Goal: Task Accomplishment & Management: Manage account settings

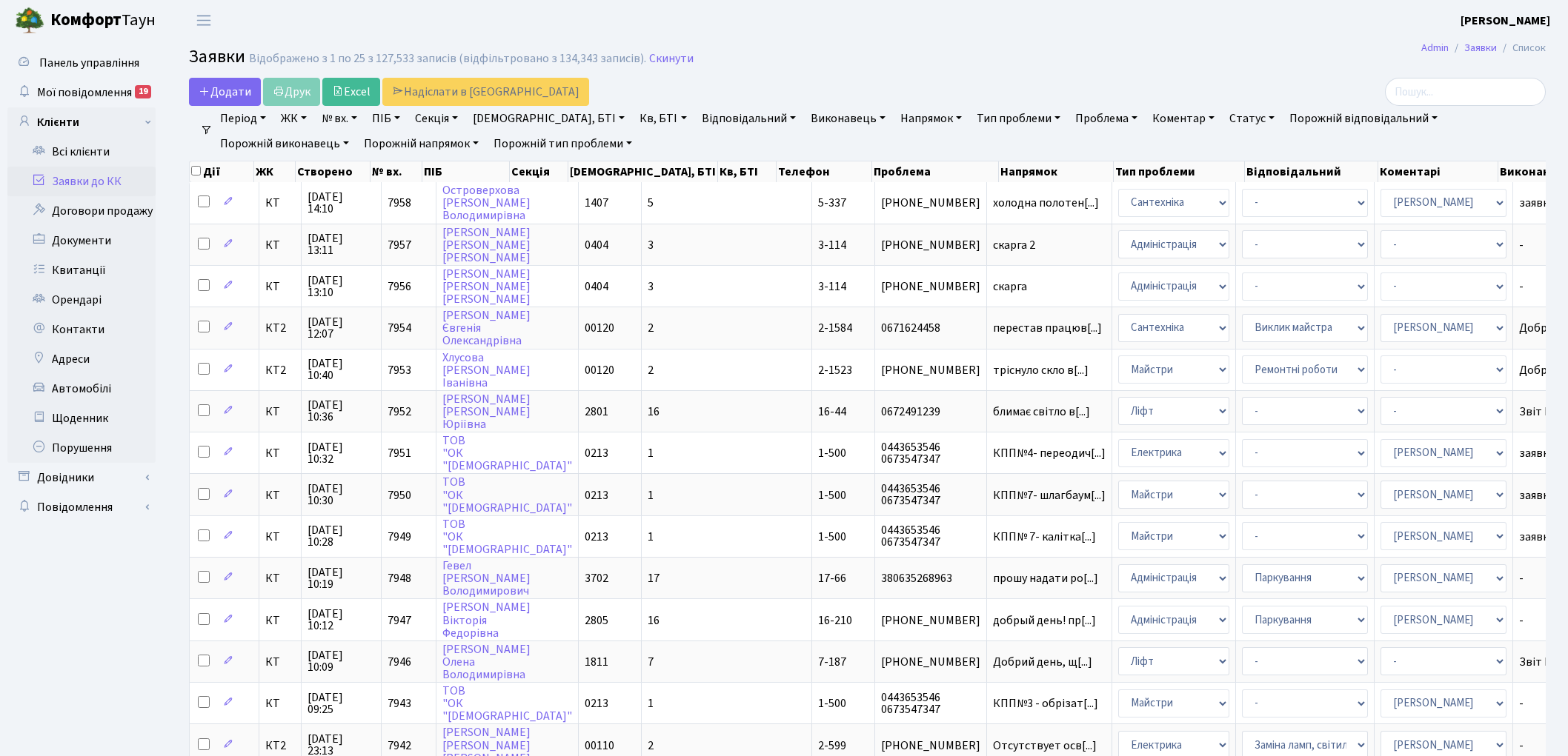
select select "25"
click at [669, 60] on link "Скинути" at bounding box center [671, 59] width 45 height 14
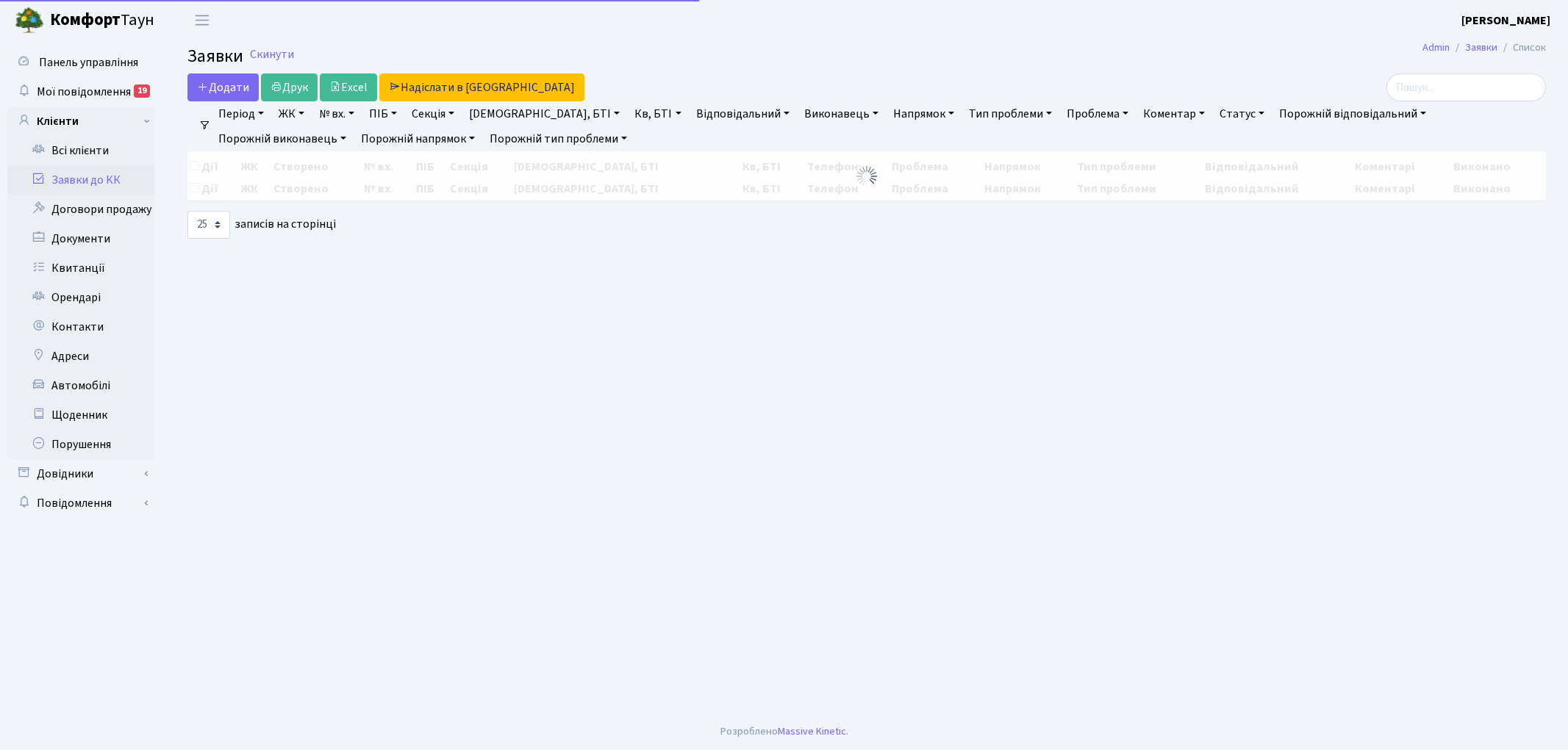
select select "25"
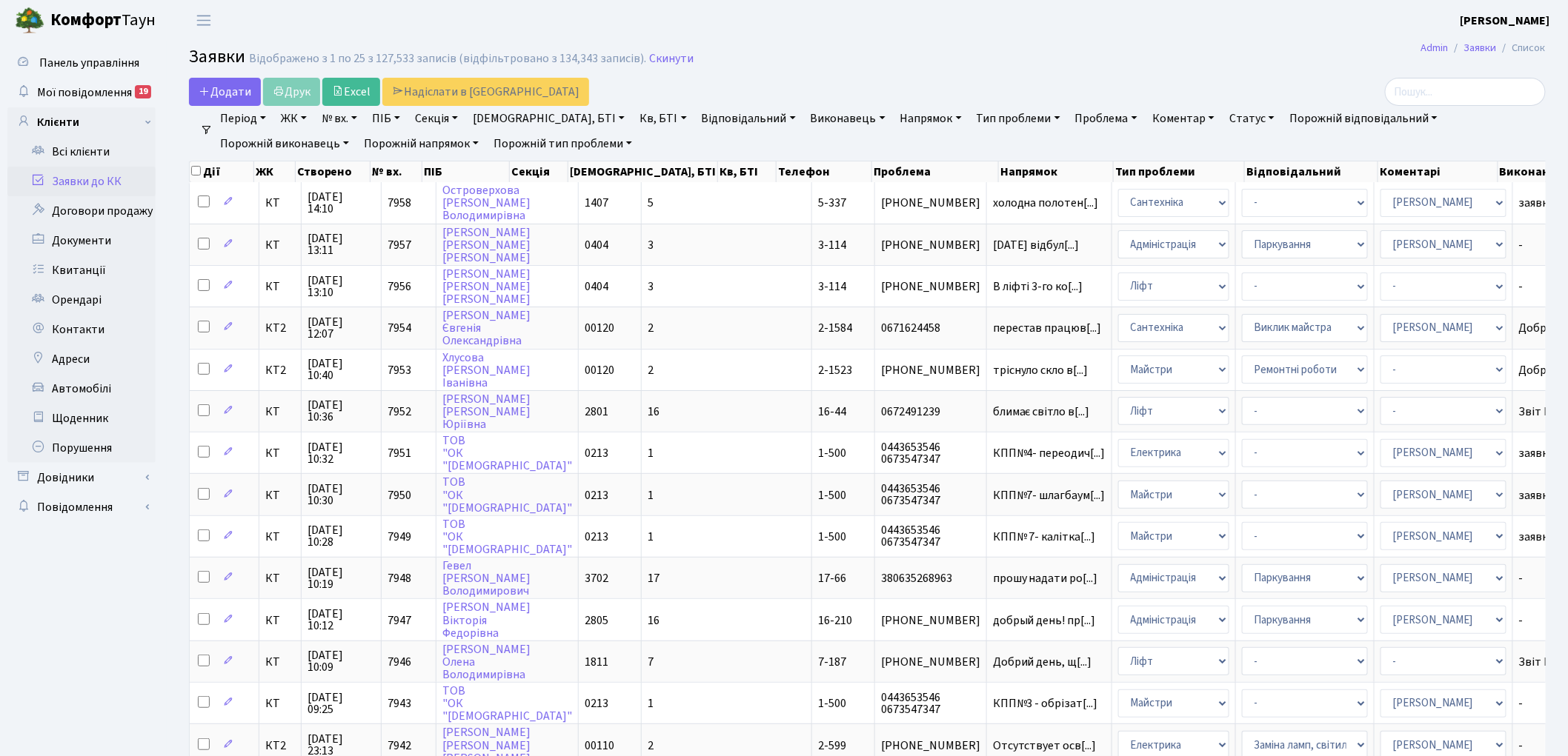
click at [669, 60] on link "Скинути" at bounding box center [671, 59] width 45 height 14
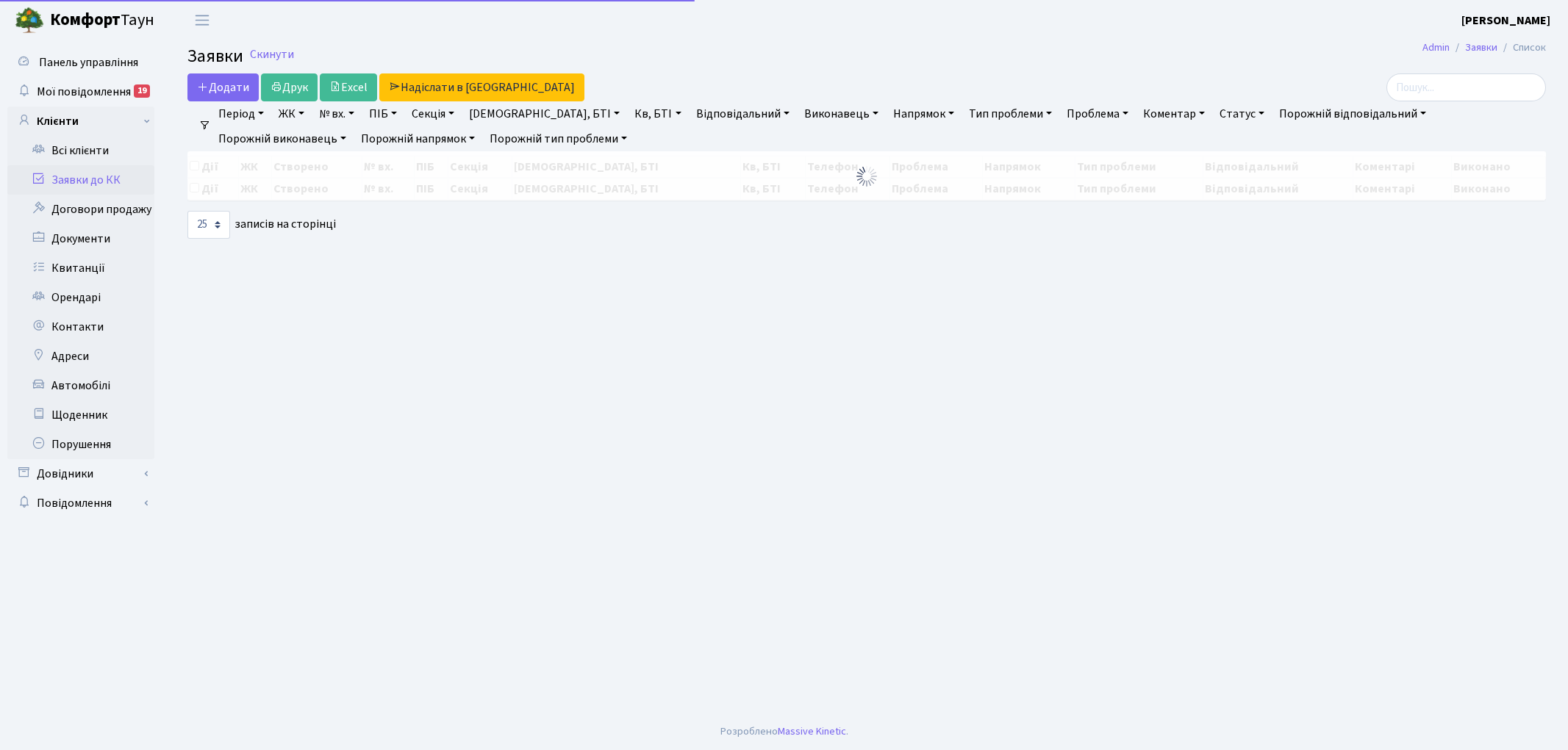
select select "25"
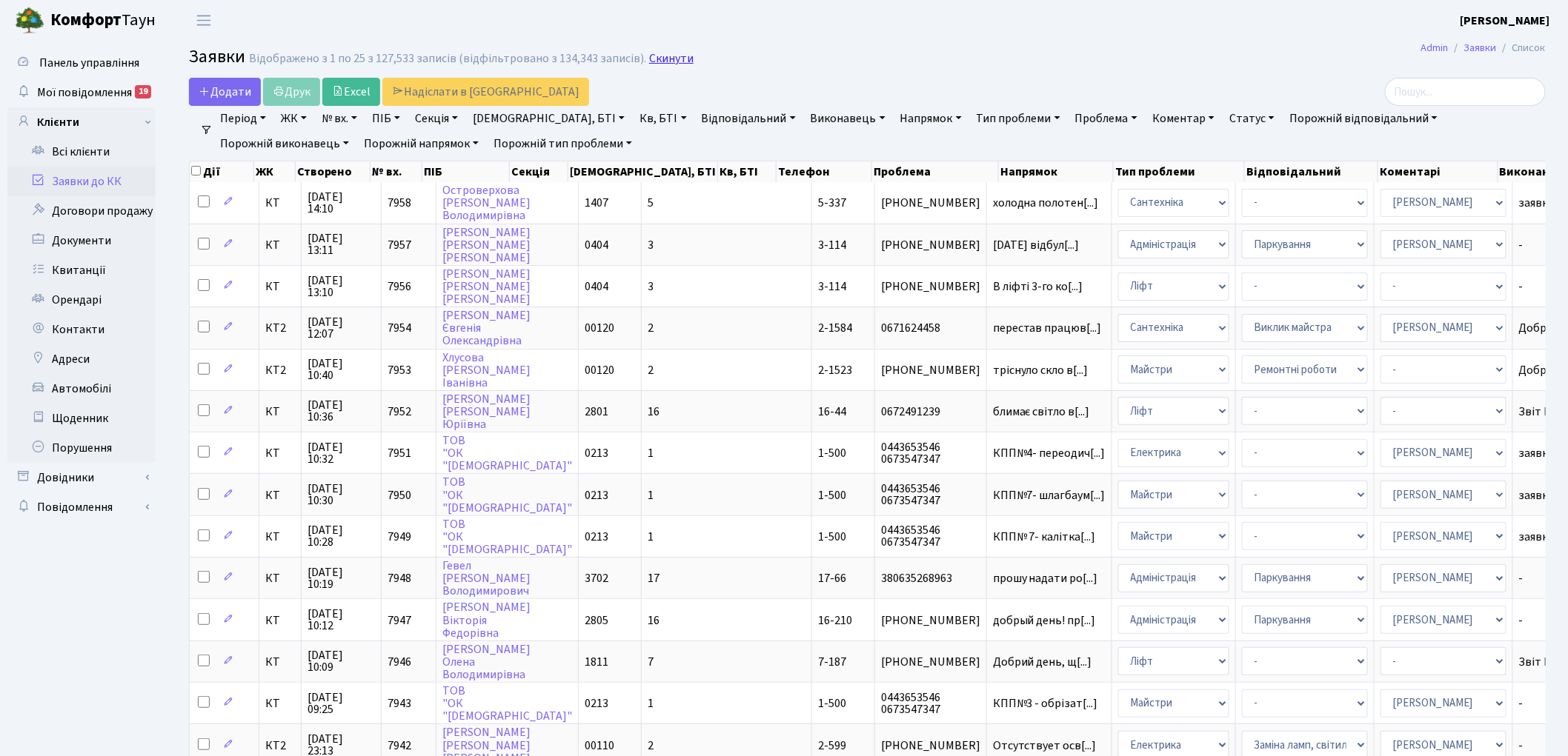
click at [655, 55] on link "Скинути" at bounding box center [671, 59] width 45 height 14
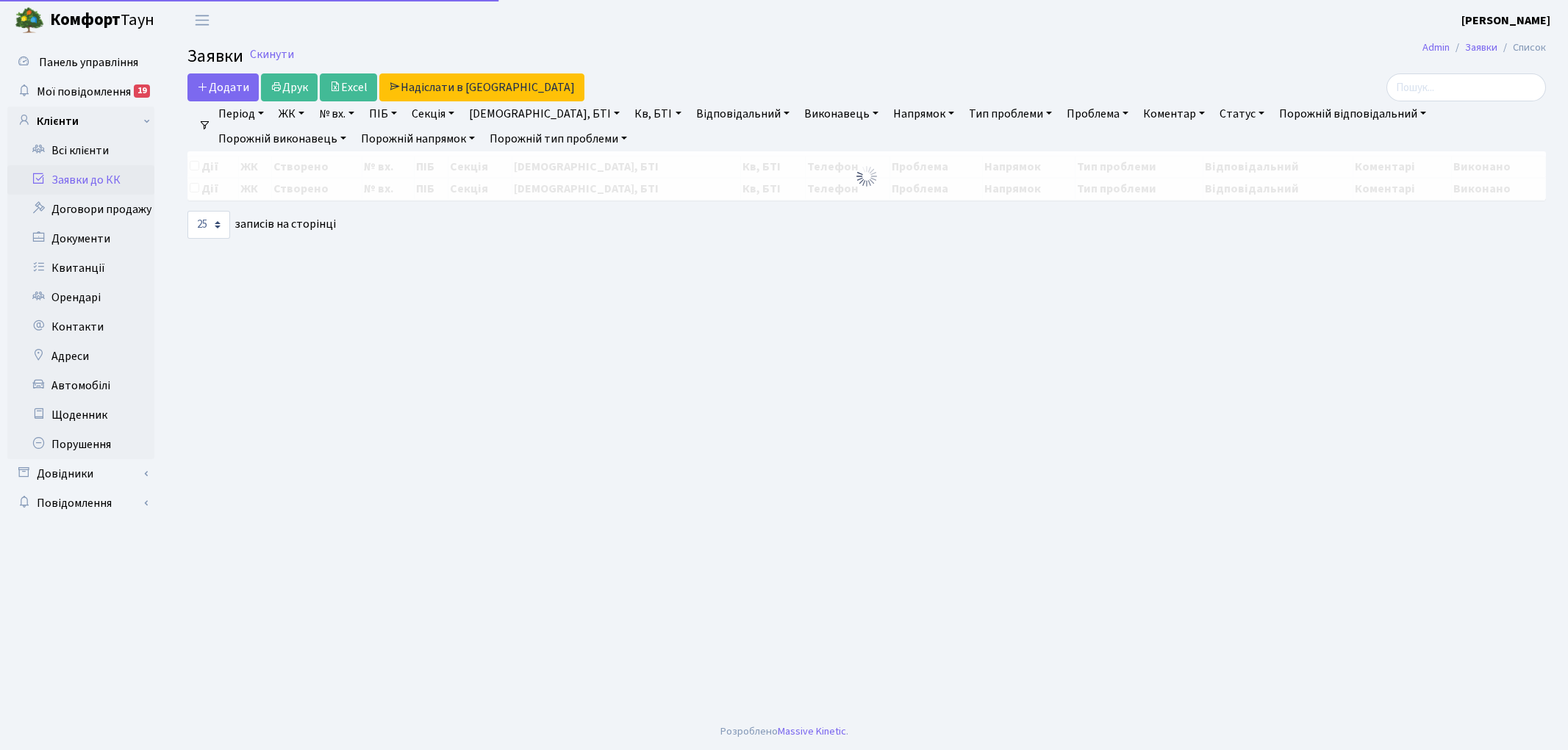
select select "25"
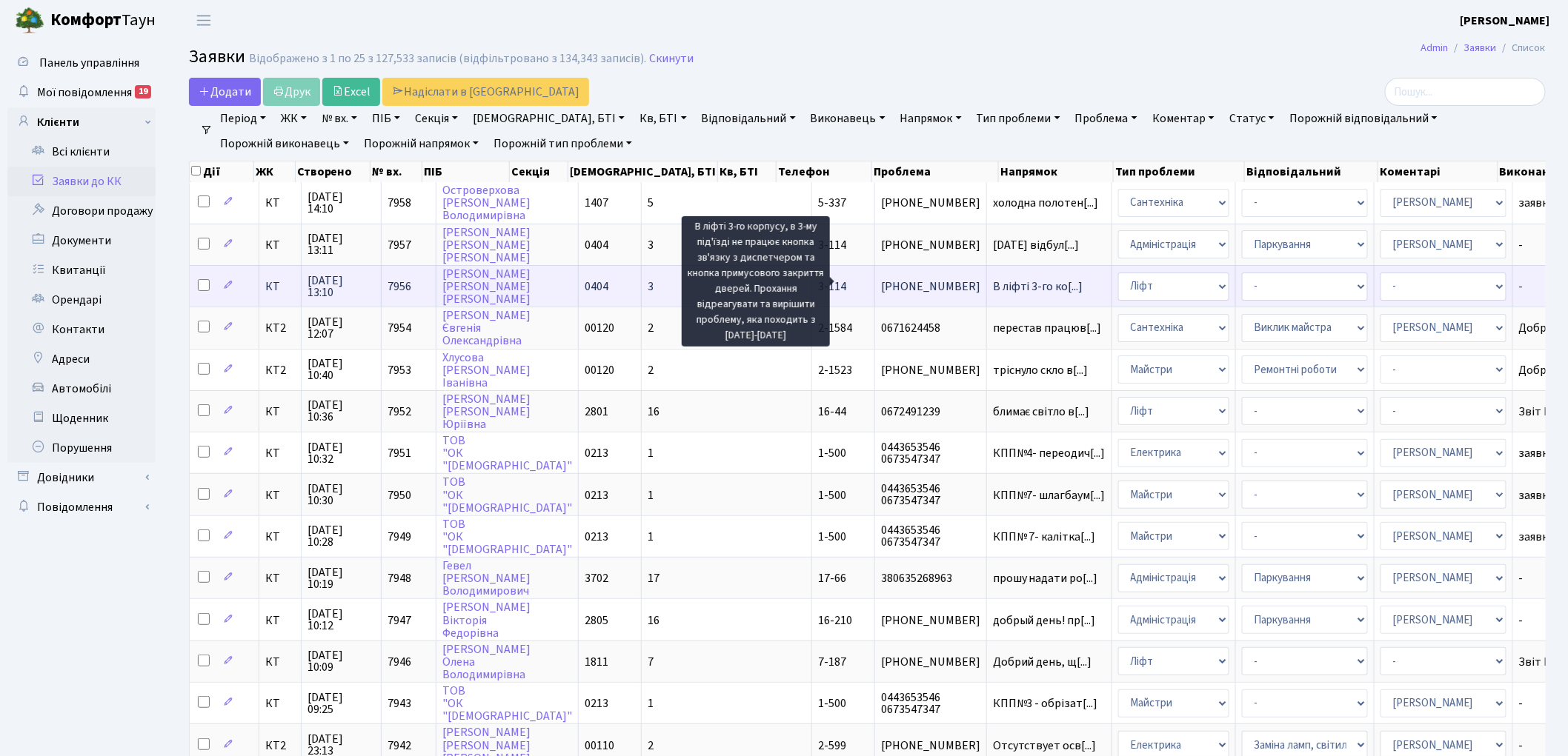
click at [993, 279] on span "В ліфті 3-го ко[...]" at bounding box center [1037, 286] width 90 height 16
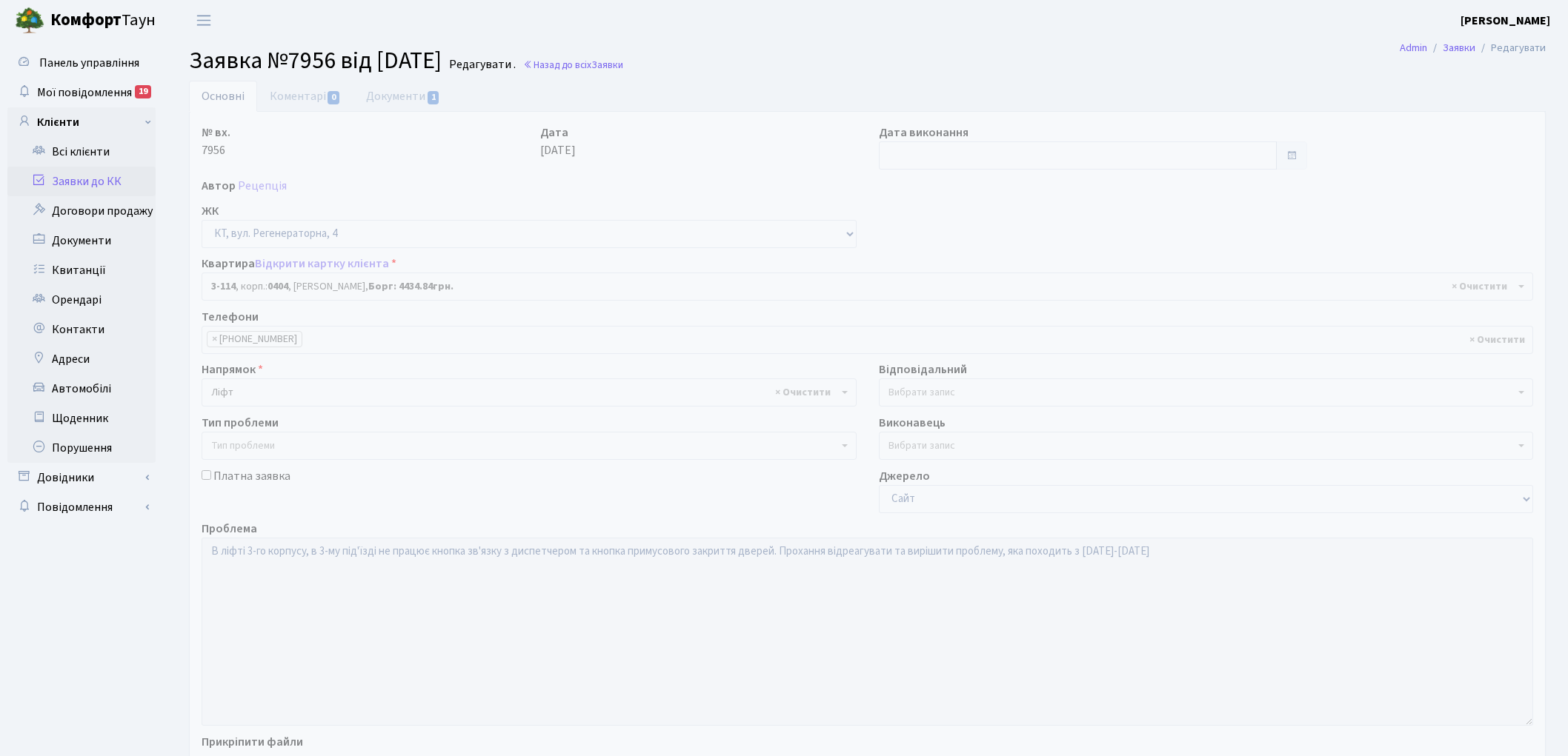
select select "923"
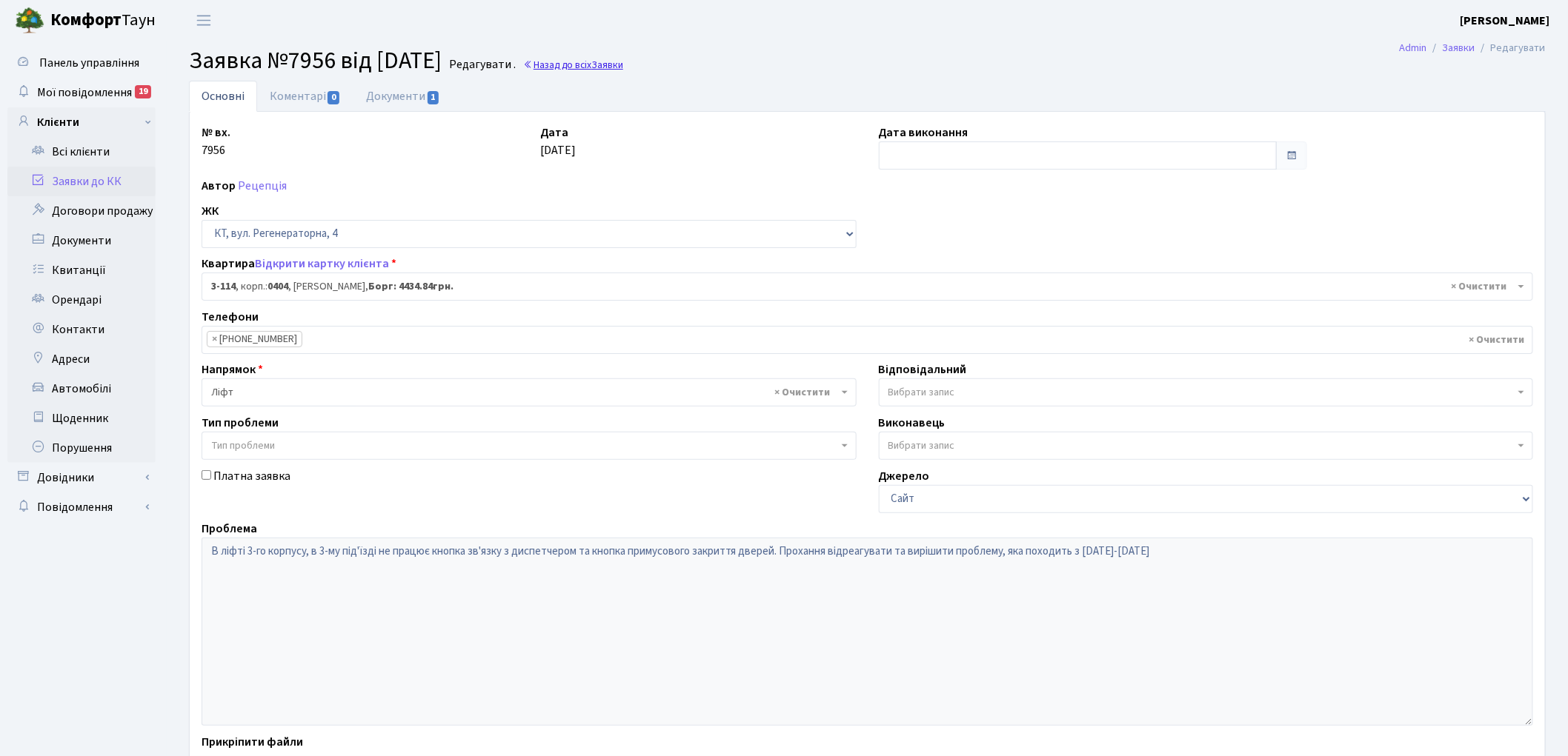
click at [600, 64] on link "Назад до всіх Заявки" at bounding box center [573, 64] width 100 height 14
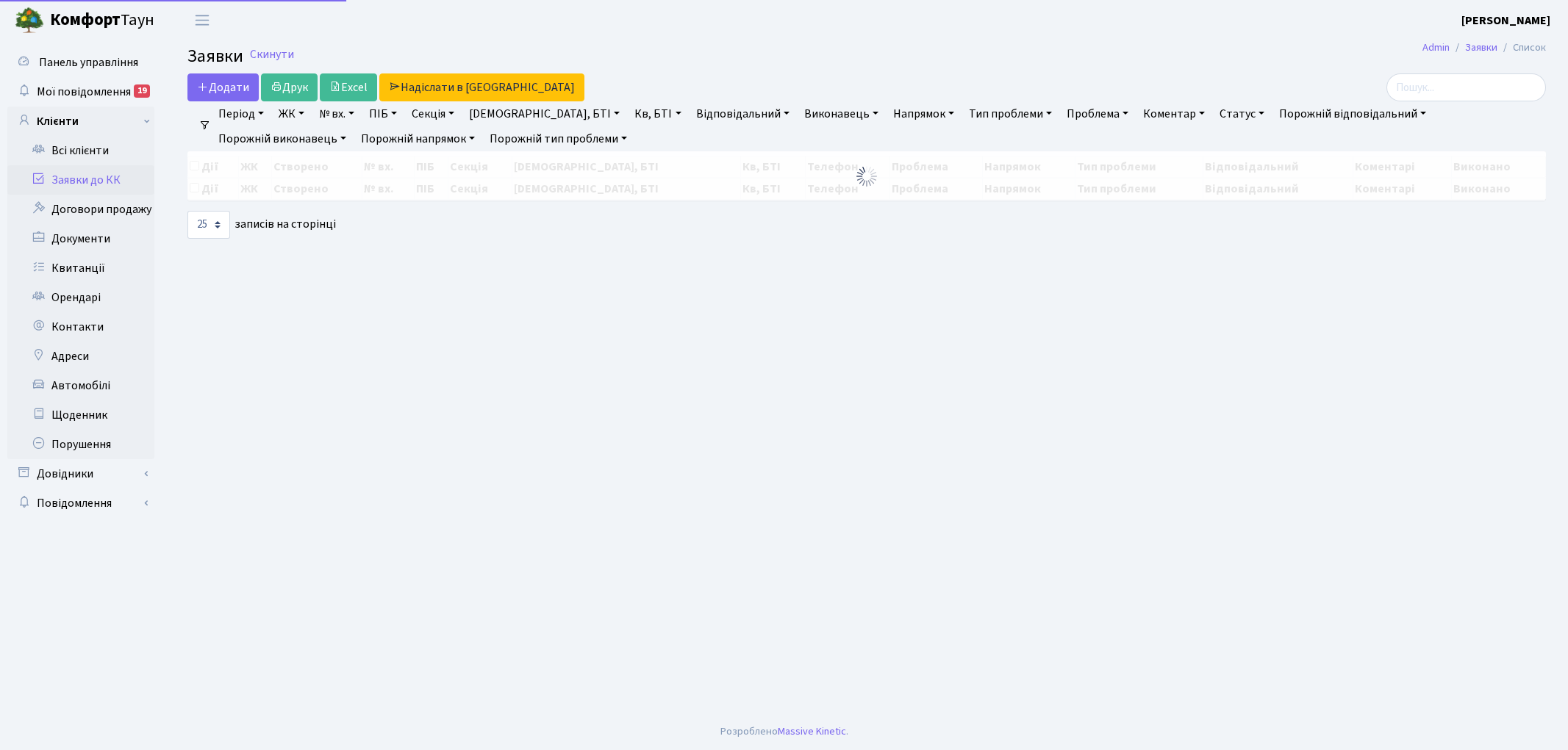
select select "25"
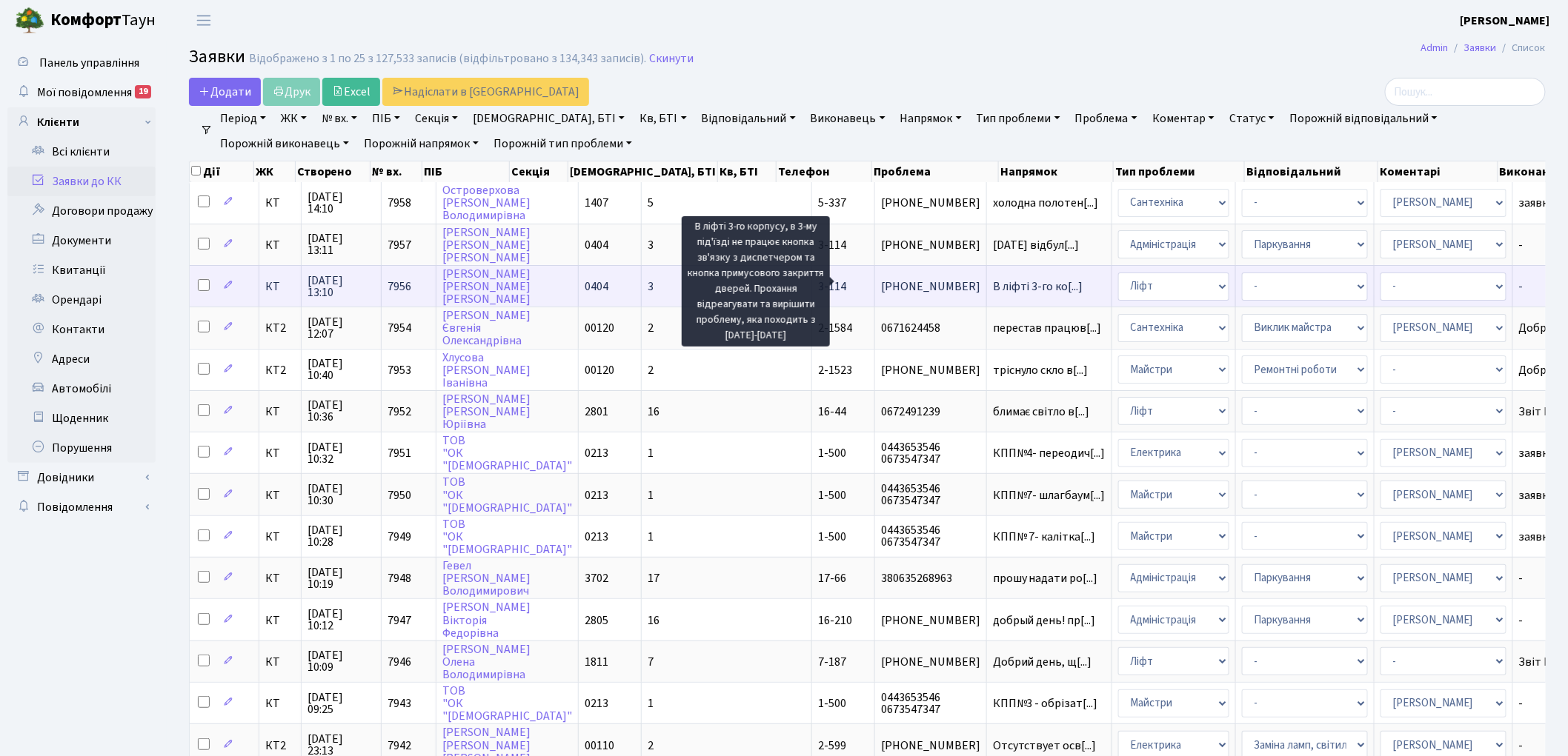
click at [993, 279] on span "В ліфті 3-го ко[...]" at bounding box center [1037, 286] width 90 height 16
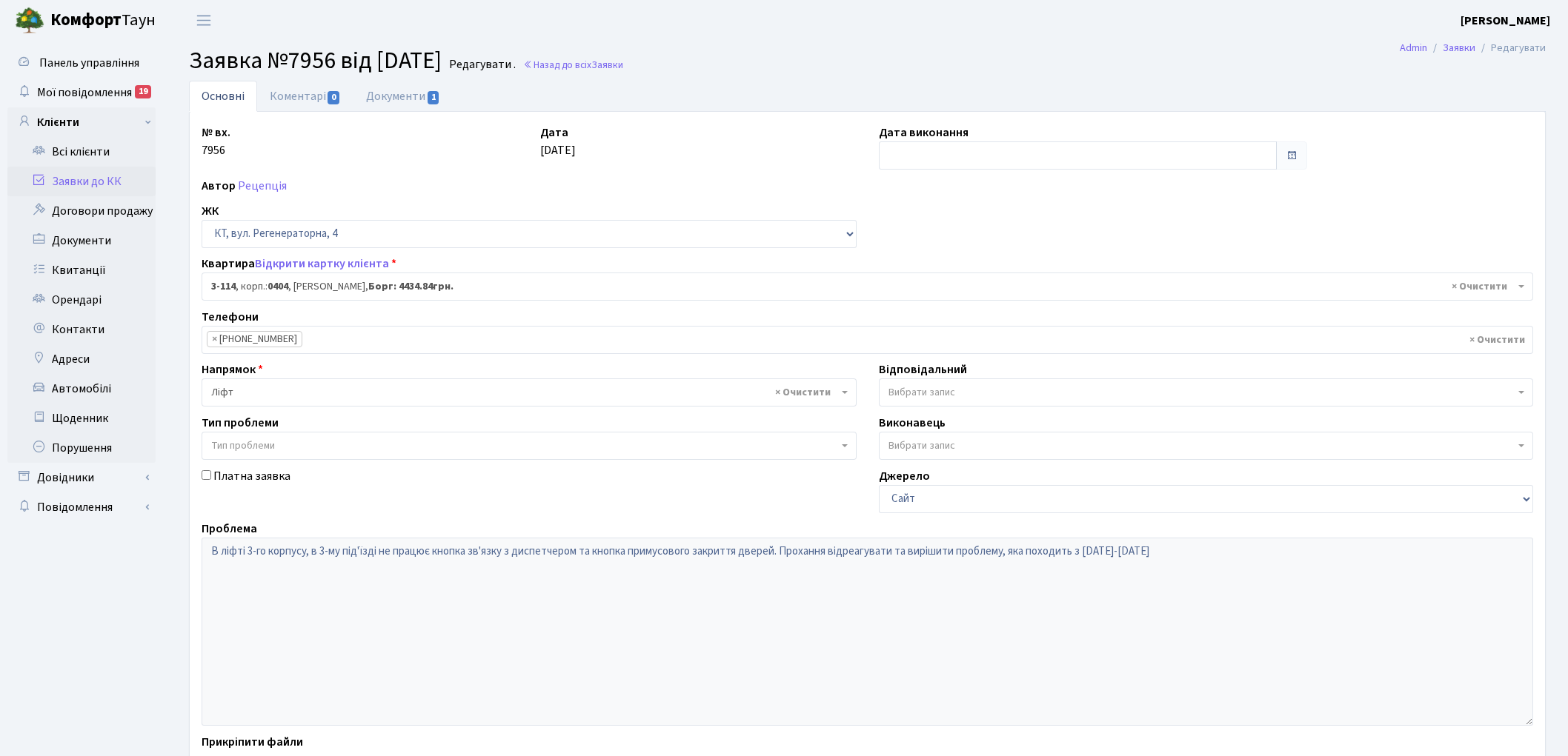
select select "923"
click at [390, 99] on link "Документи 1" at bounding box center [403, 96] width 99 height 30
select select "25"
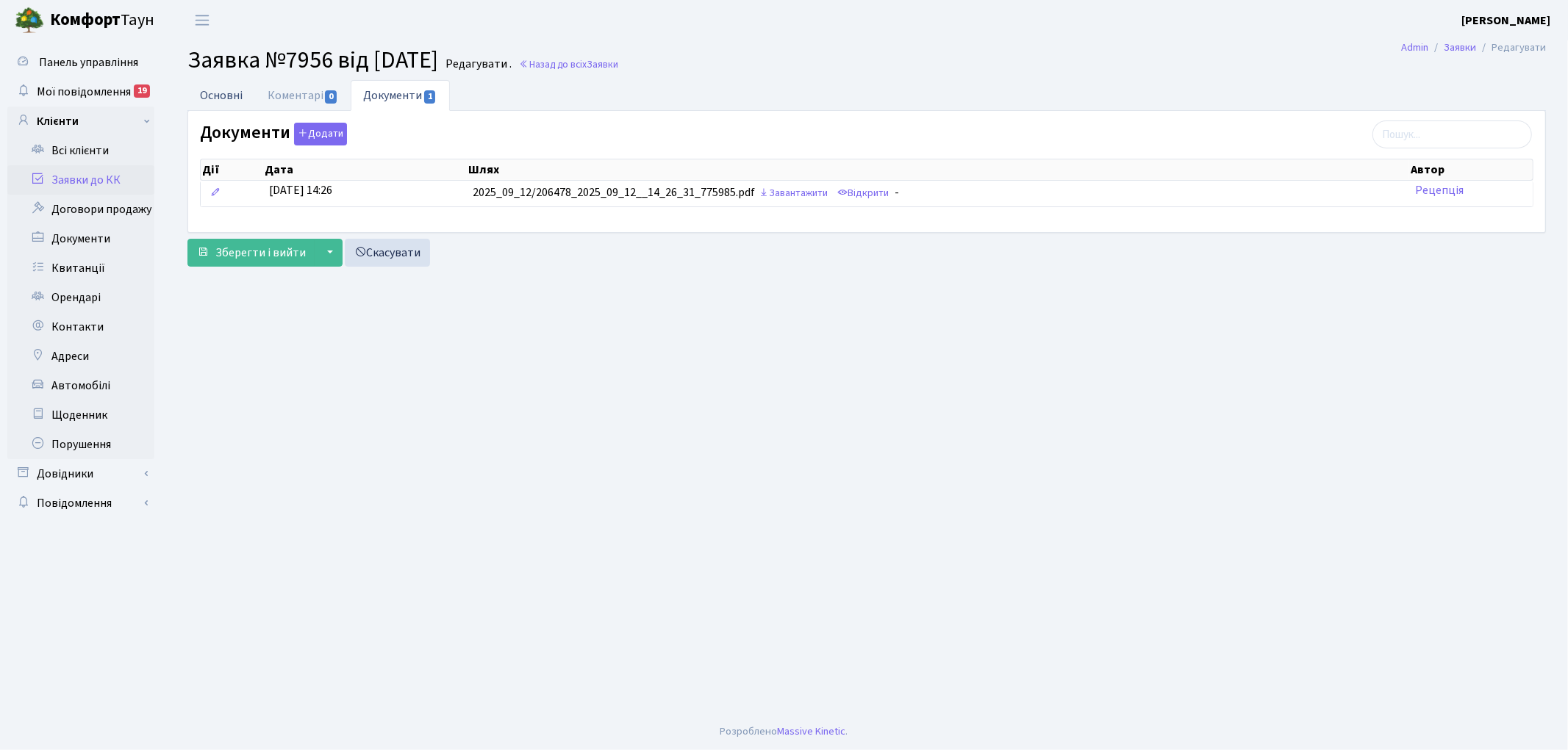
click at [208, 90] on link "Основні" at bounding box center [221, 95] width 68 height 30
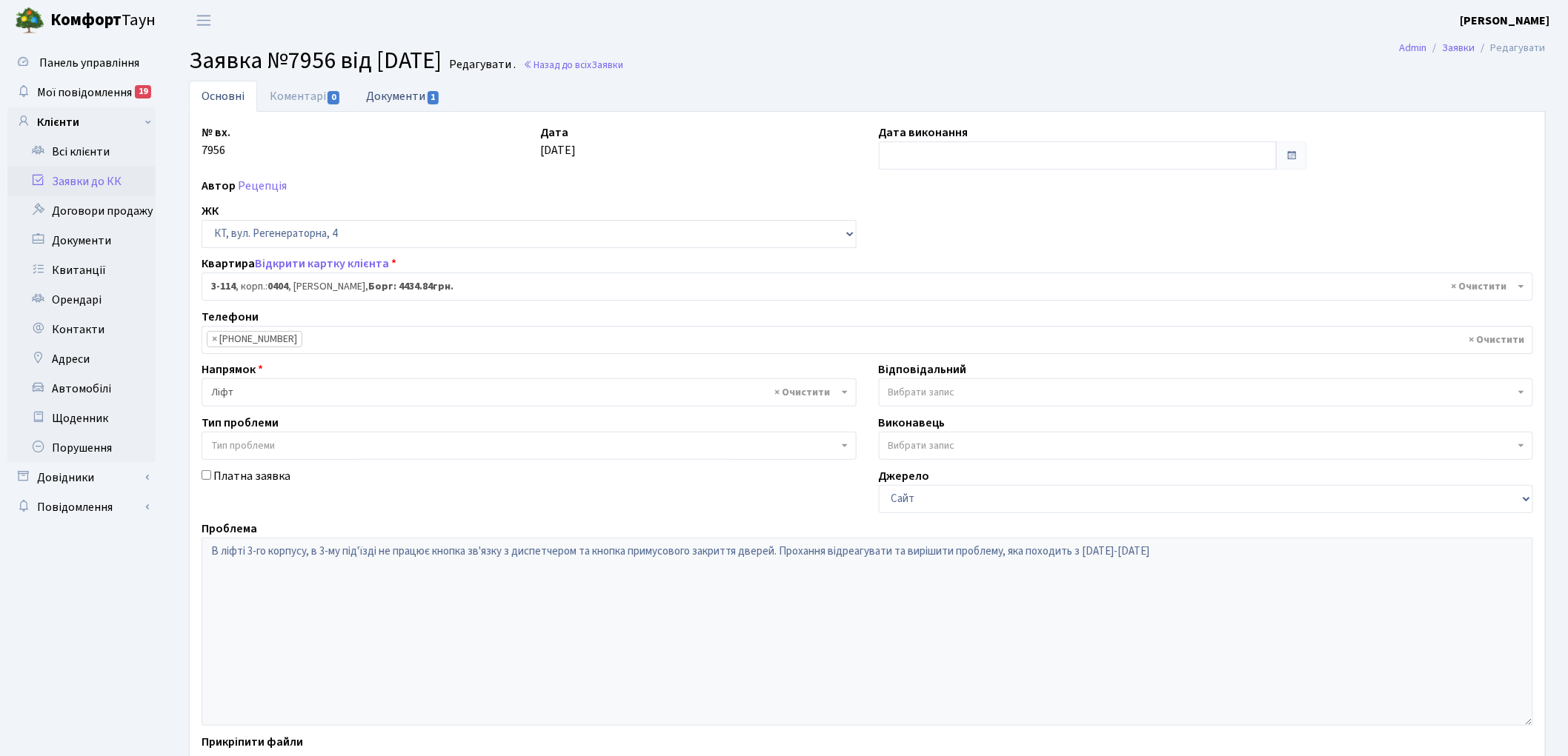
click at [391, 97] on link "Документи 1" at bounding box center [403, 96] width 99 height 30
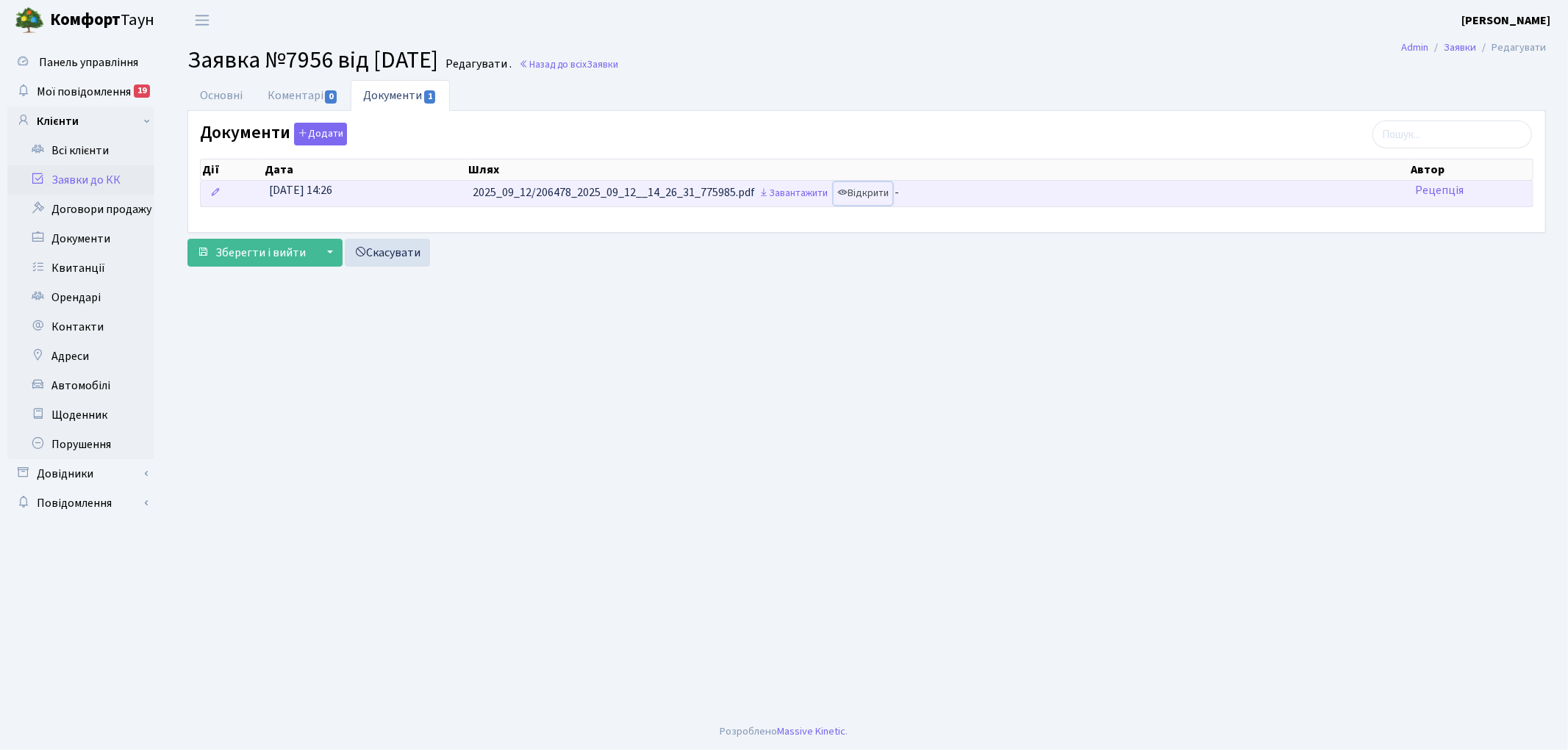
click at [875, 195] on link "Відкрити" at bounding box center [863, 194] width 59 height 23
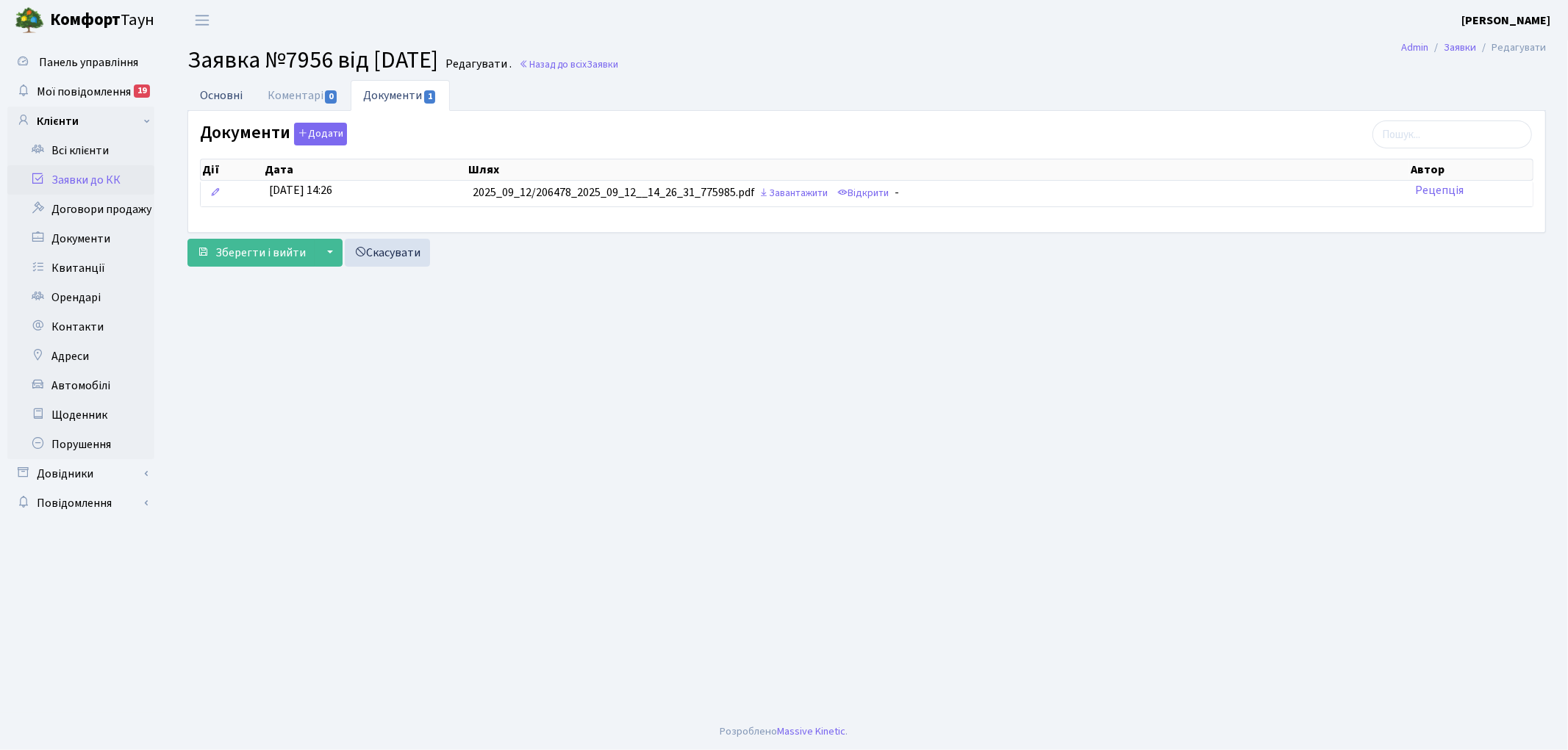
click at [226, 96] on link "Основні" at bounding box center [221, 95] width 68 height 30
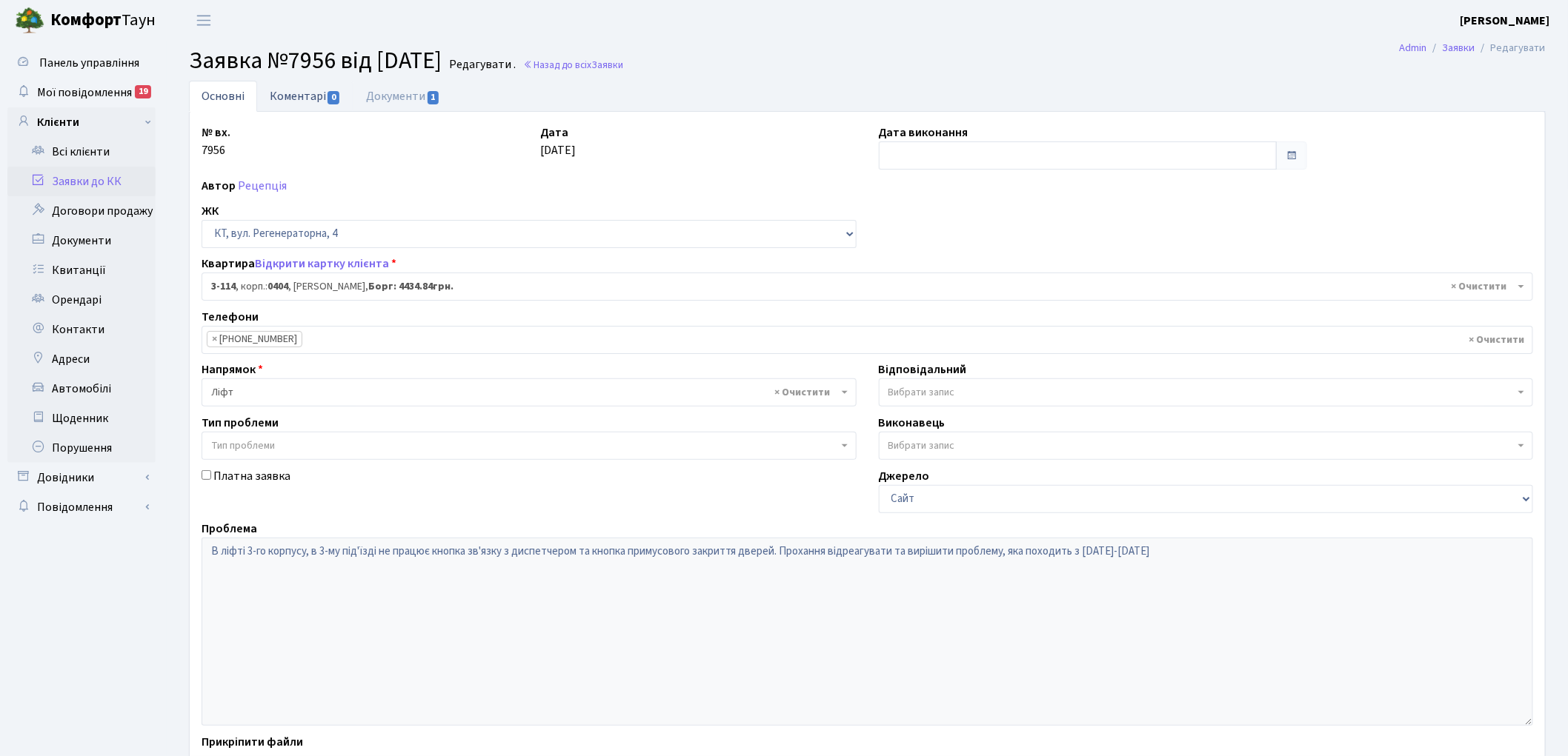
click at [301, 97] on link "Коментарі 0" at bounding box center [305, 96] width 97 height 30
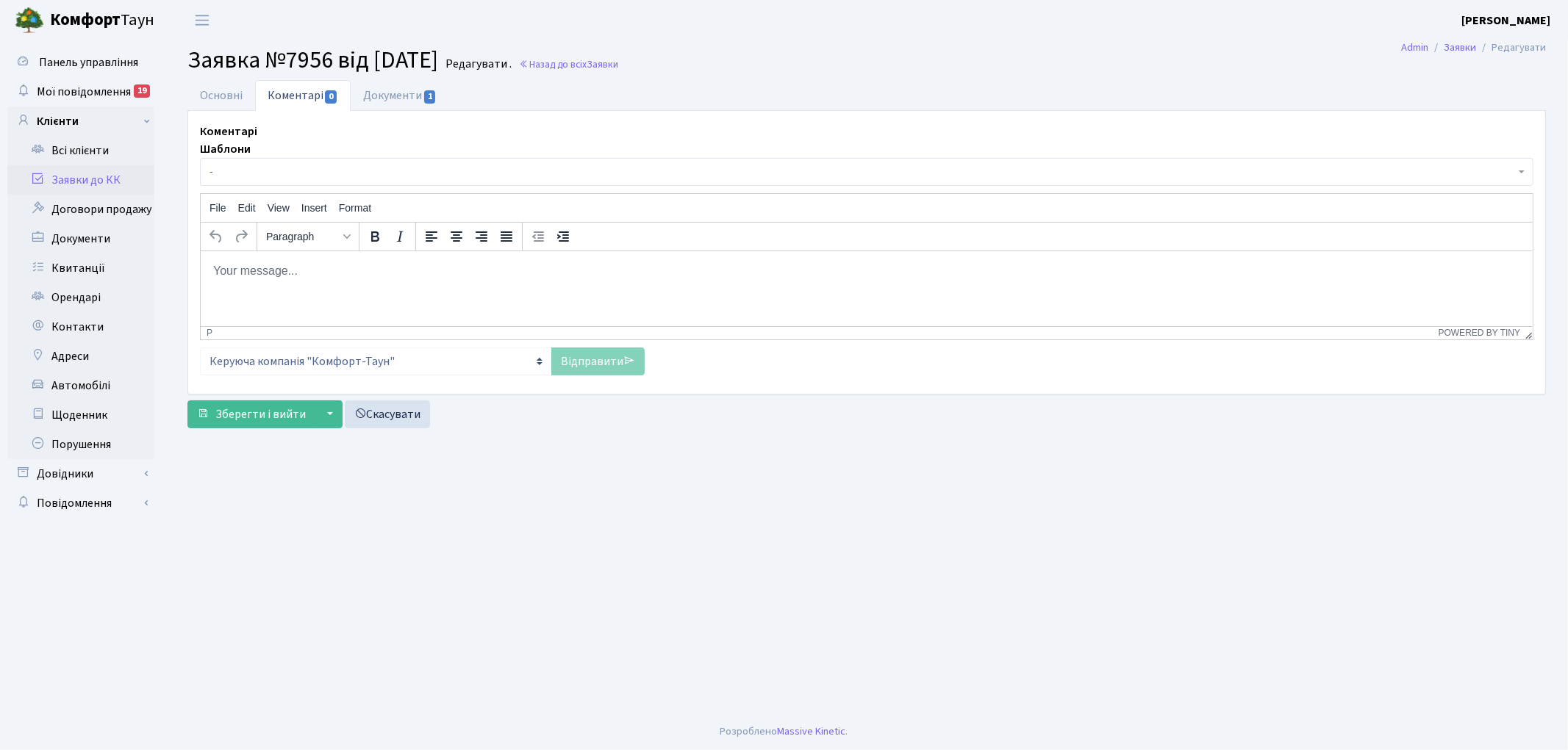
click at [329, 290] on html at bounding box center [866, 271] width 1332 height 39
click at [569, 359] on link "Відправити" at bounding box center [598, 362] width 93 height 28
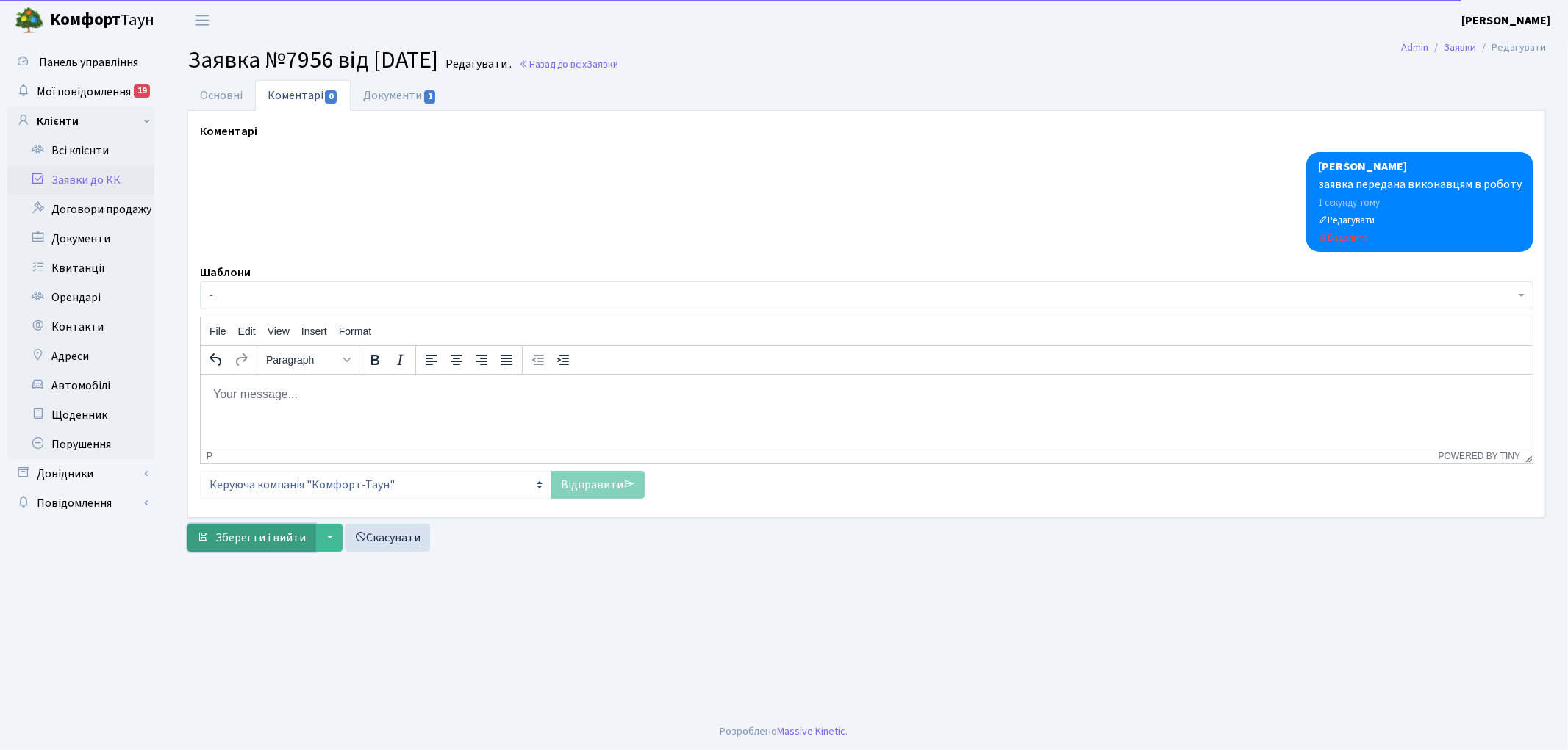
click at [231, 538] on span "Зберегти і вийти" at bounding box center [260, 538] width 90 height 16
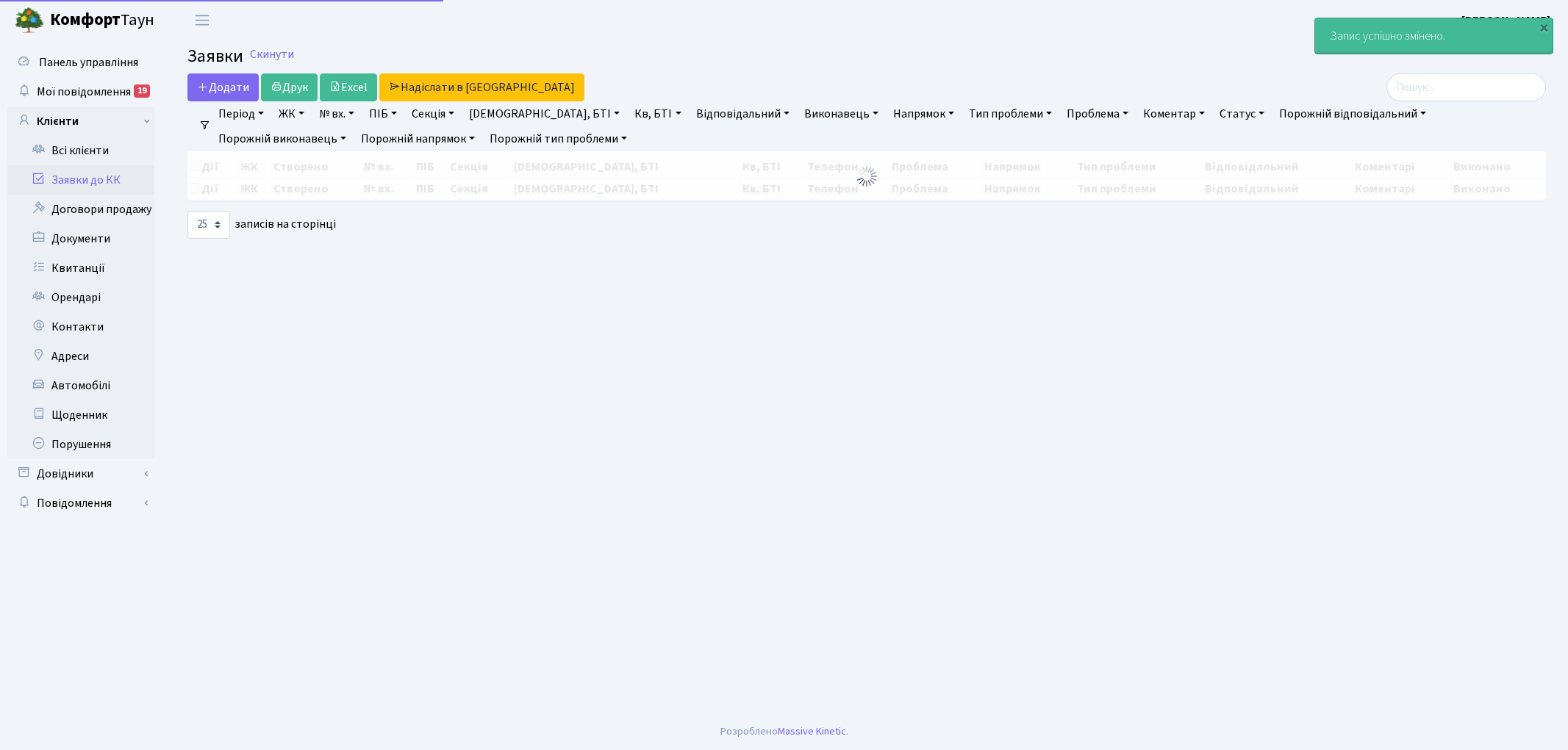
select select "25"
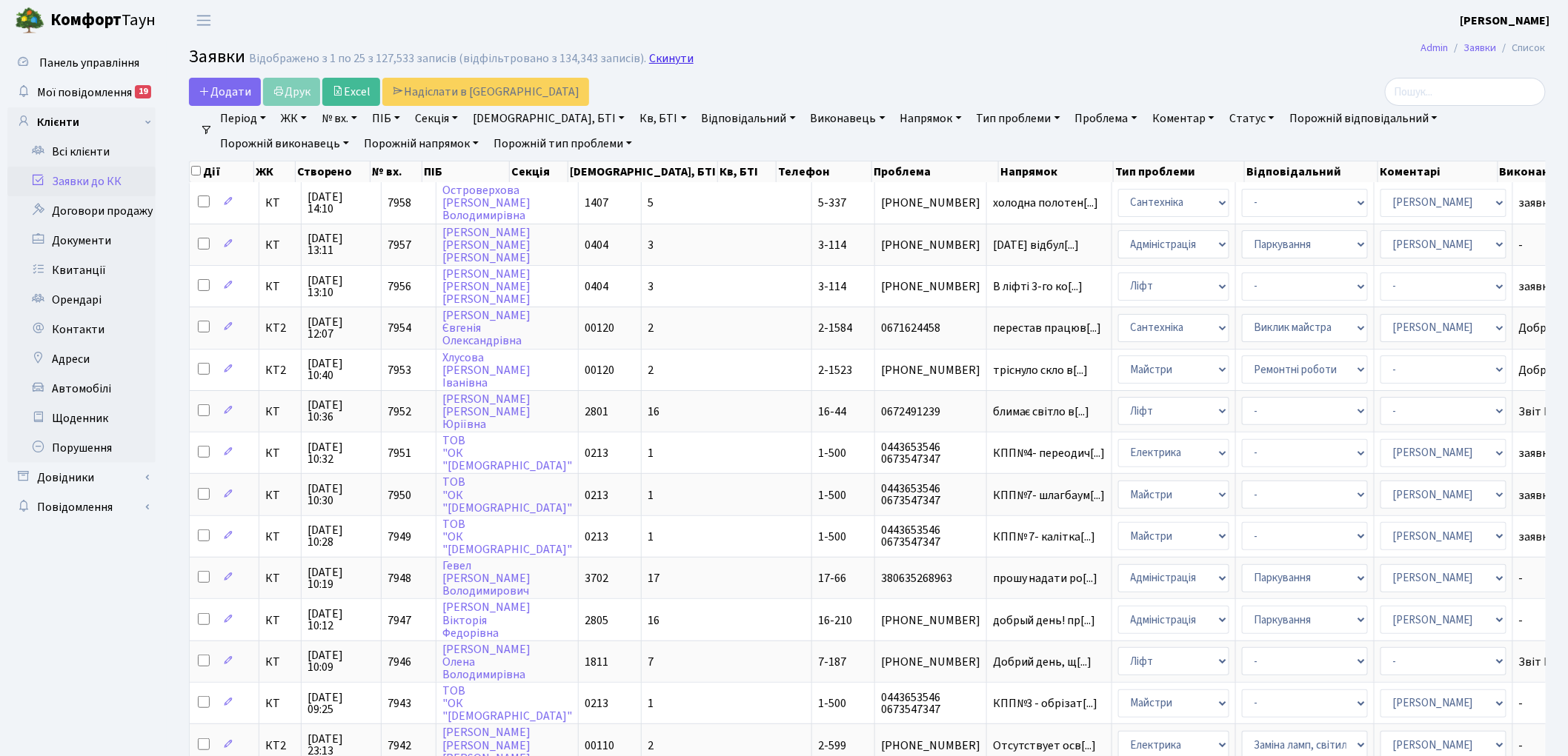
click at [660, 61] on link "Скинути" at bounding box center [671, 59] width 45 height 14
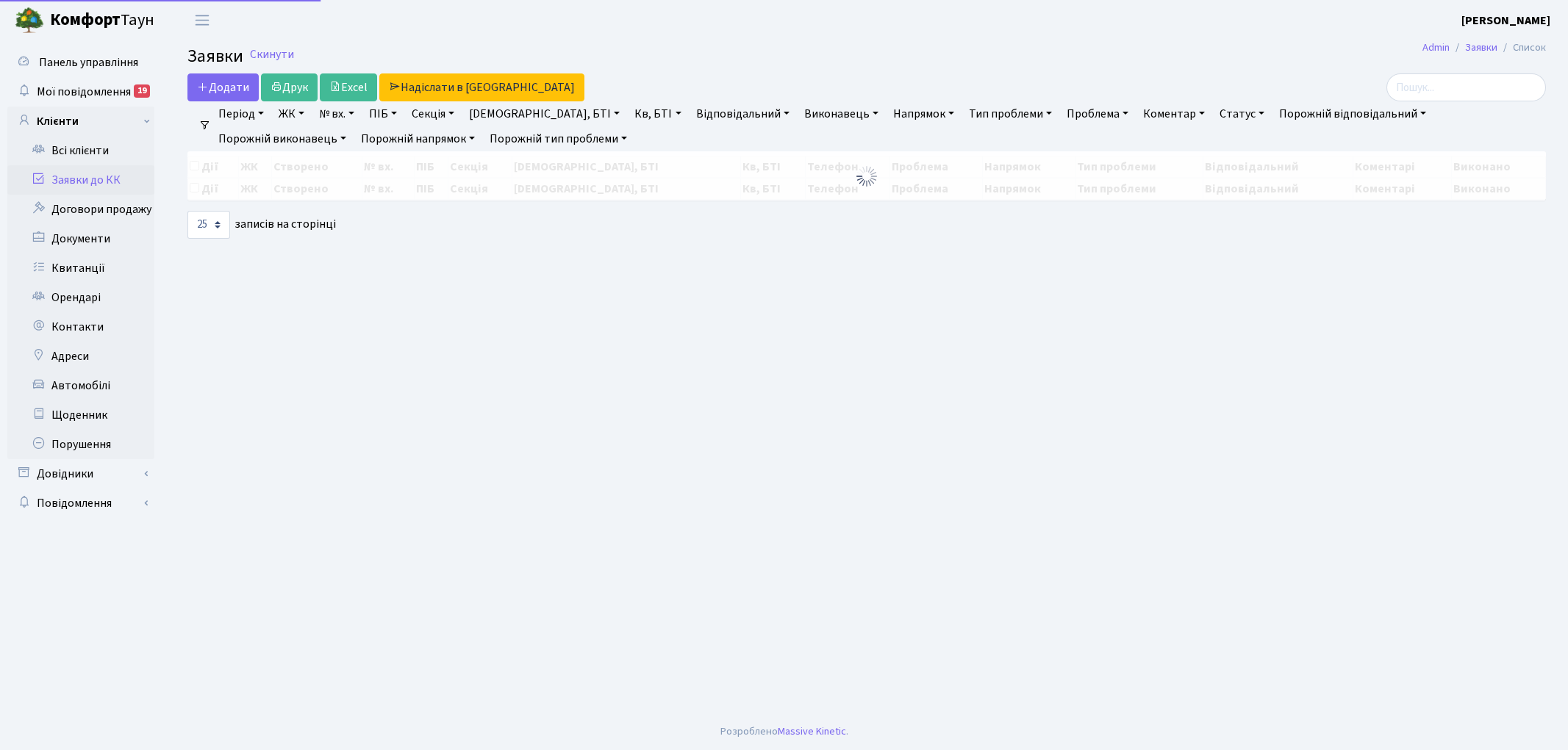
select select "25"
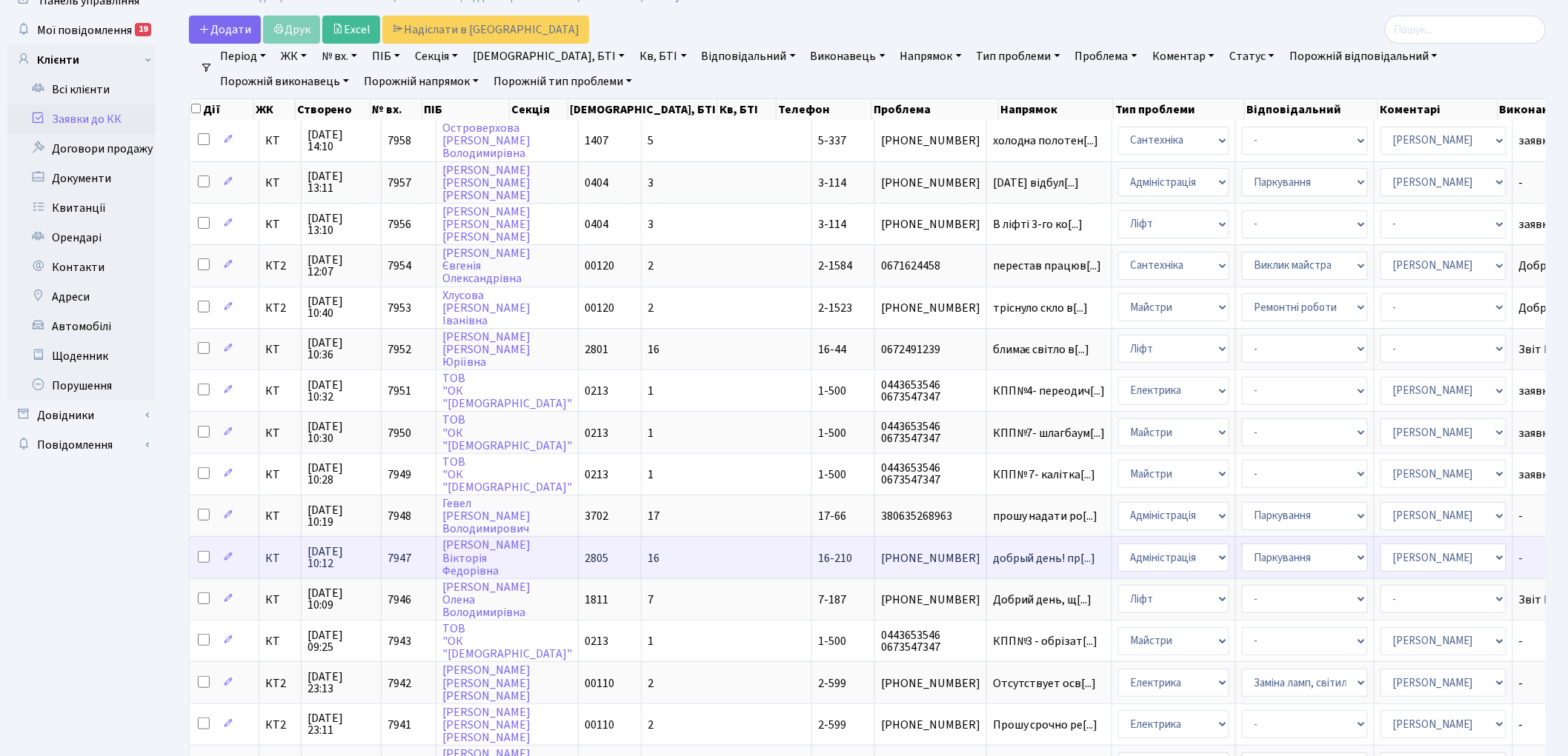
scroll to position [82, 0]
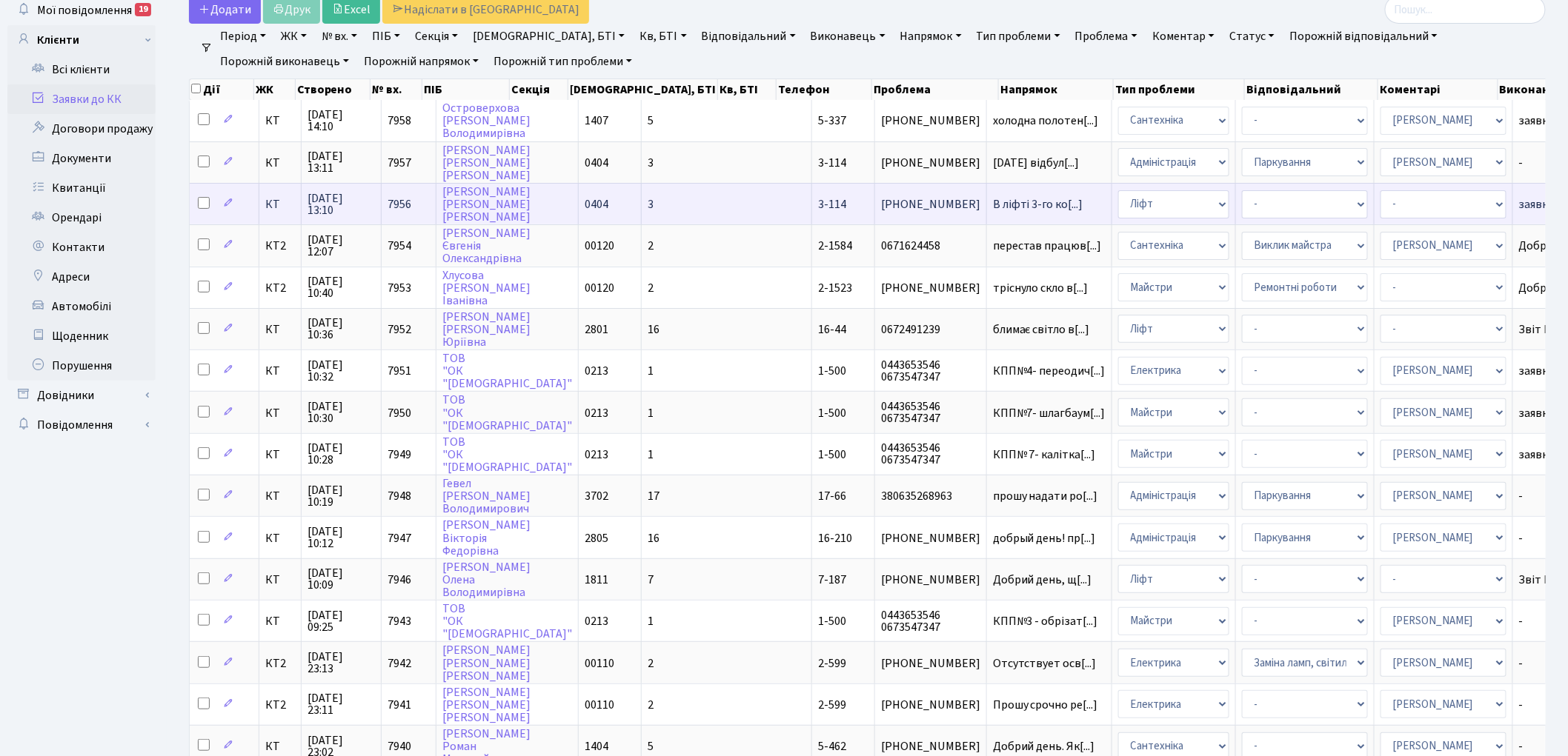
click at [397, 196] on span "7956" at bounding box center [399, 204] width 24 height 16
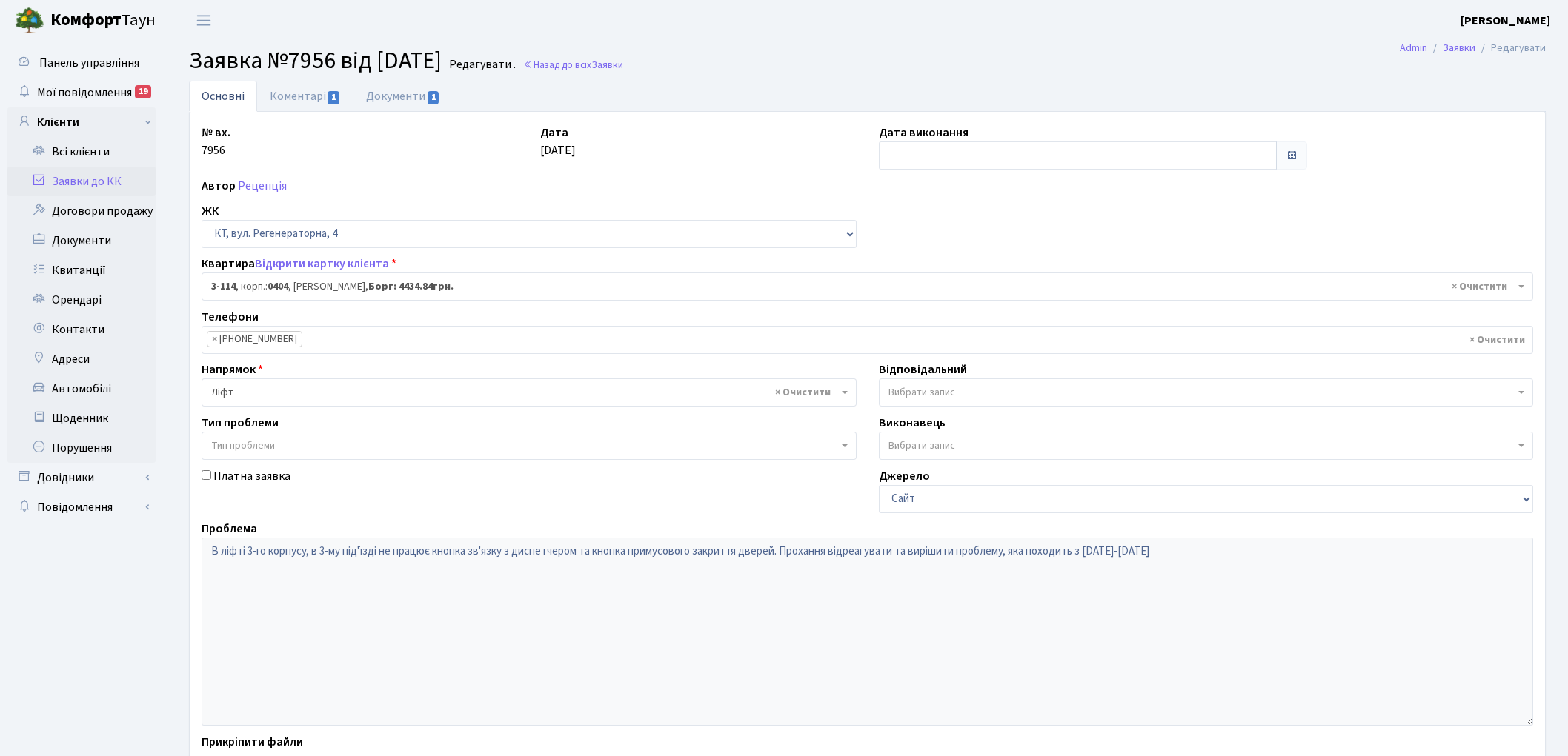
select select "923"
click at [604, 63] on link "Назад до всіх Заявки" at bounding box center [573, 64] width 100 height 14
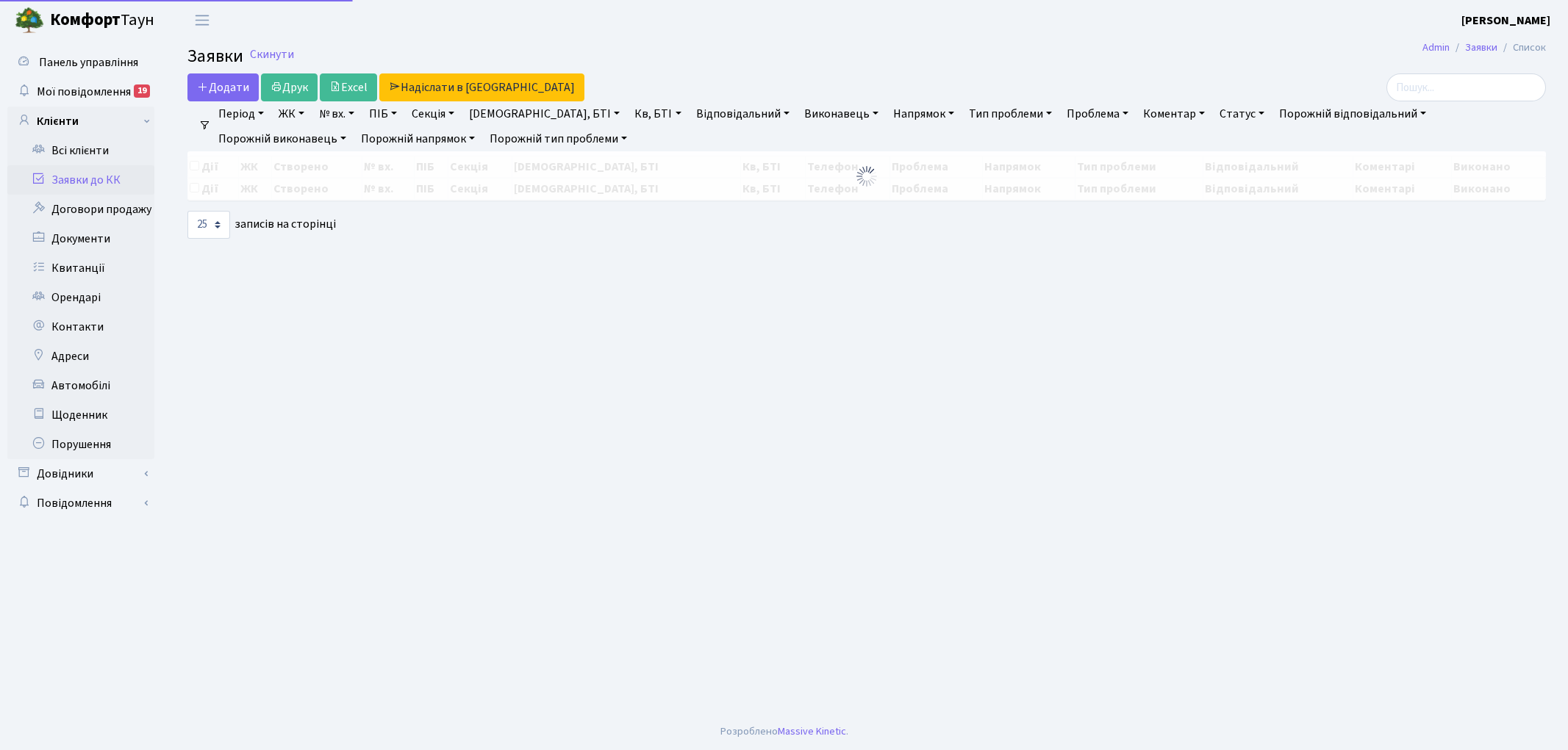
select select "25"
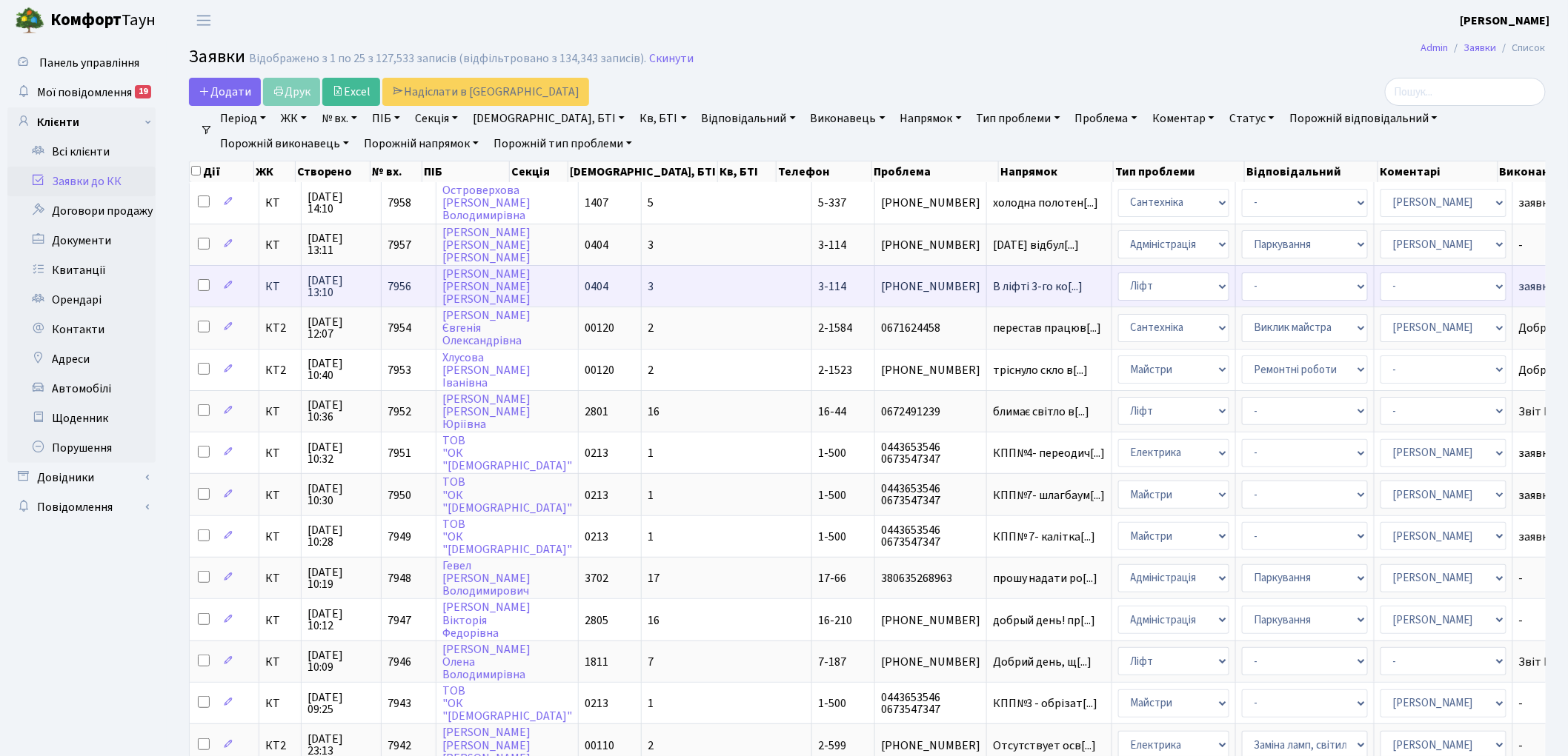
click at [387, 279] on span "7956" at bounding box center [399, 286] width 24 height 16
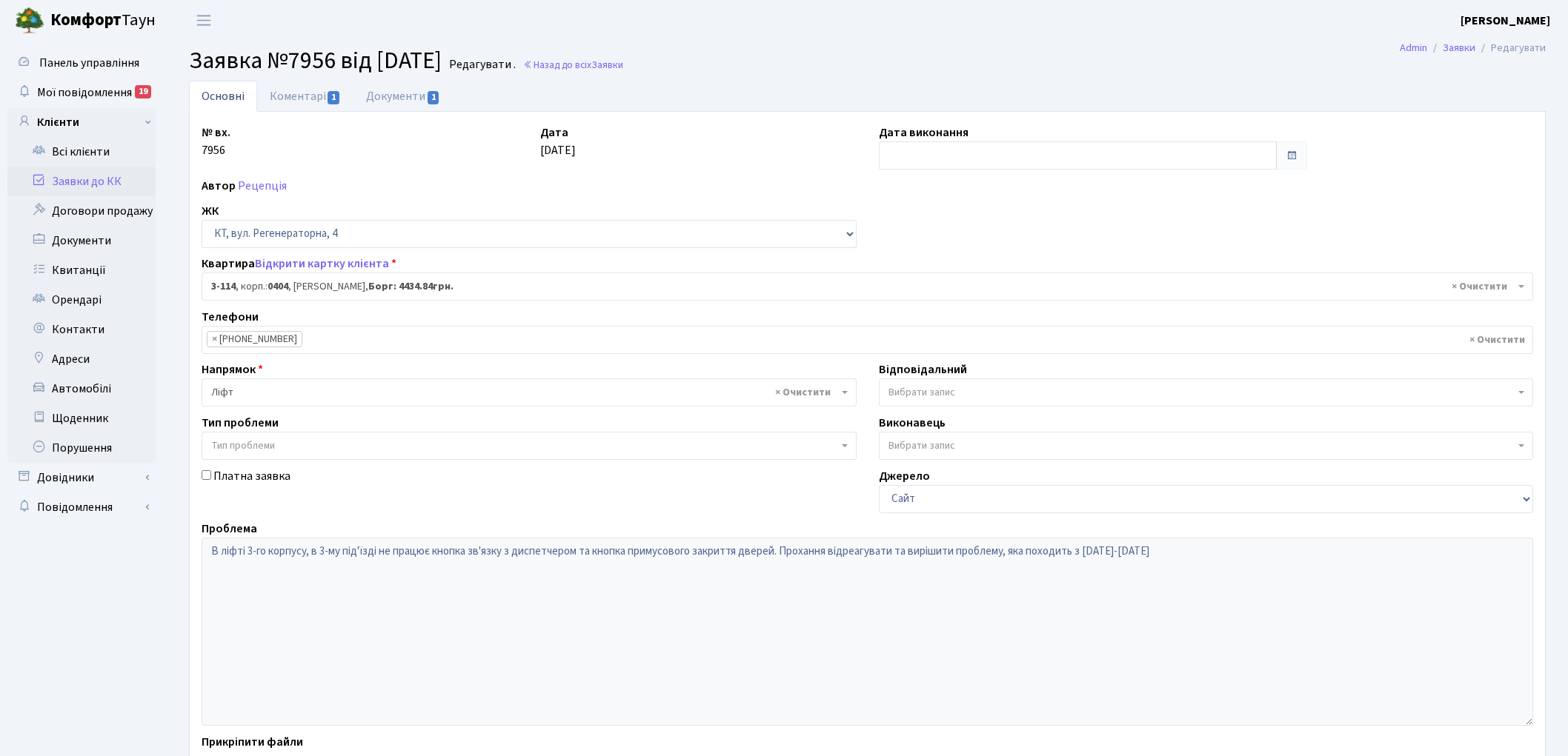
select select "923"
click at [289, 92] on link "Коментарі 1" at bounding box center [305, 96] width 97 height 30
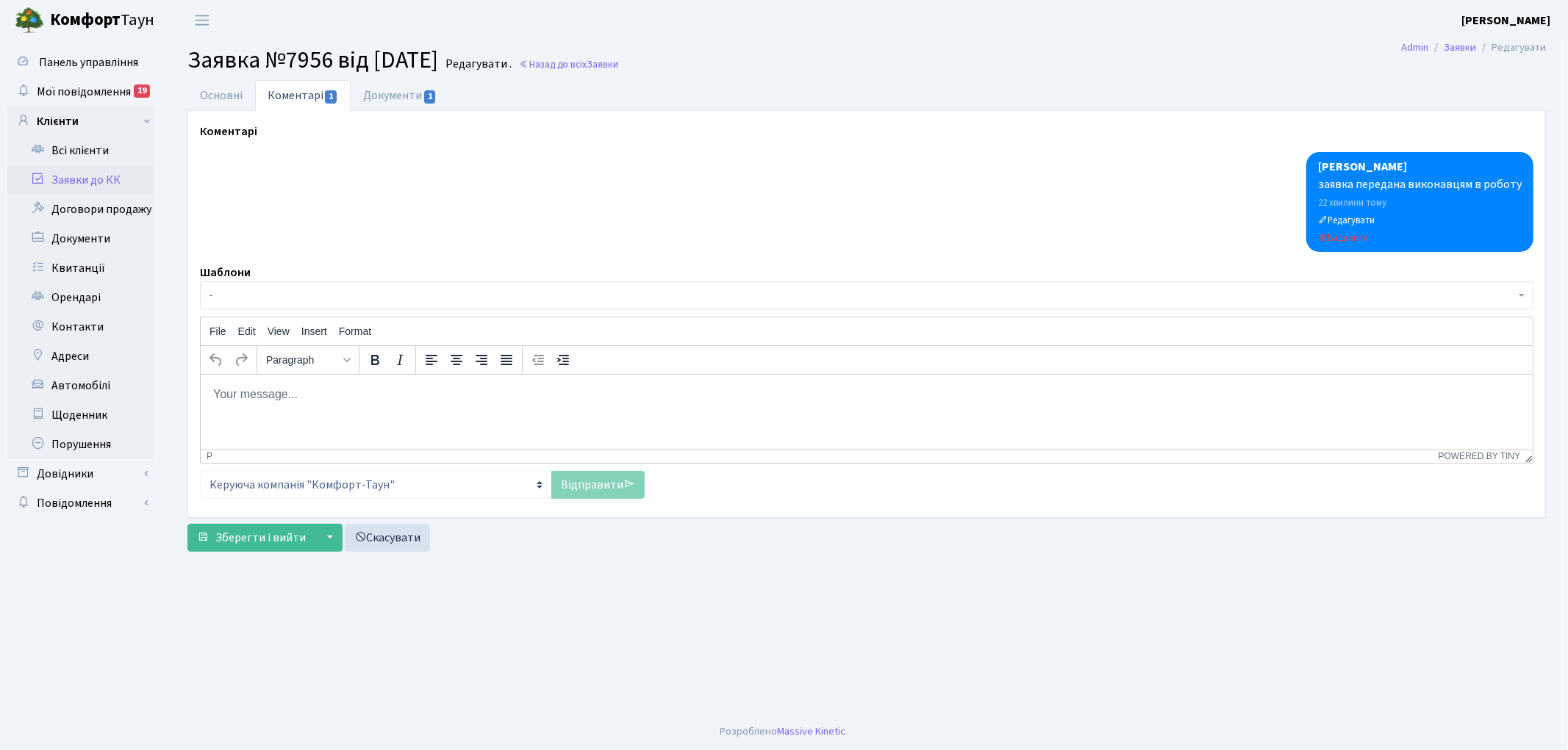
click at [312, 413] on html at bounding box center [866, 394] width 1332 height 39
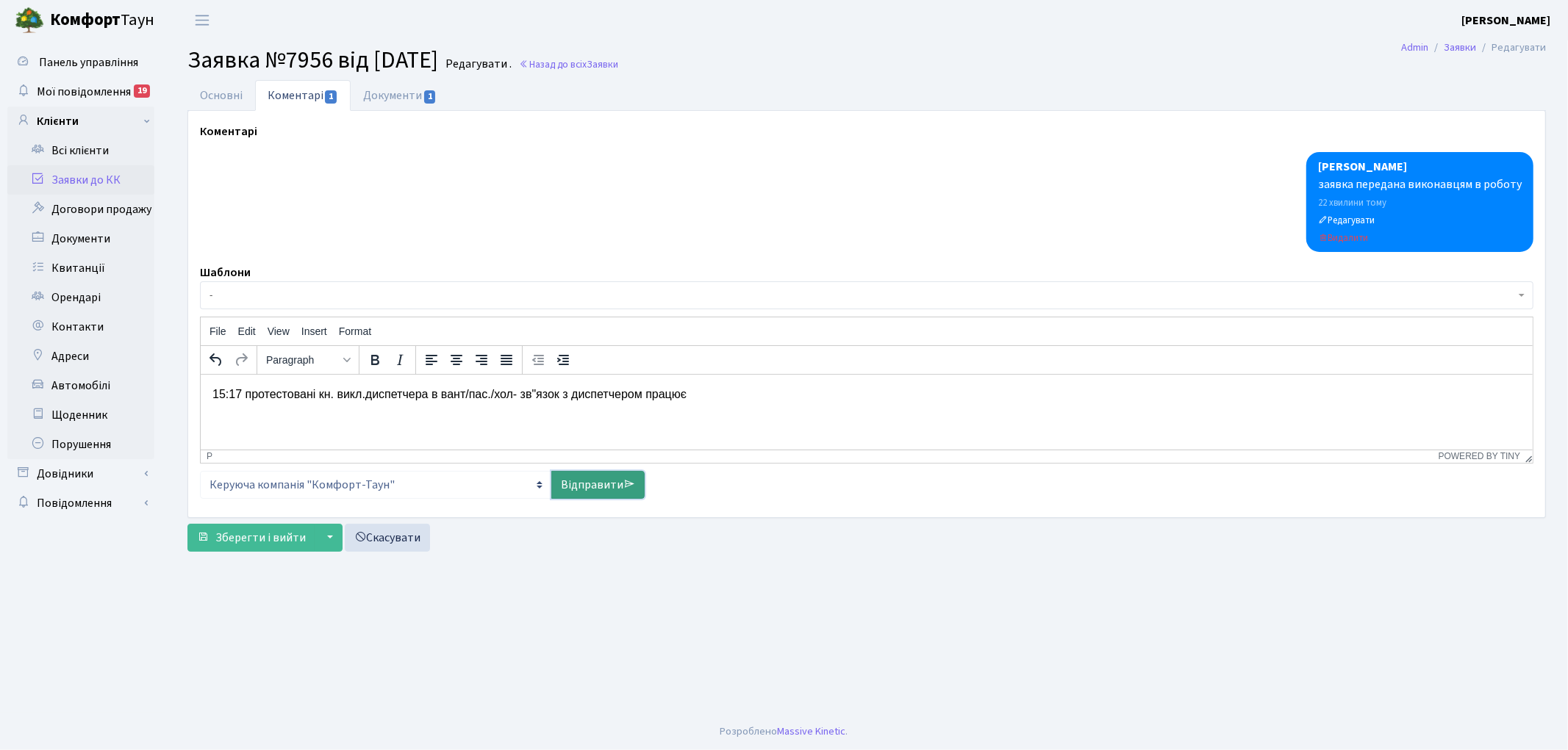
click at [590, 495] on link "Відправити" at bounding box center [598, 485] width 93 height 28
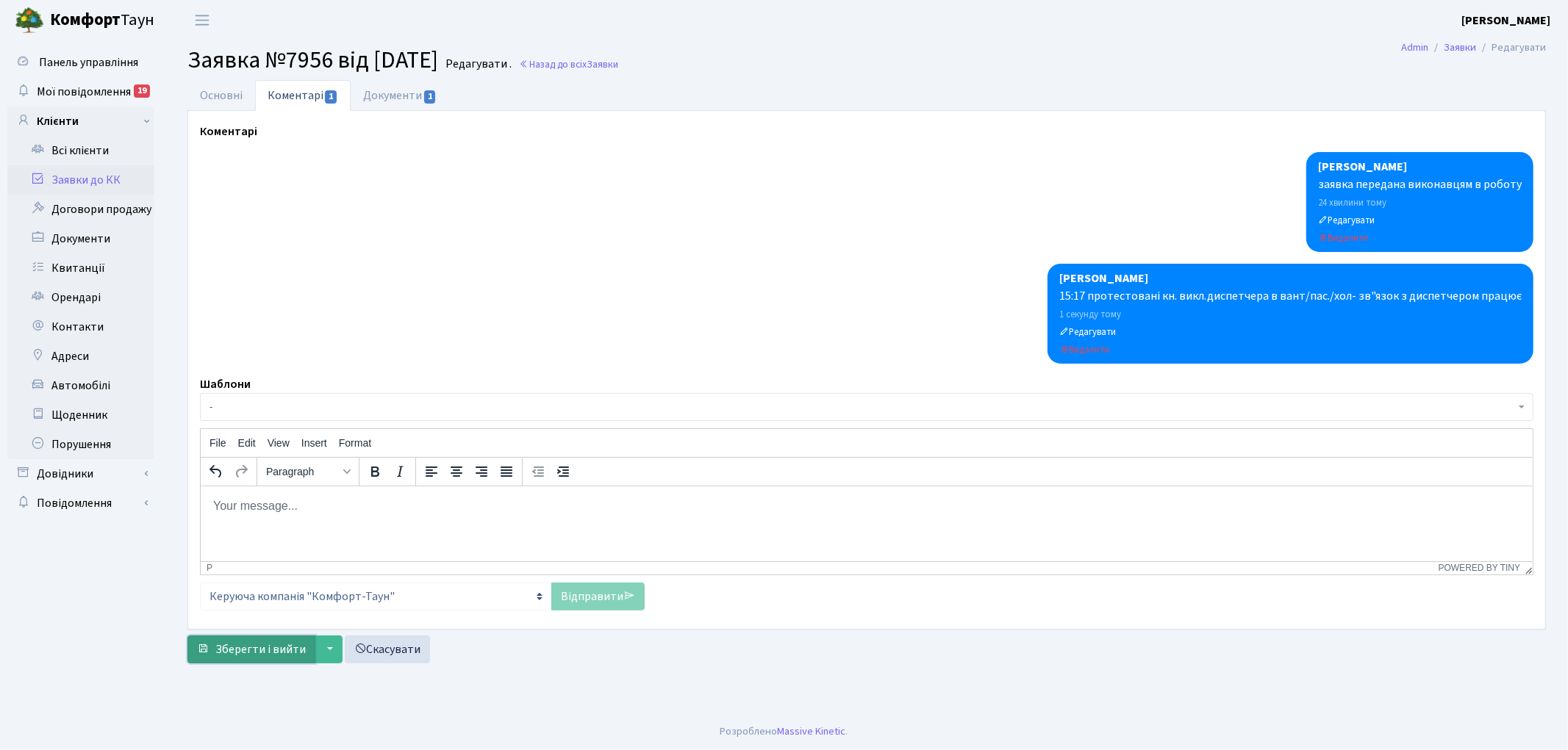
click at [244, 648] on span "Зберегти і вийти" at bounding box center [260, 649] width 90 height 16
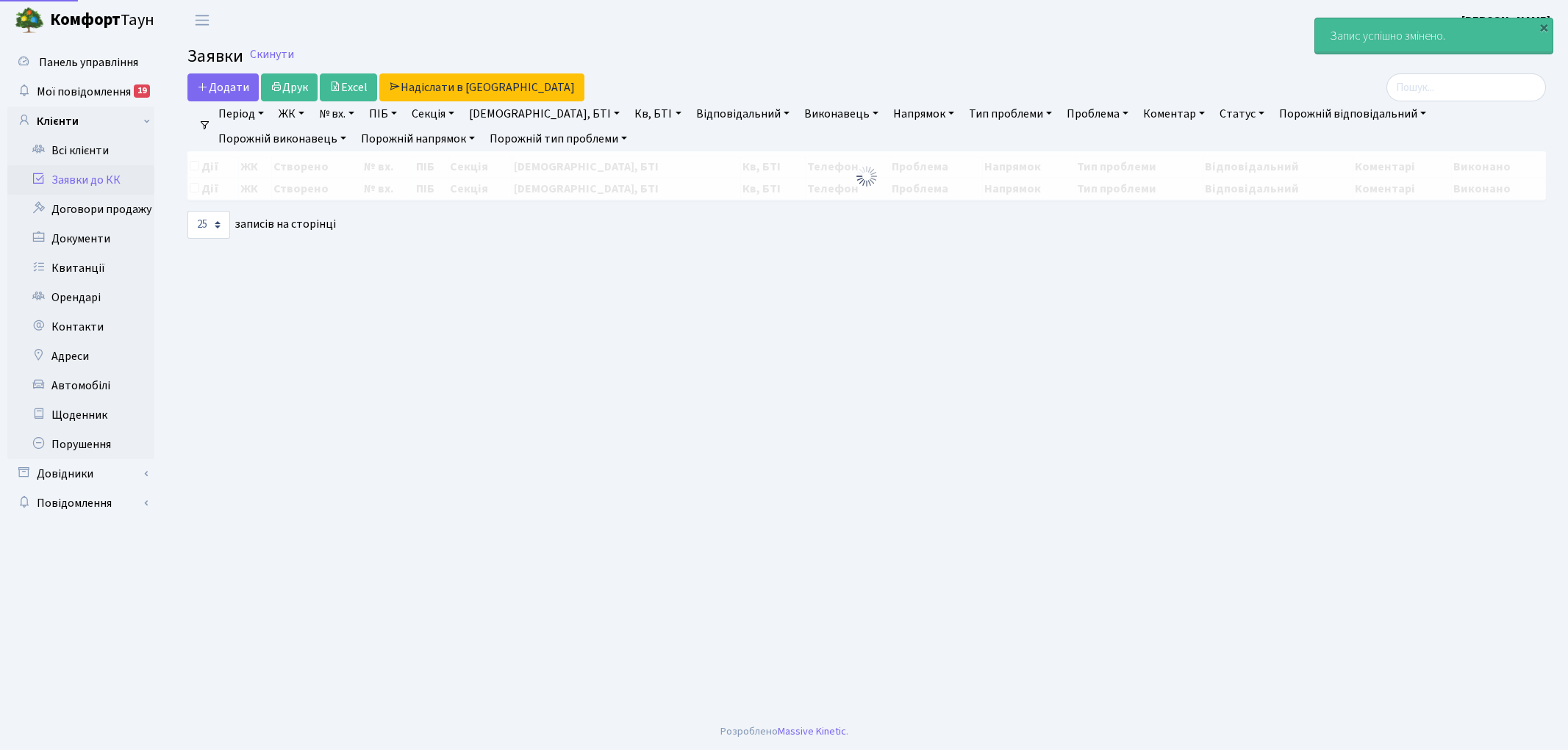
select select "25"
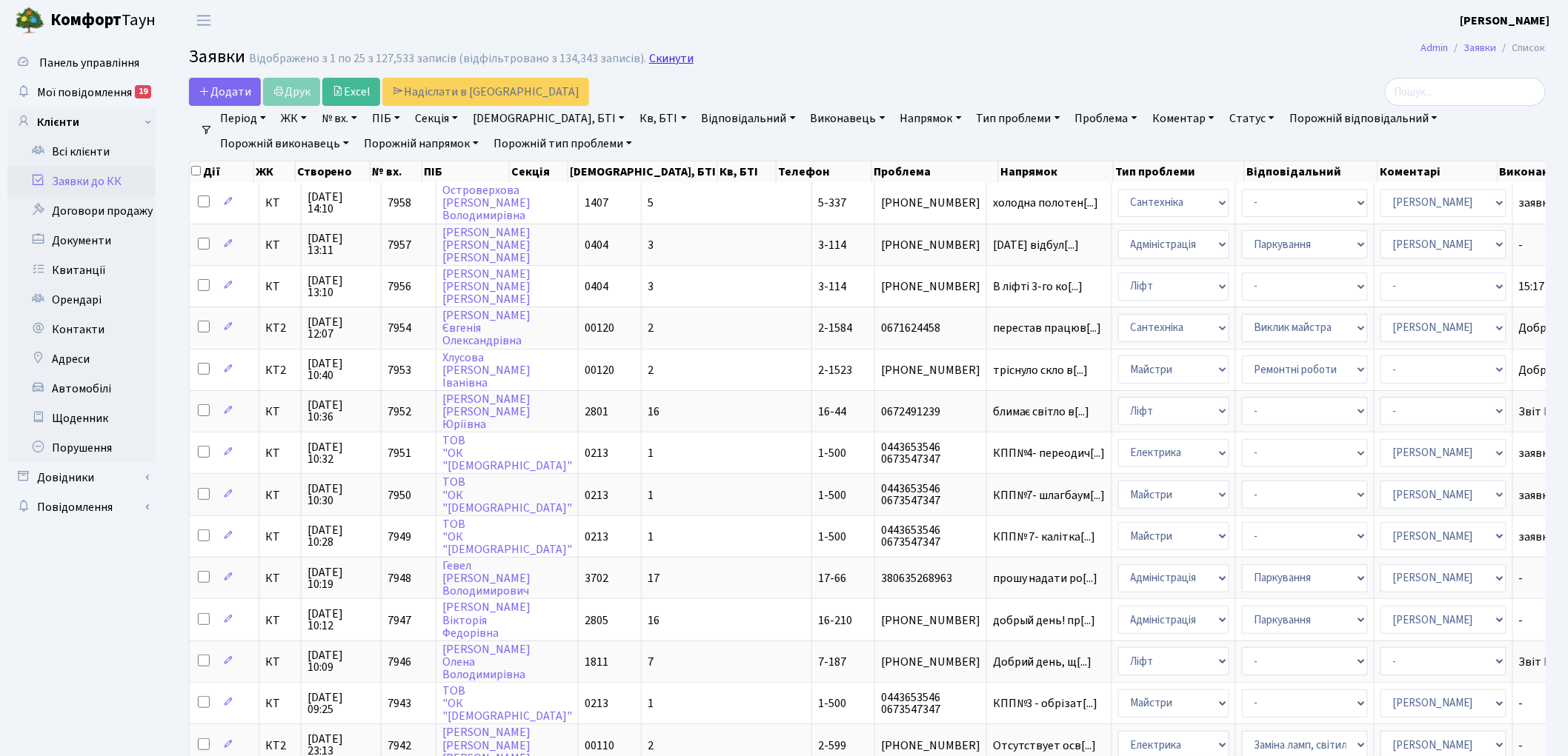
click at [663, 60] on link "Скинути" at bounding box center [671, 59] width 45 height 14
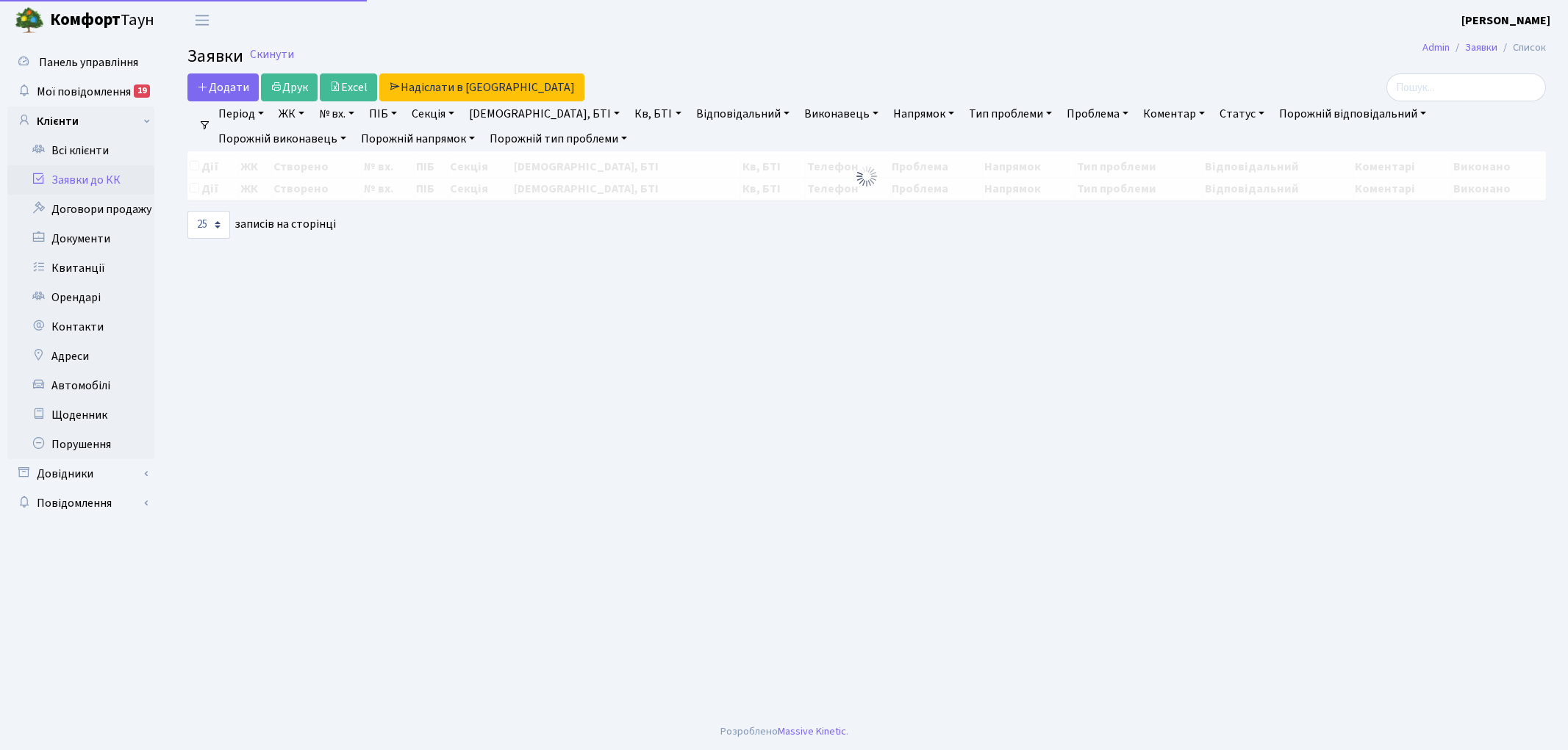
select select "25"
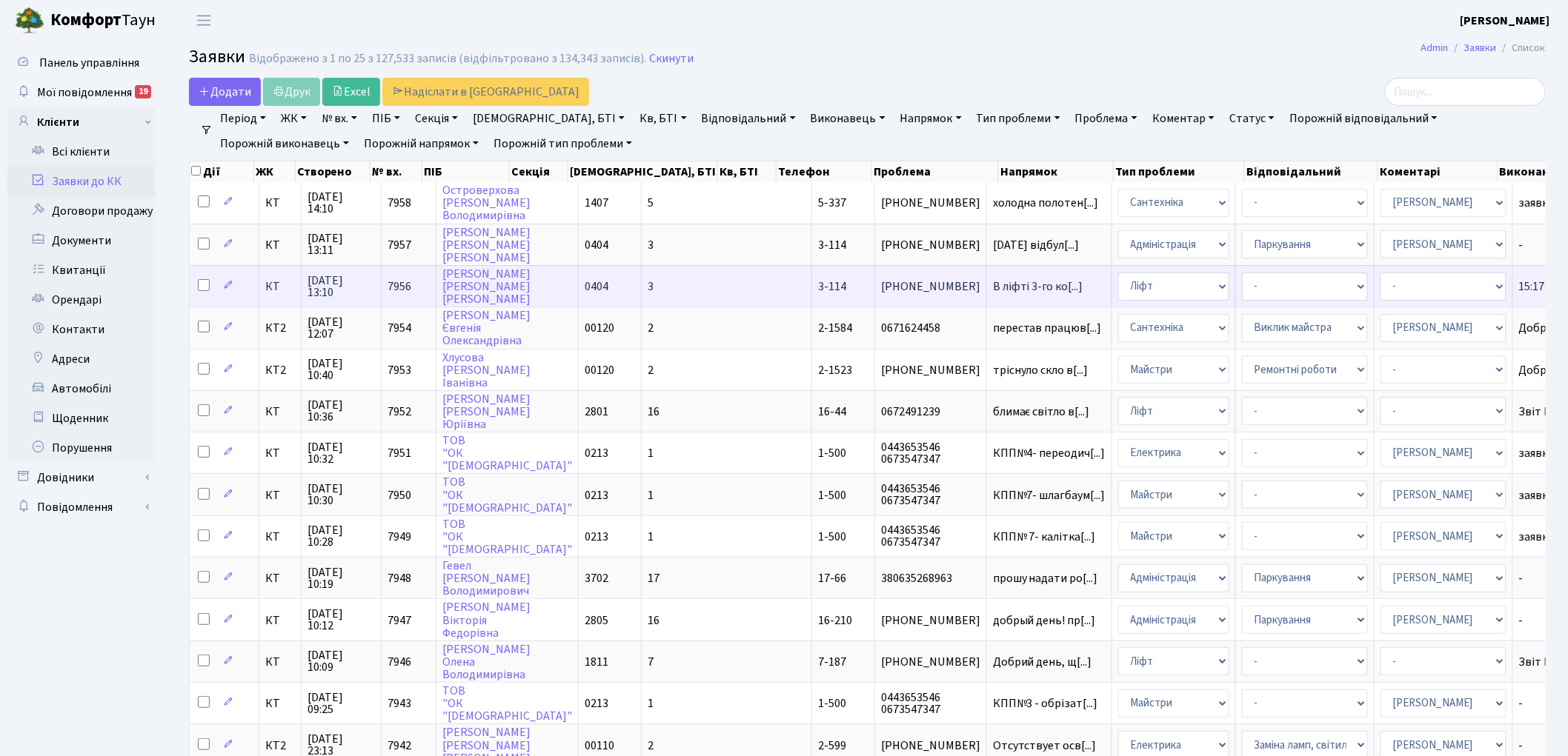
click at [409, 279] on span "7956" at bounding box center [399, 286] width 24 height 16
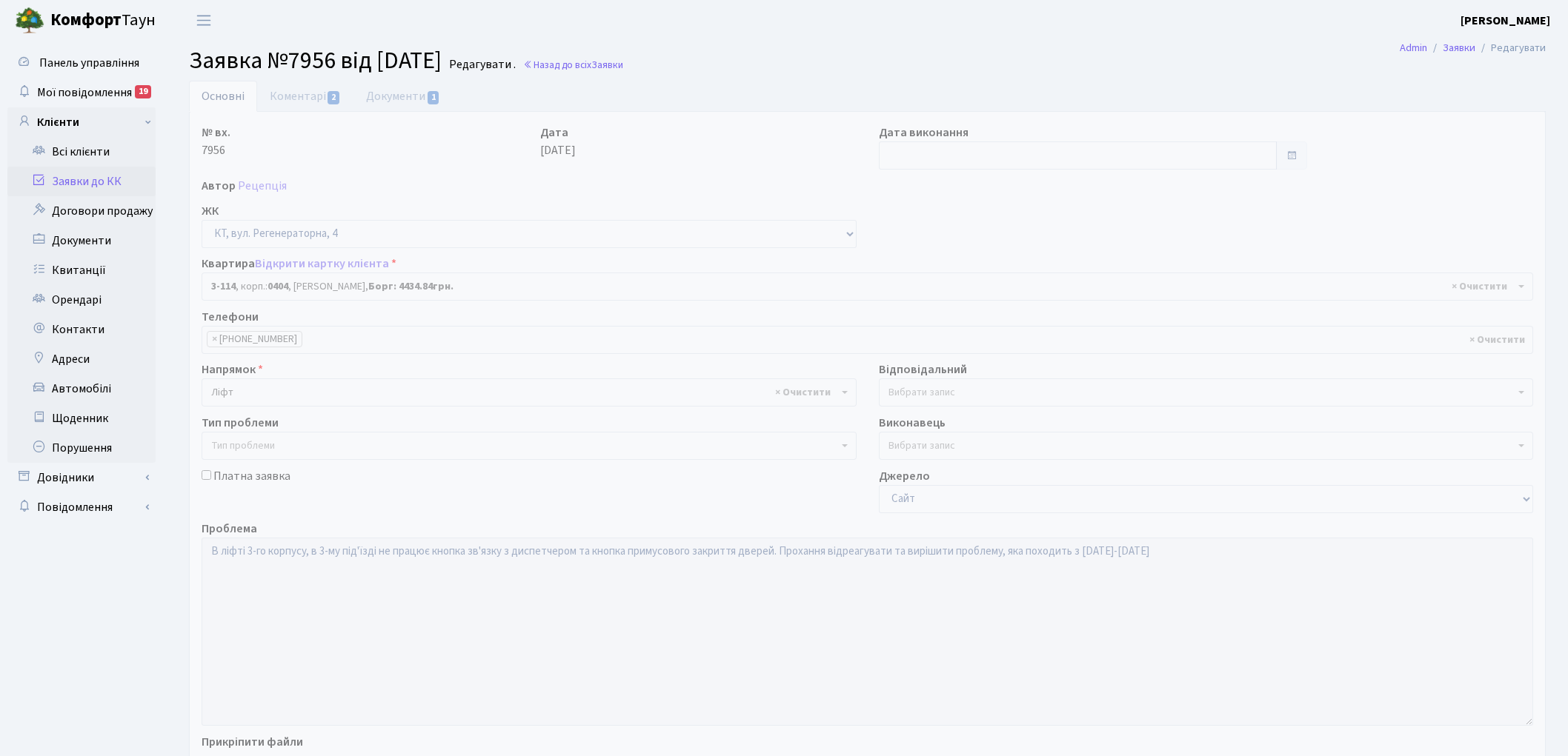
select select "923"
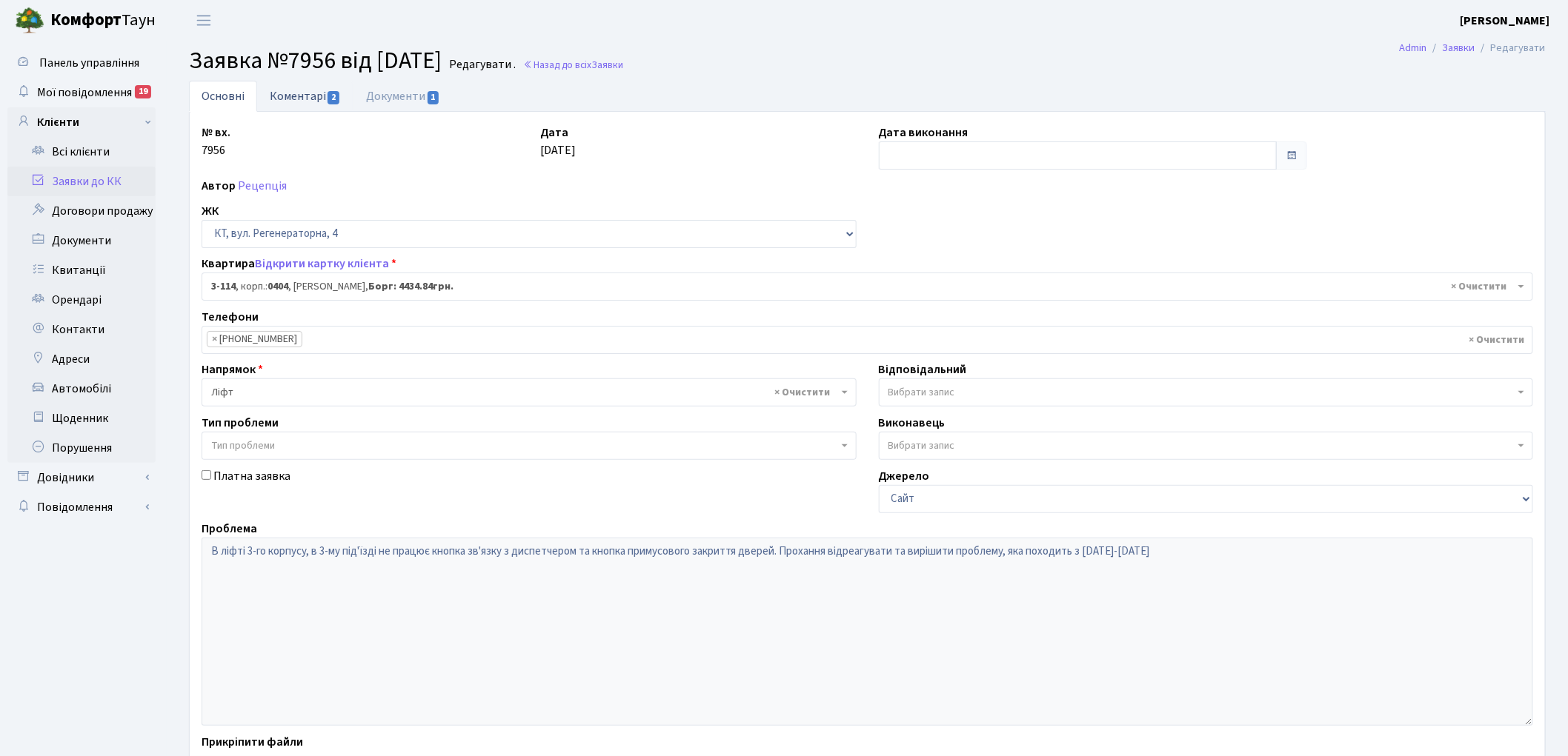
click at [307, 99] on link "Коментарі 2" at bounding box center [305, 96] width 97 height 30
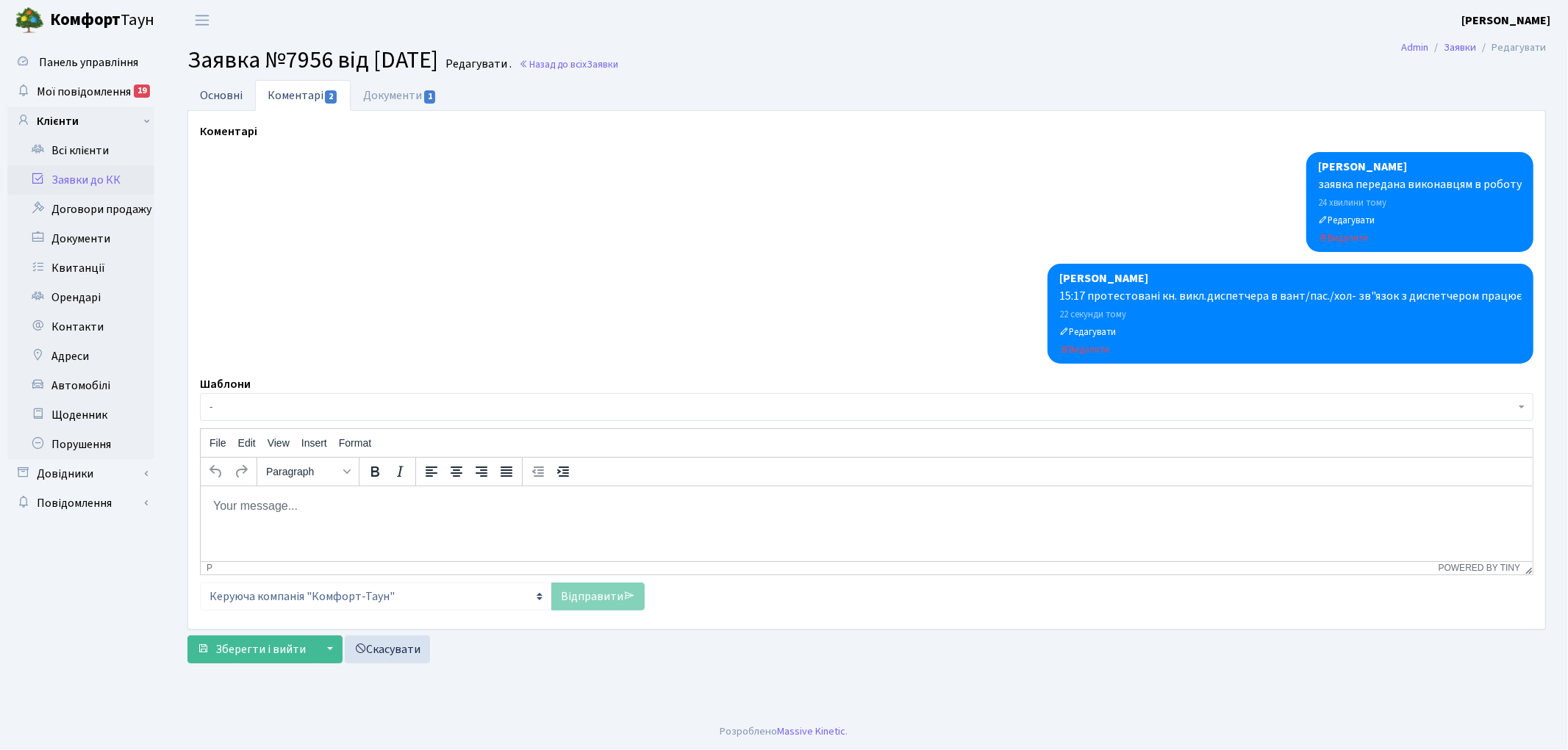
click at [204, 94] on link "Основні" at bounding box center [221, 95] width 68 height 30
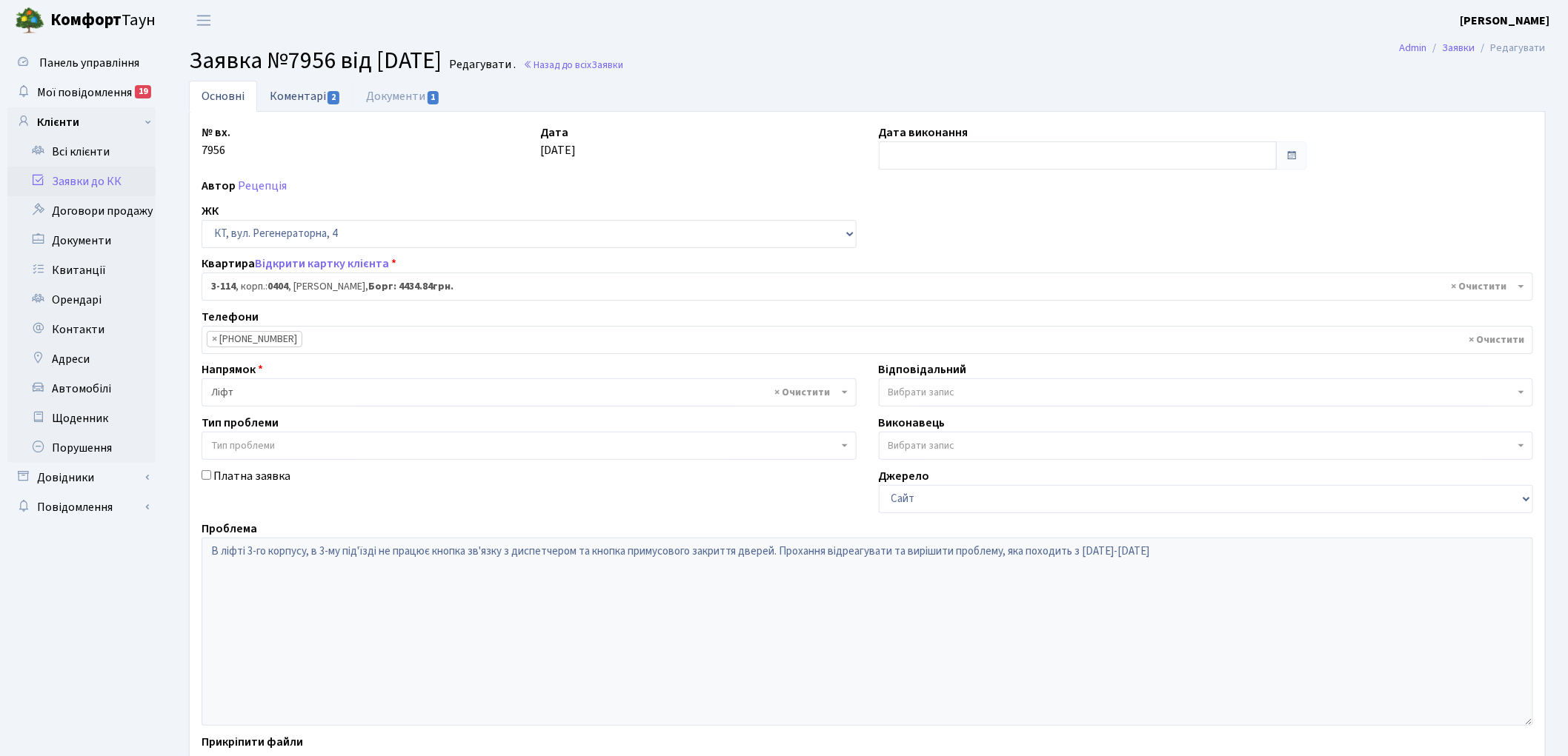
click at [304, 90] on link "Коментарі 2" at bounding box center [305, 96] width 97 height 30
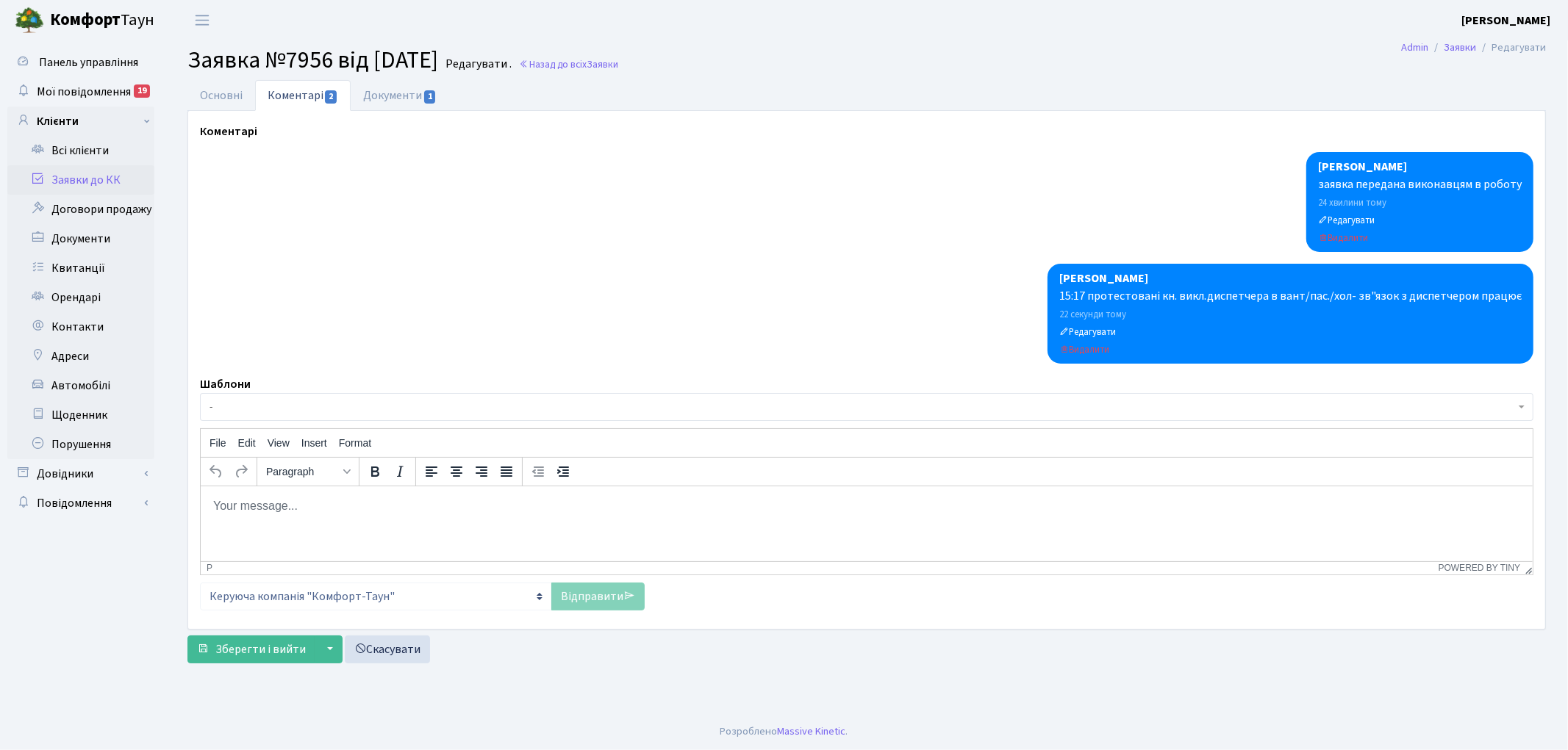
click at [306, 525] on html at bounding box center [866, 506] width 1332 height 39
paste body "Rich Text Area. Press ALT-0 for help."
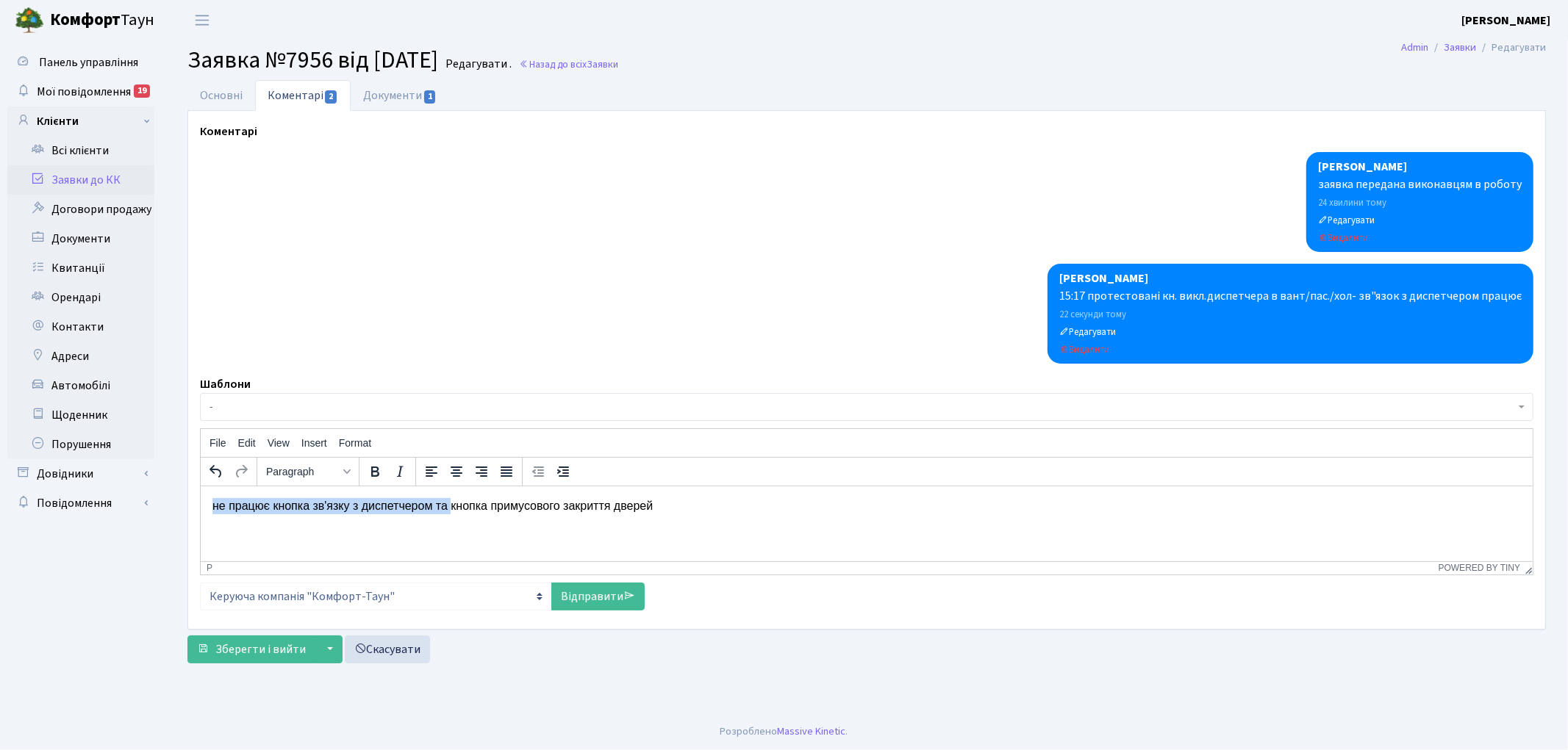
drag, startPoint x: 452, startPoint y: 506, endPoint x: 211, endPoint y: 505, distance: 241.0
click at [211, 505] on html "не працює кнопка зв'язку з диспетчером та кнопка примусового закриття дверей" at bounding box center [866, 506] width 1332 height 39
click at [433, 502] on p "кнопка примусового закриття дверей" at bounding box center [866, 505] width 1309 height 16
drag, startPoint x: 432, startPoint y: 502, endPoint x: 209, endPoint y: 514, distance: 223.3
click at [209, 514] on html "кнопка примусового закриття дверей" at bounding box center [866, 506] width 1332 height 39
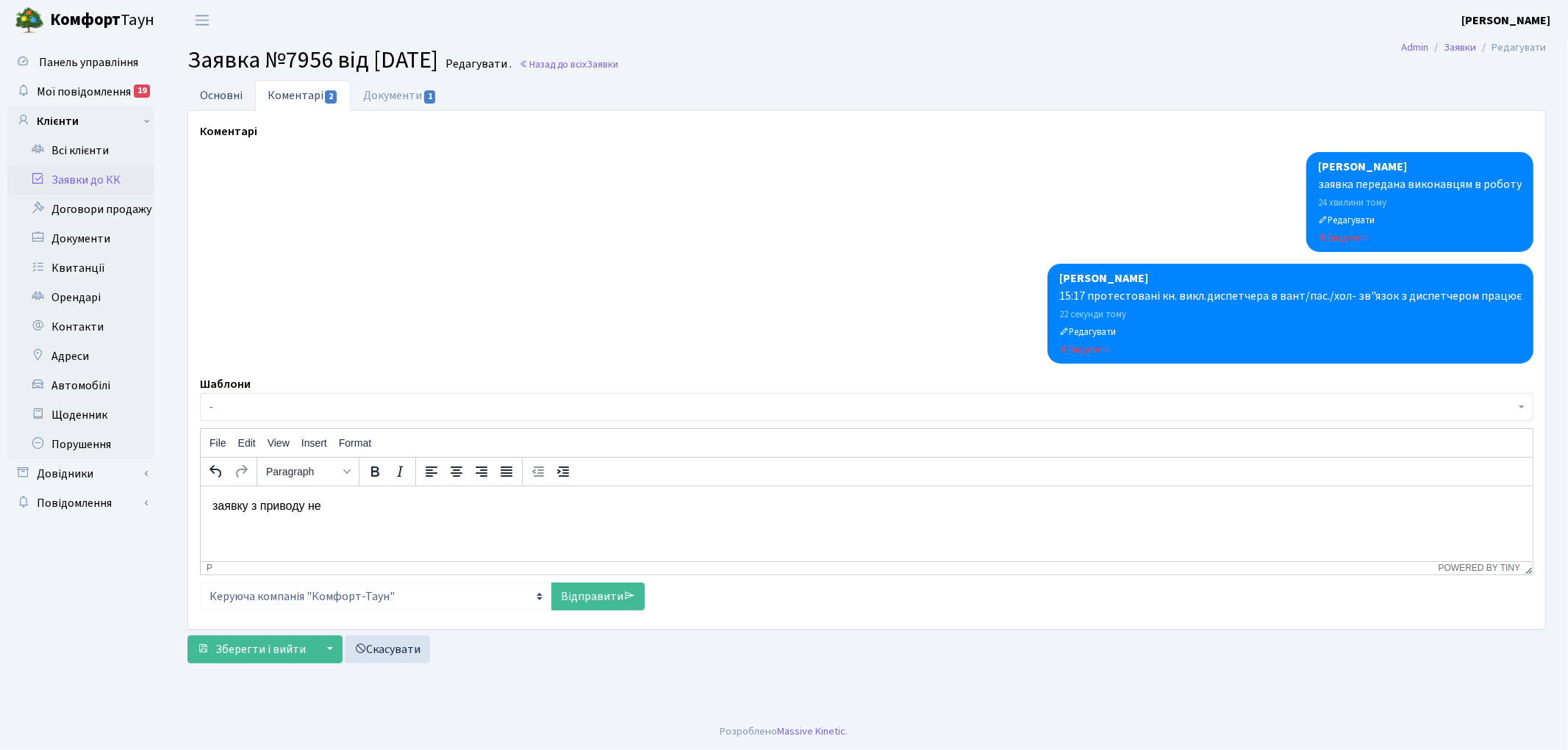
click at [215, 91] on link "Основні" at bounding box center [221, 95] width 68 height 30
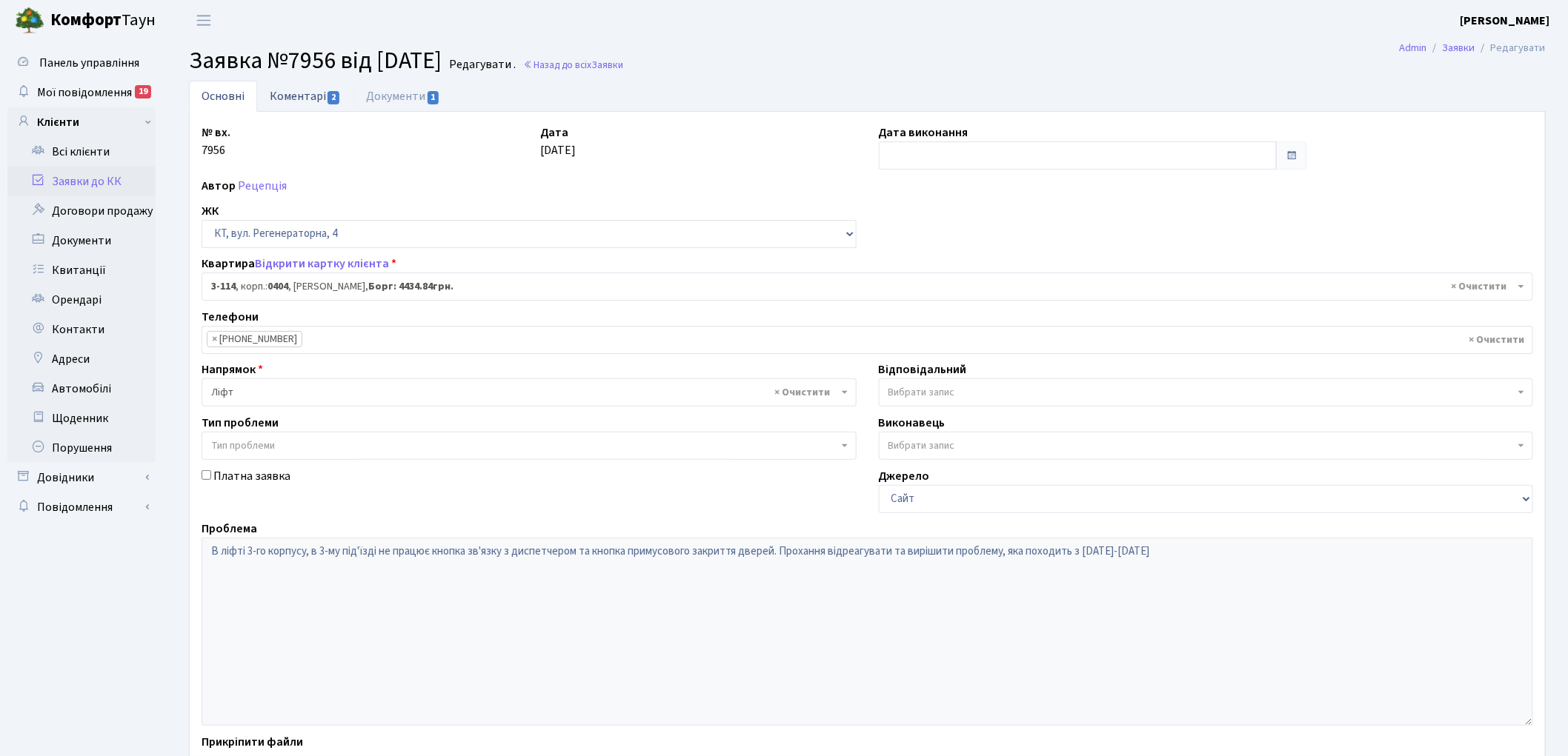
click at [299, 90] on link "Коментарі 2" at bounding box center [305, 96] width 97 height 30
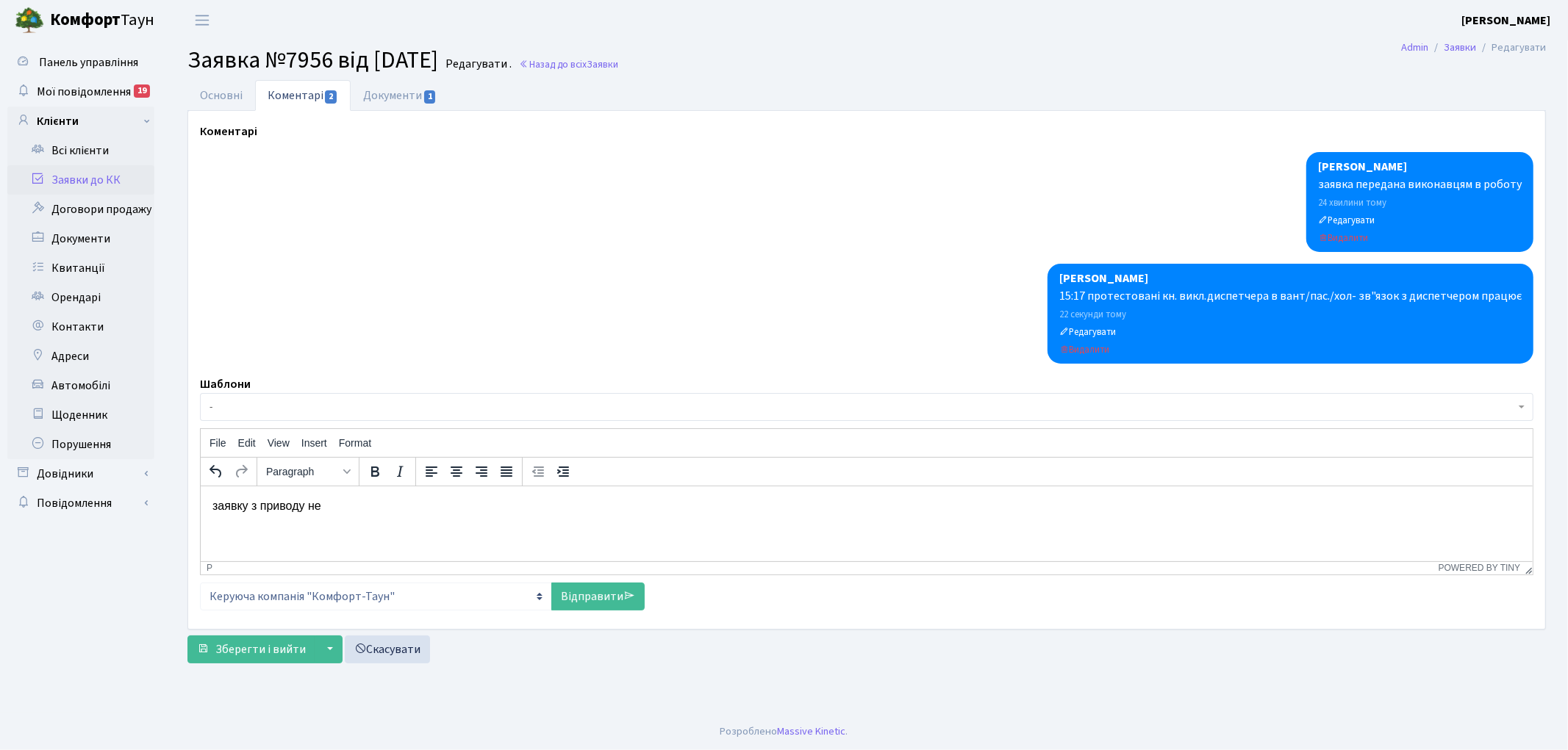
click at [329, 511] on p "заявку з приводу не" at bounding box center [866, 505] width 1309 height 16
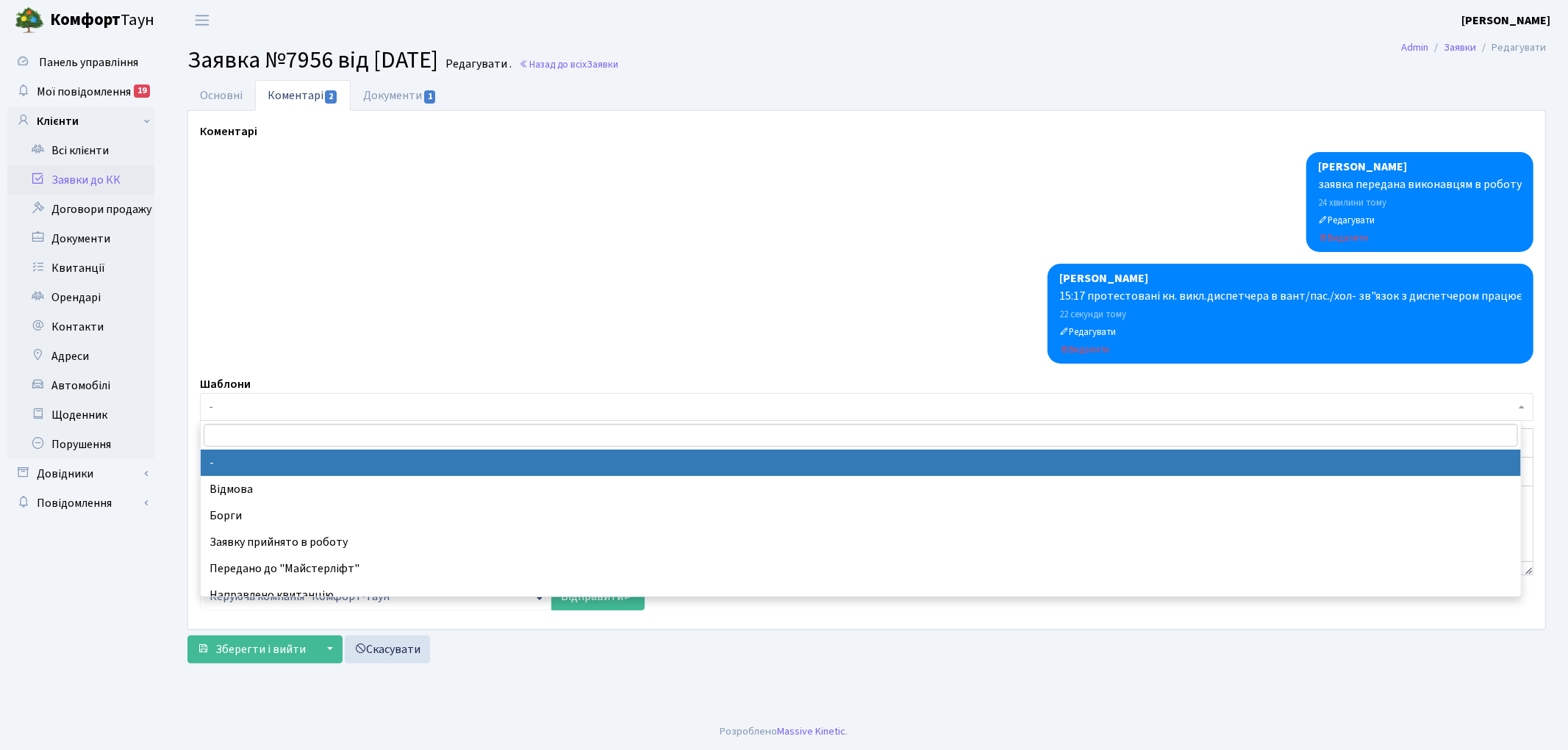
click at [248, 401] on span "-" at bounding box center [862, 407] width 1306 height 15
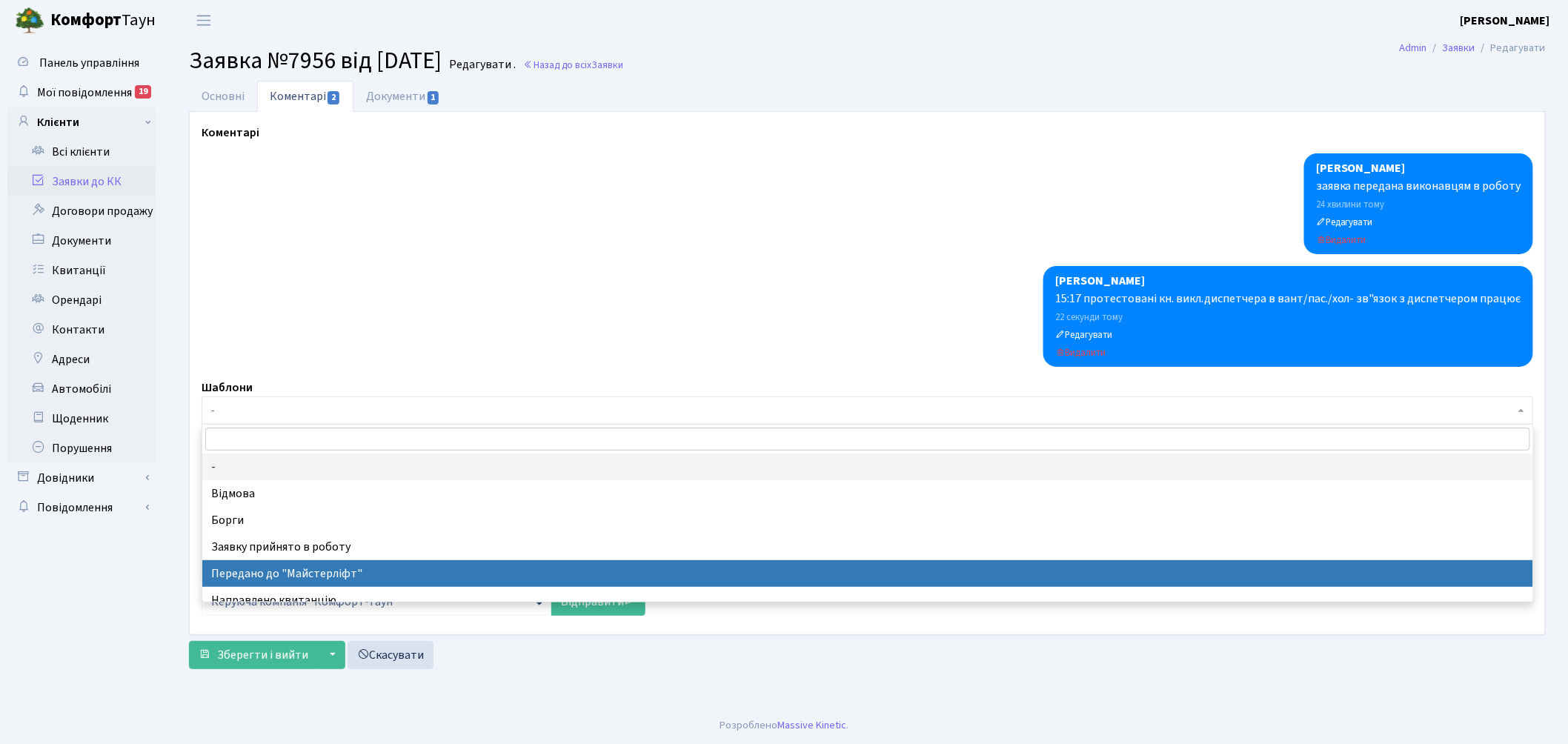
select select "9"
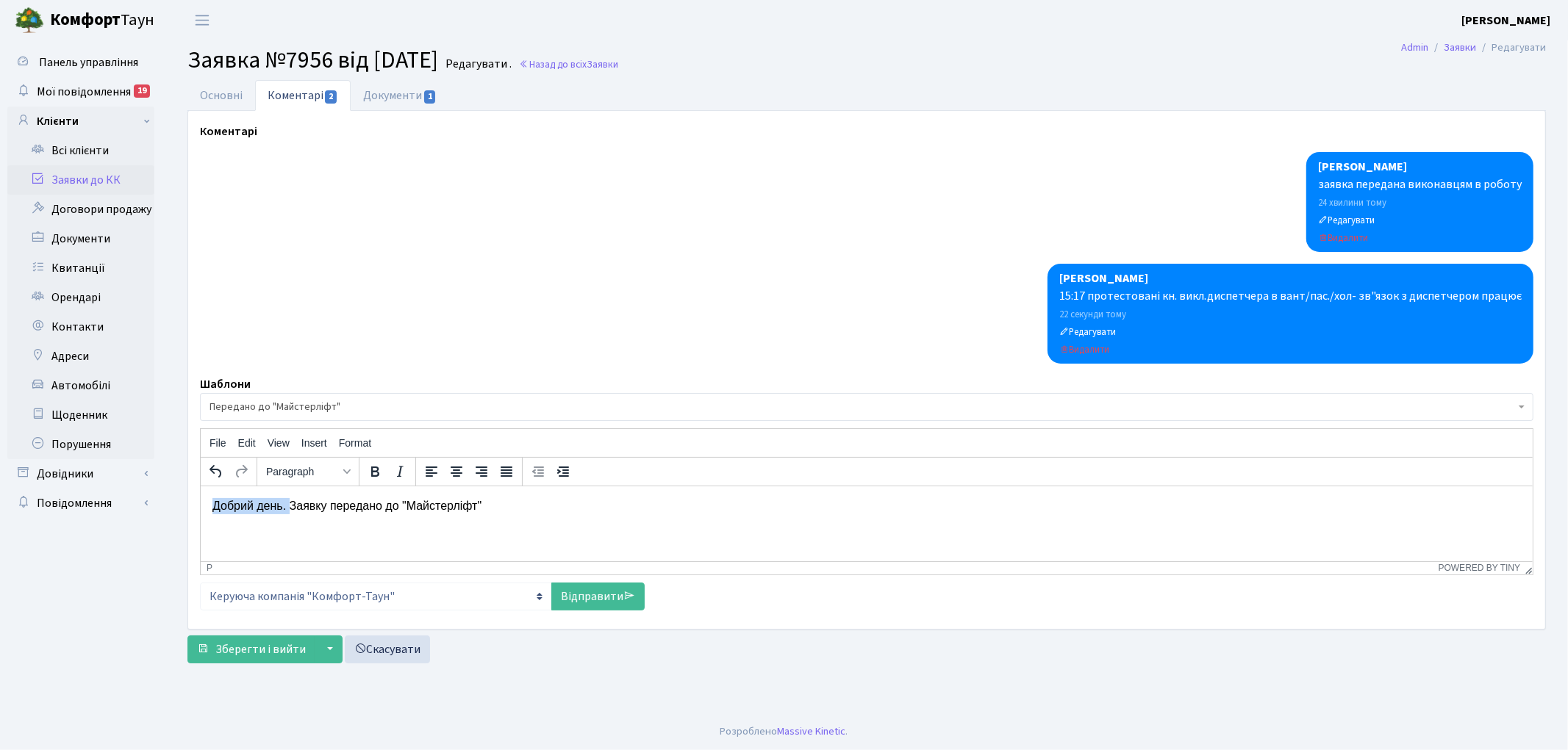
drag, startPoint x: 289, startPoint y: 504, endPoint x: 221, endPoint y: 509, distance: 68.2
click at [214, 509] on p "Добрий день. Заявку передано до "Майстерліфт"" at bounding box center [866, 505] width 1309 height 16
click at [416, 507] on p "Заявку передано до "Майстерліфт"" at bounding box center [866, 505] width 1309 height 16
click at [582, 600] on link "Відправити" at bounding box center [598, 597] width 93 height 28
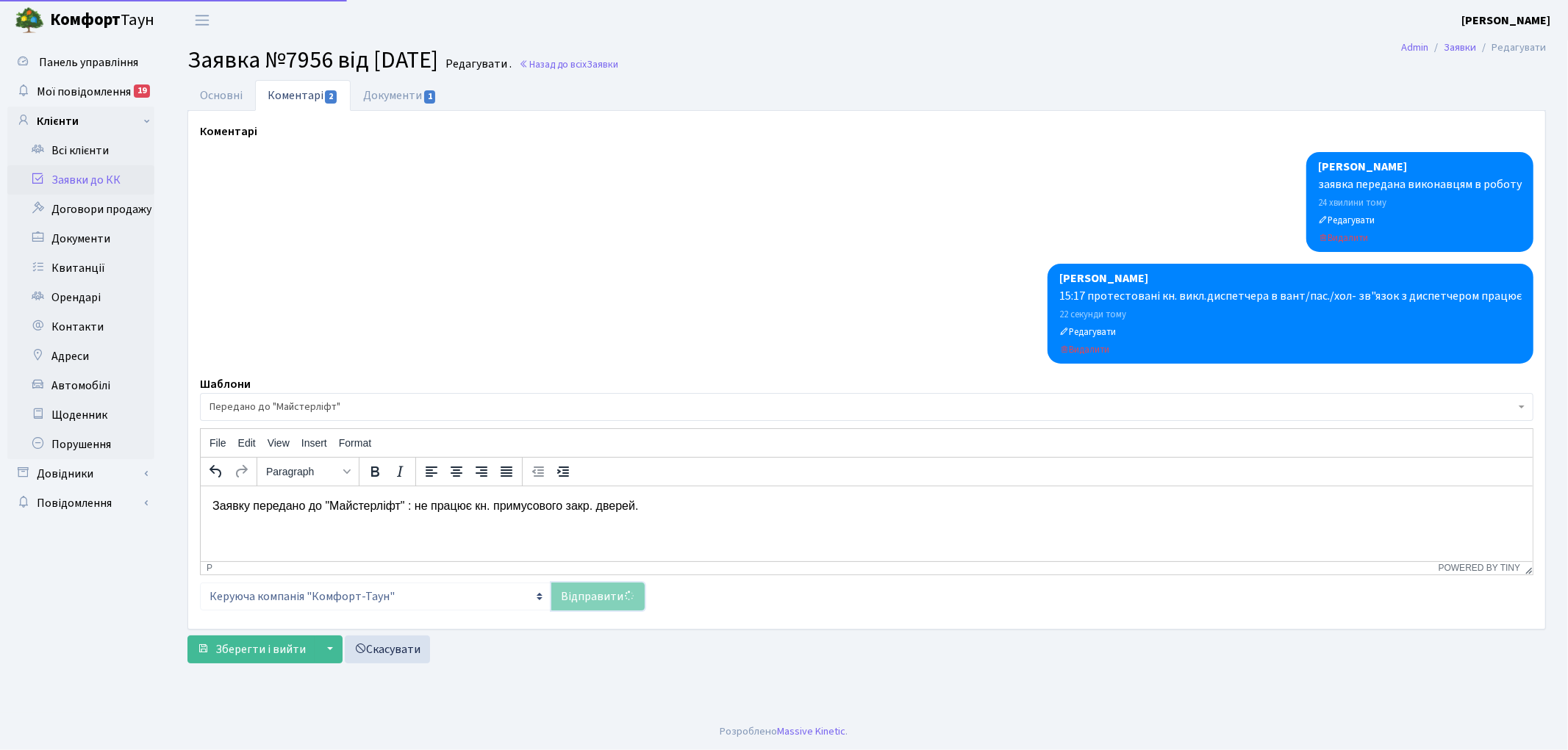
select select
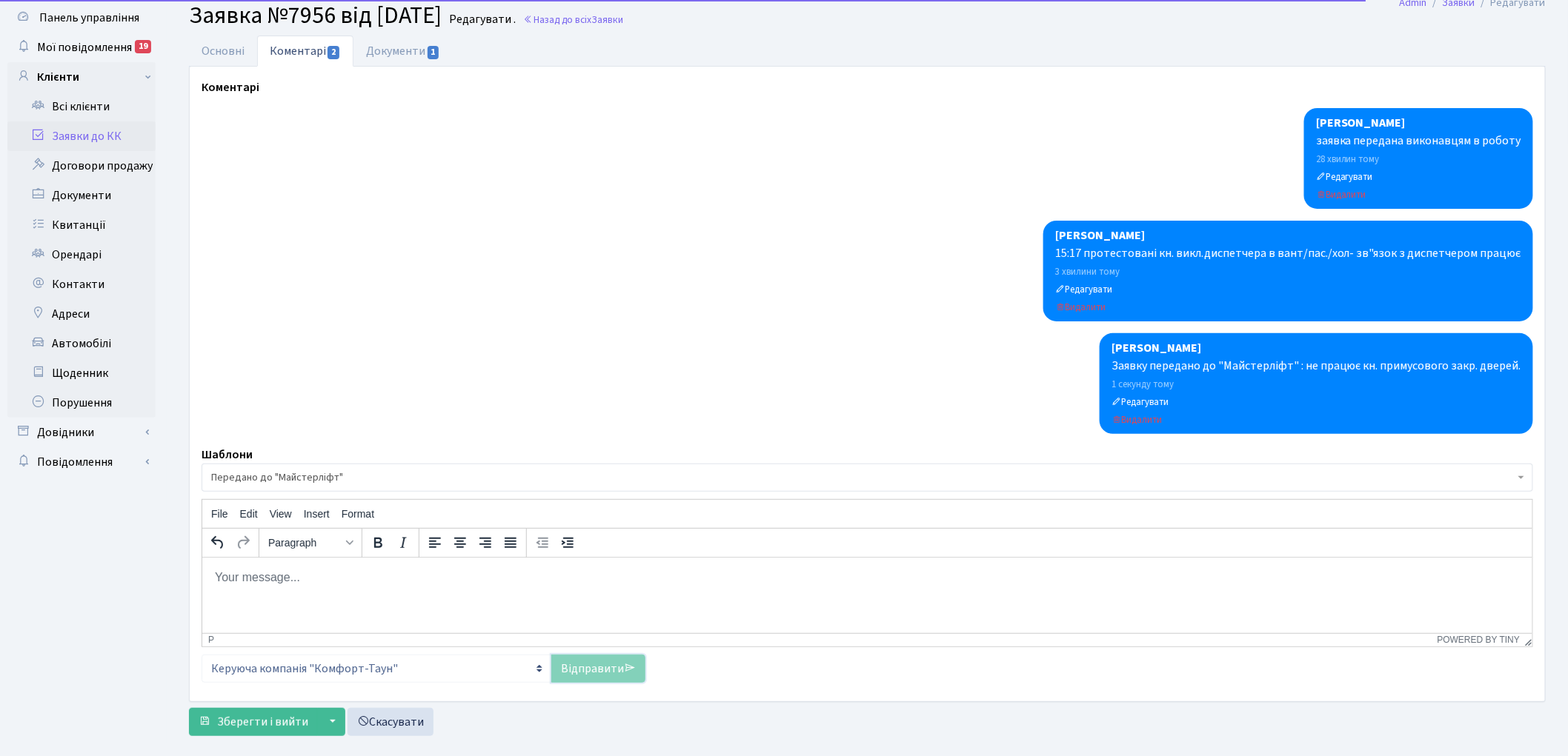
scroll to position [70, 0]
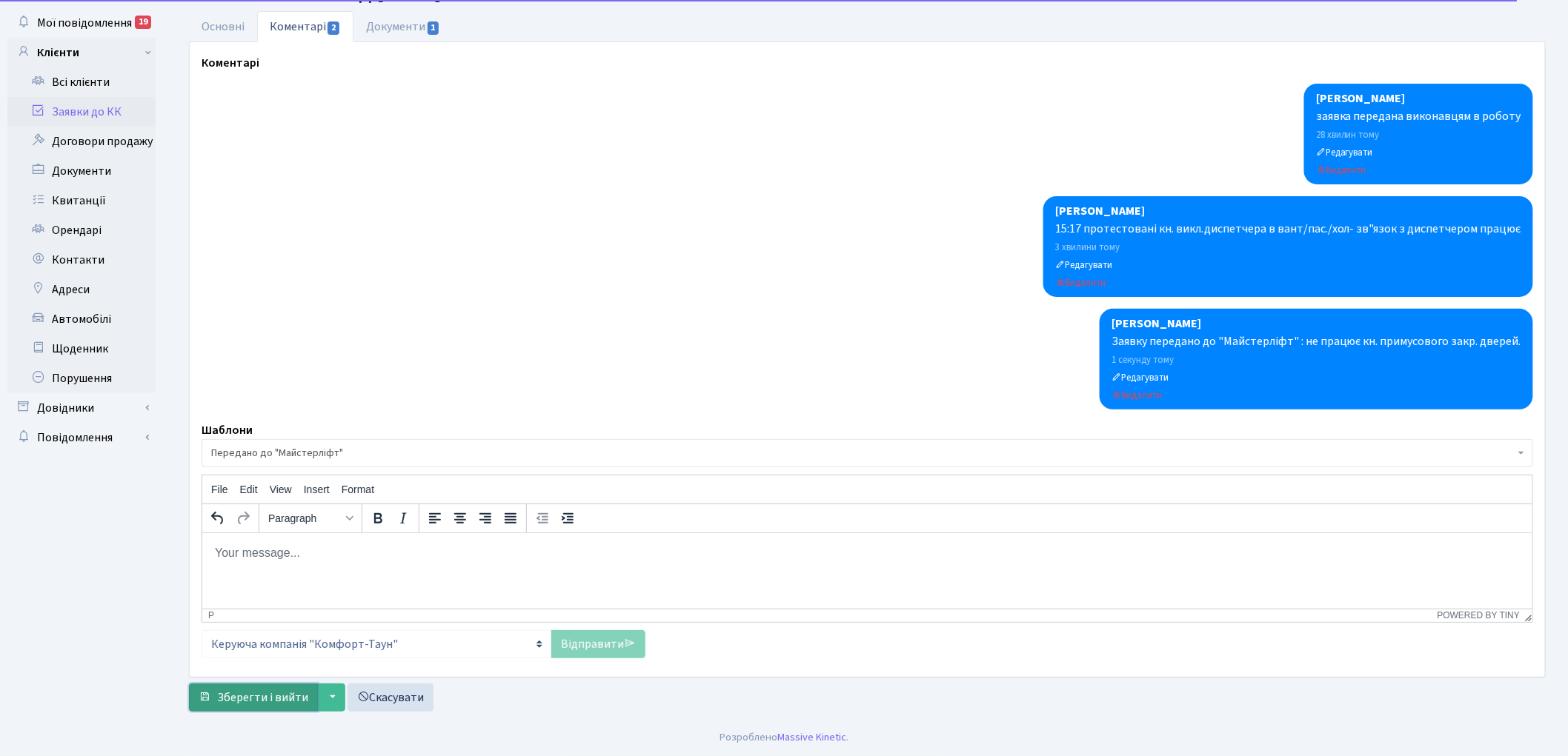
click at [238, 697] on span "Зберегти і вийти" at bounding box center [262, 697] width 91 height 16
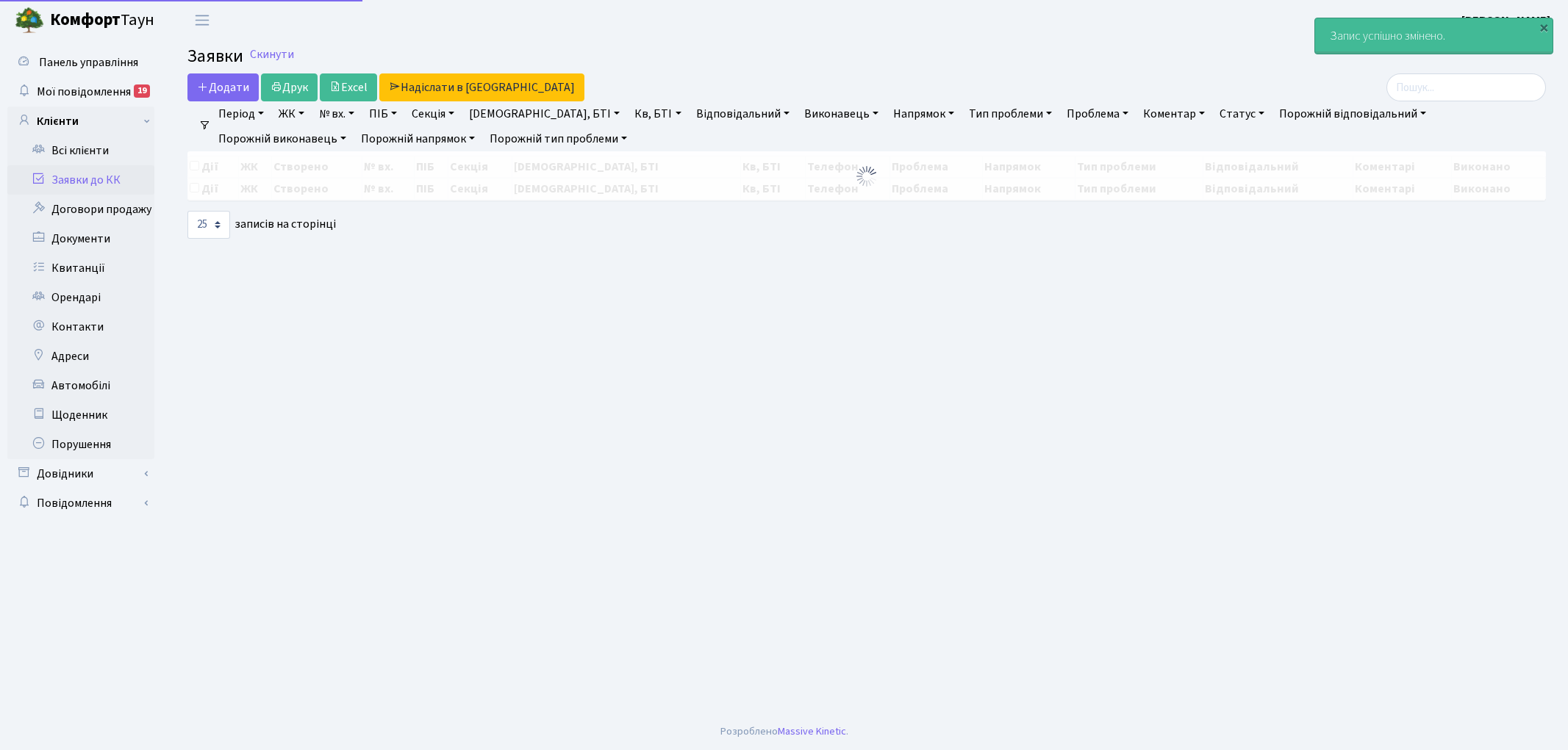
select select "25"
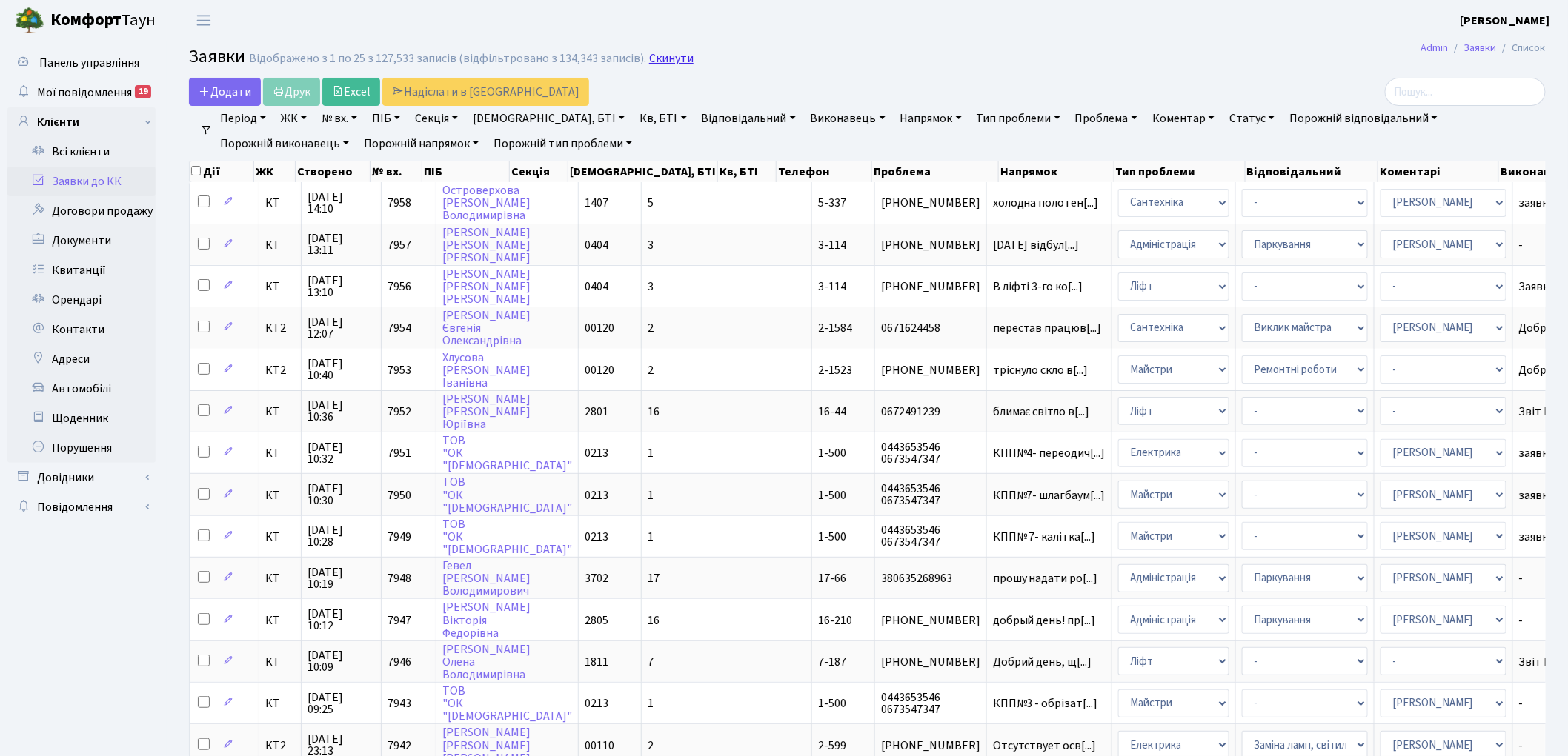
click at [653, 63] on link "Скинути" at bounding box center [671, 59] width 45 height 14
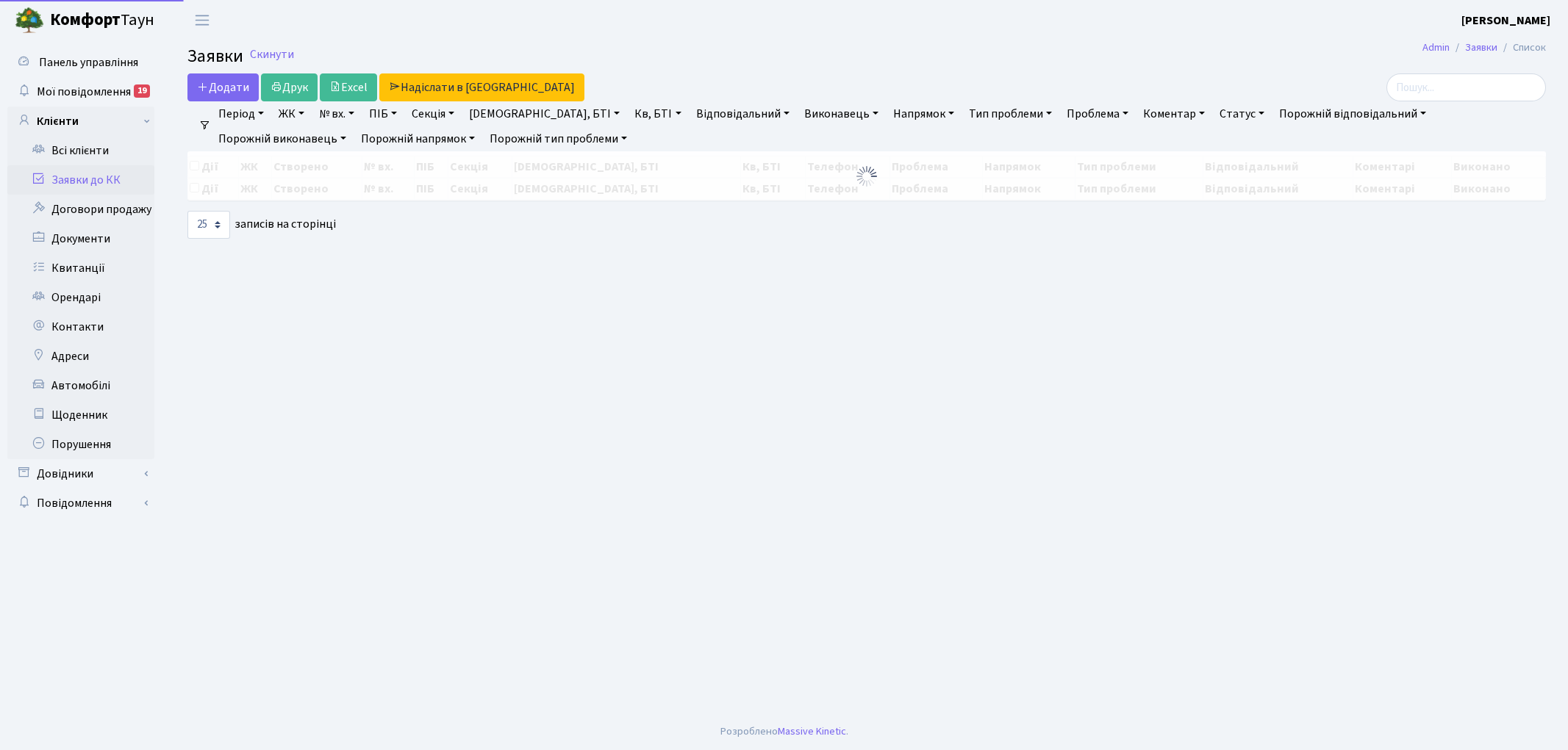
select select "25"
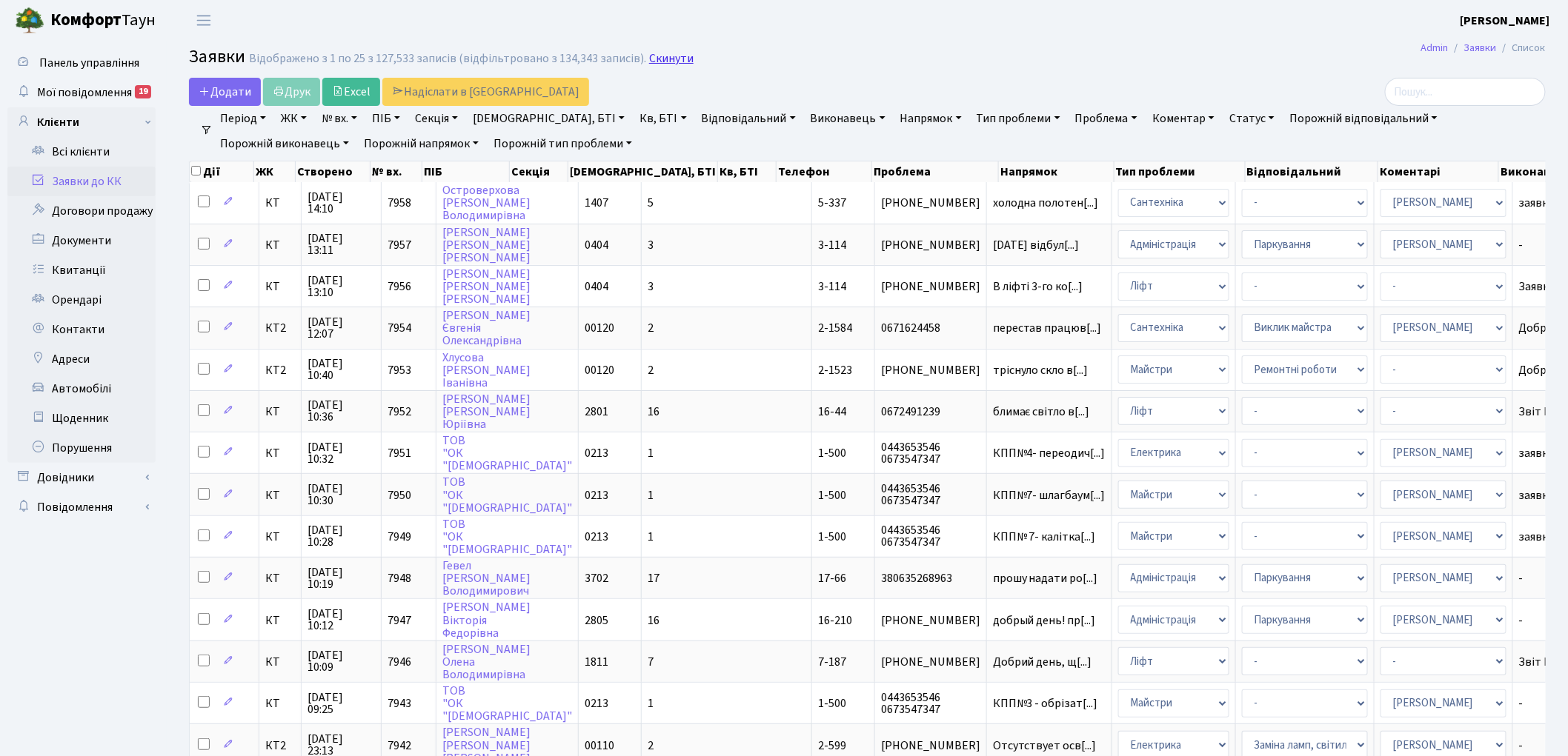
click at [668, 56] on link "Скинути" at bounding box center [671, 59] width 45 height 14
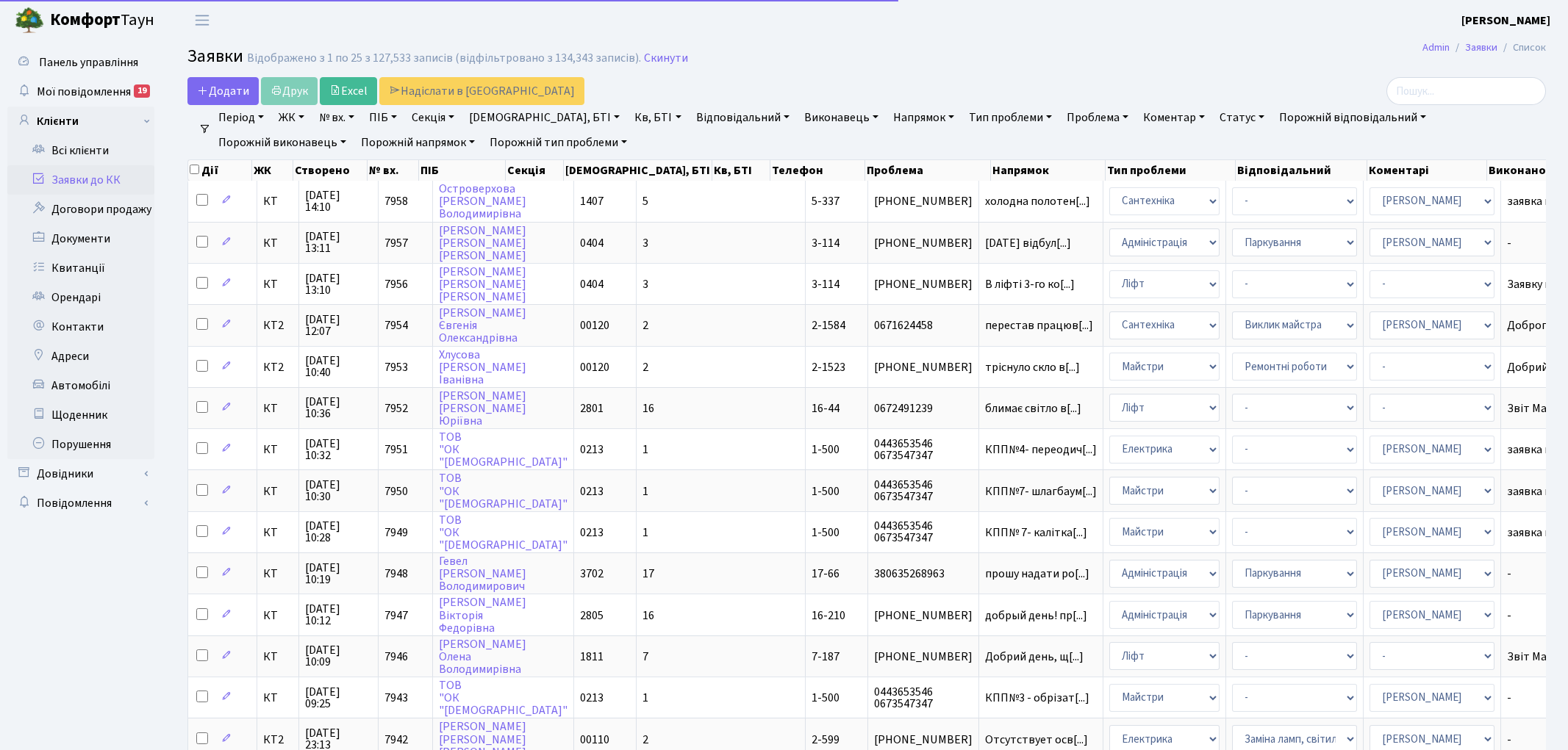
select select "25"
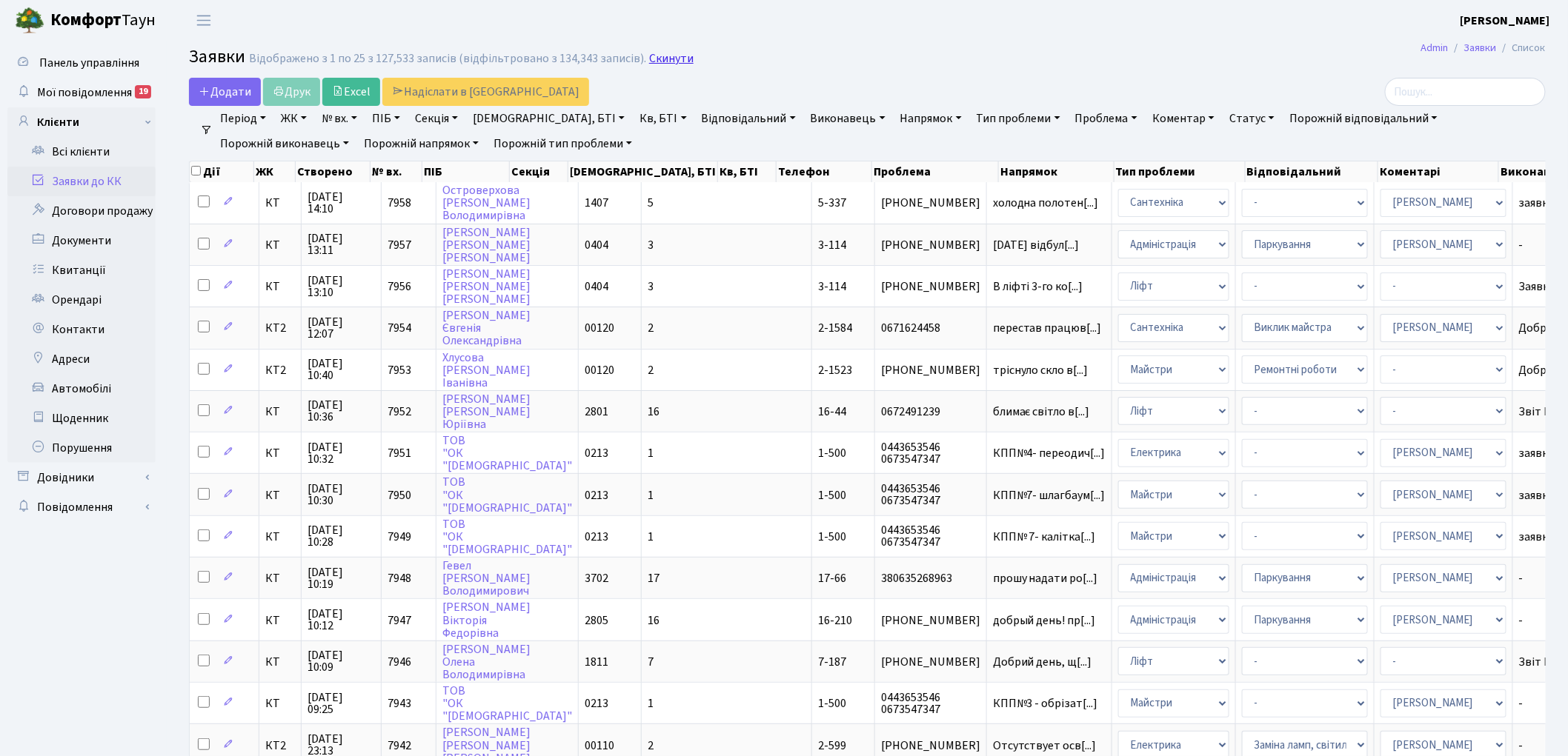
click at [649, 56] on link "Скинути" at bounding box center [671, 59] width 45 height 14
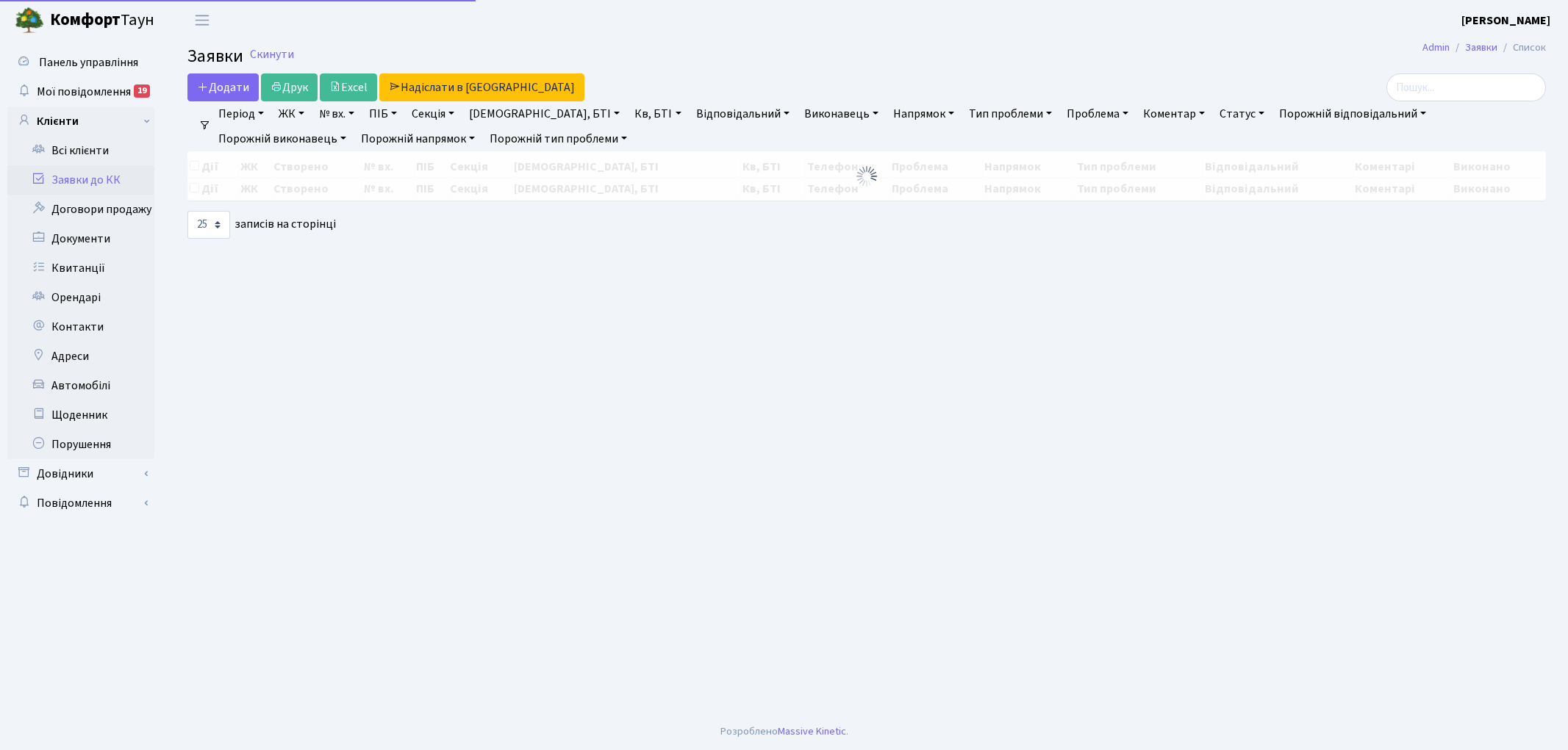
select select "25"
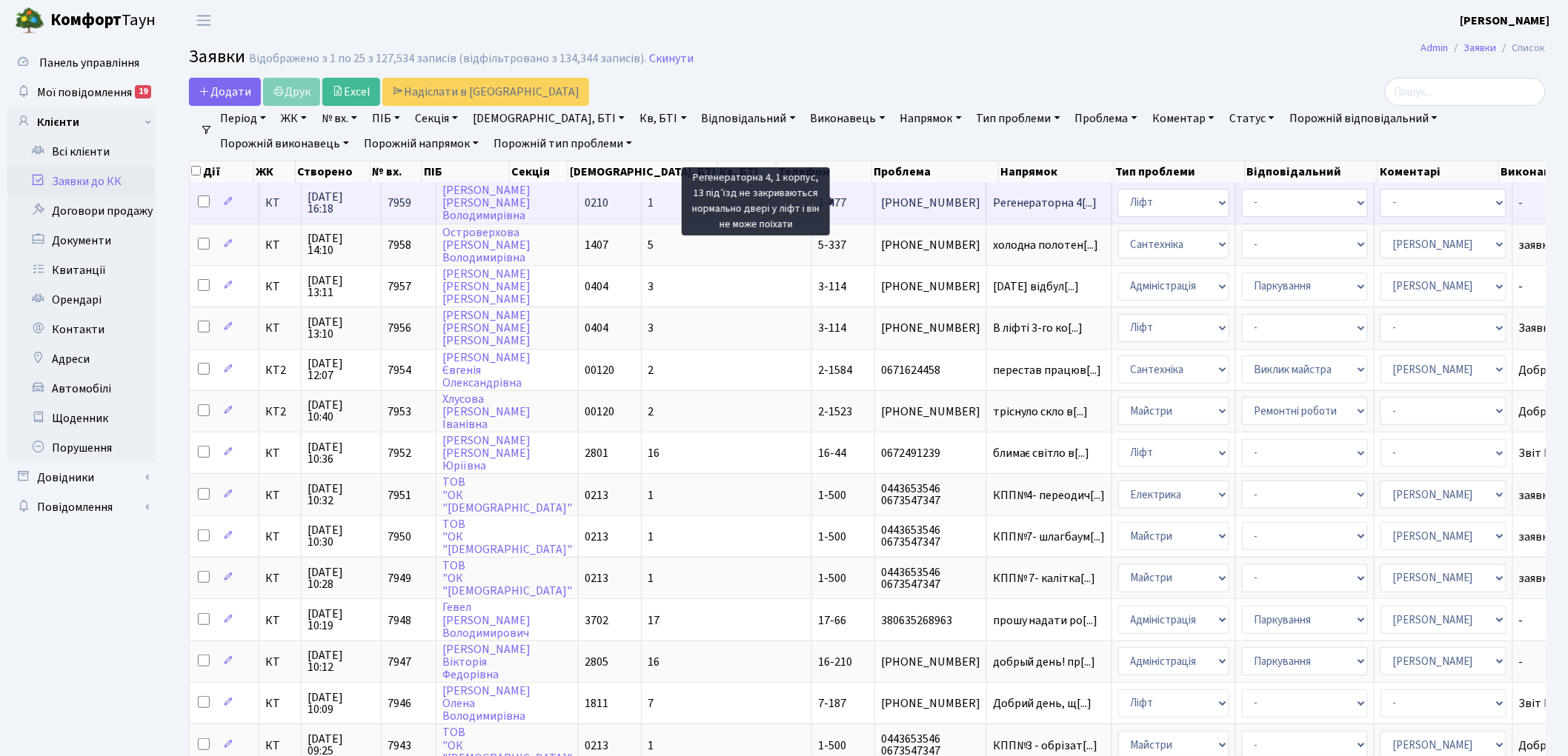
click at [993, 201] on span "Регенераторна 4[...]" at bounding box center [1045, 203] width 104 height 16
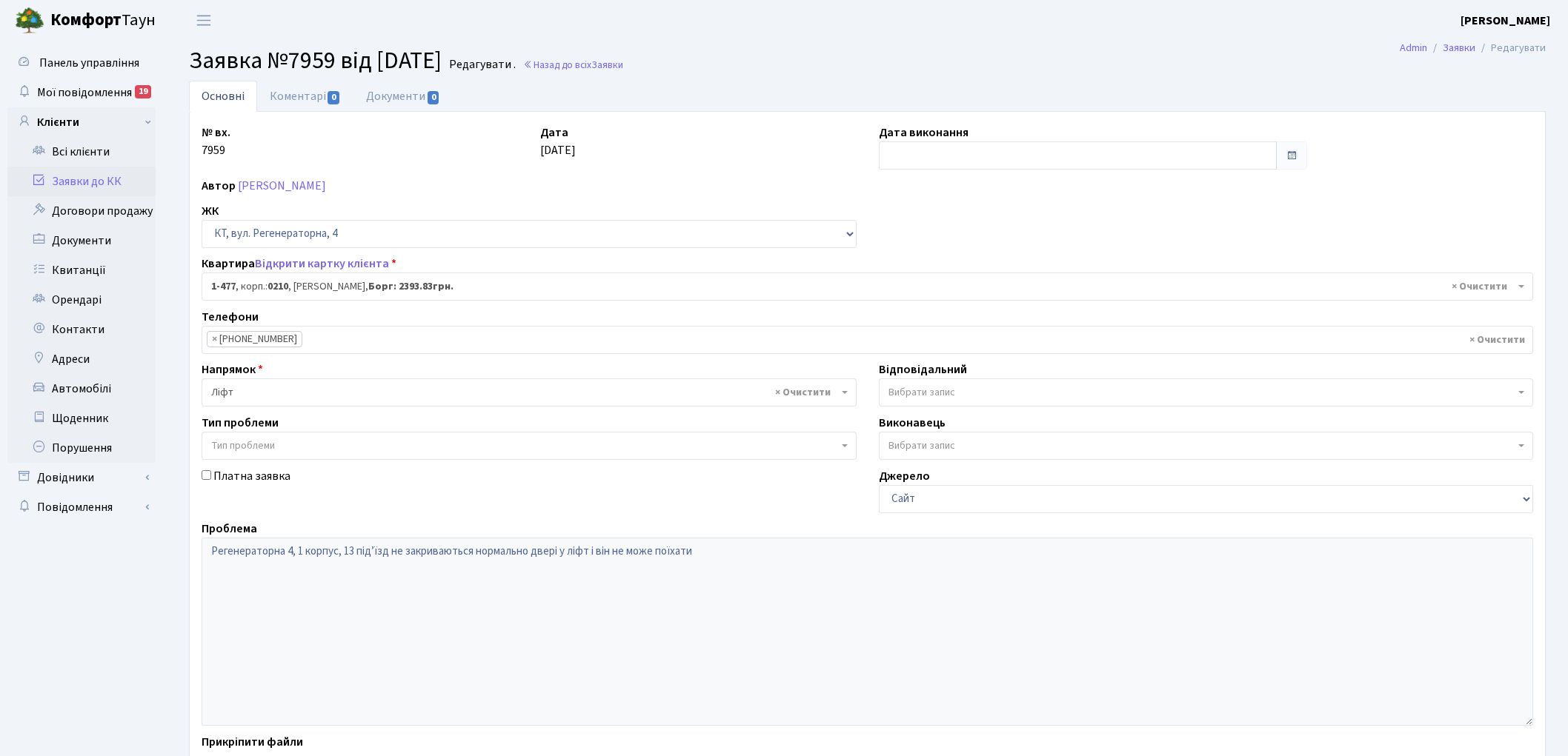
select select "396"
click at [306, 100] on link "Коментарі 0" at bounding box center [305, 96] width 97 height 30
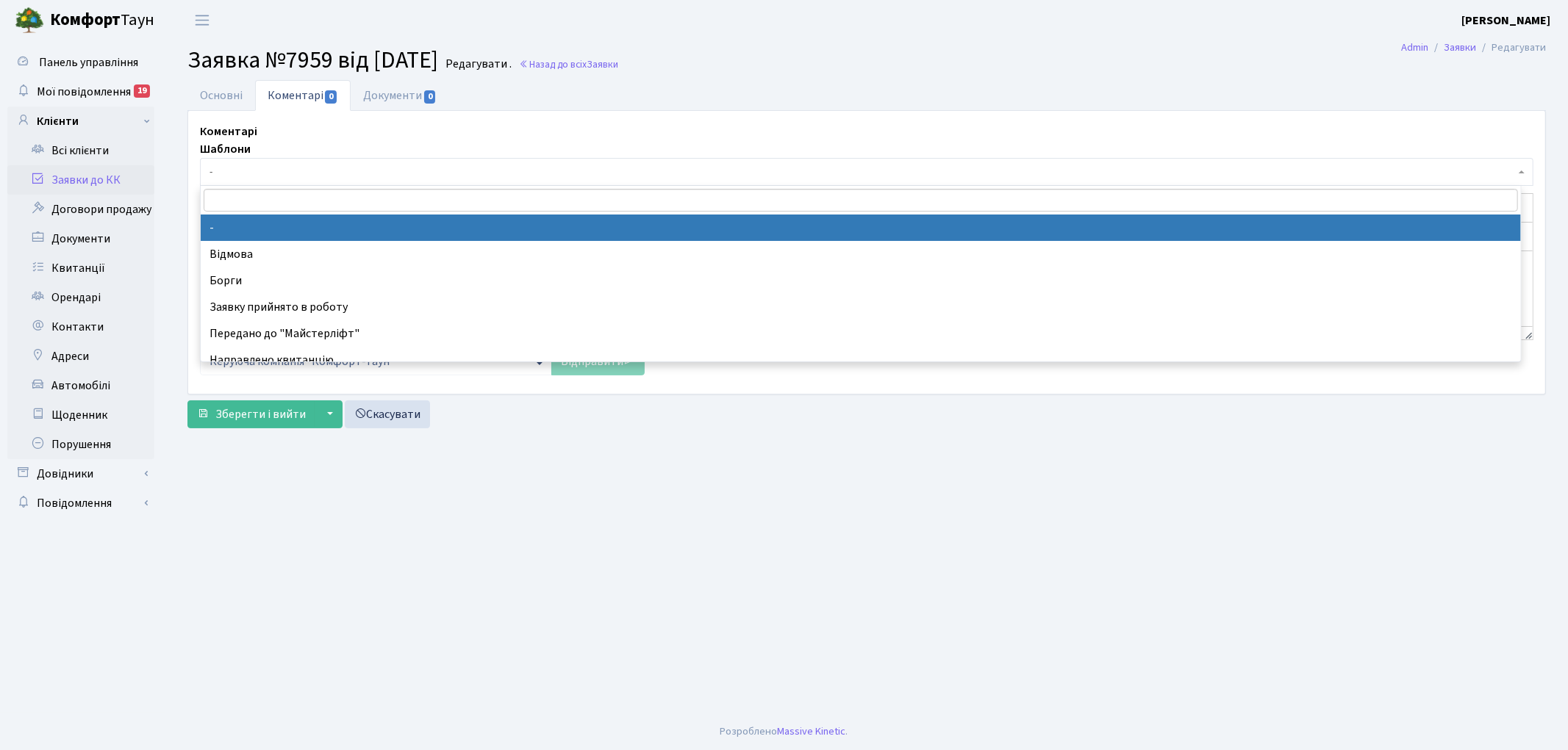
click at [269, 174] on span "-" at bounding box center [862, 172] width 1306 height 15
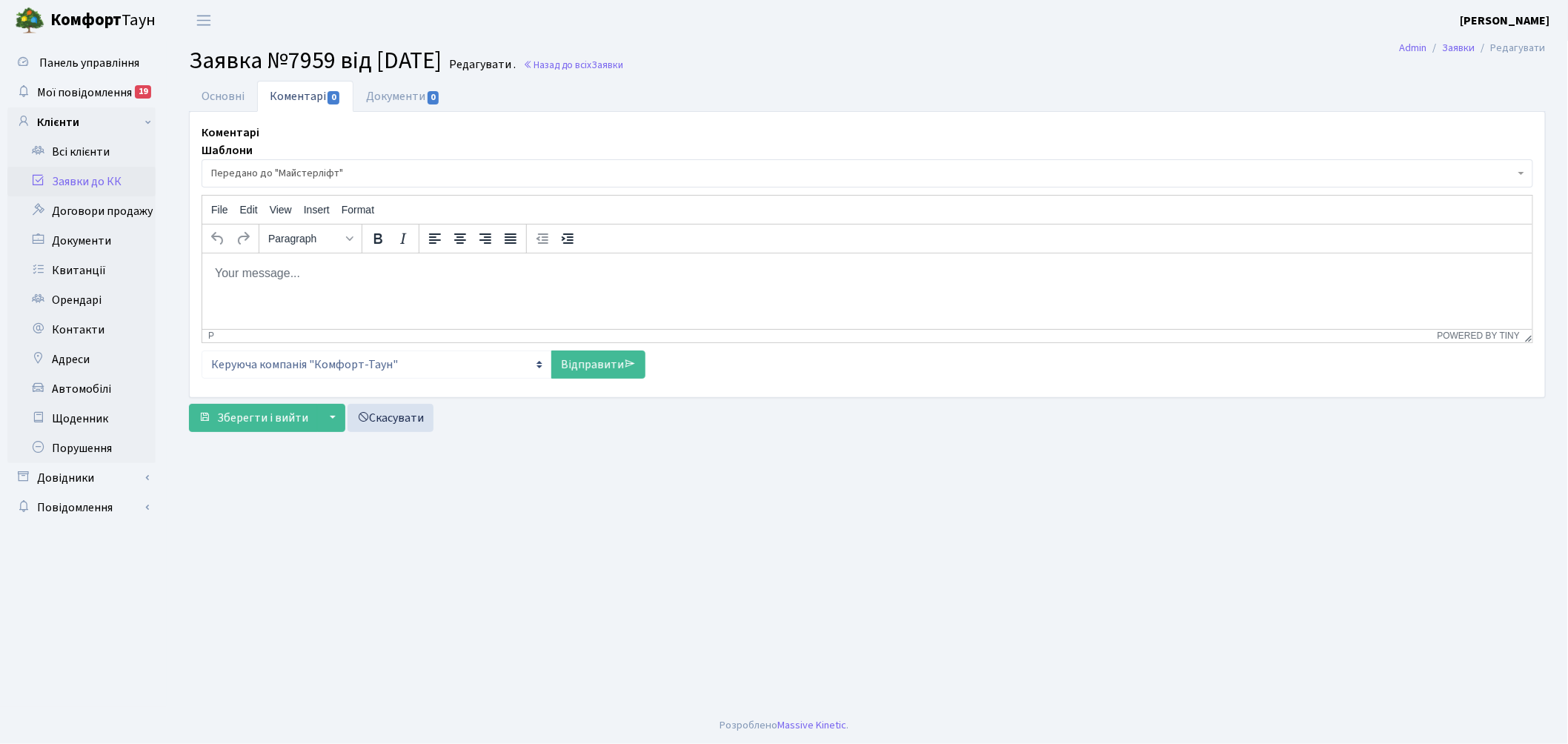
select select "9"
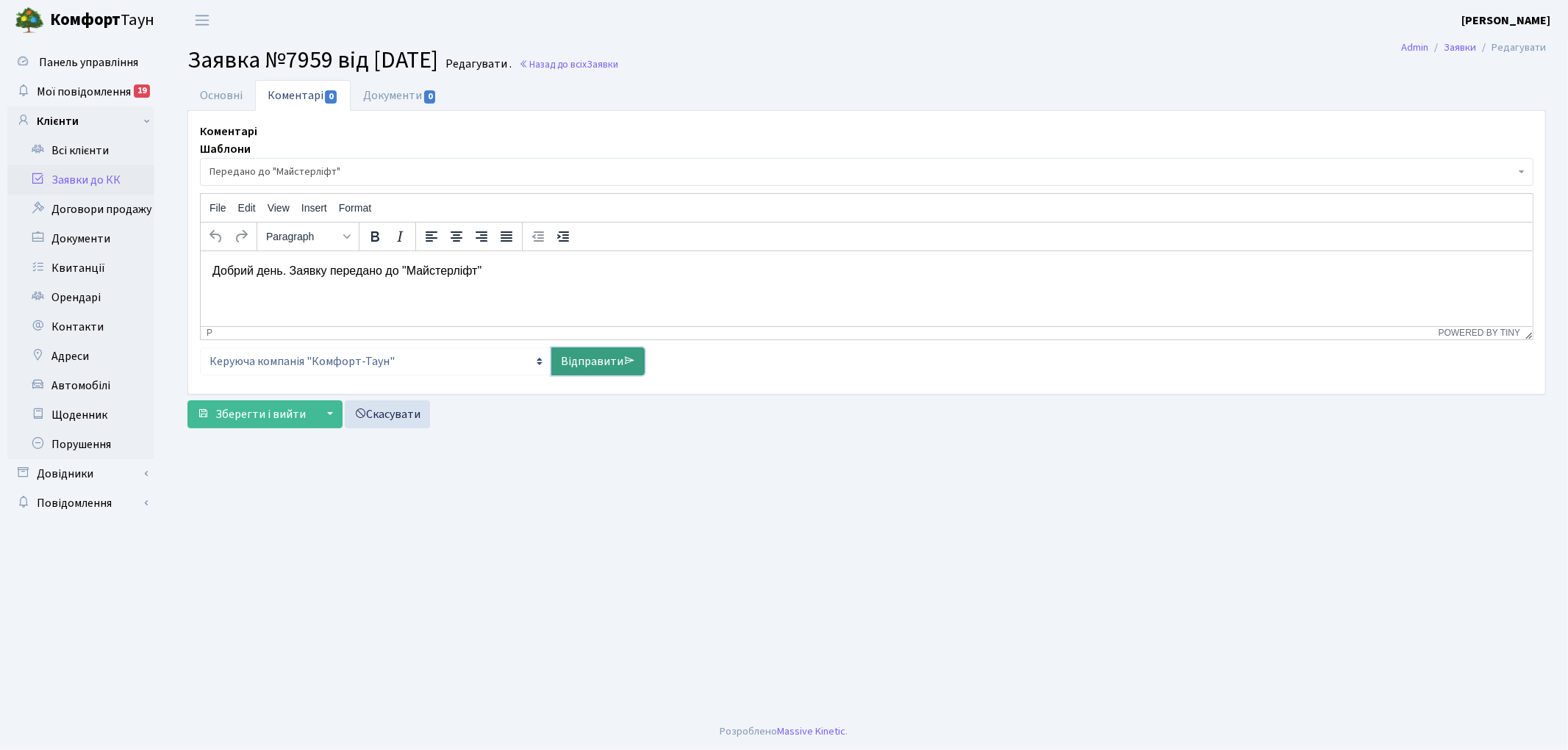
click at [573, 365] on link "Відправити" at bounding box center [598, 362] width 93 height 28
select select
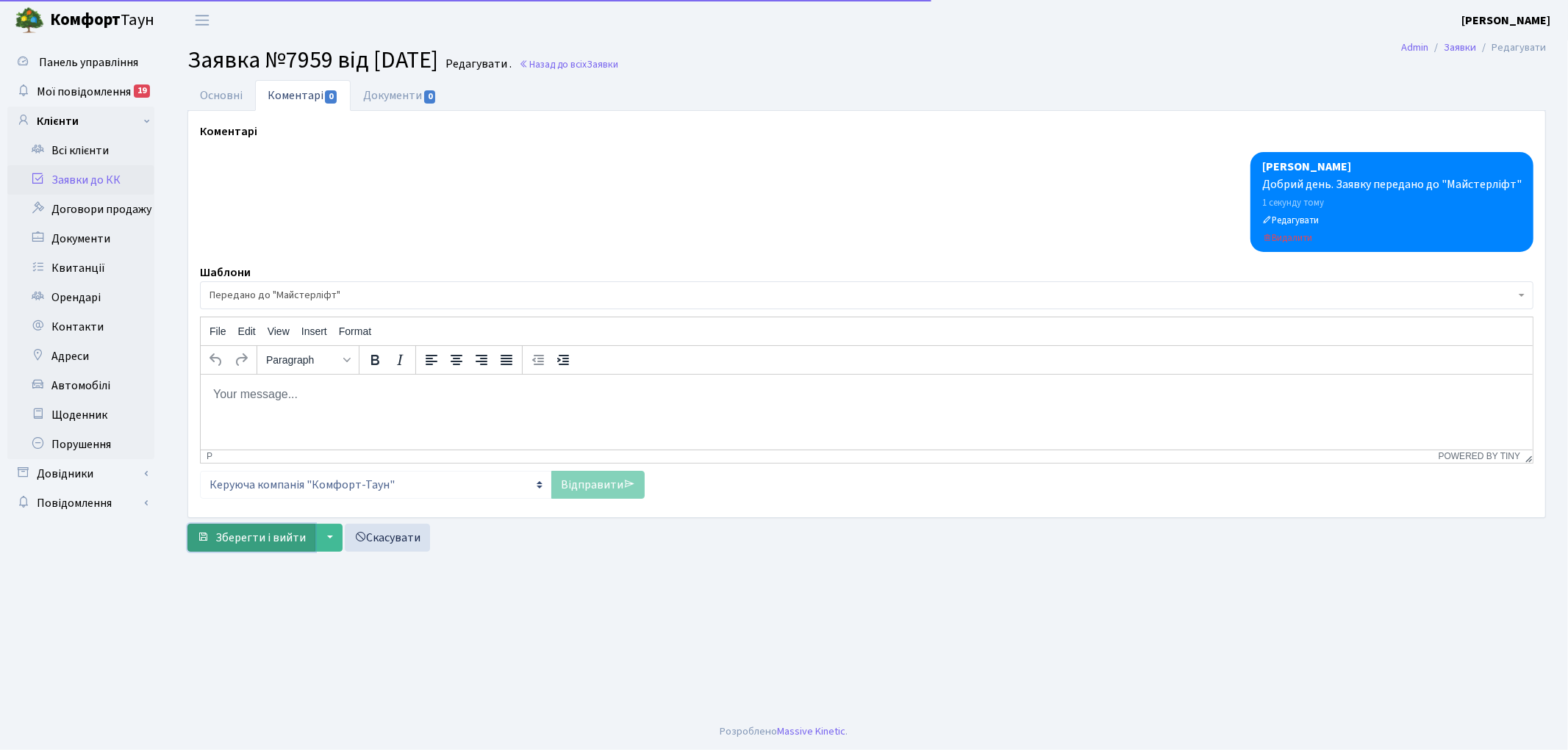
click at [242, 524] on button "Зберегти і вийти" at bounding box center [251, 539] width 128 height 28
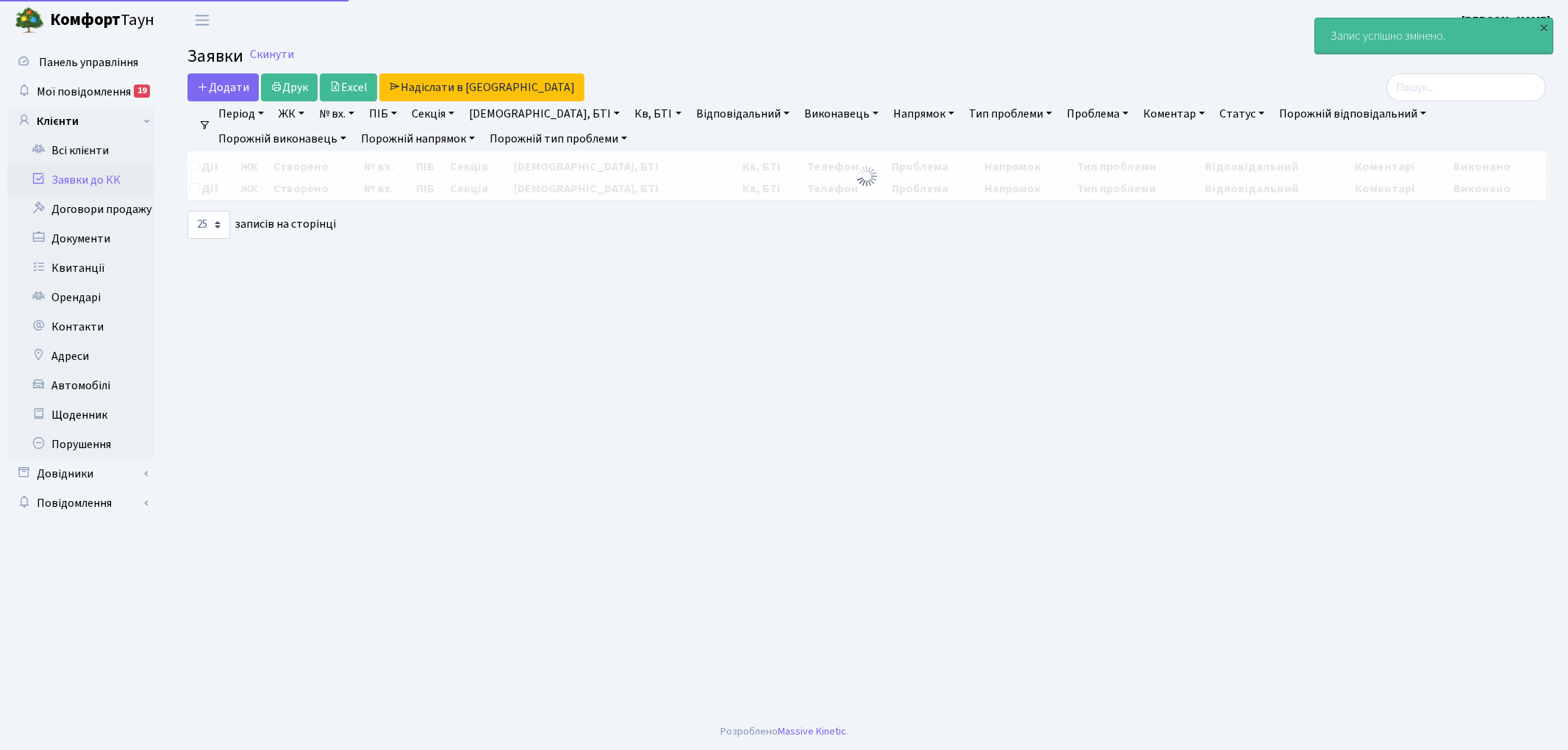
select select "25"
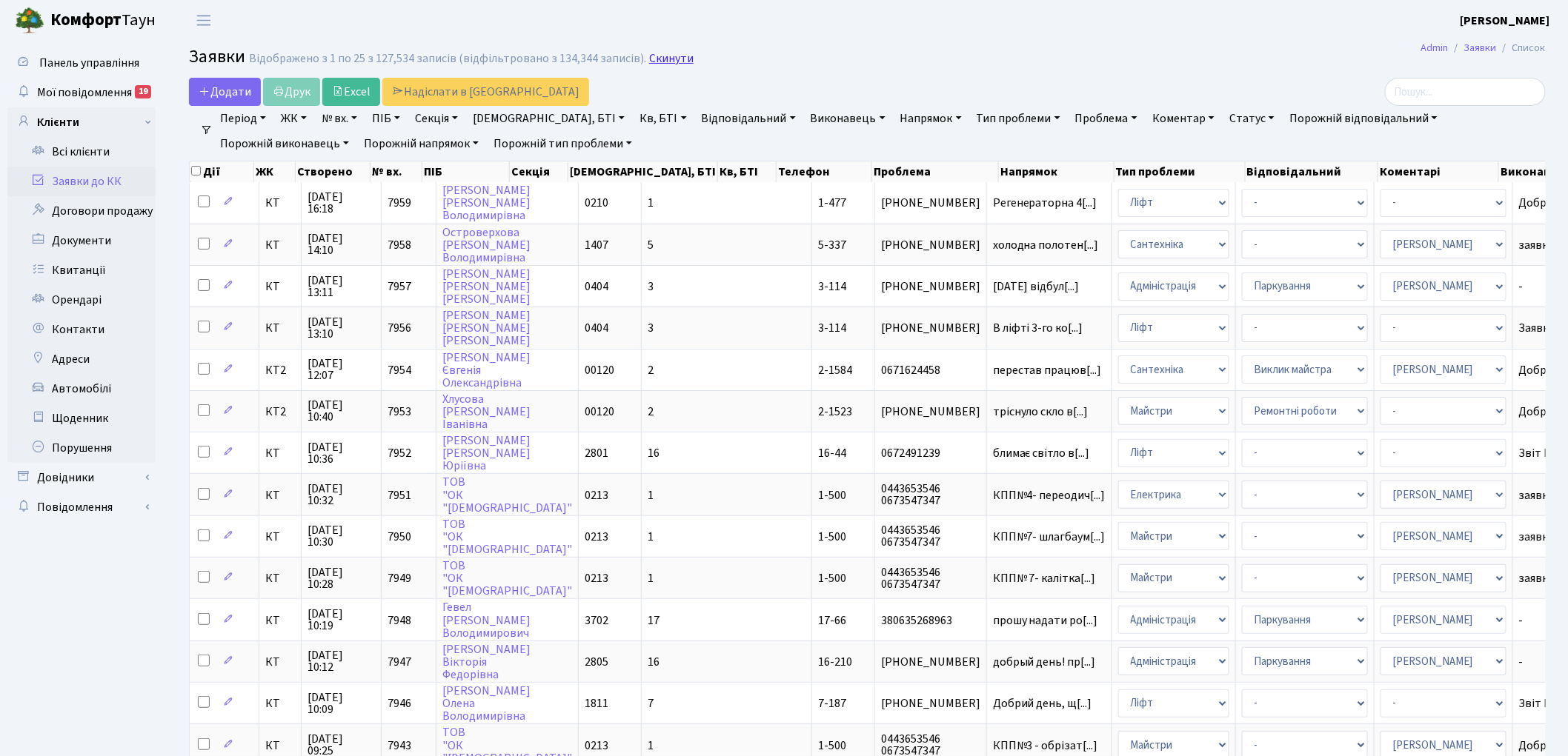
click at [658, 56] on link "Скинути" at bounding box center [671, 59] width 45 height 14
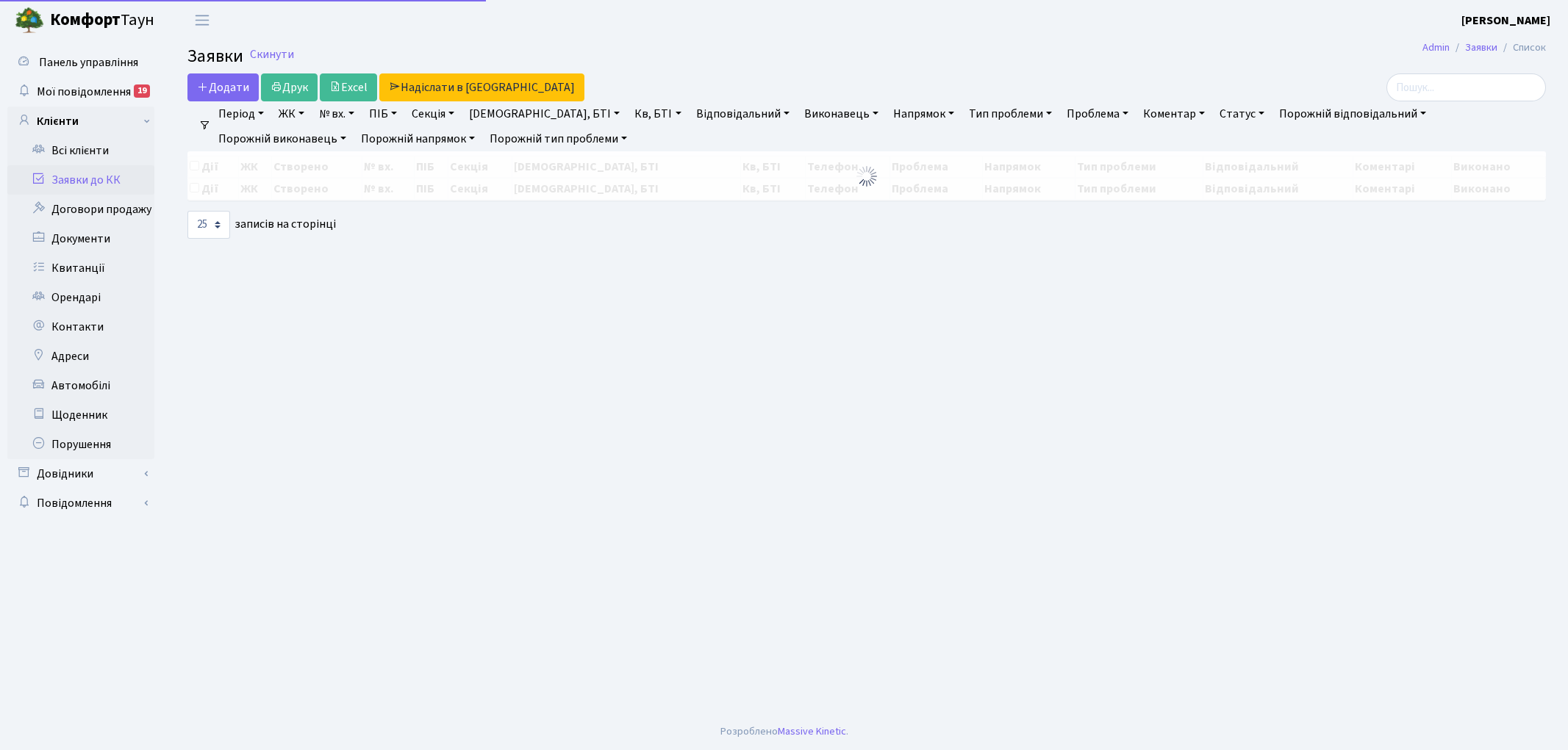
select select "25"
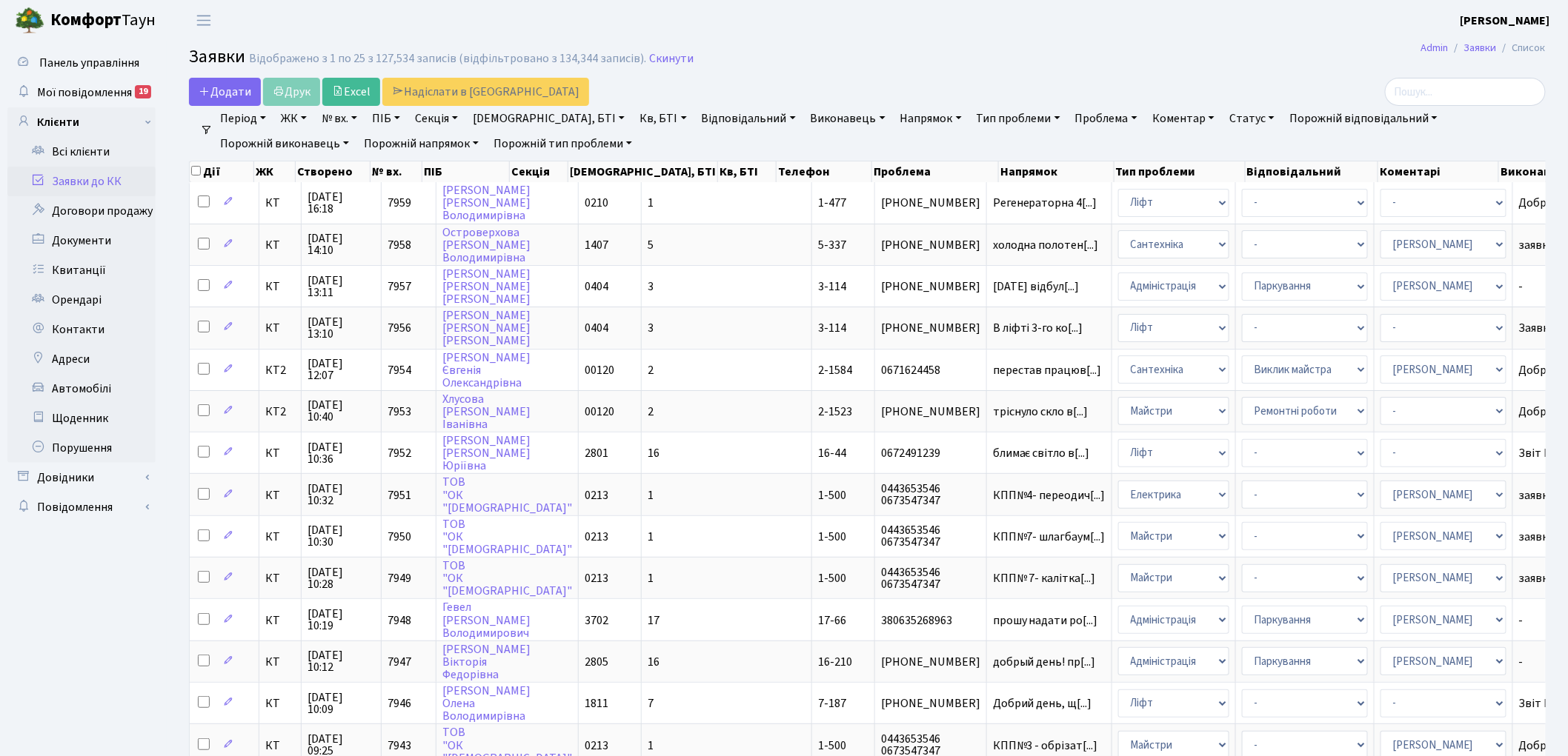
click at [634, 121] on link "Кв, БТІ" at bounding box center [663, 118] width 59 height 26
type input "1-205"
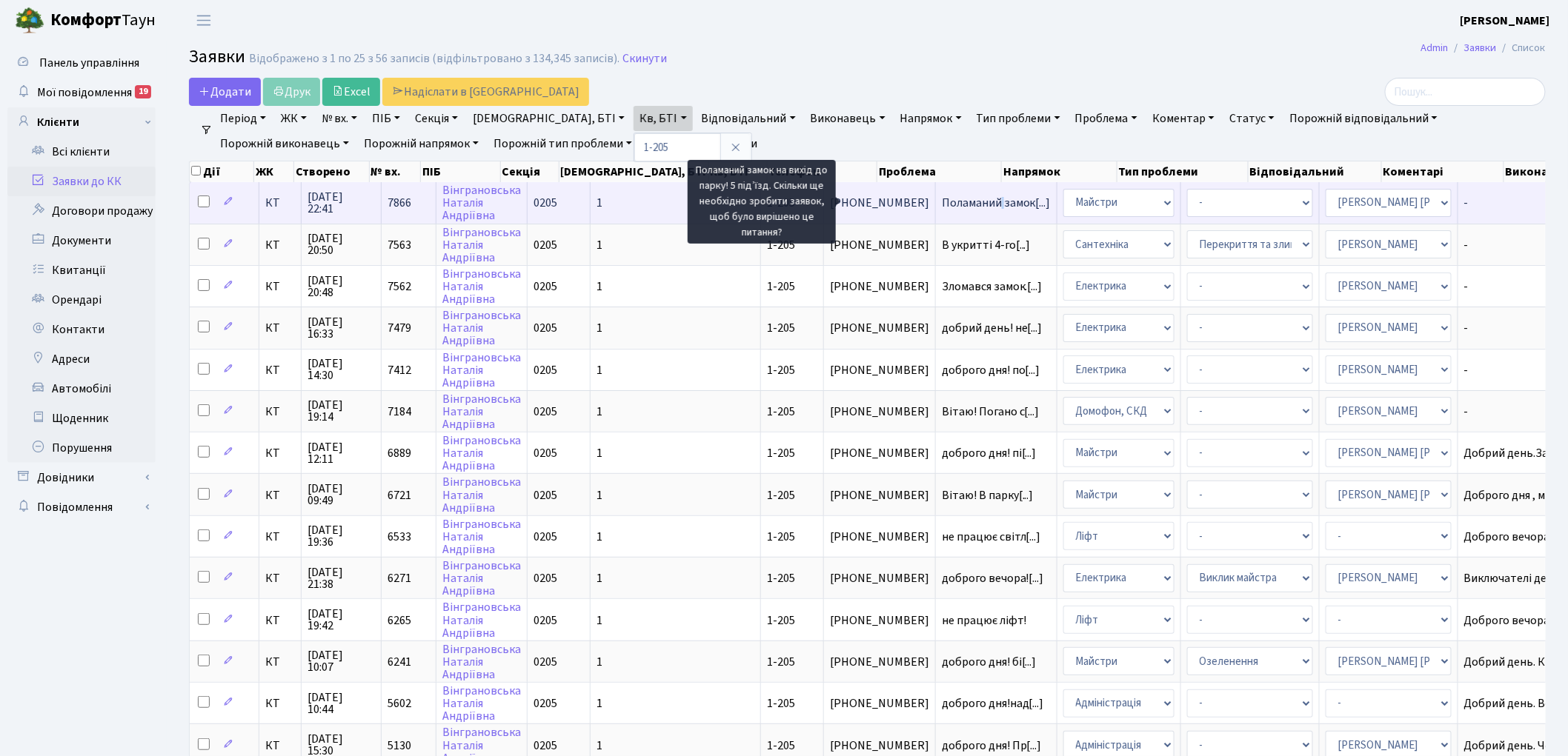
click at [942, 201] on span "Поламаний замок[...]" at bounding box center [996, 203] width 109 height 16
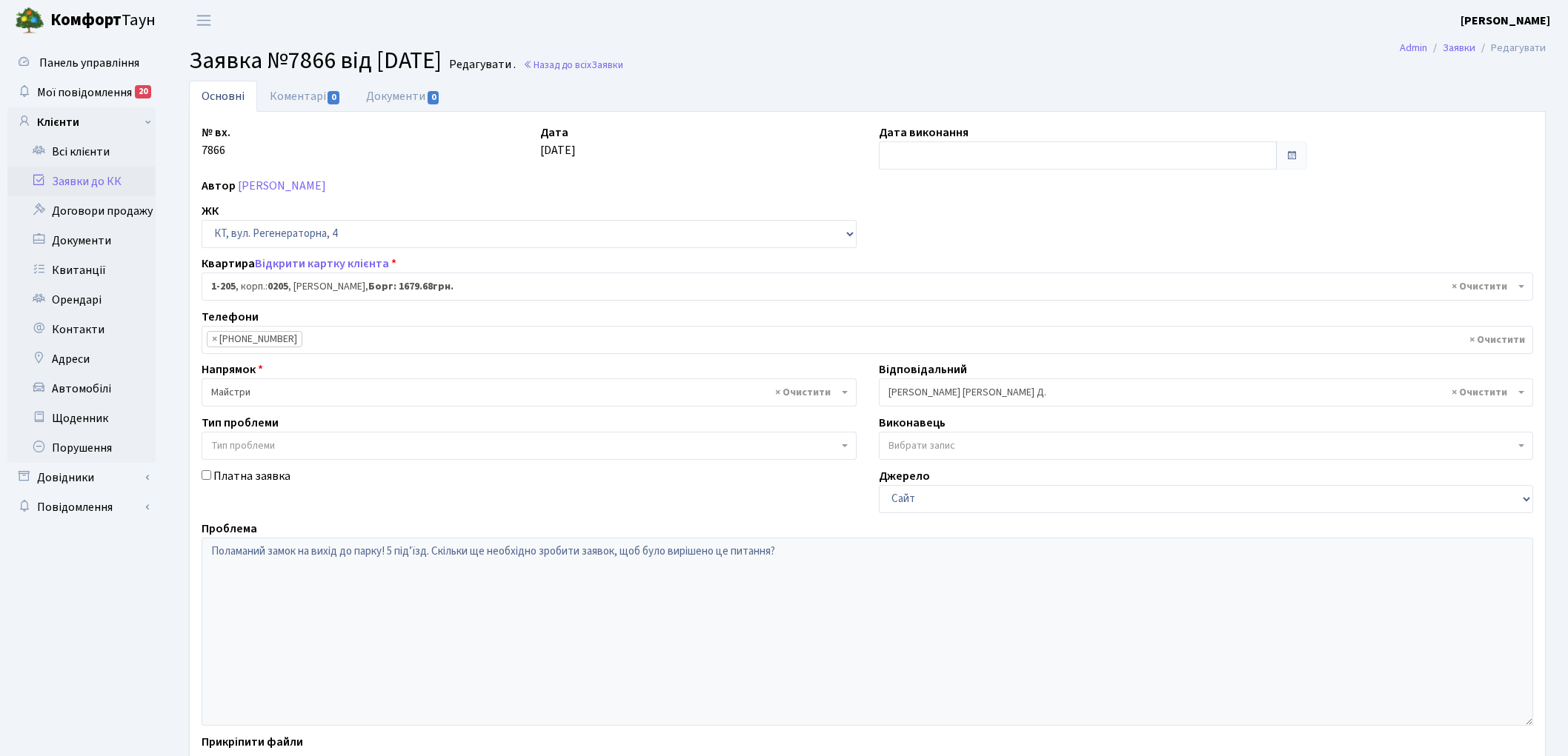
select select "205"
click at [613, 63] on link "Назад до всіх Заявки" at bounding box center [573, 64] width 100 height 14
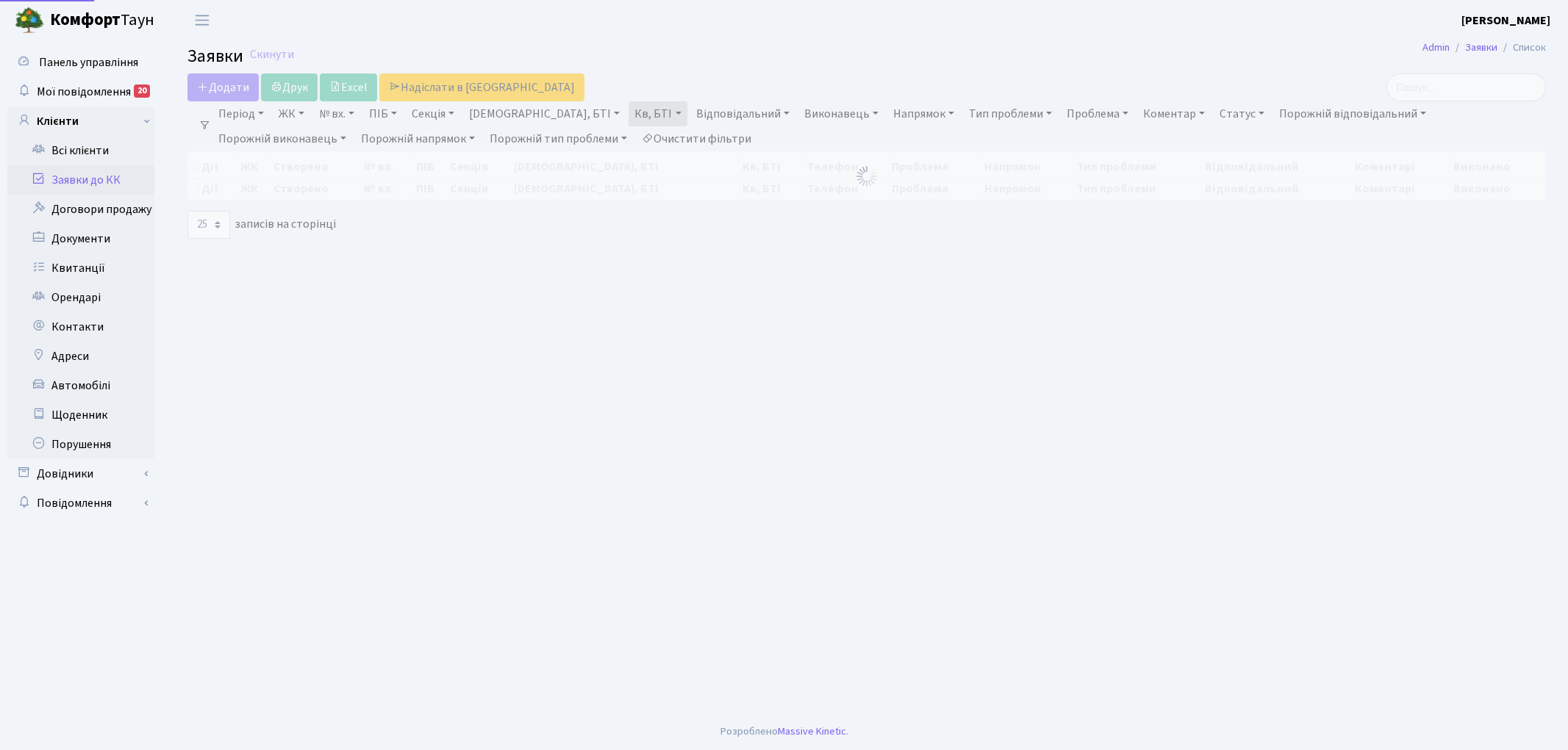
select select "25"
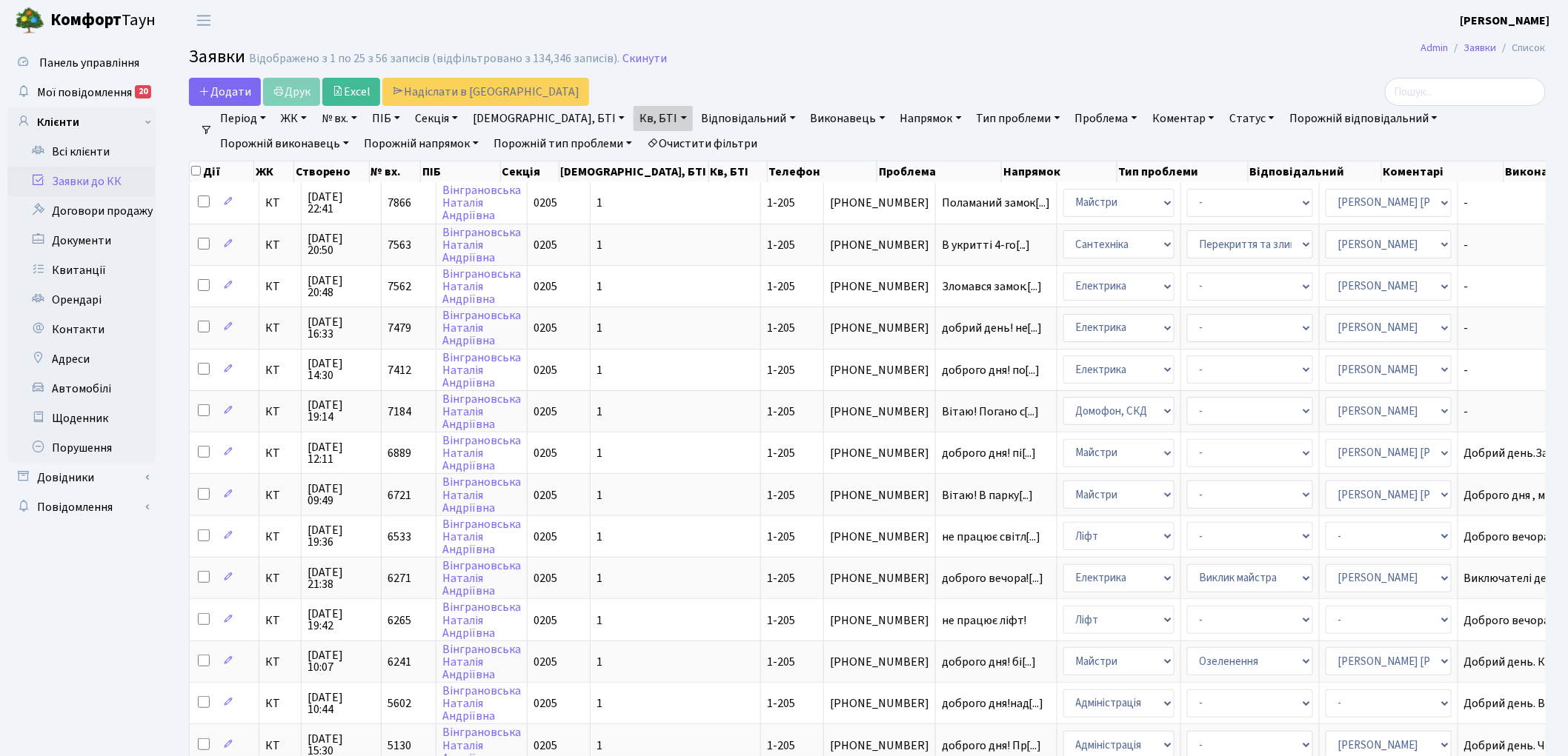
click at [640, 138] on link "Очистити фільтри" at bounding box center [701, 143] width 122 height 26
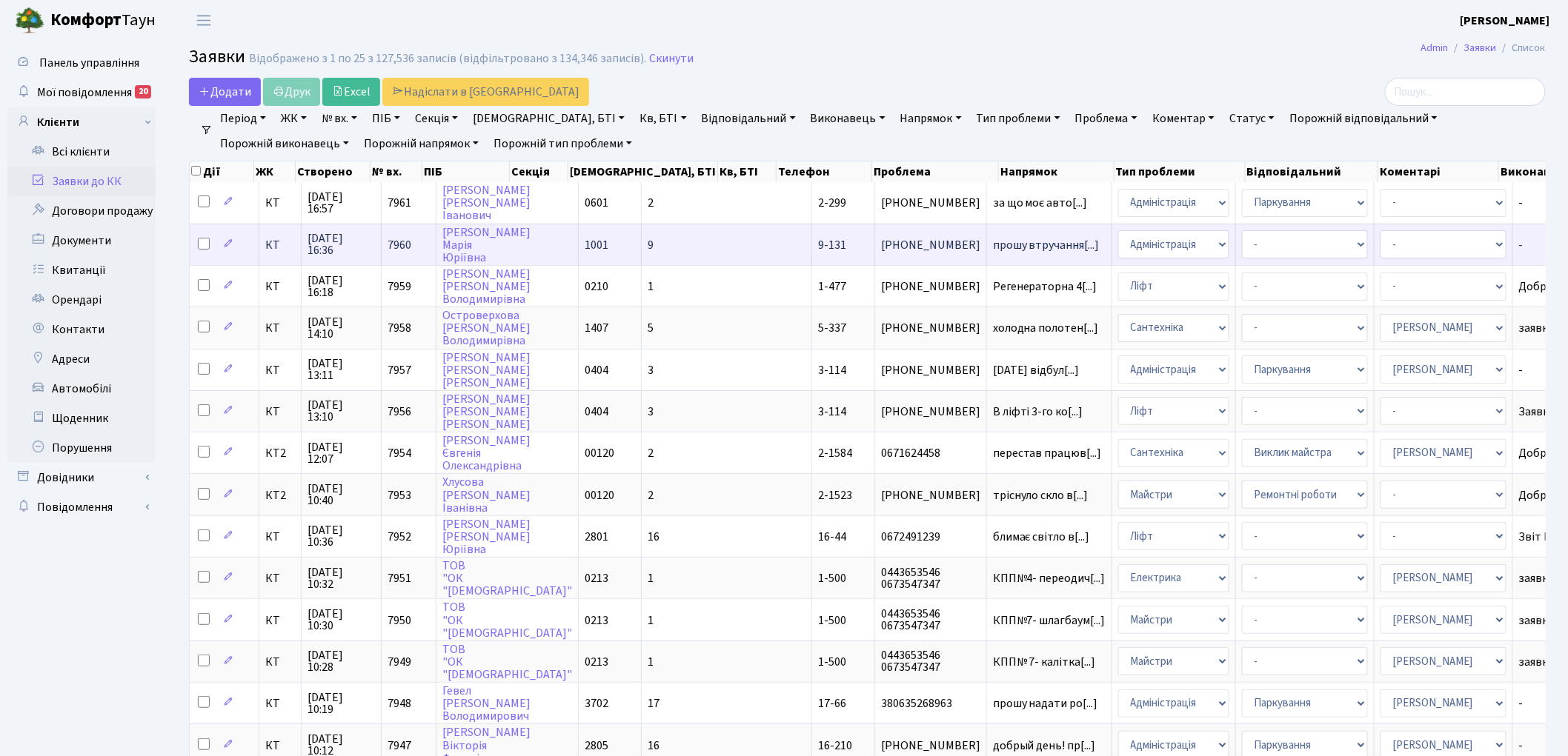
click at [987, 234] on td "прошу втручання[...]" at bounding box center [1050, 244] width 125 height 42
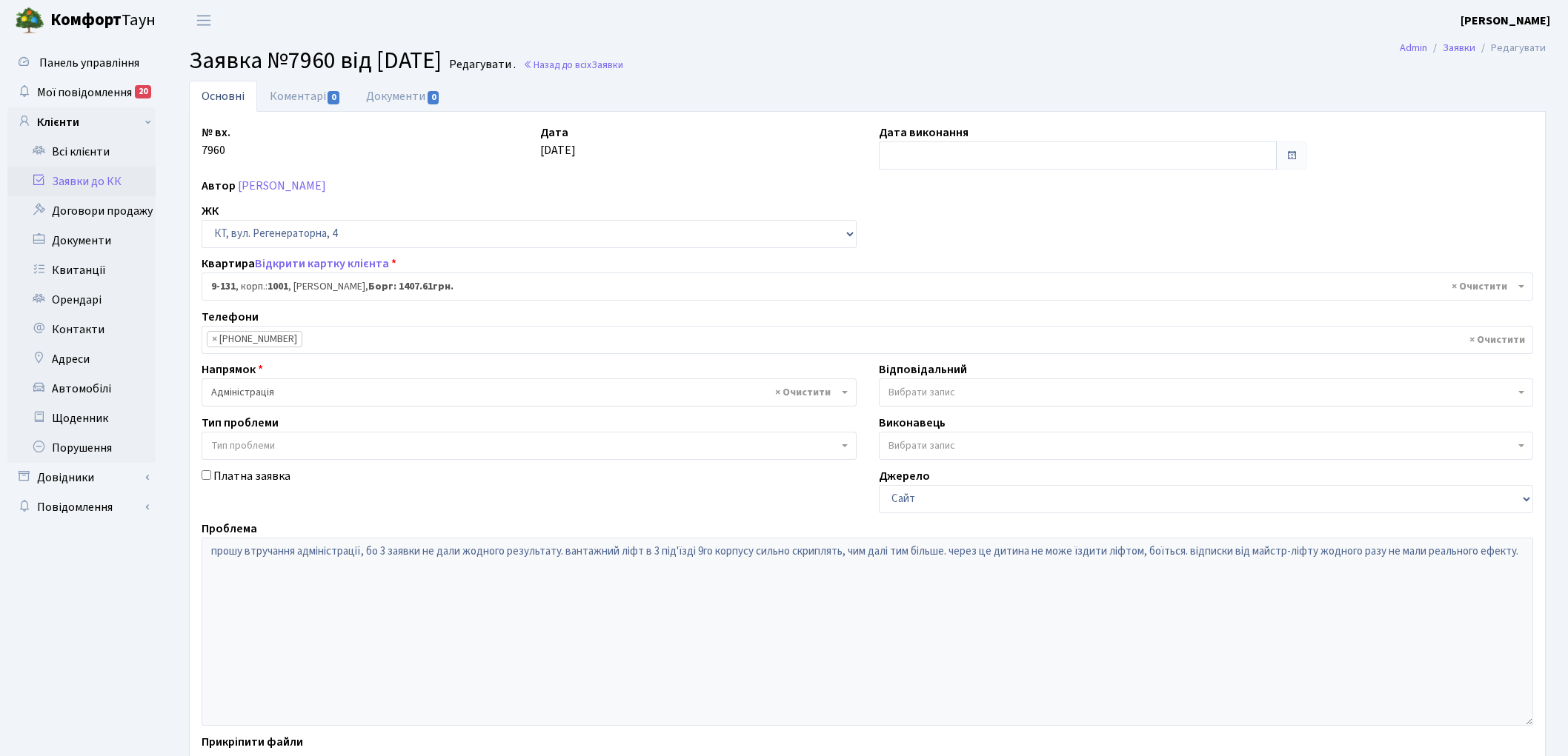
select select "6481"
click at [610, 70] on link "Назад до всіх Заявки" at bounding box center [573, 64] width 100 height 14
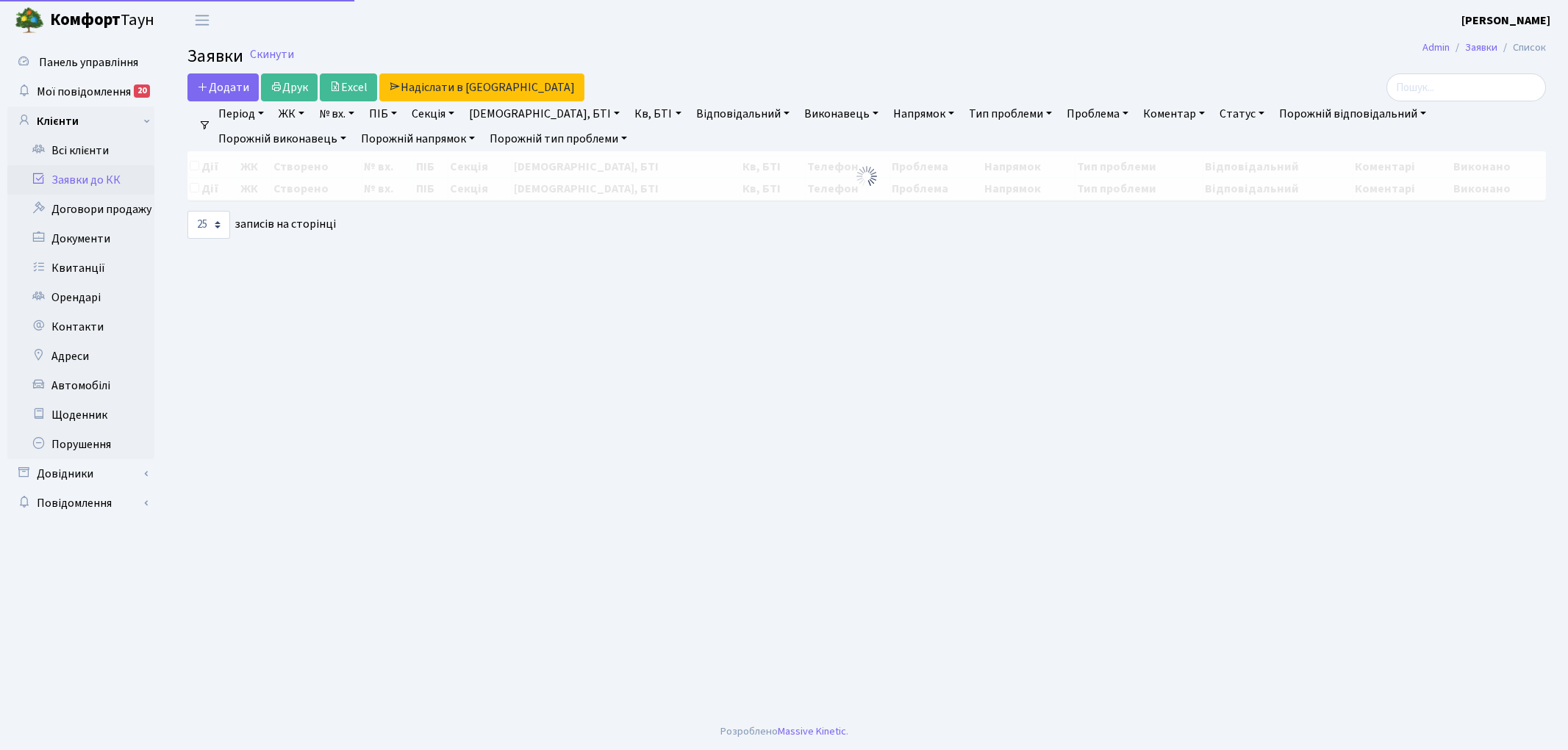
select select "25"
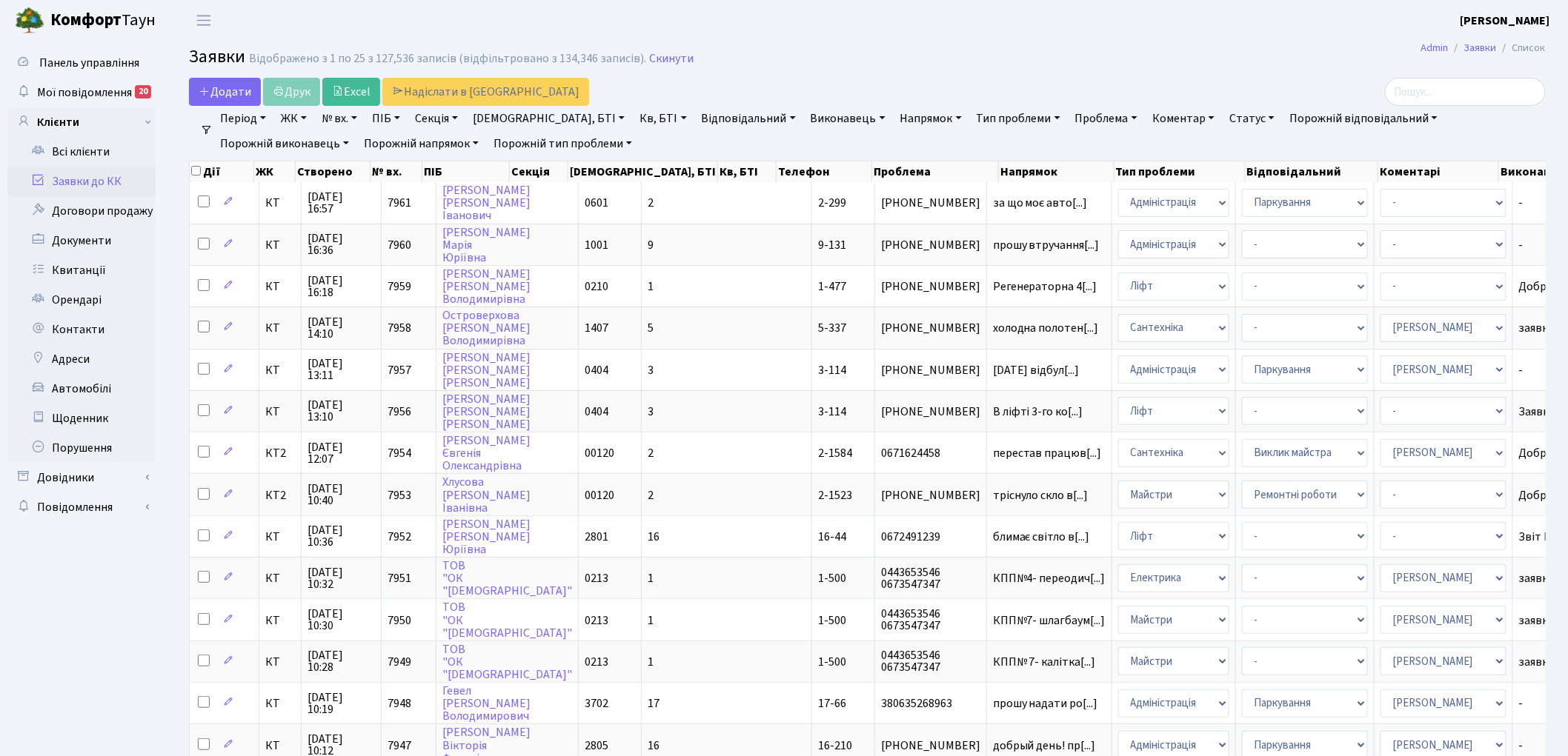
click at [894, 116] on link "Напрямок" at bounding box center [930, 118] width 73 height 26
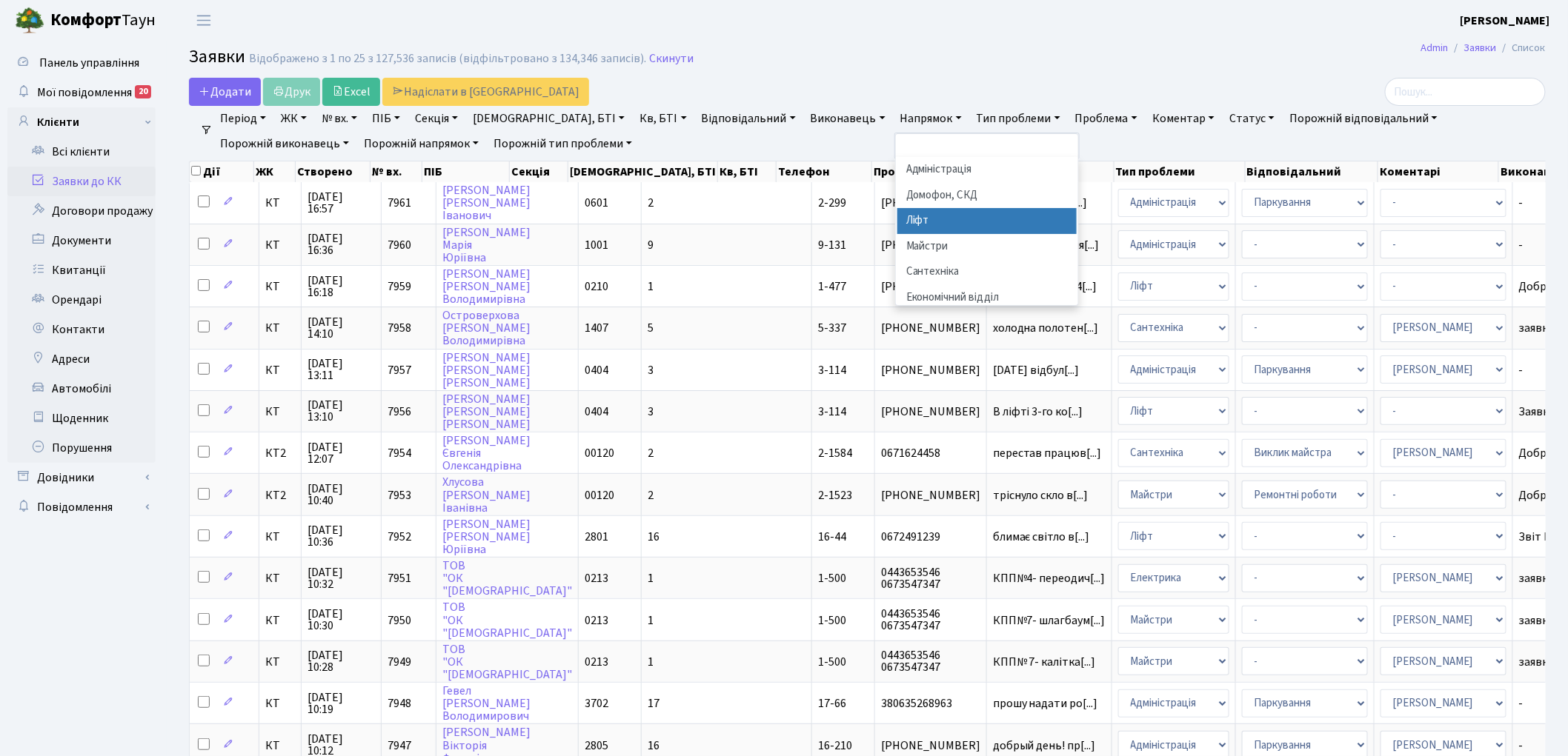
click at [897, 220] on li "Ліфт" at bounding box center [986, 221] width 179 height 26
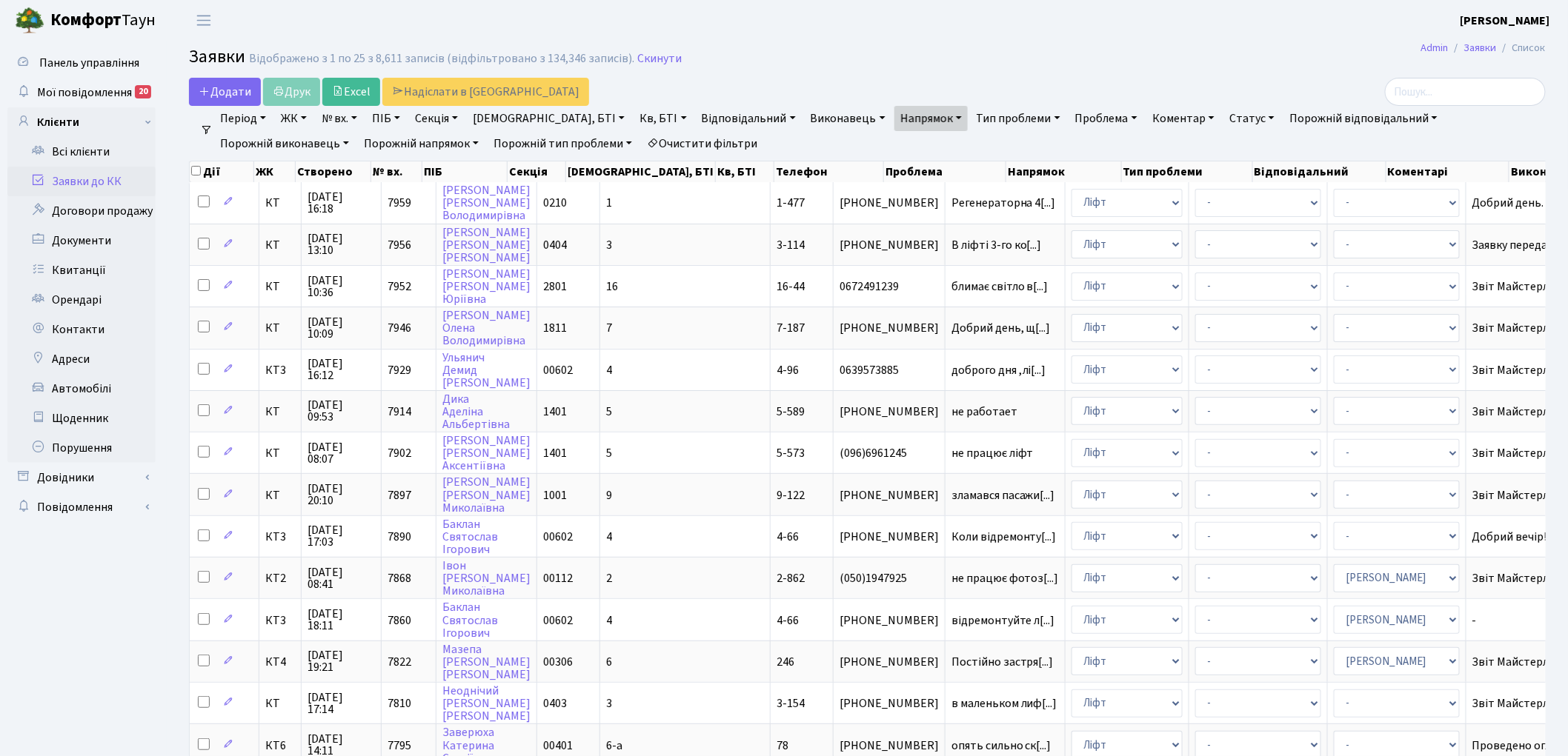
click at [527, 116] on link "[DEMOGRAPHIC_DATA], БТІ" at bounding box center [549, 118] width 164 height 26
type input "9"
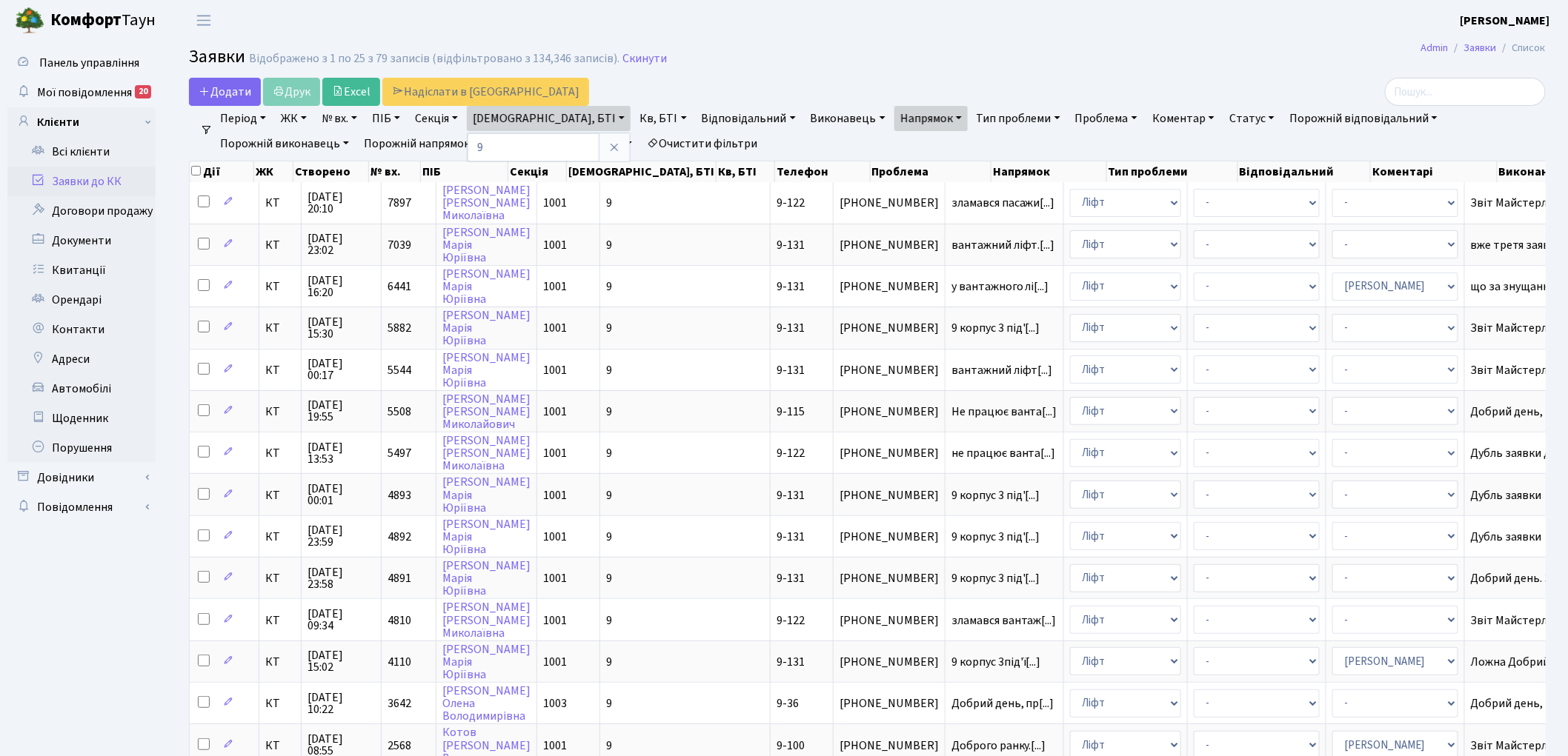
click at [640, 141] on link "Очистити фільтри" at bounding box center [701, 143] width 122 height 26
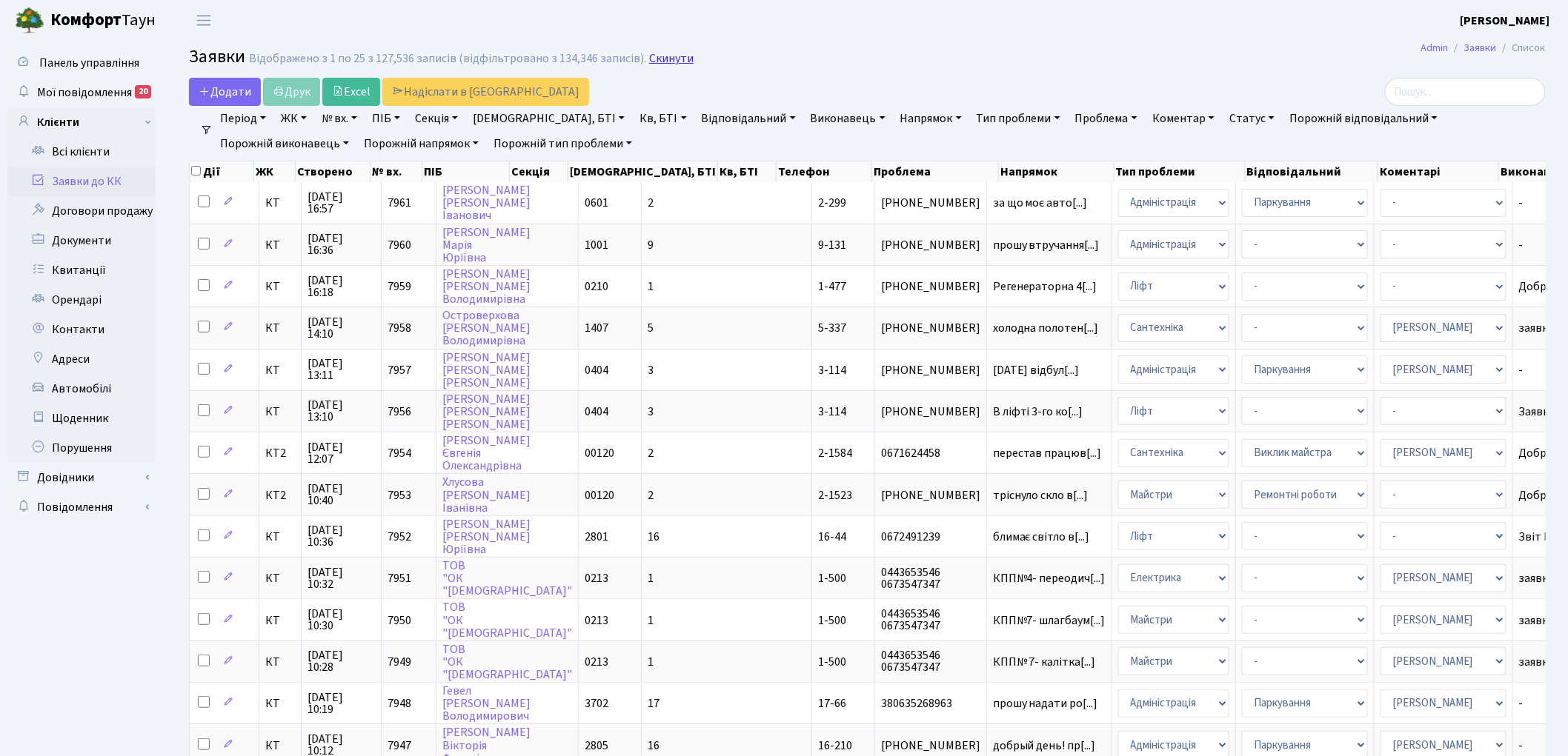
click at [649, 63] on link "Скинути" at bounding box center [671, 59] width 45 height 14
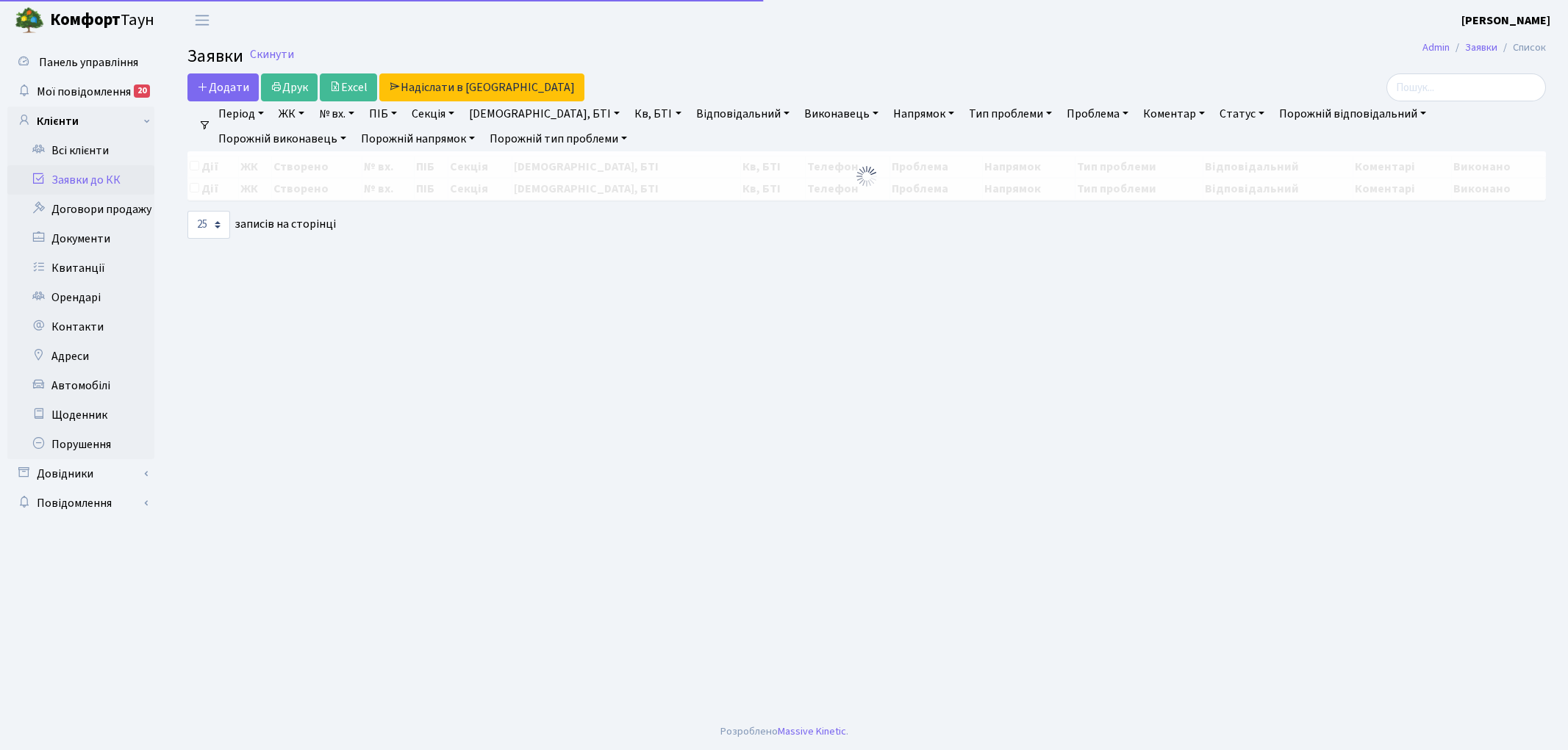
select select "25"
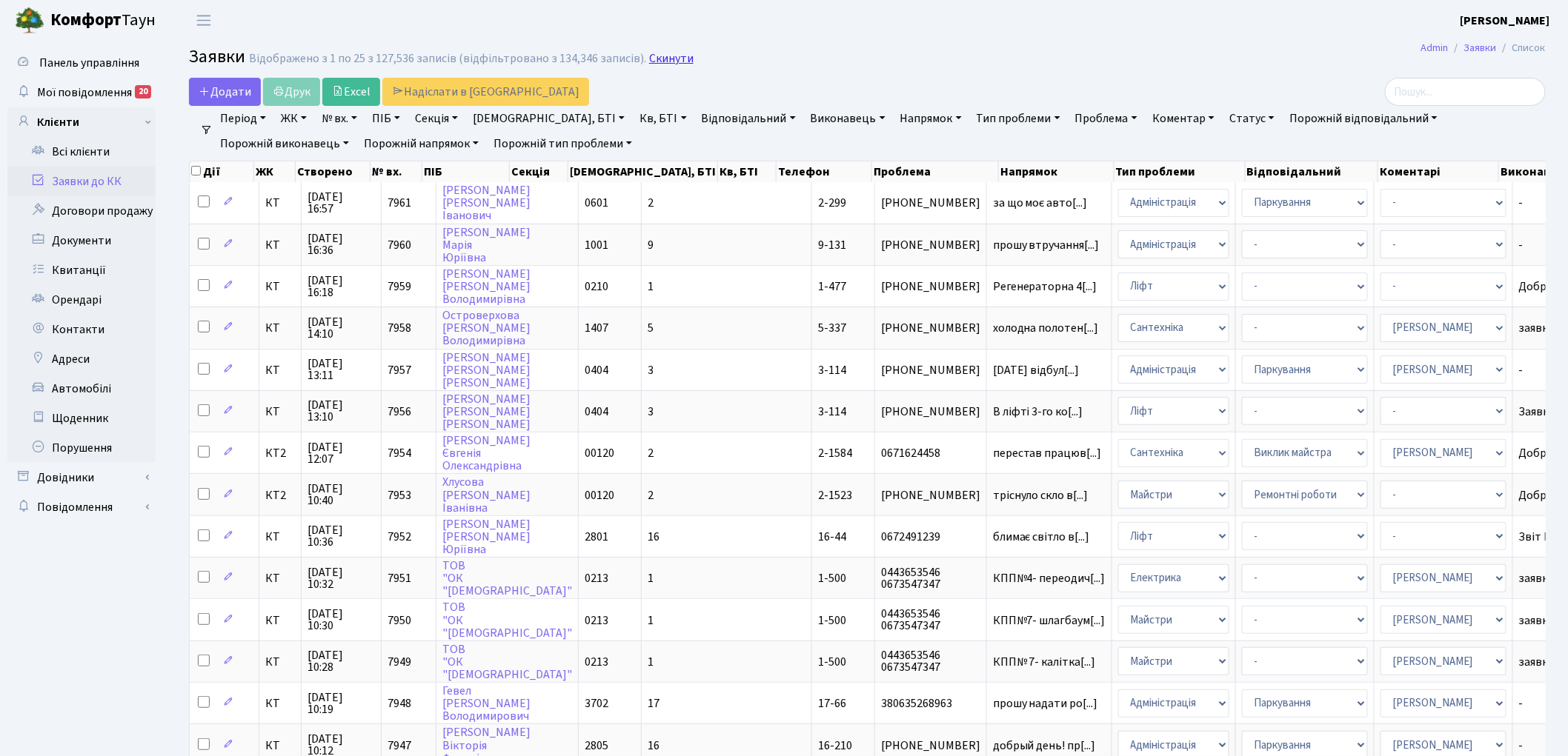
click at [655, 55] on link "Скинути" at bounding box center [671, 59] width 45 height 14
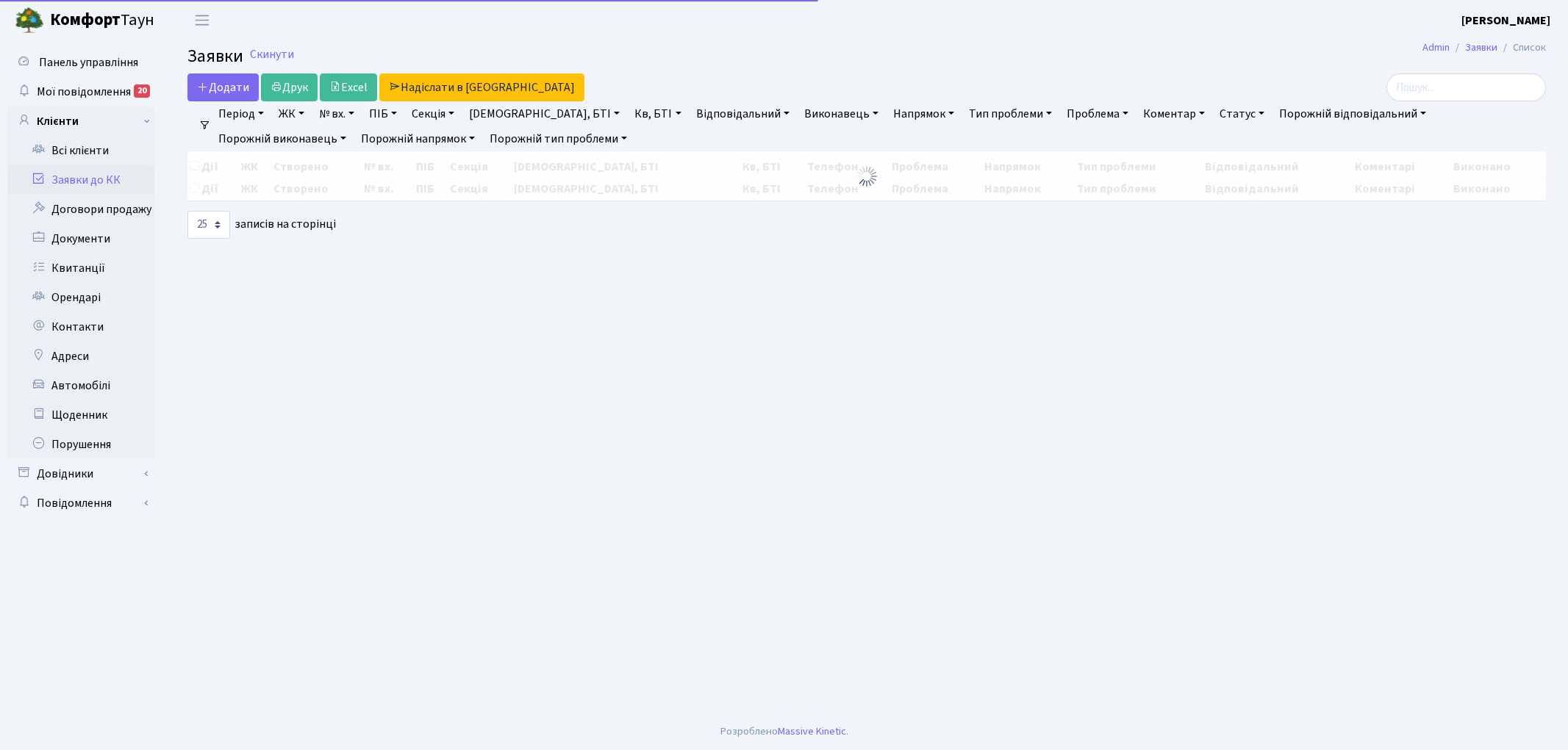
select select "25"
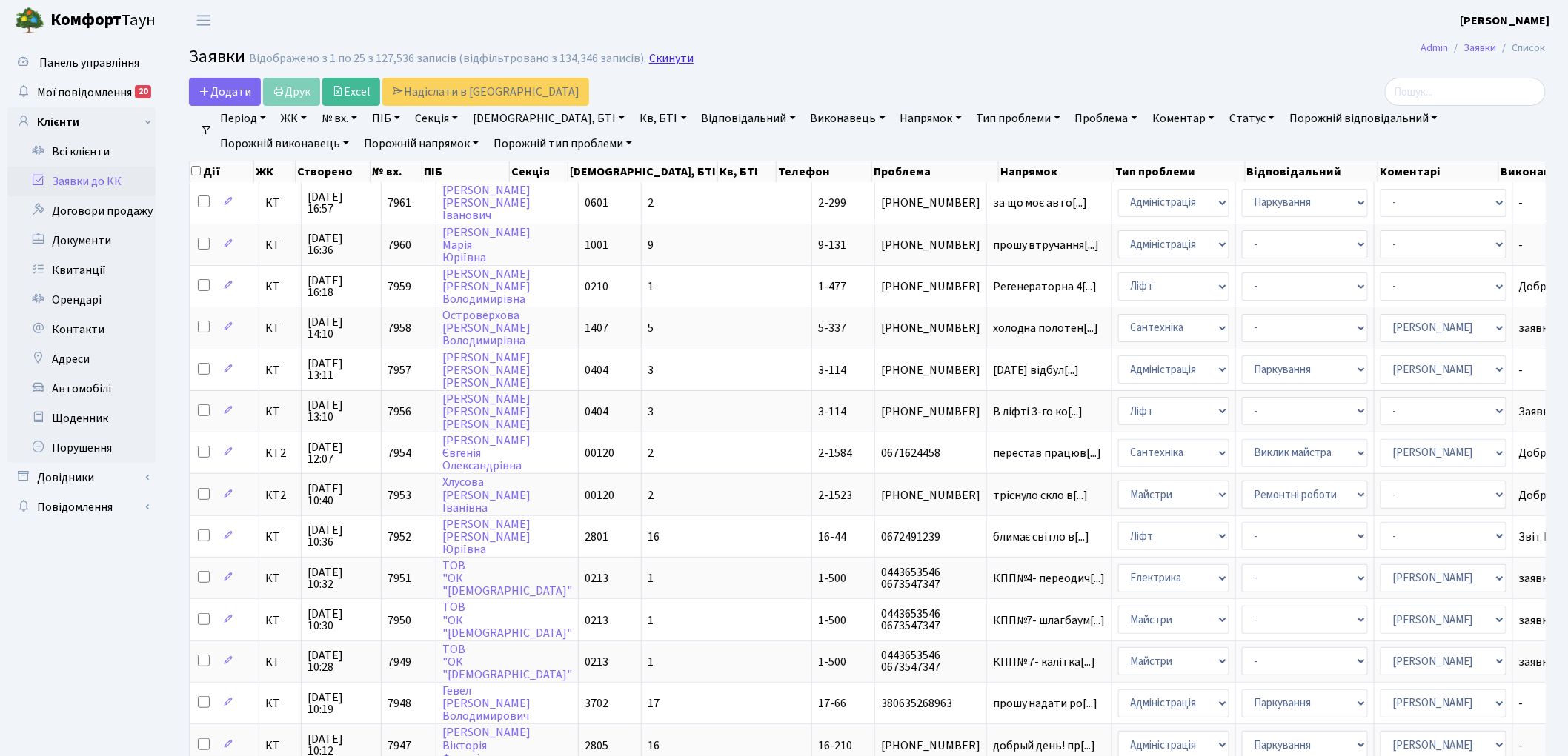
drag, startPoint x: 0, startPoint y: 0, endPoint x: 656, endPoint y: 56, distance: 658.4
click at [656, 56] on link "Скинути" at bounding box center [671, 59] width 45 height 14
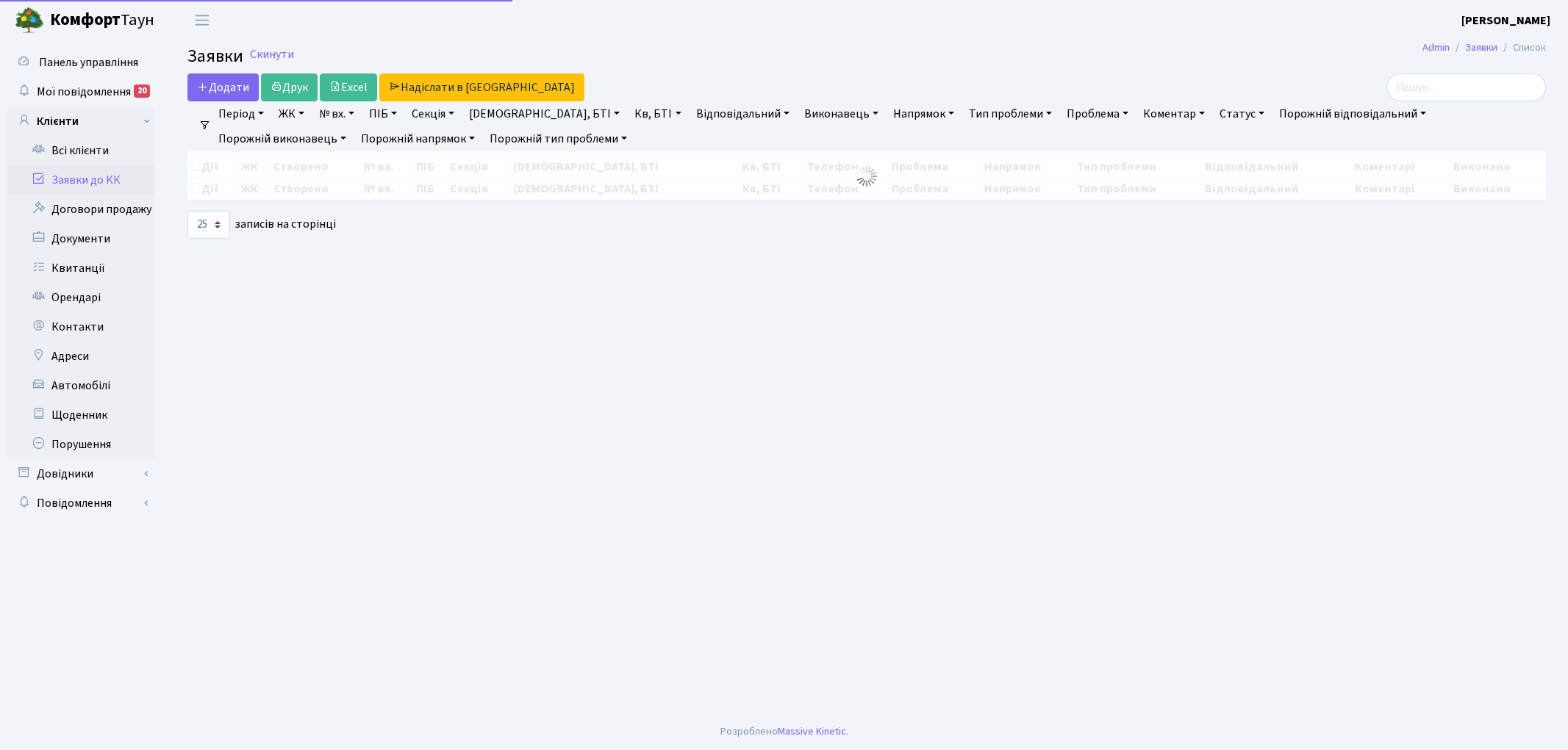
select select "25"
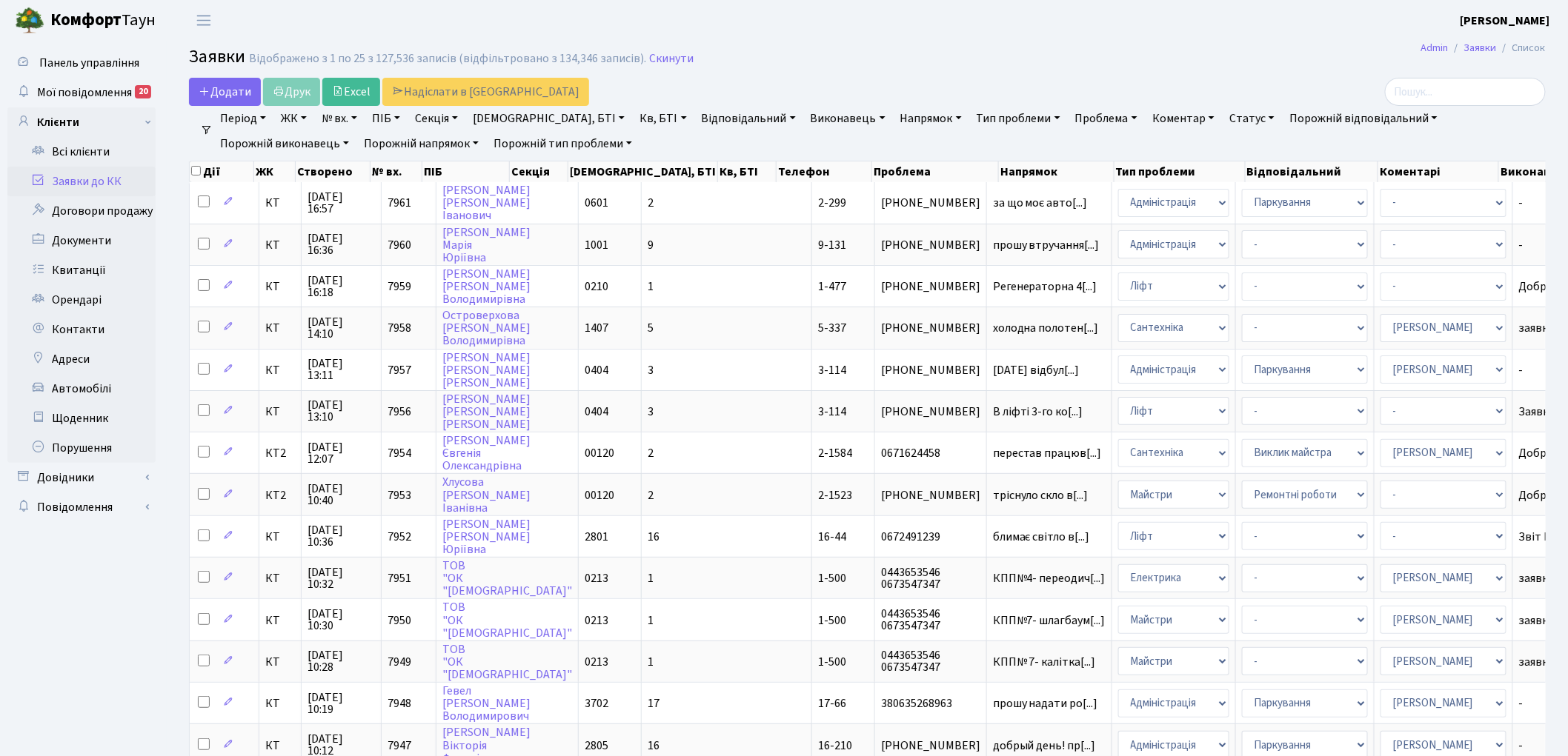
click at [498, 122] on link "[DEMOGRAPHIC_DATA], БТІ" at bounding box center [549, 118] width 164 height 26
type input "1-477"
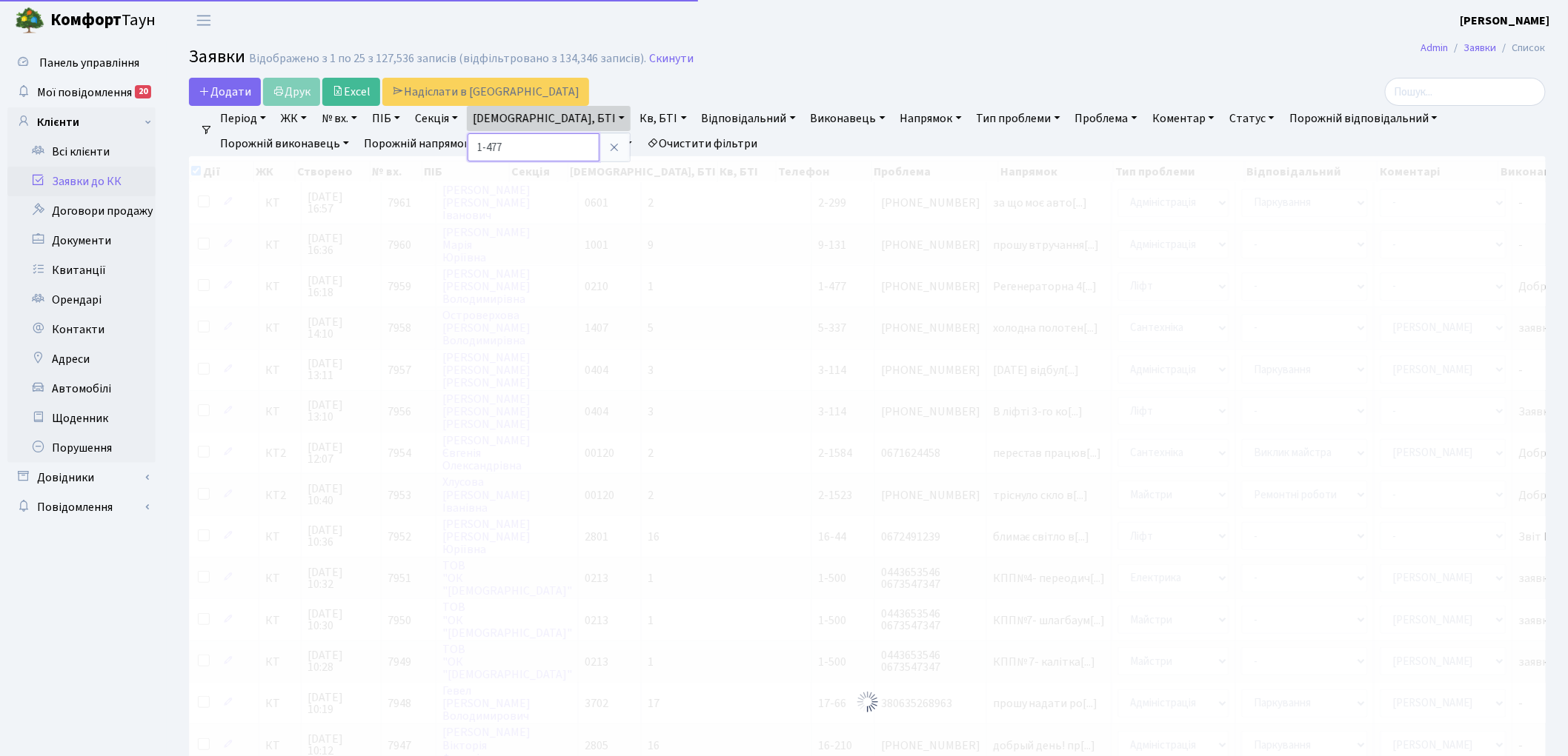
checkbox input "true"
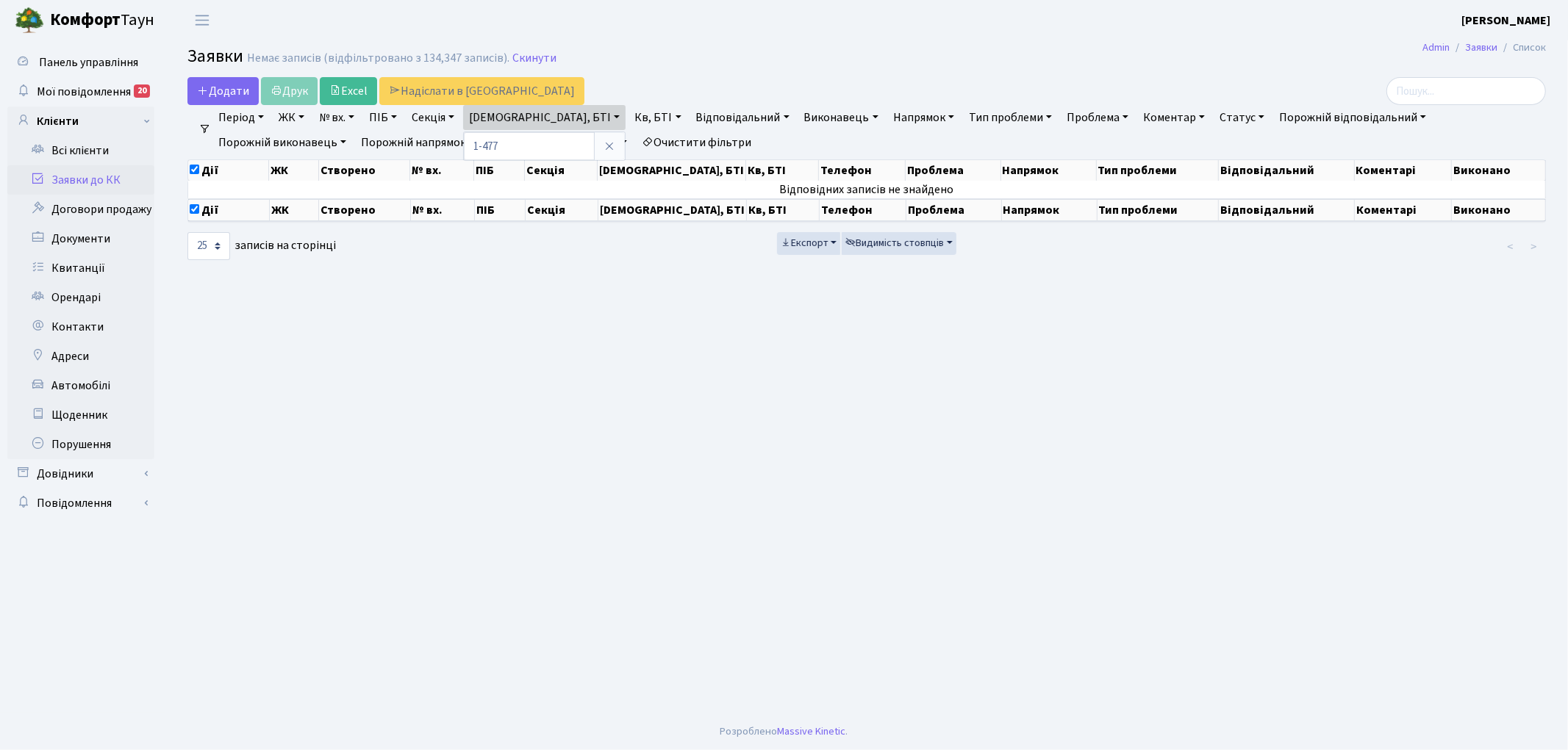
click at [635, 143] on link "Очистити фільтри" at bounding box center [696, 142] width 121 height 25
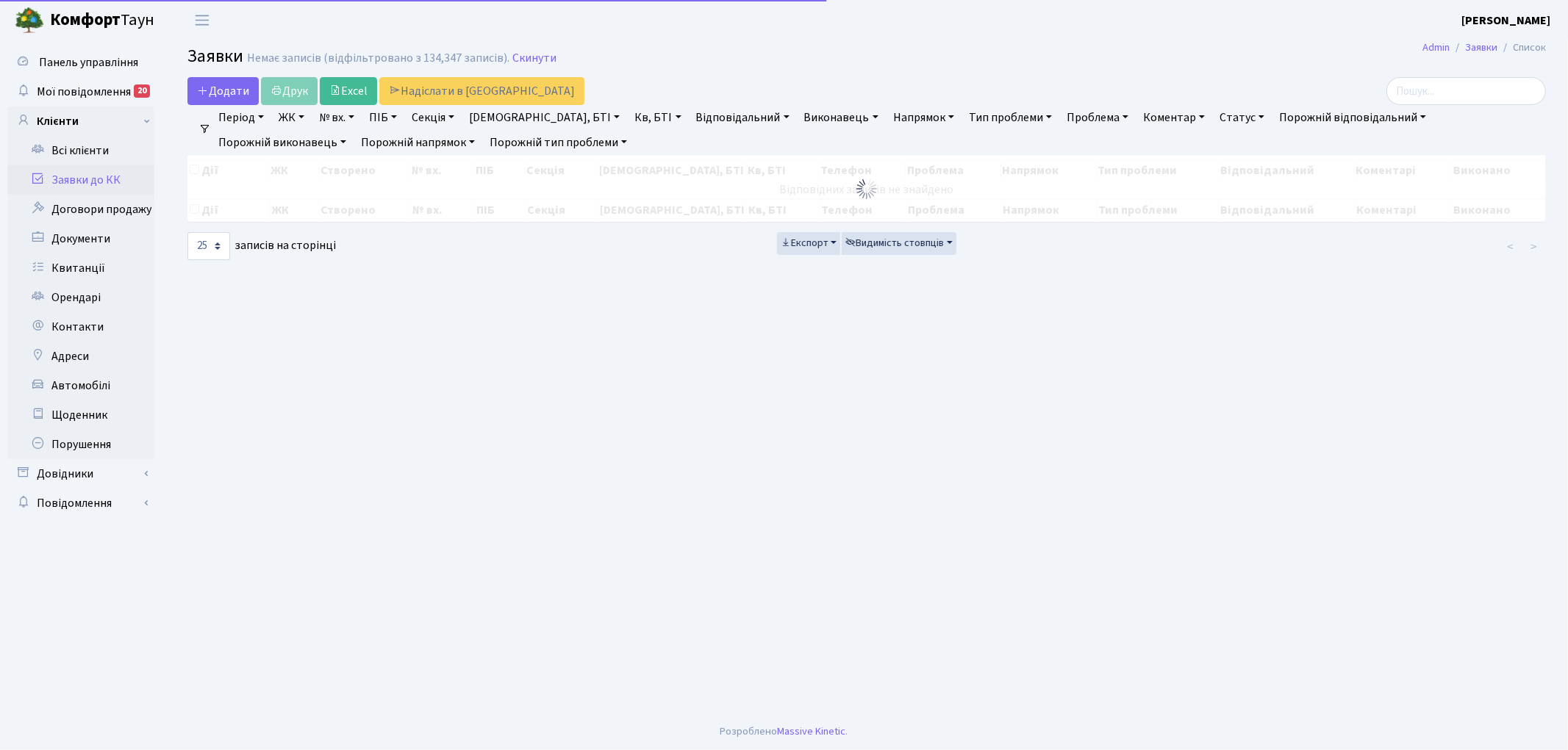
checkbox input "false"
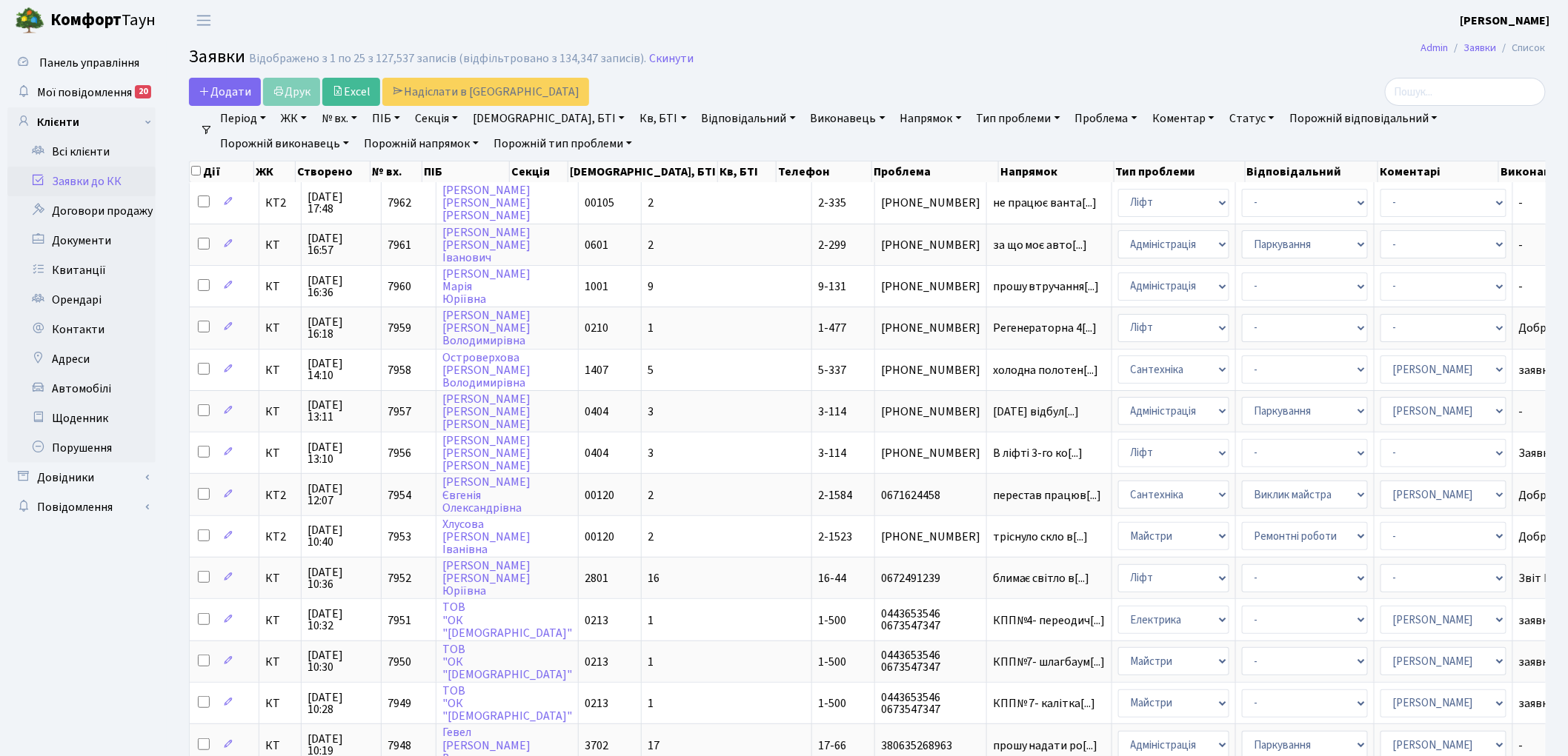
click at [634, 121] on link "Кв, БТІ" at bounding box center [663, 118] width 59 height 26
type input "1-477"
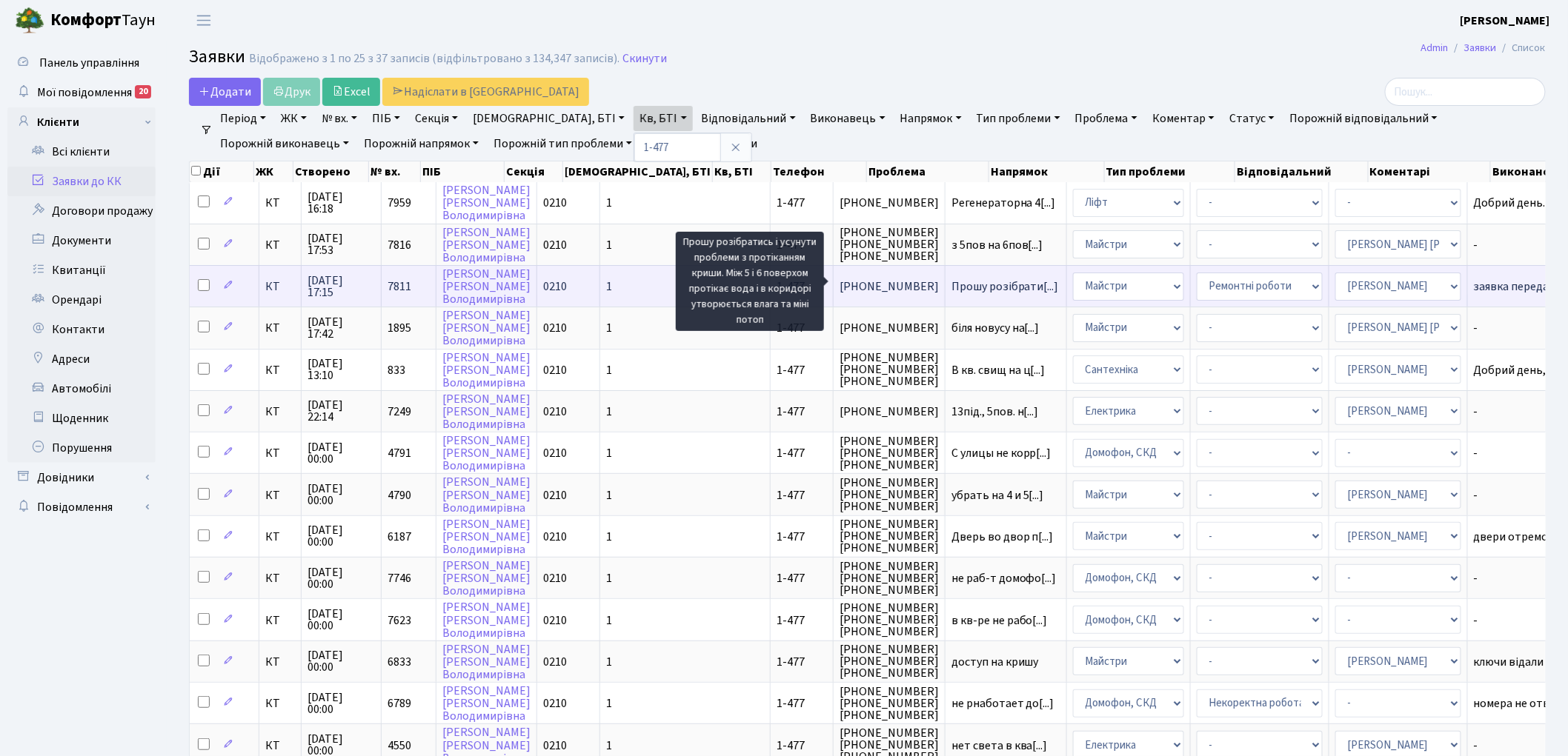
click at [951, 279] on span "Прошу розібрати[...]" at bounding box center [1004, 286] width 107 height 16
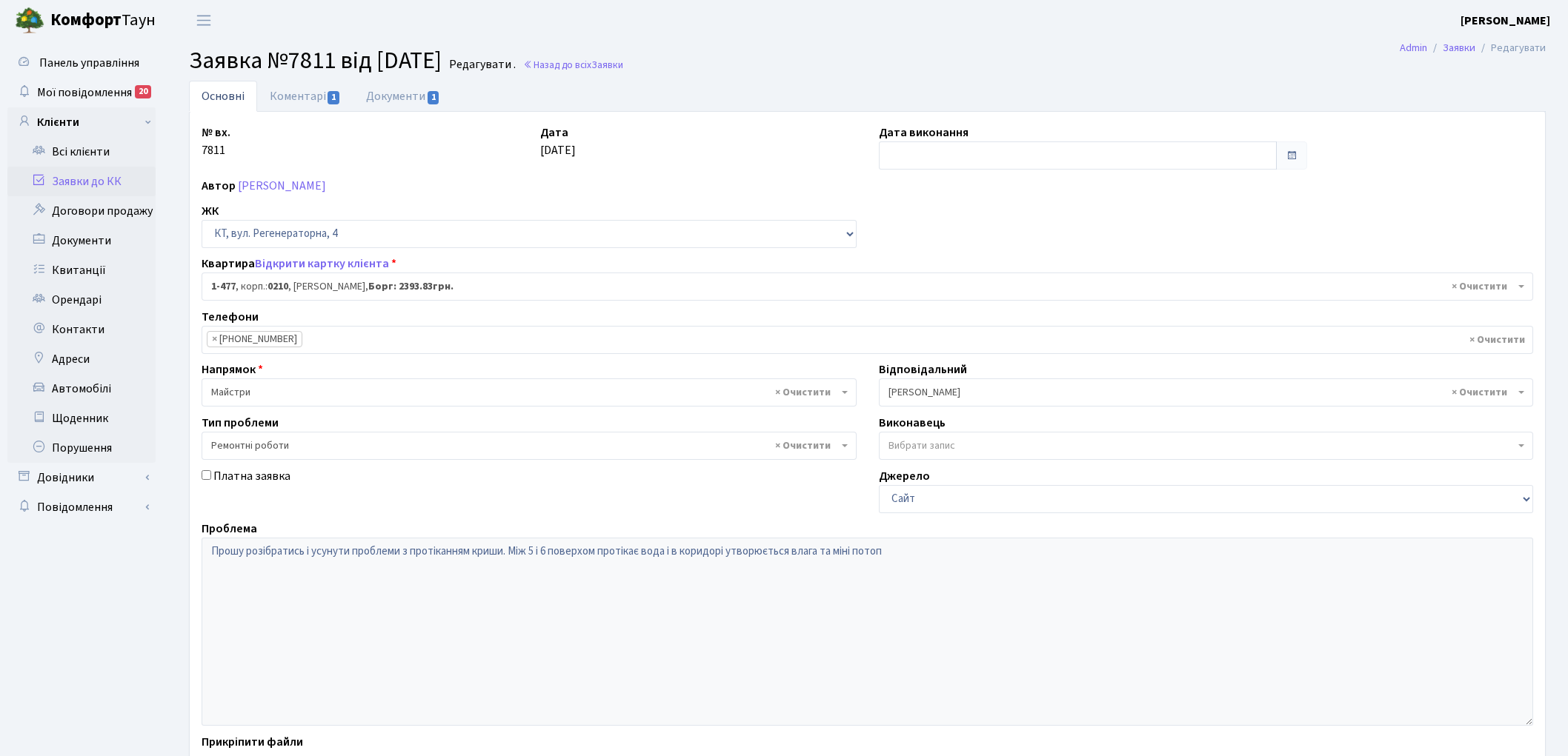
select select "396"
select select "62"
click at [315, 94] on link "Коментарі 1" at bounding box center [305, 96] width 97 height 30
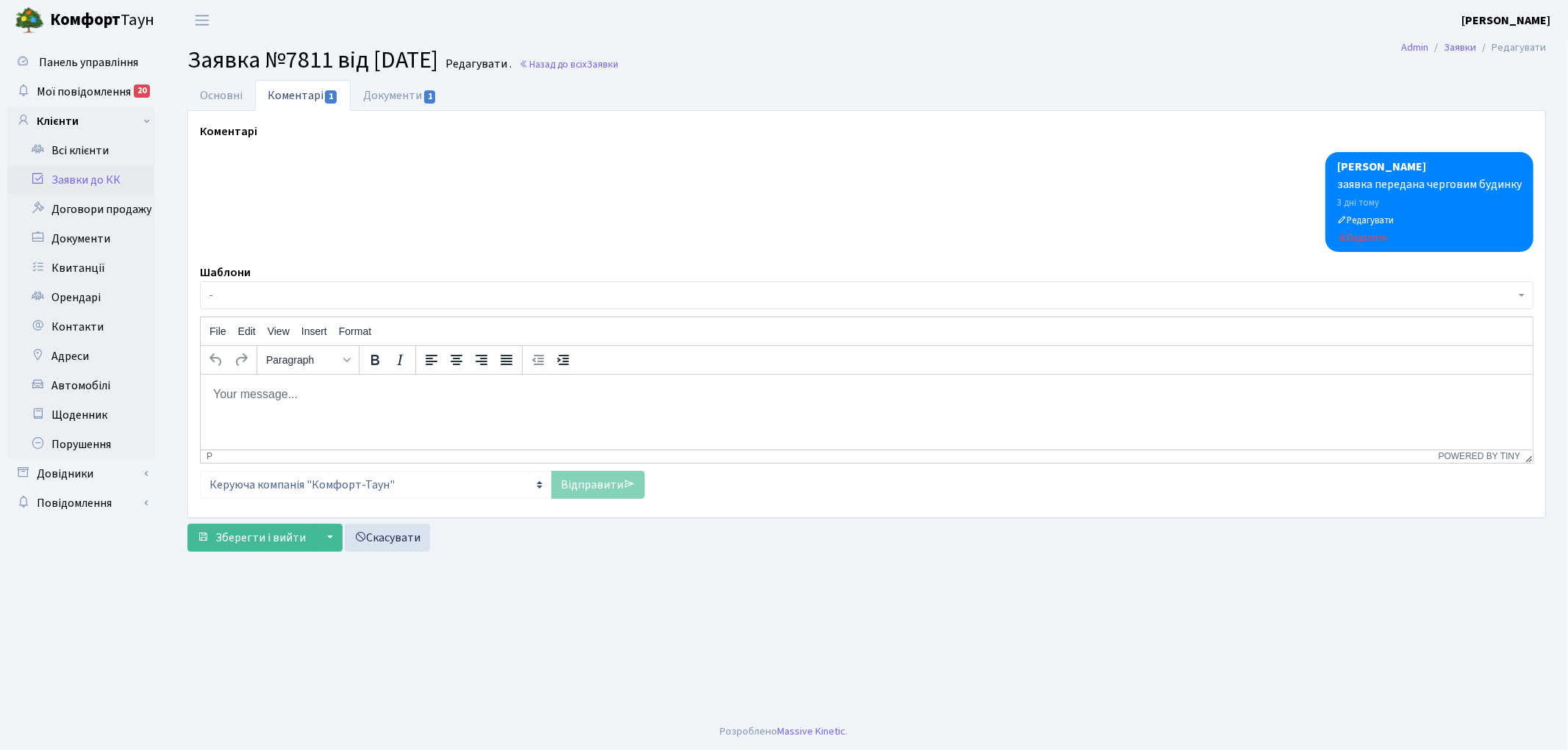
click at [374, 414] on html at bounding box center [866, 394] width 1332 height 39
click at [584, 487] on link "Відправити" at bounding box center [598, 485] width 93 height 28
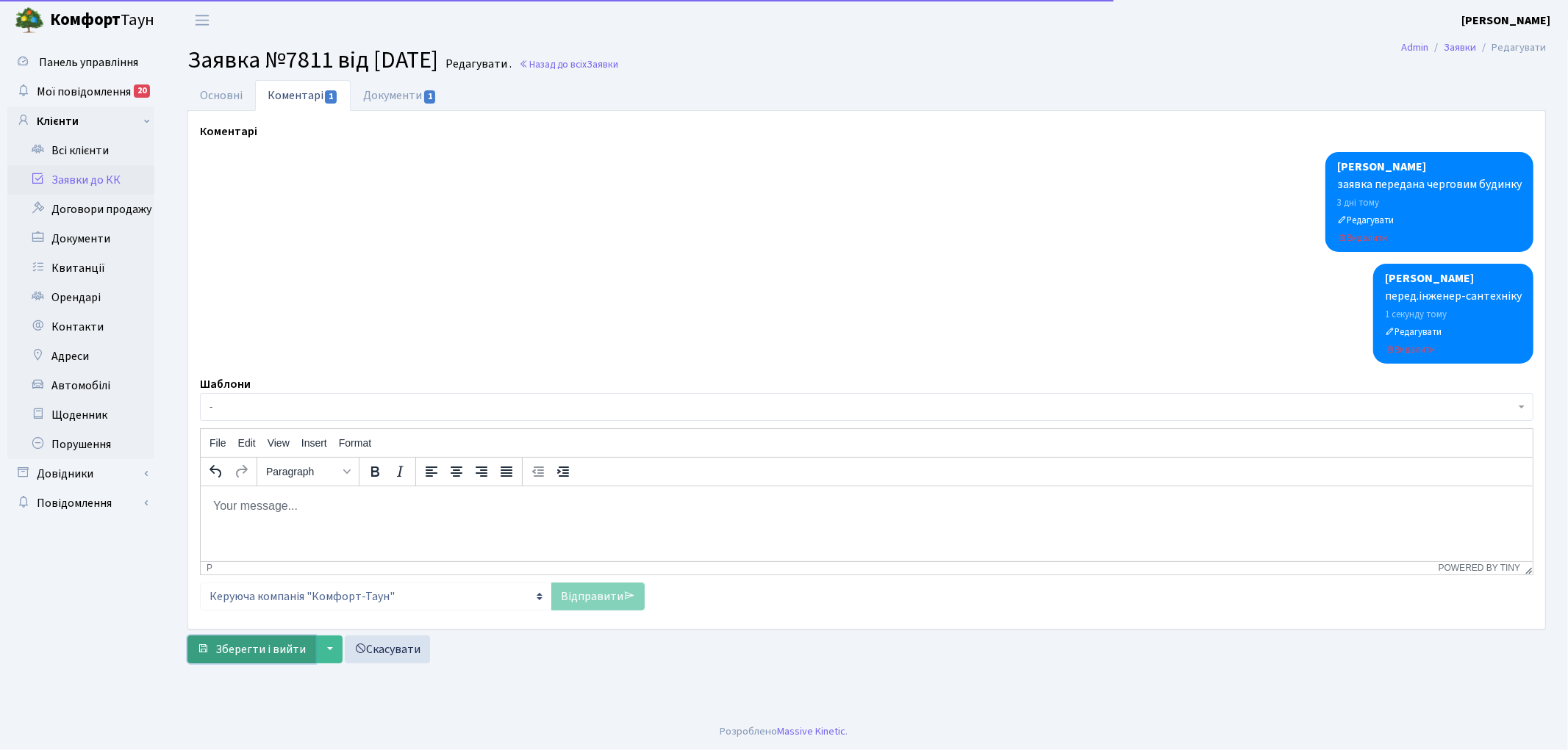
click at [244, 643] on span "Зберегти і вийти" at bounding box center [260, 649] width 90 height 16
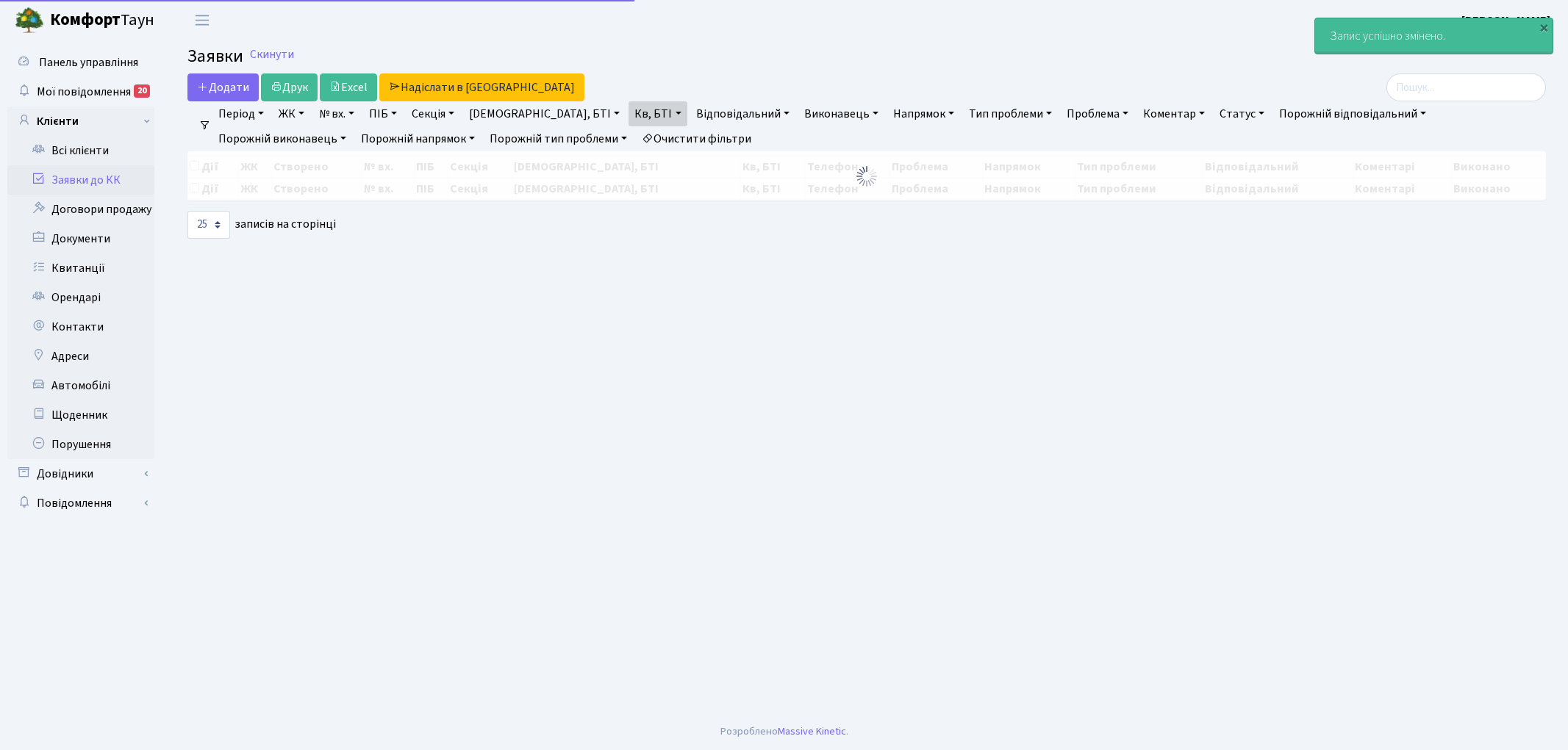
select select "25"
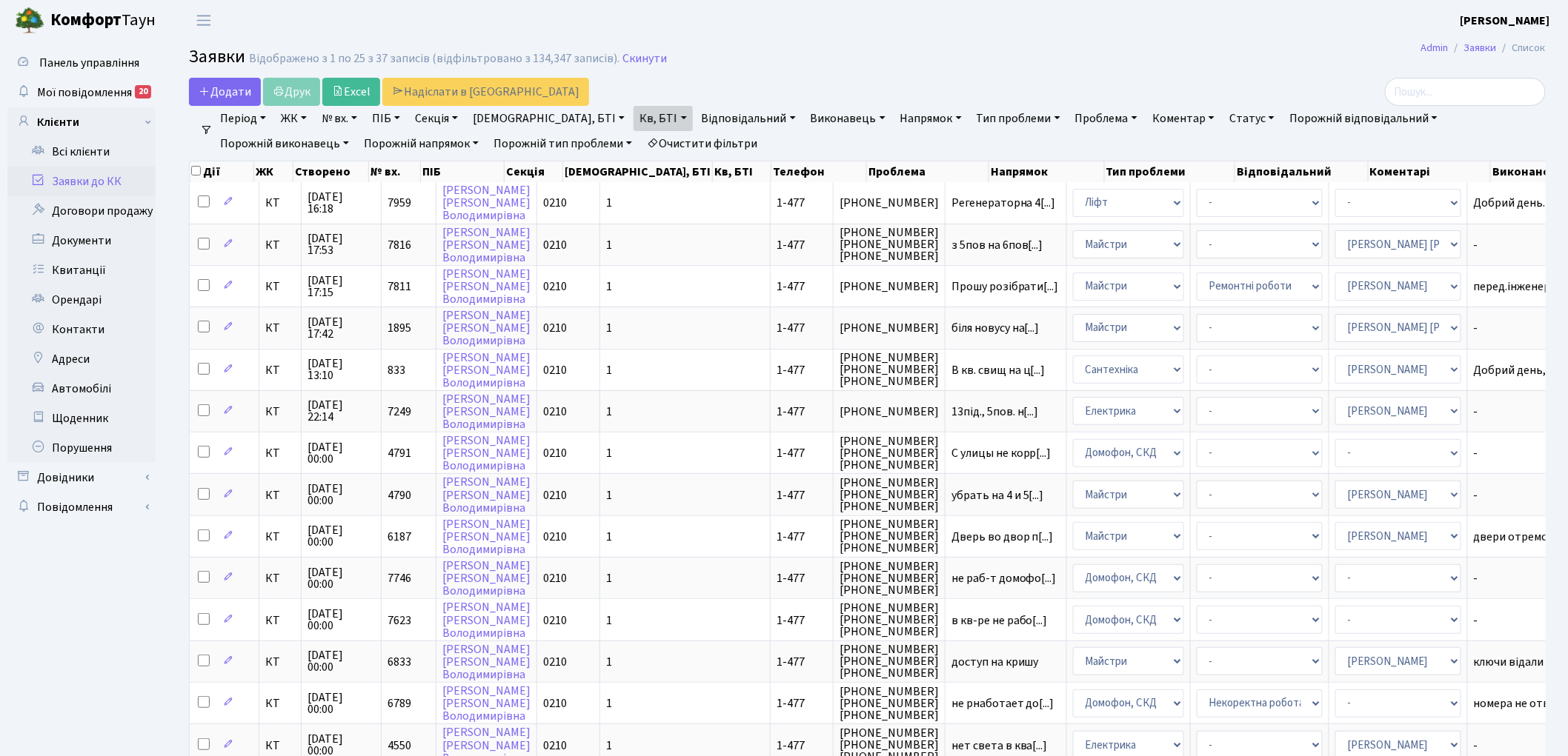
click at [640, 135] on link "Очистити фільтри" at bounding box center [701, 143] width 122 height 26
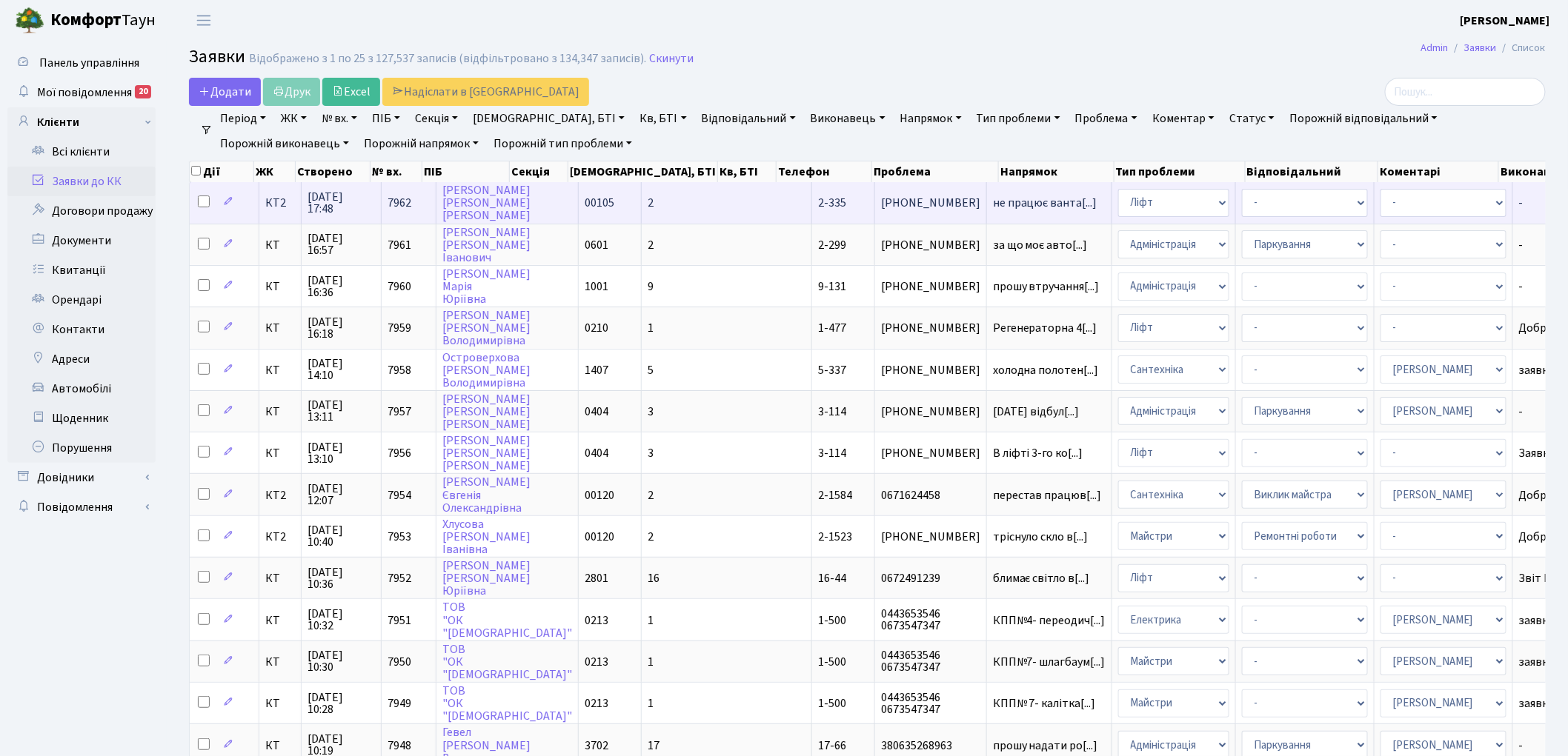
click at [405, 195] on span "7962" at bounding box center [399, 203] width 24 height 16
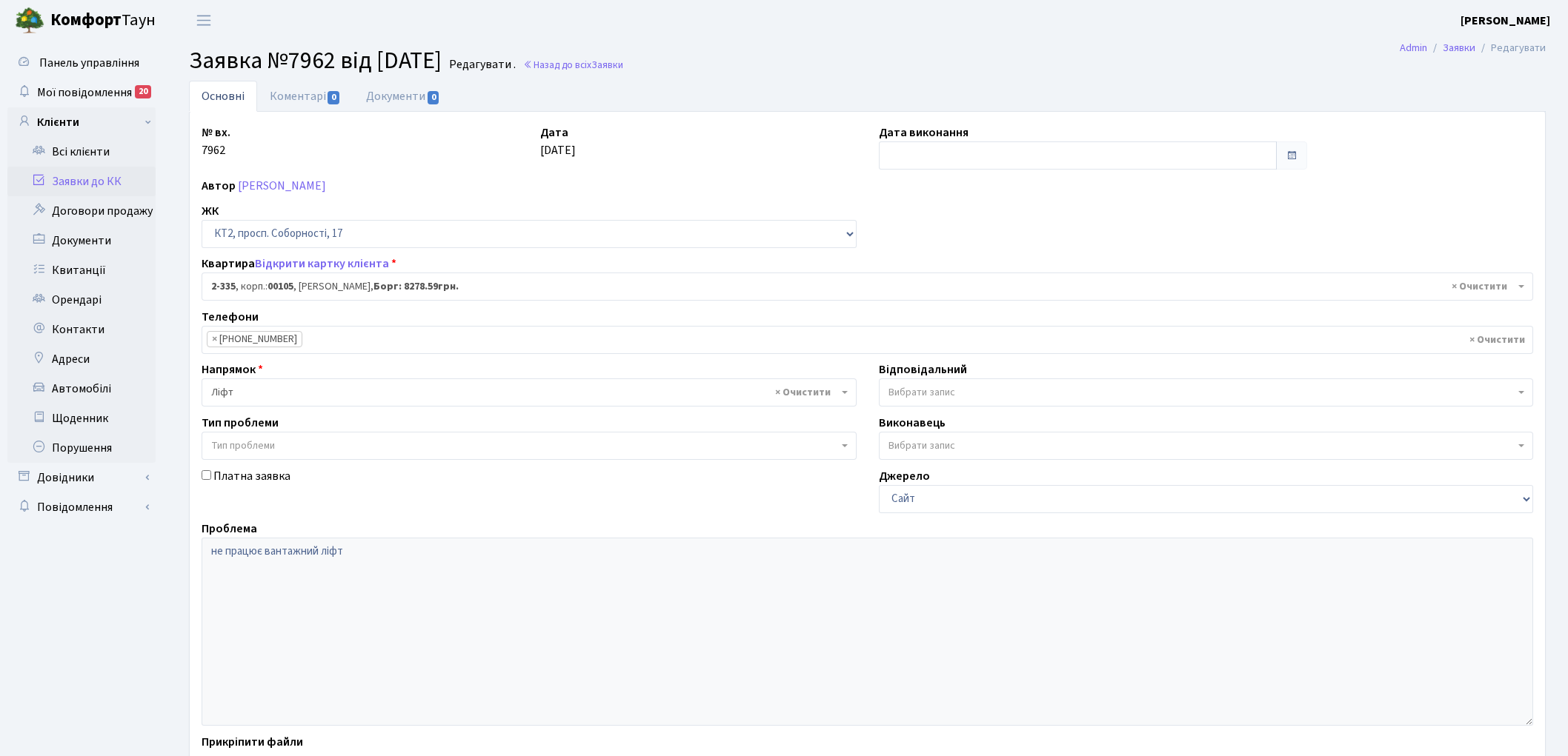
select select "15387"
click at [301, 90] on link "Коментарі 0" at bounding box center [305, 96] width 97 height 30
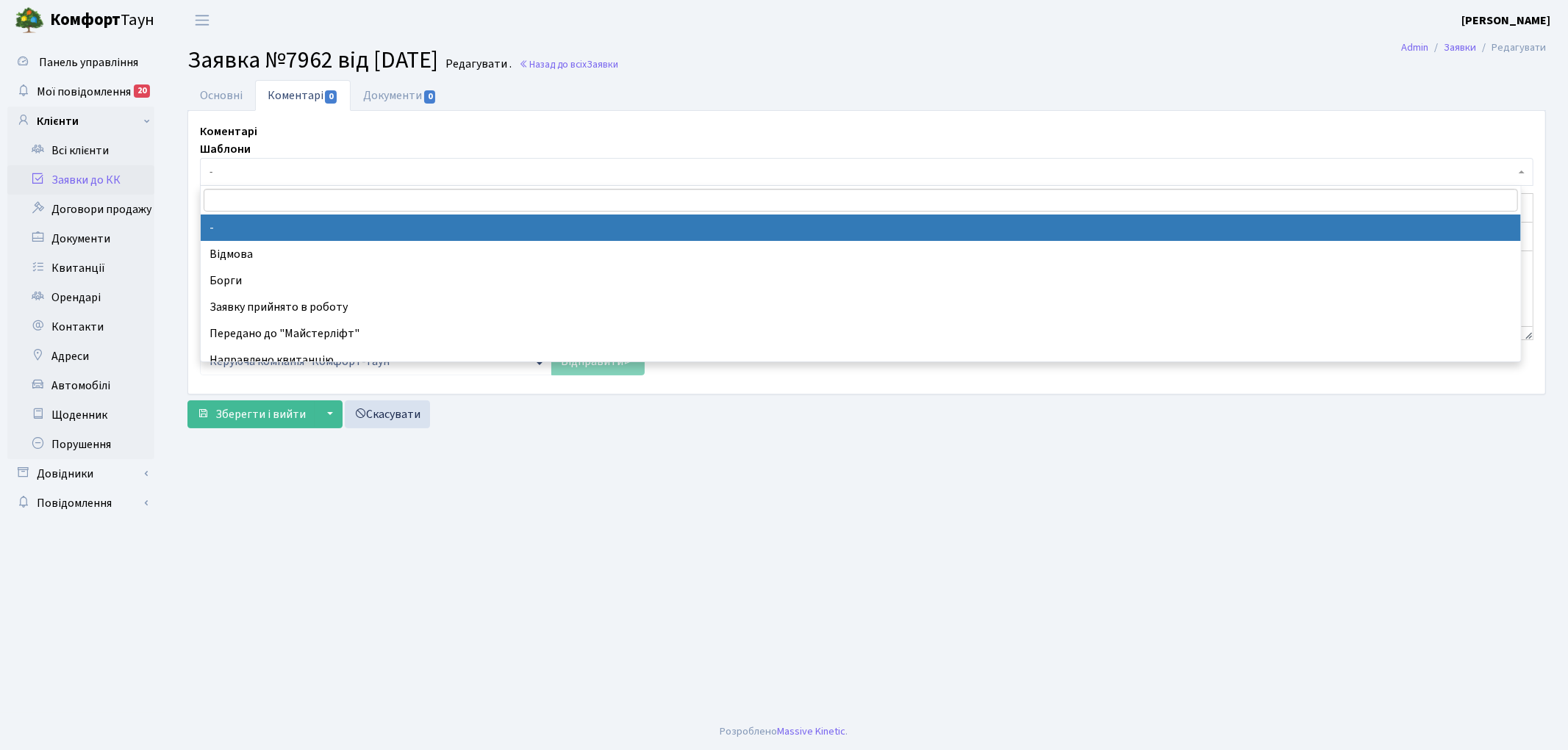
click at [290, 174] on span "-" at bounding box center [862, 172] width 1306 height 15
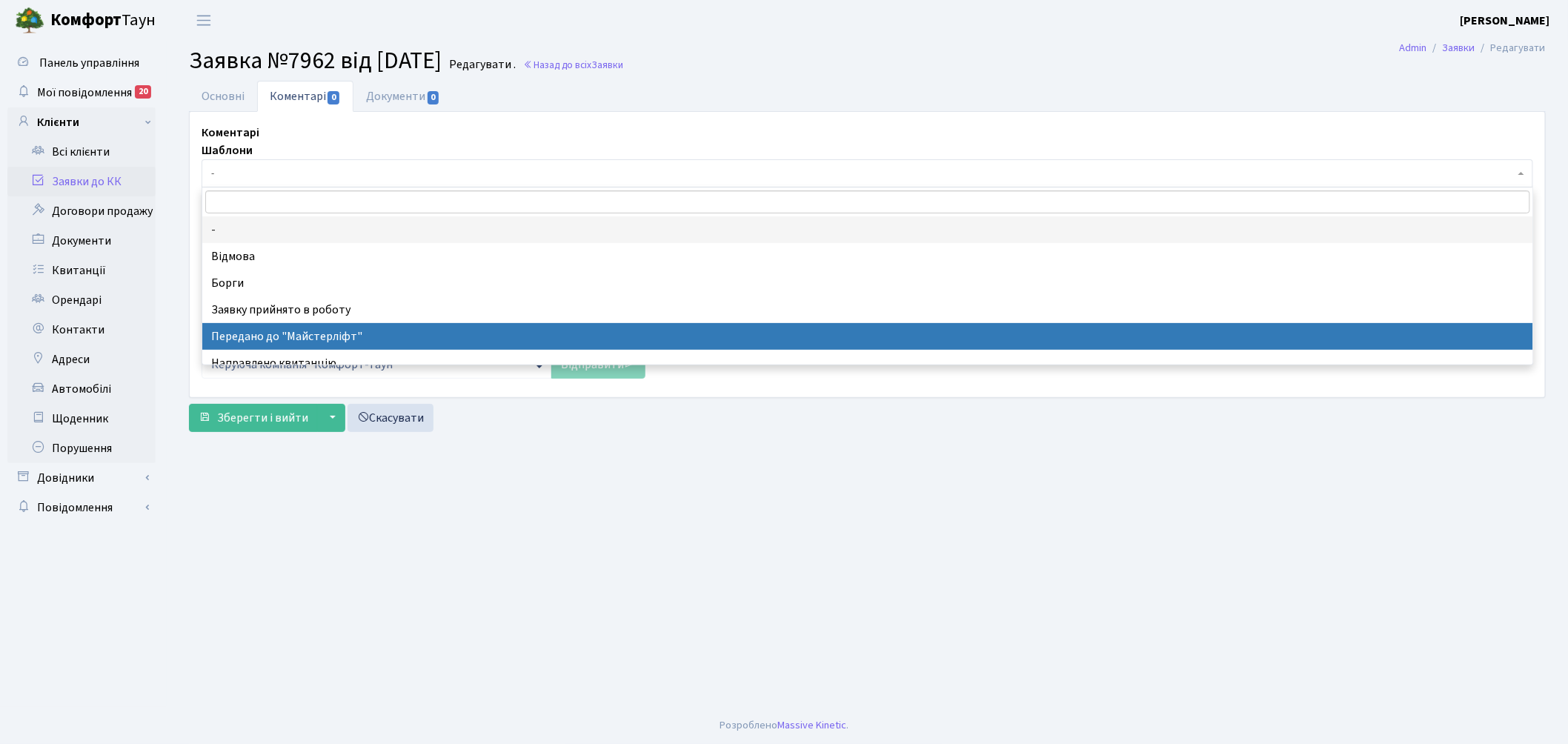
select select "9"
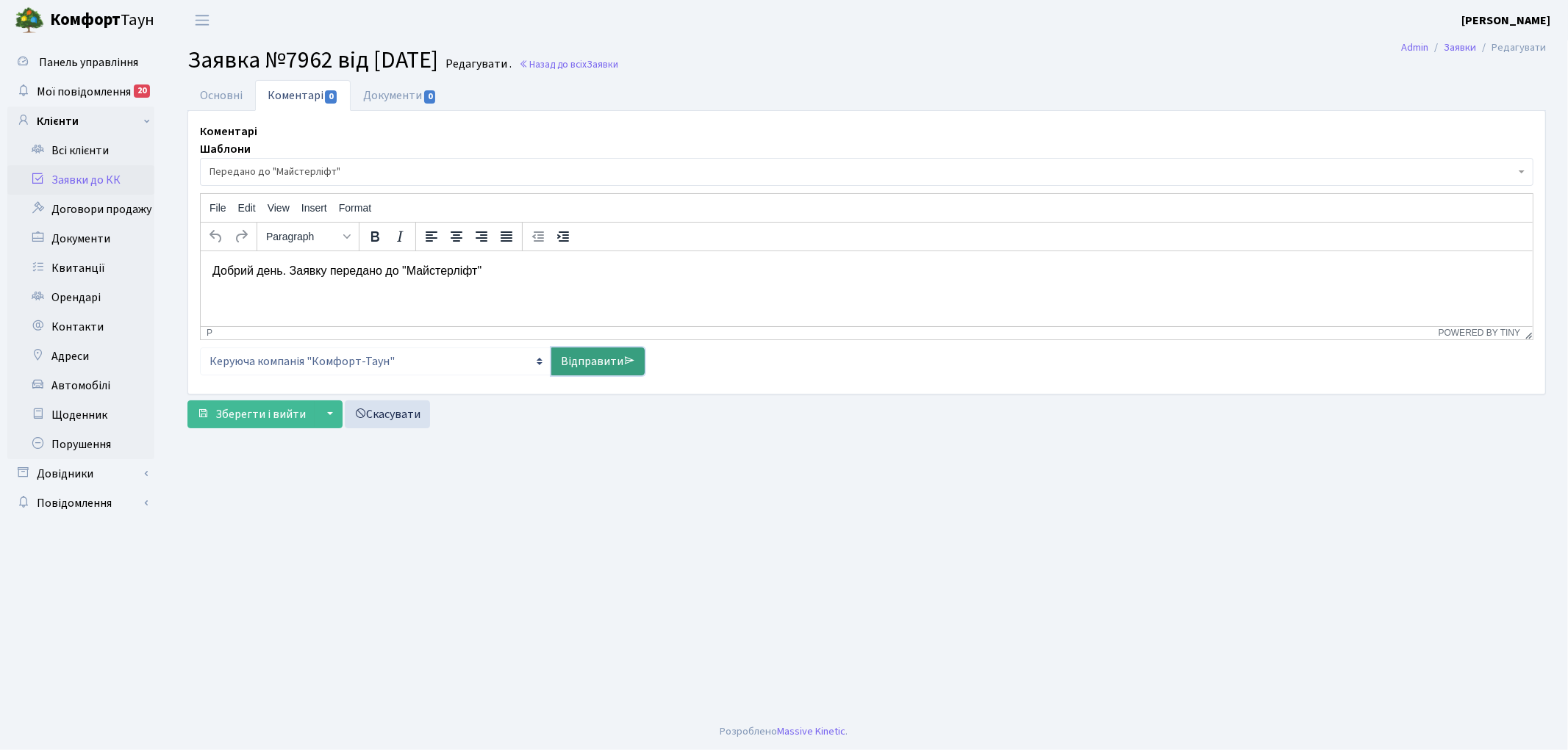
click at [571, 360] on link "Відправити" at bounding box center [598, 362] width 93 height 28
select select
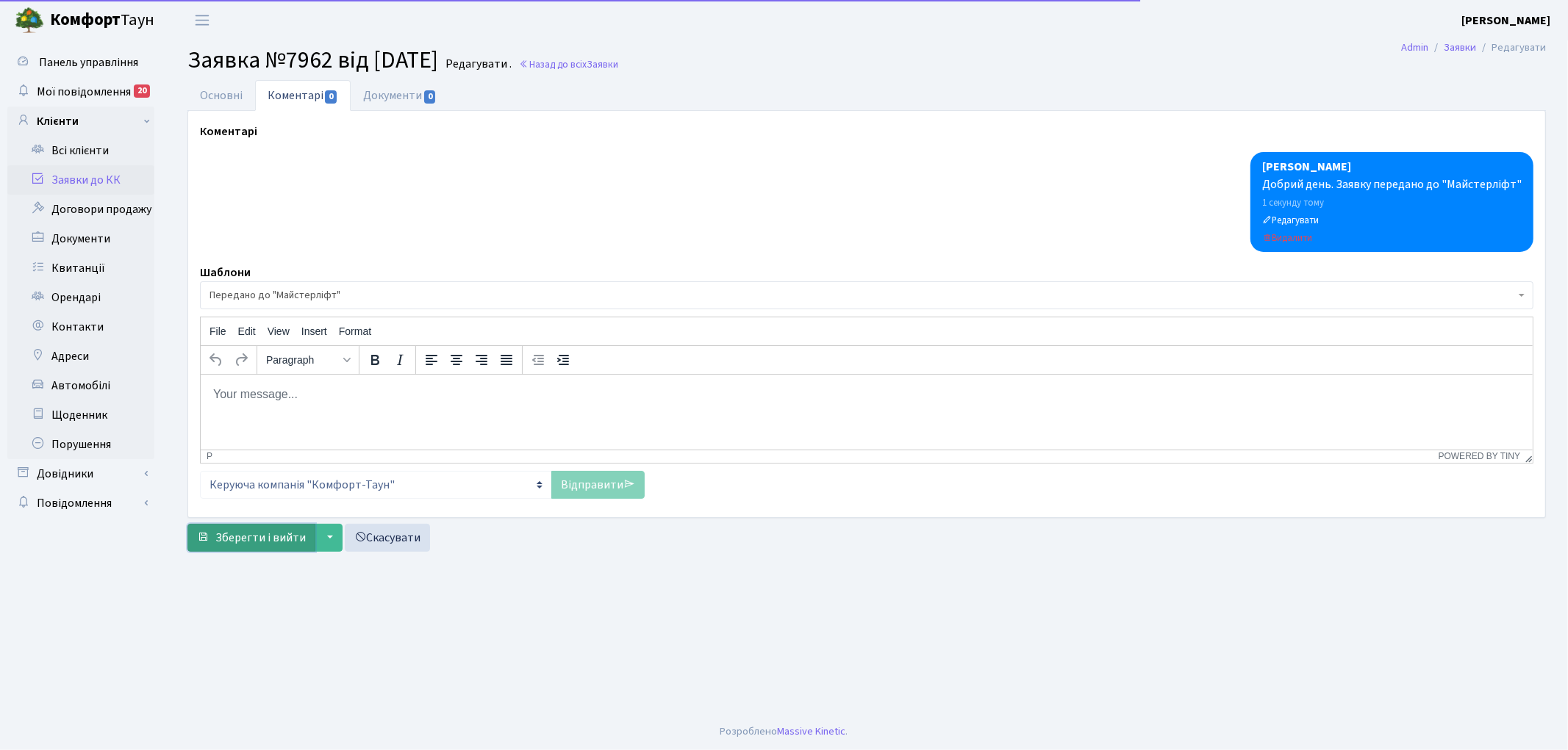
click at [242, 538] on span "Зберегти і вийти" at bounding box center [260, 538] width 90 height 16
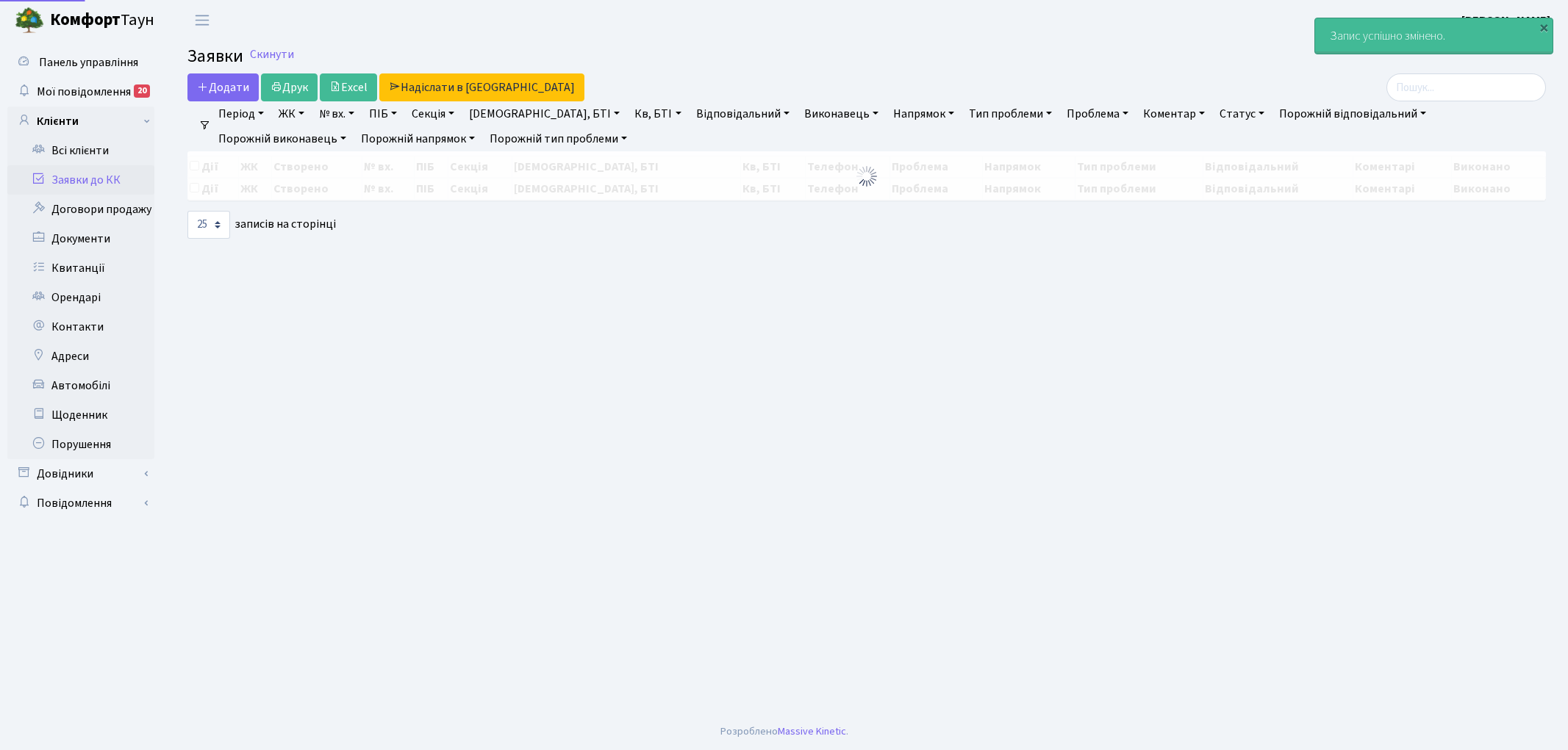
select select "25"
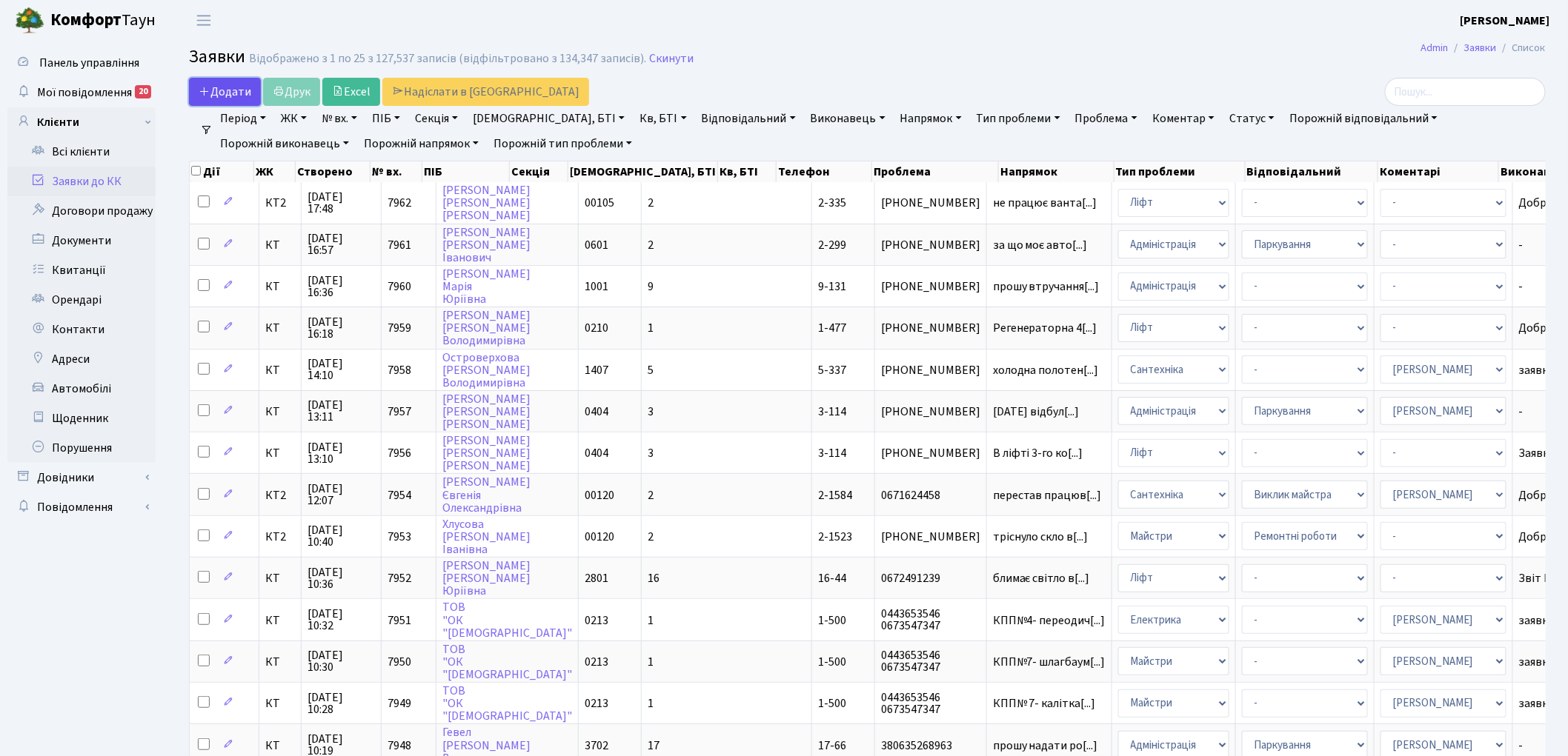
click at [207, 99] on span "Додати" at bounding box center [225, 91] width 53 height 16
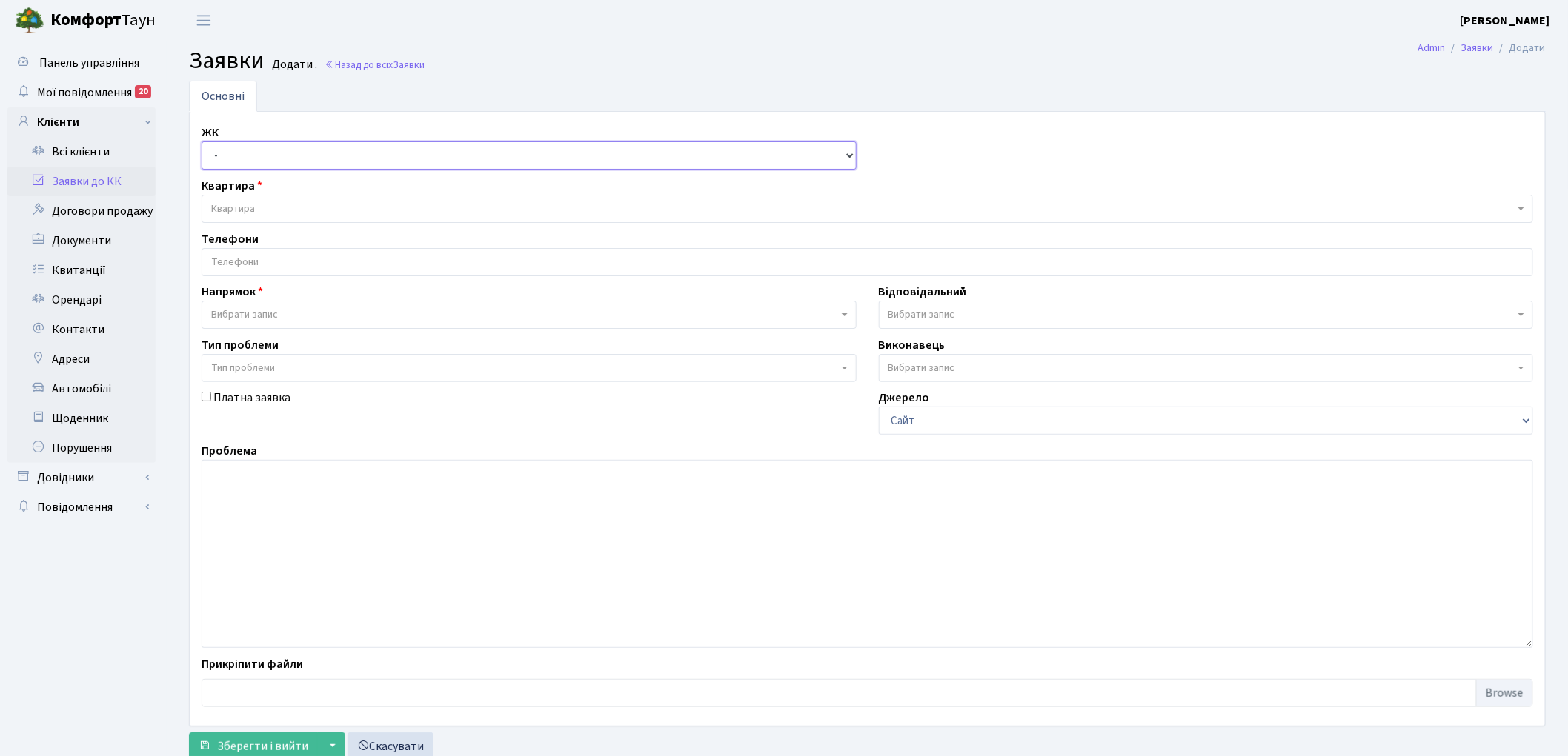
click at [221, 161] on select "- КТ, вул. Регенераторна, 4 КТ2, просп. [STREET_ADDRESS] [STREET_ADDRESS] [PERS…" at bounding box center [529, 155] width 655 height 28
select select "271"
click at [202, 141] on select "- КТ, вул. Регенераторна, 4 КТ2, просп. [STREET_ADDRESS] [STREET_ADDRESS] [PERS…" at bounding box center [529, 155] width 655 height 28
select select
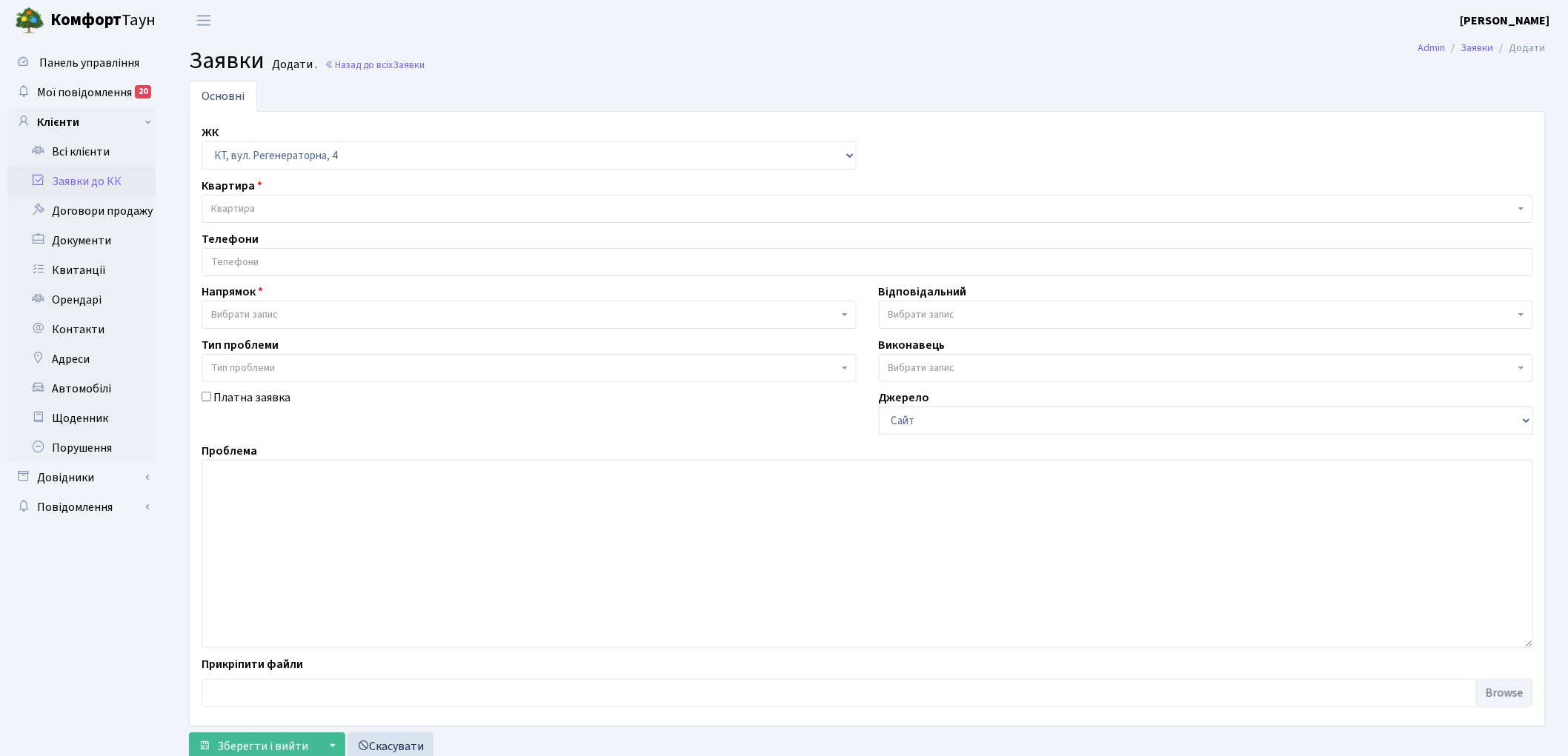
click at [277, 205] on span "Квартира" at bounding box center [863, 209] width 1304 height 15
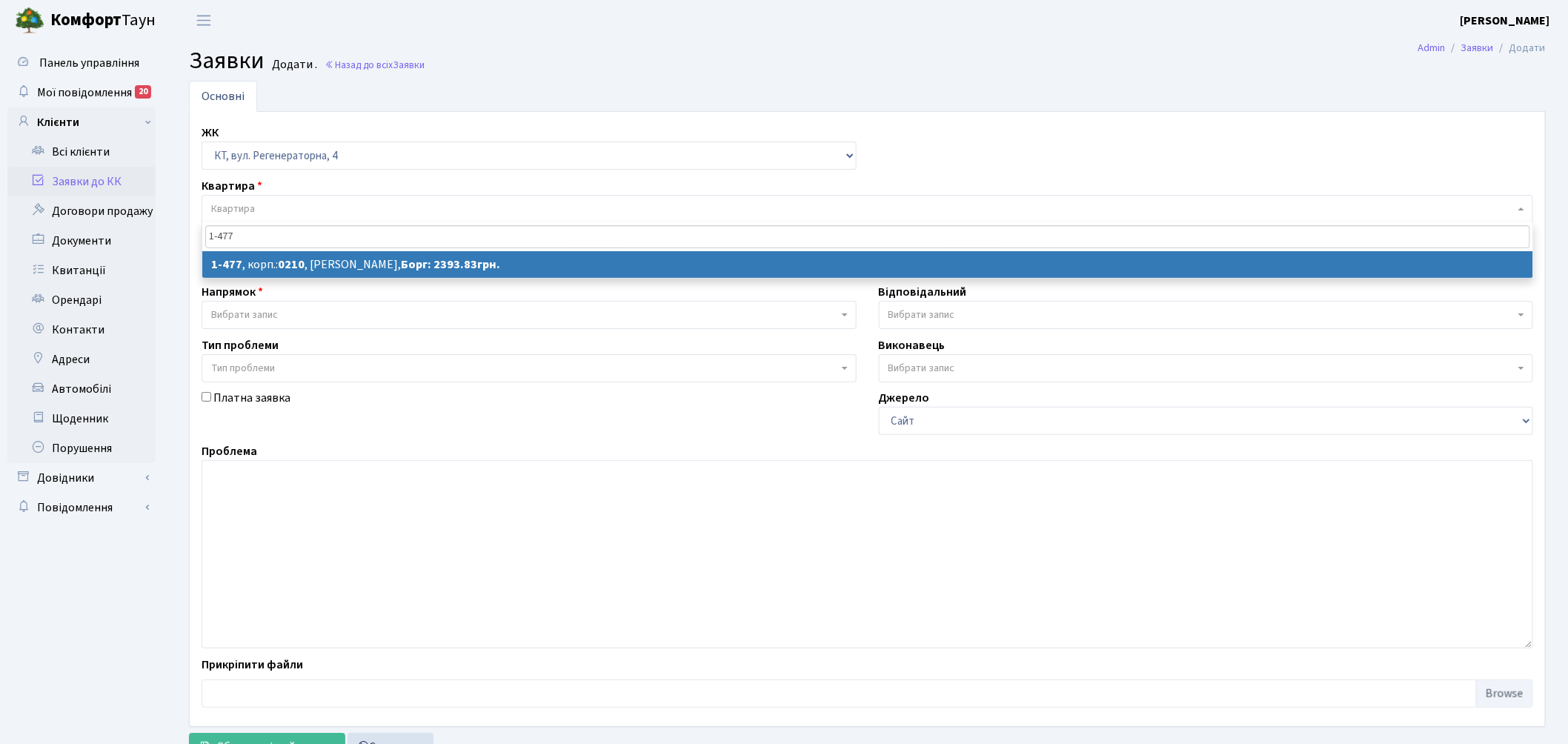
type input "1-477"
select select
select select "396"
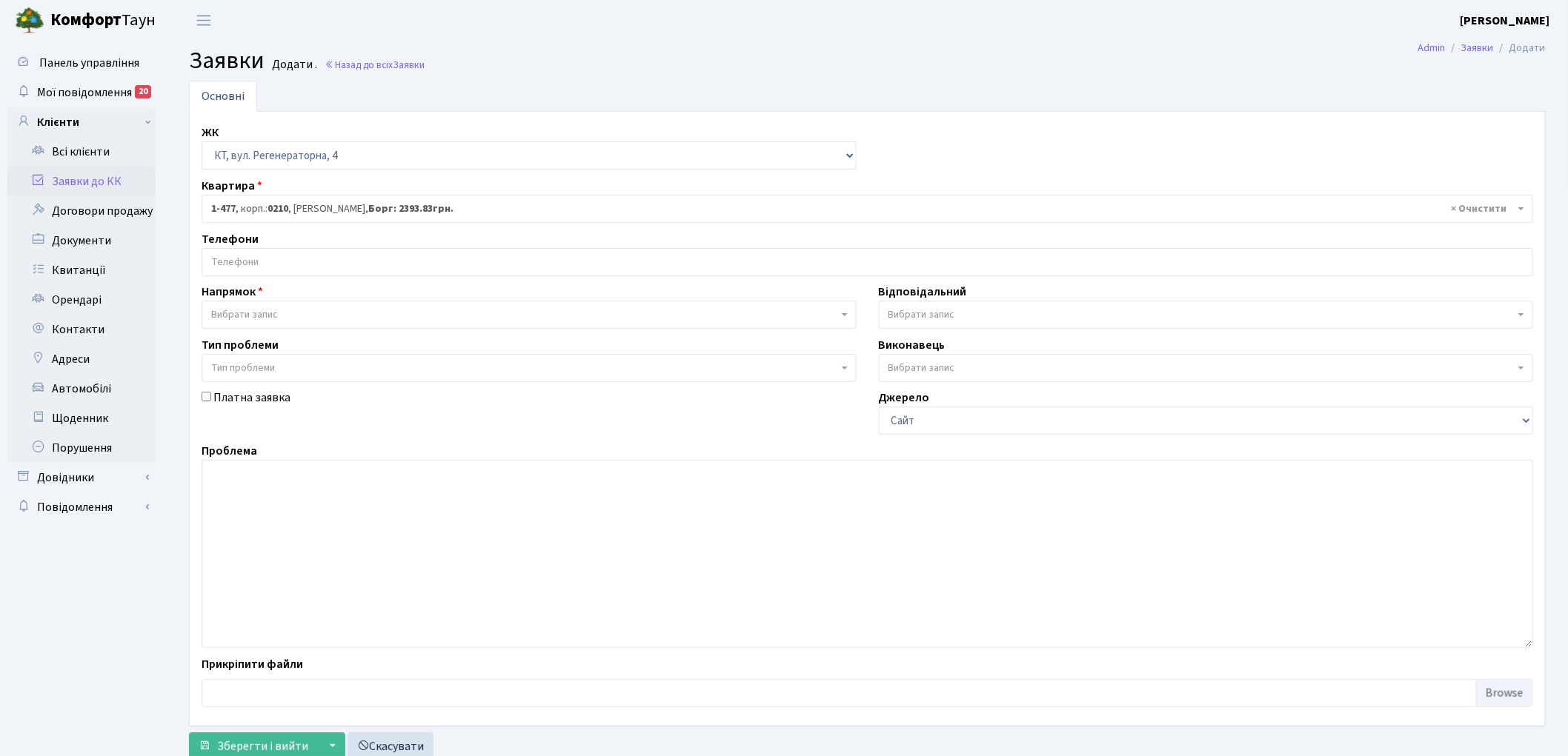
click at [263, 319] on span "Вибрати запис" at bounding box center [244, 315] width 66 height 15
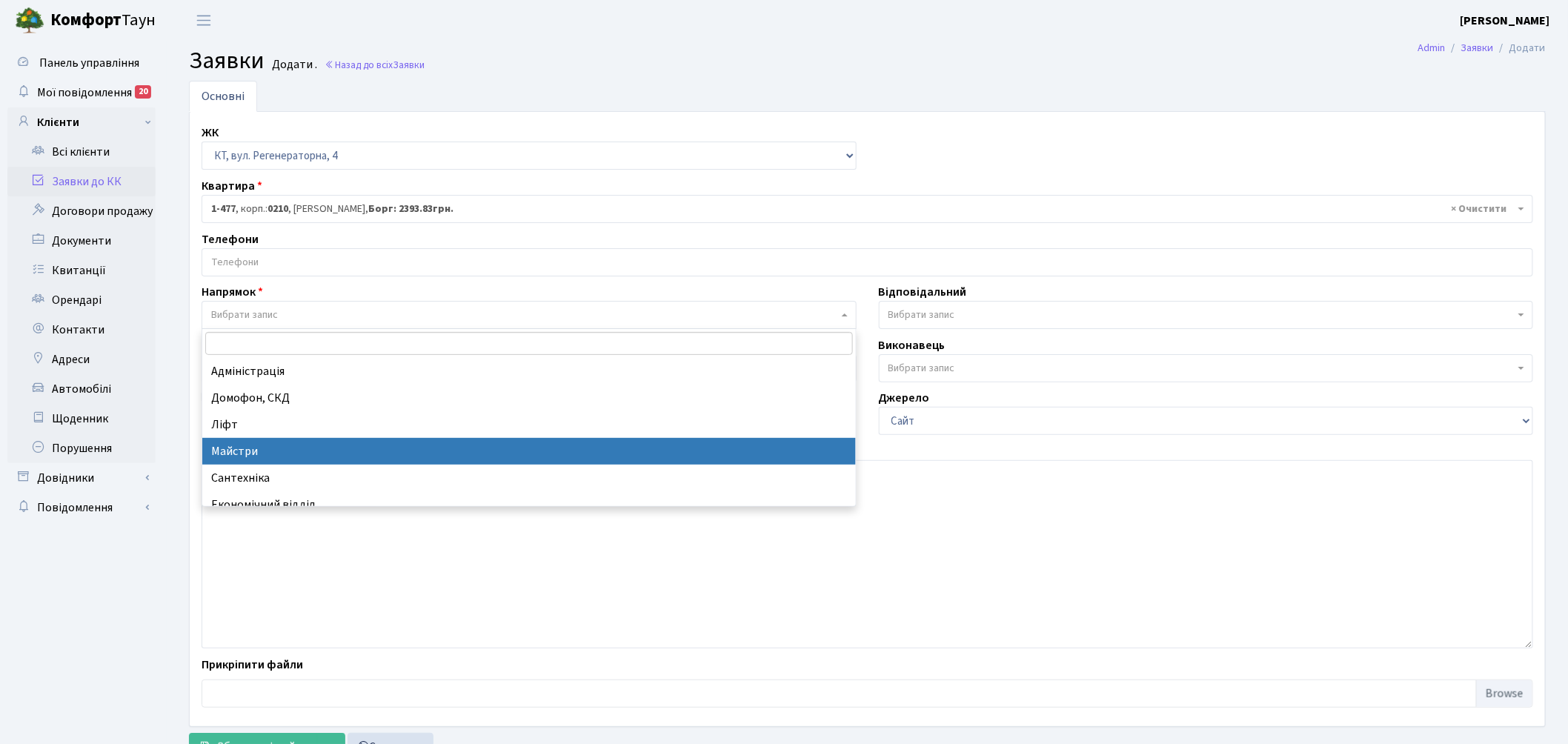
select select "1"
select select
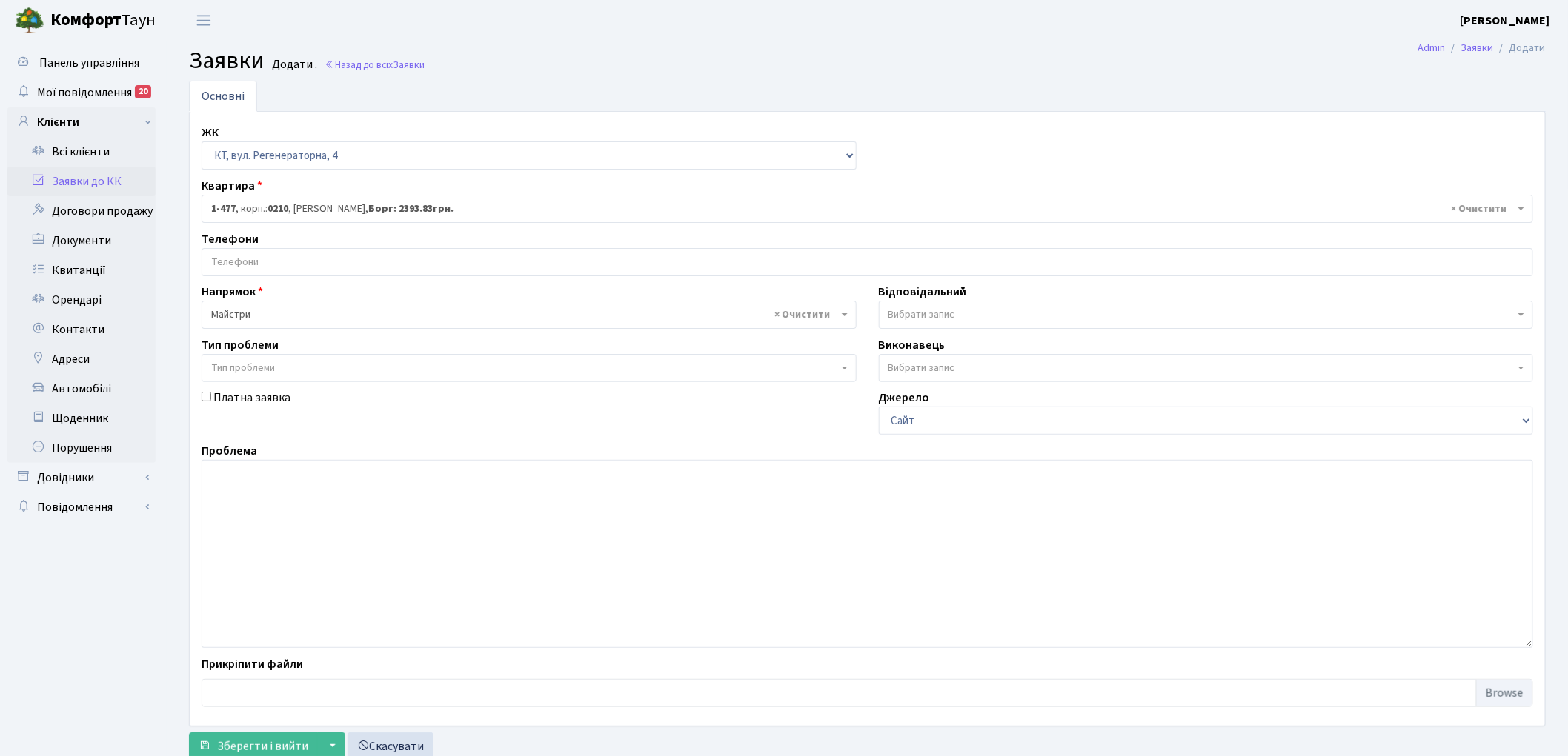
click at [961, 321] on span "Вибрати запис" at bounding box center [1202, 315] width 627 height 15
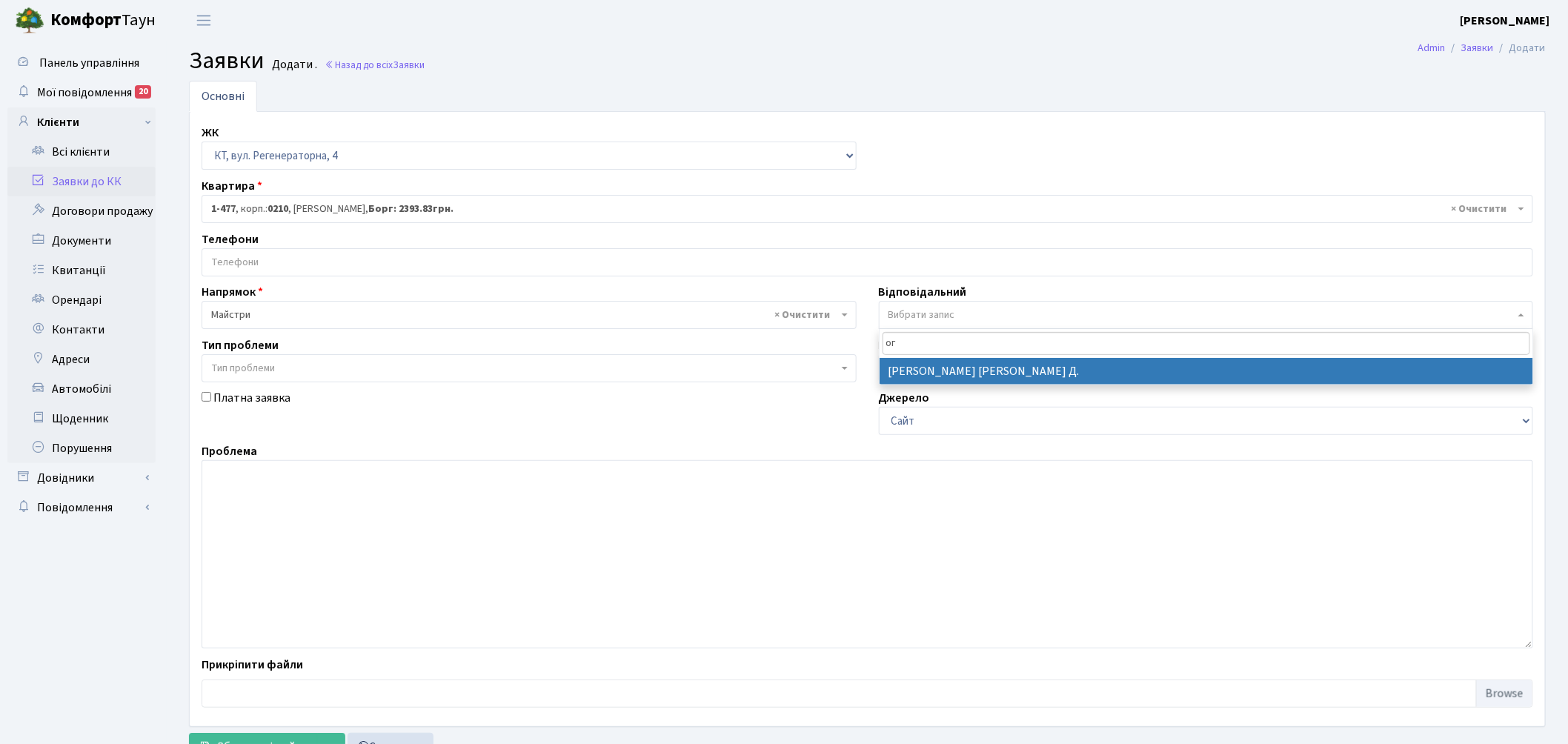
type input "ог"
select select "62"
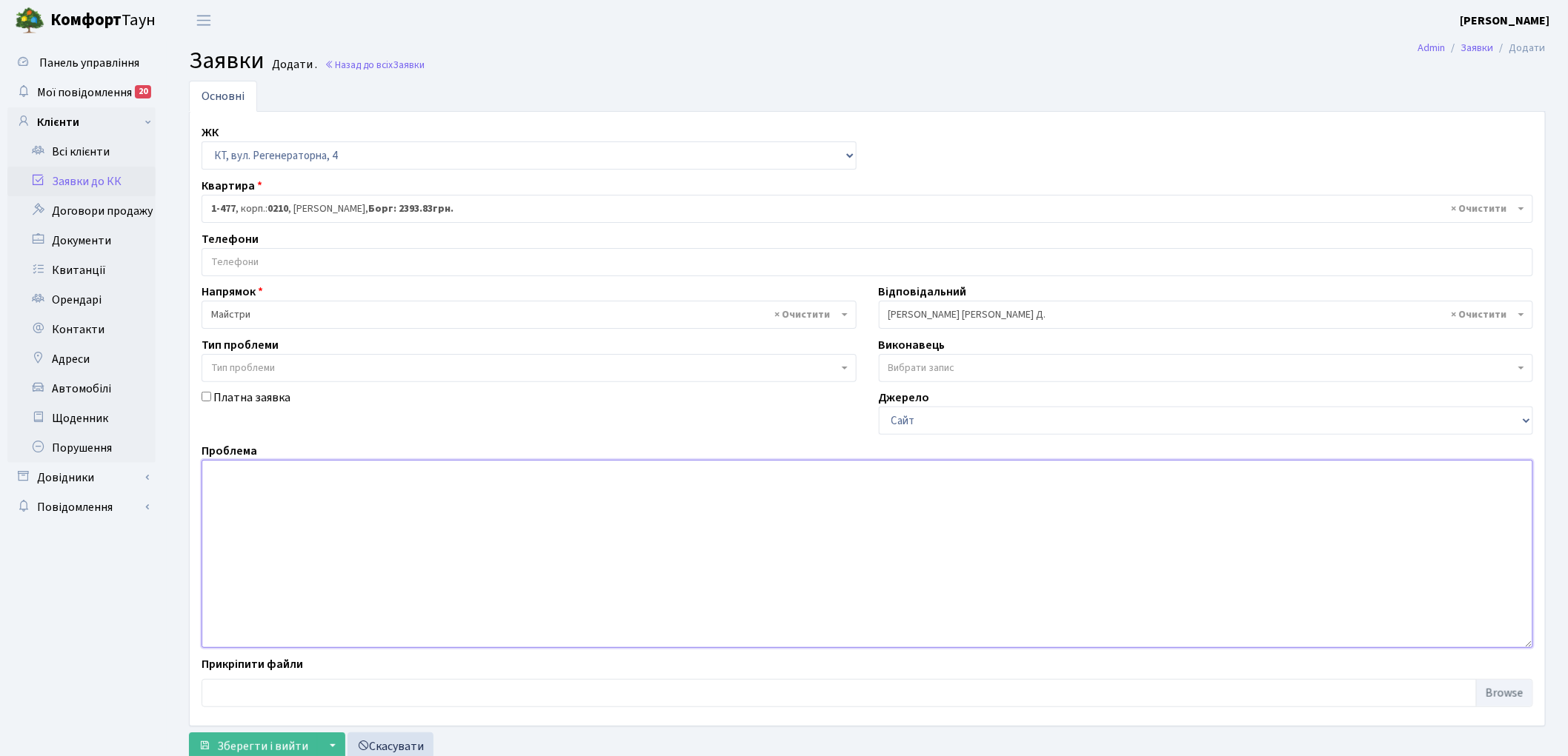
click at [338, 533] on textarea at bounding box center [867, 554] width 1331 height 189
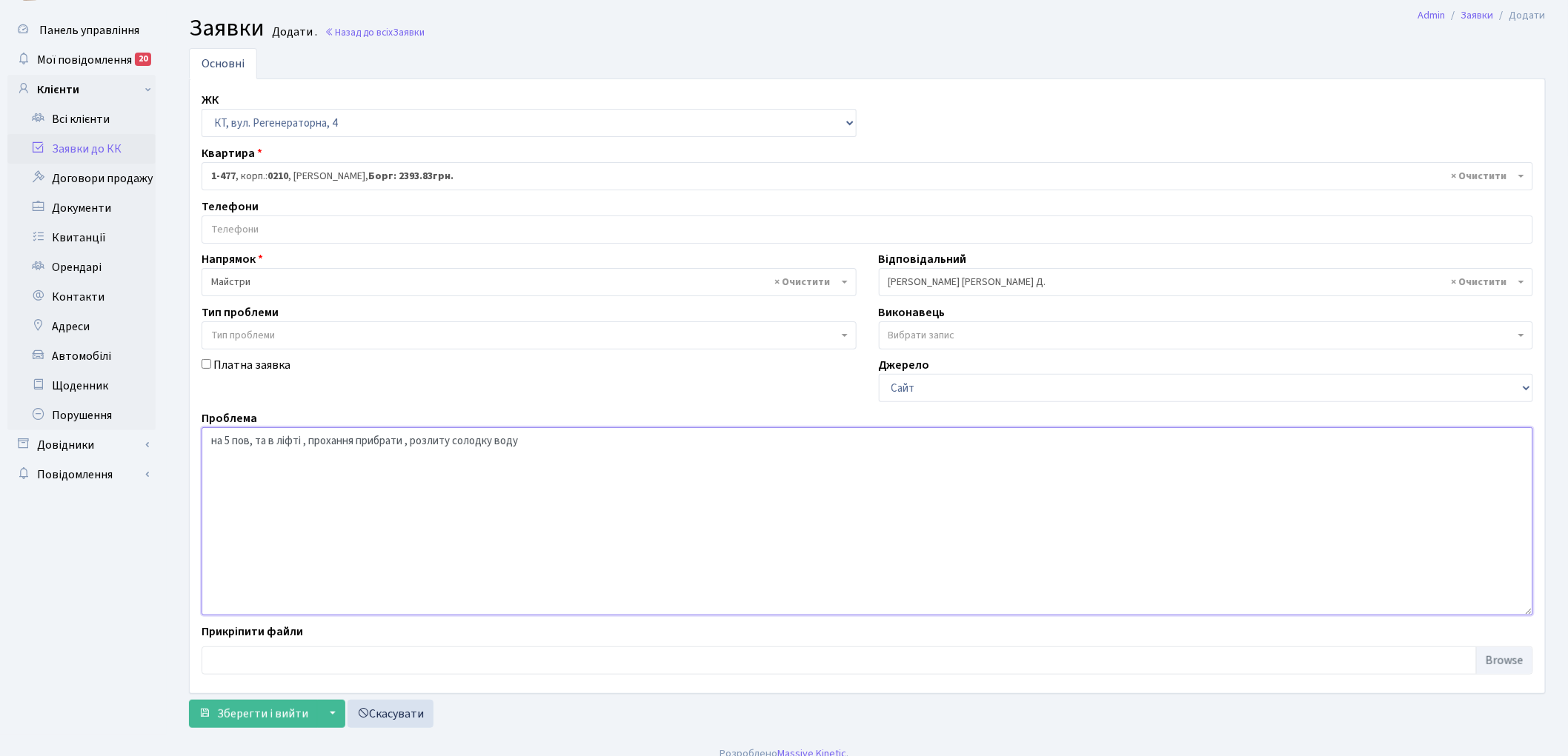
scroll to position [49, 0]
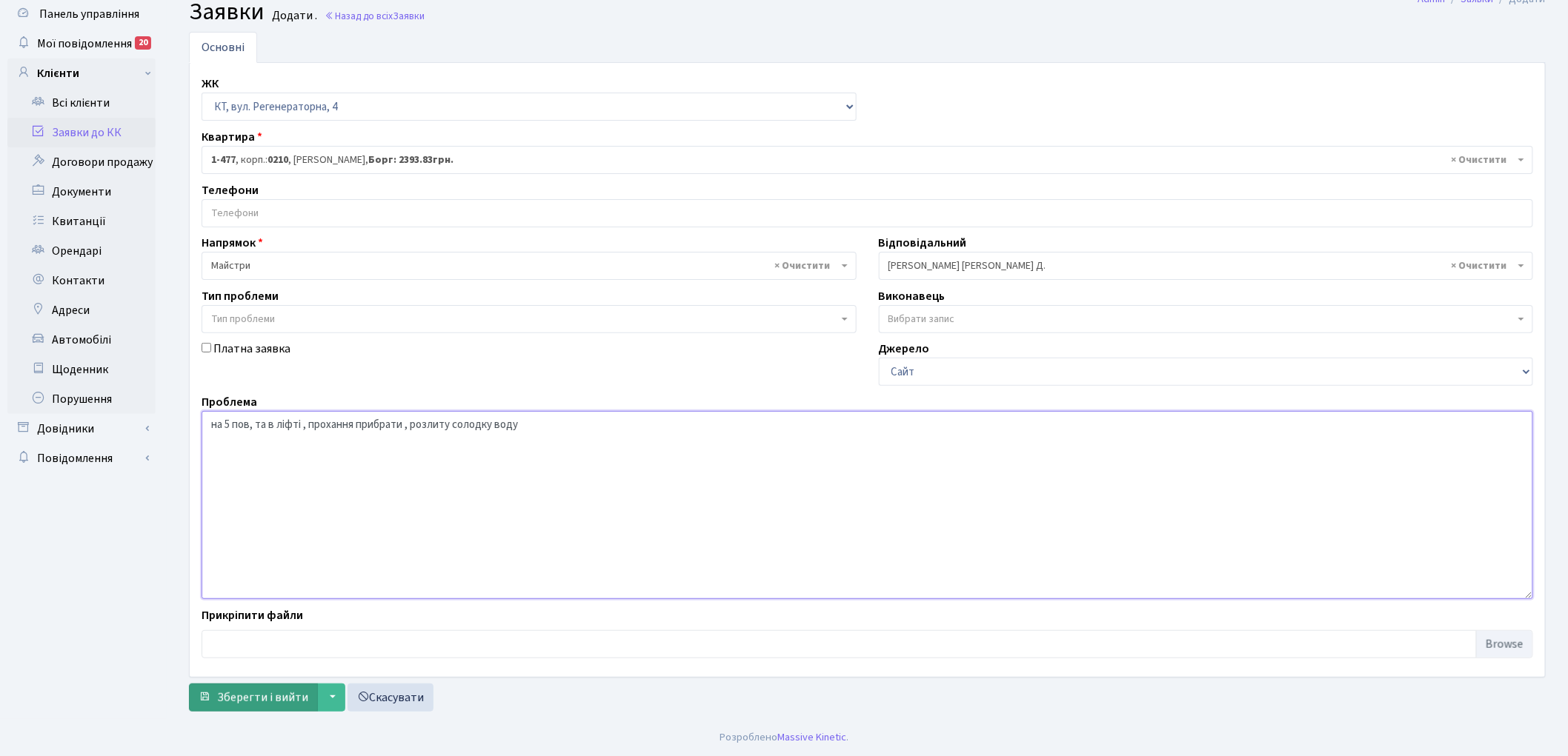
type textarea "на 5 пов, та в ліфті , прохання прибрати , розлиту солодку воду"
click at [250, 695] on span "Зберегти і вийти" at bounding box center [262, 697] width 91 height 16
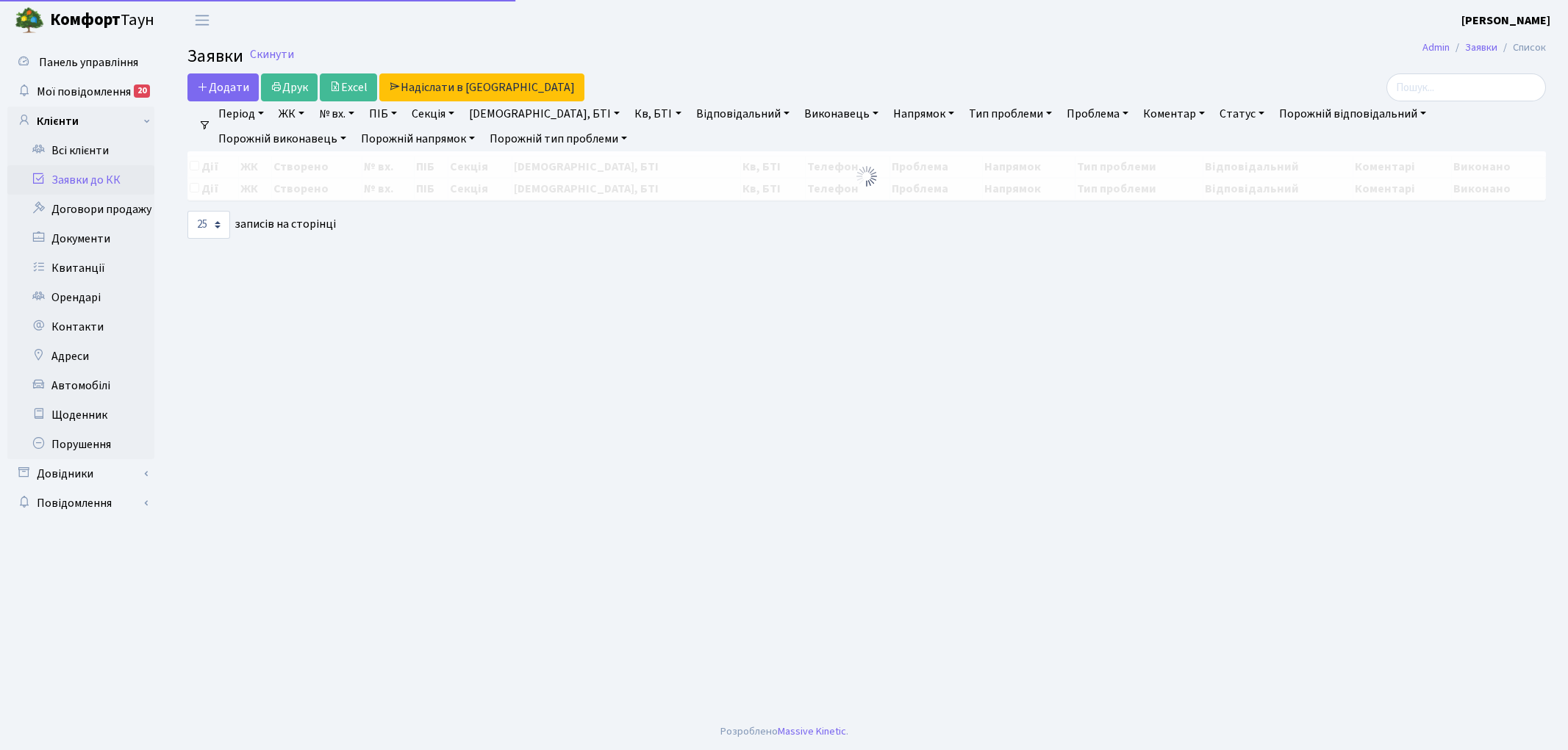
select select "25"
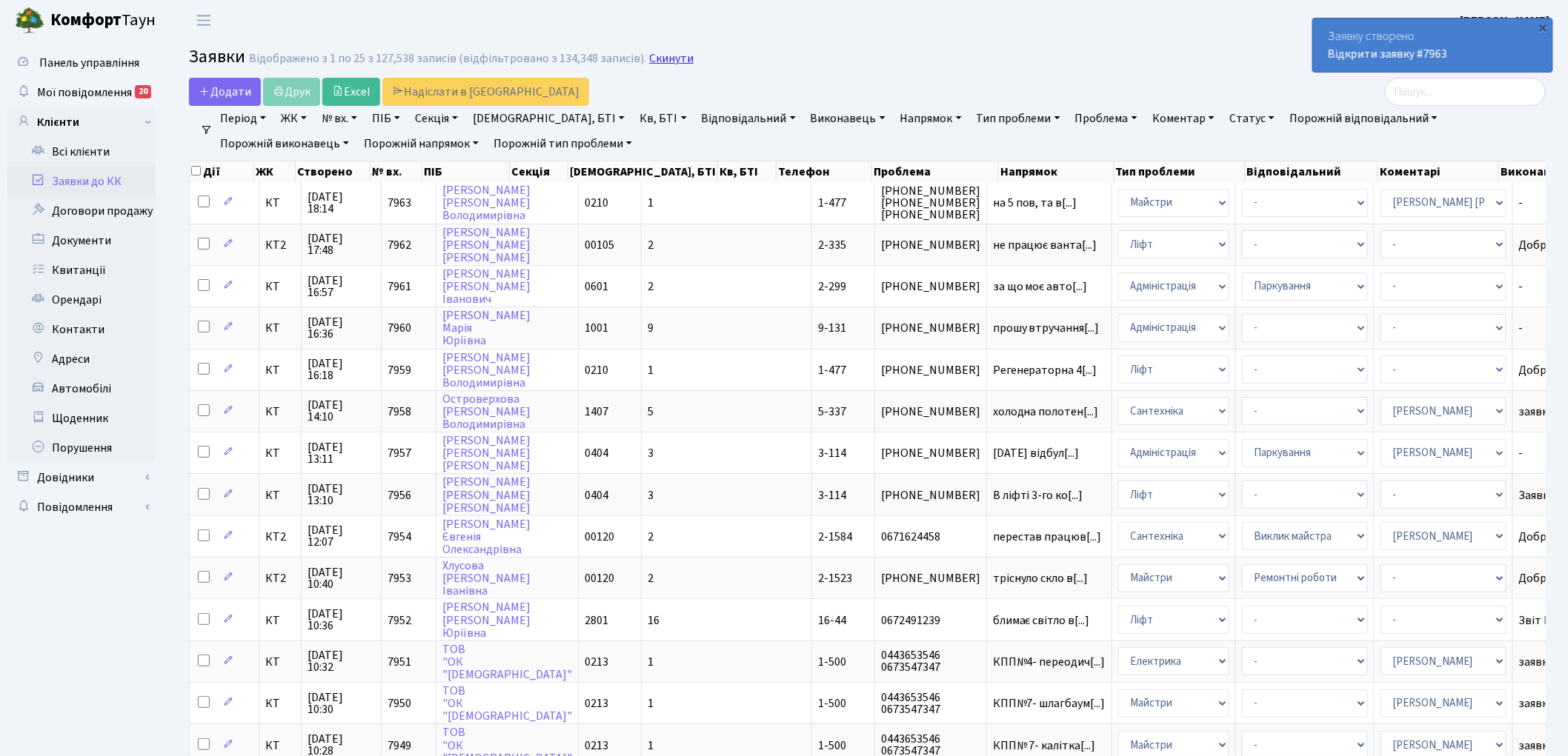
click at [661, 62] on link "Скинути" at bounding box center [671, 59] width 45 height 14
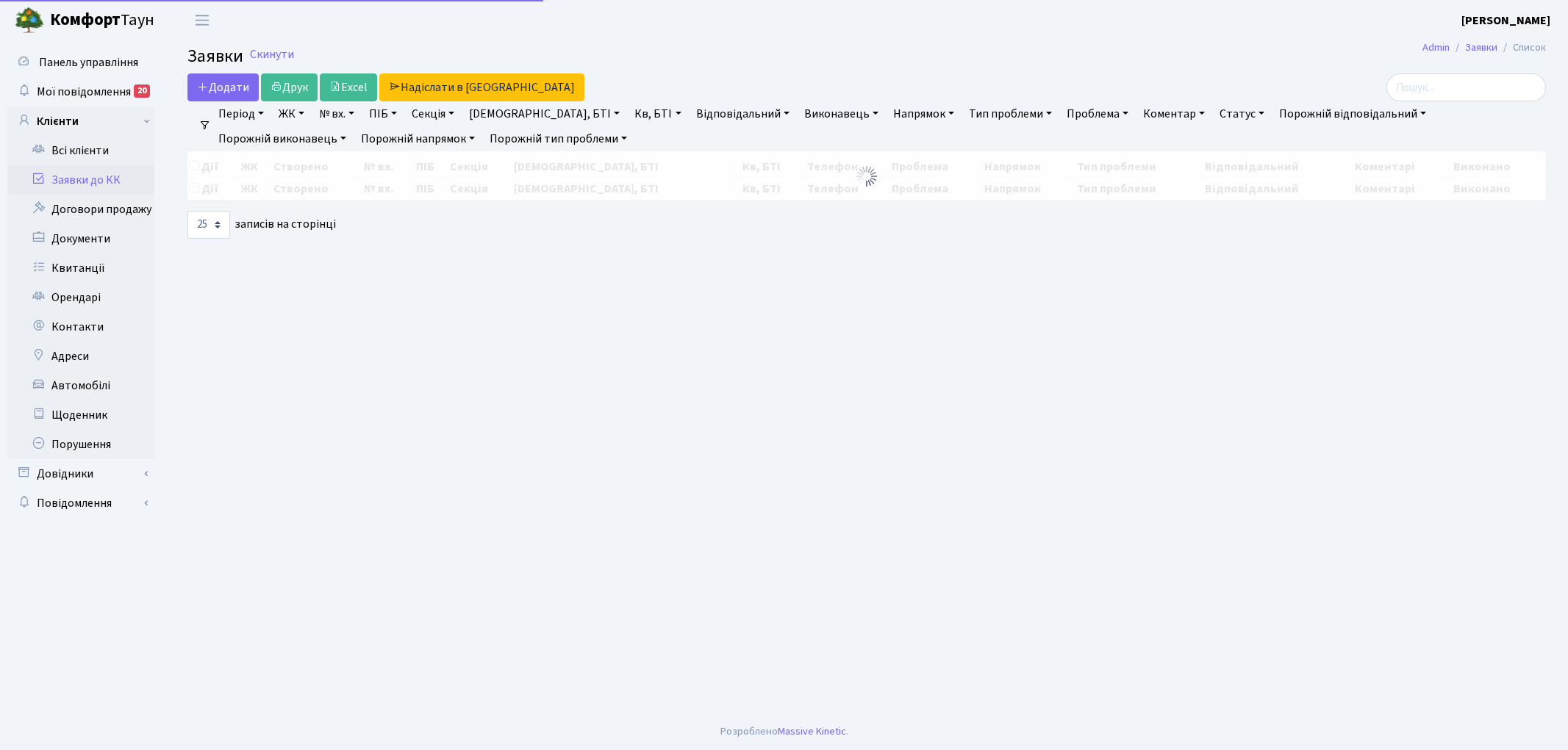
select select "25"
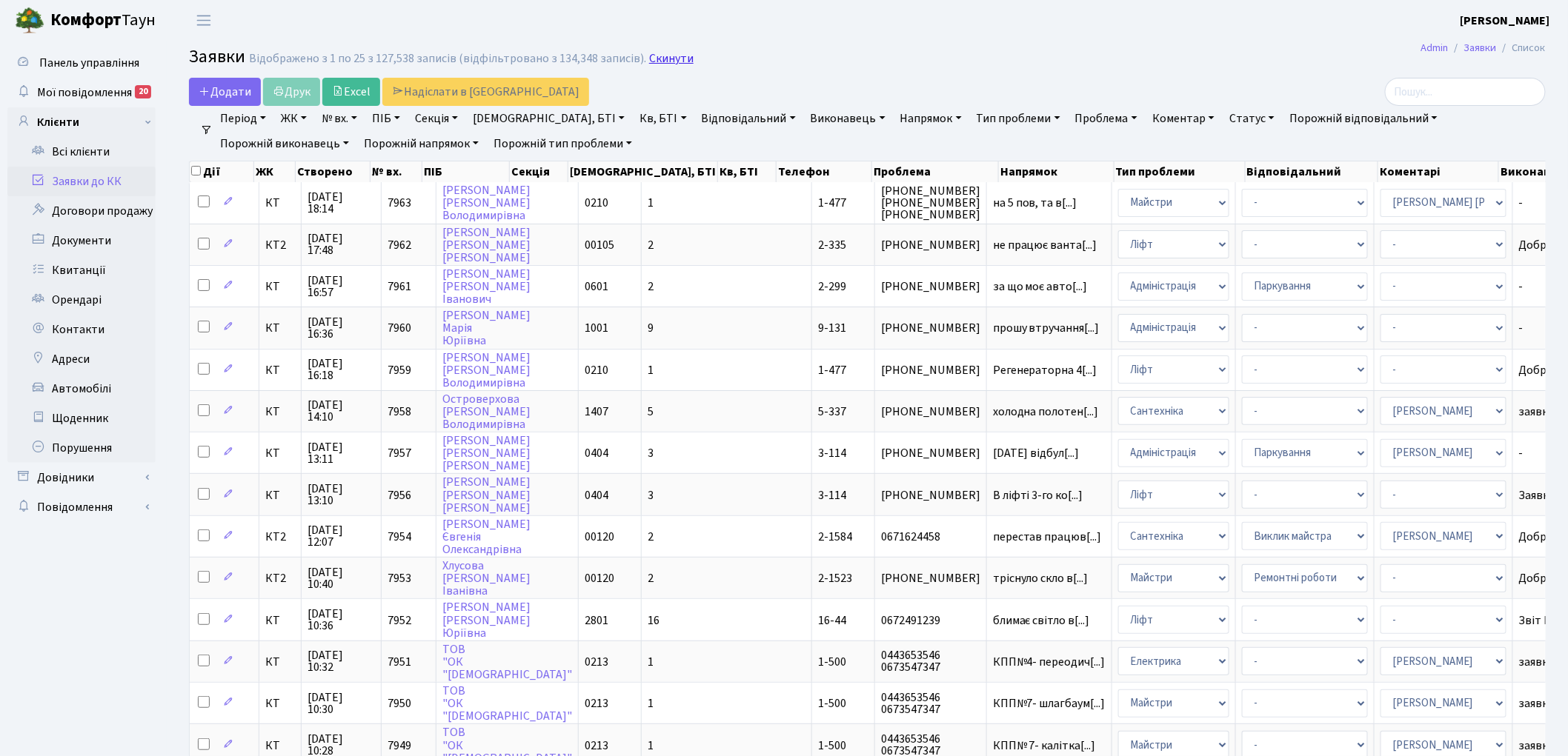
click at [664, 54] on link "Скинути" at bounding box center [671, 59] width 45 height 14
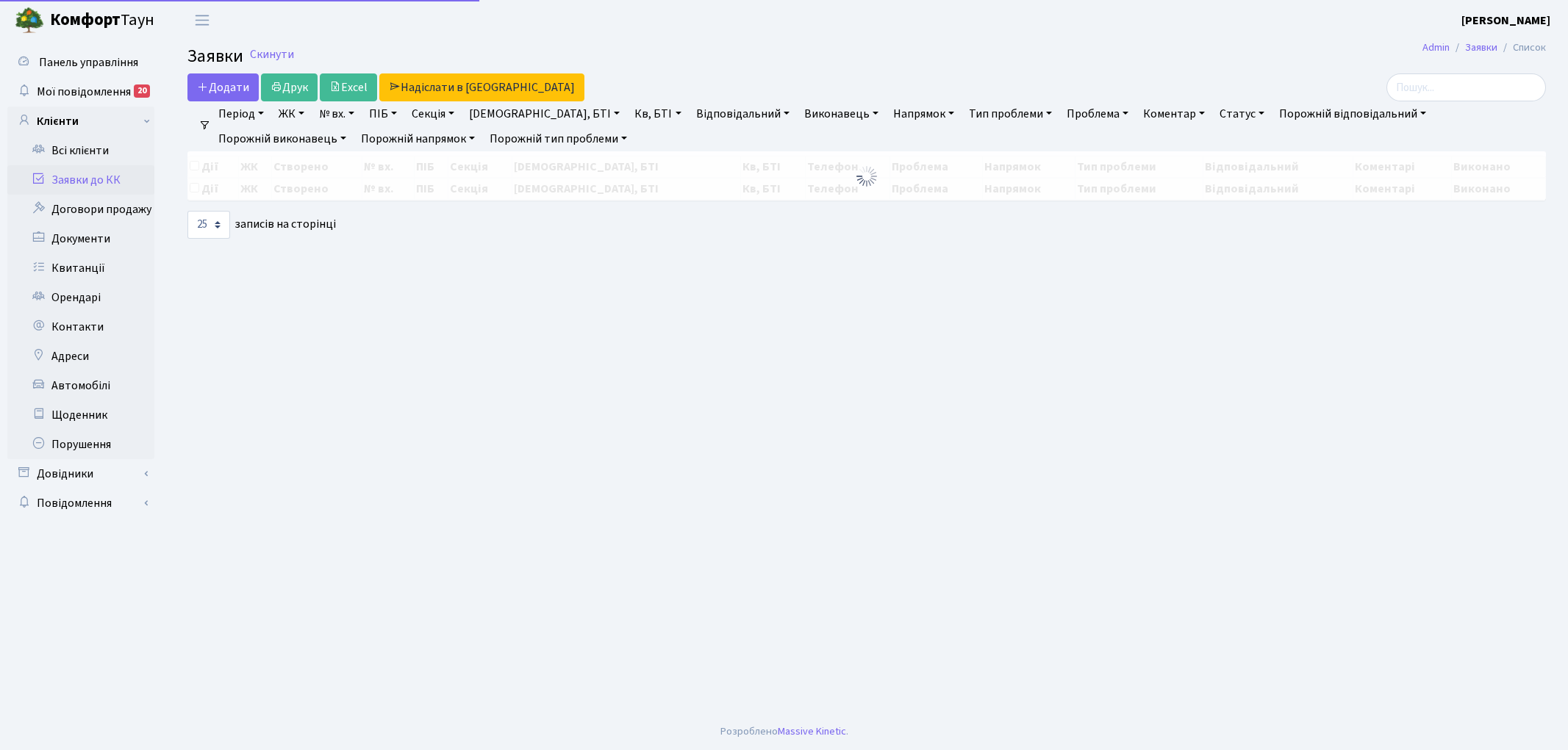
select select "25"
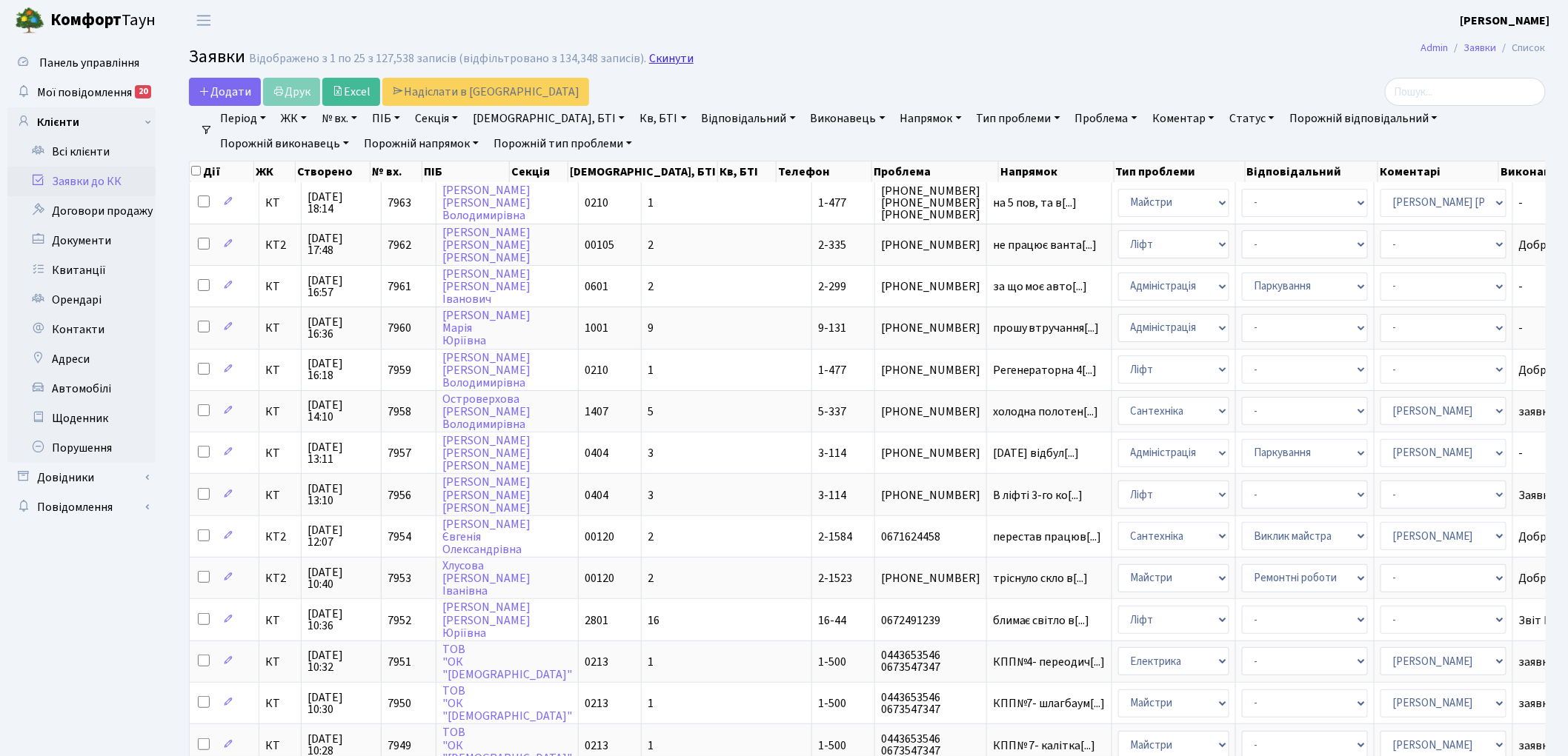
click at [669, 54] on link "Скинути" at bounding box center [671, 59] width 45 height 14
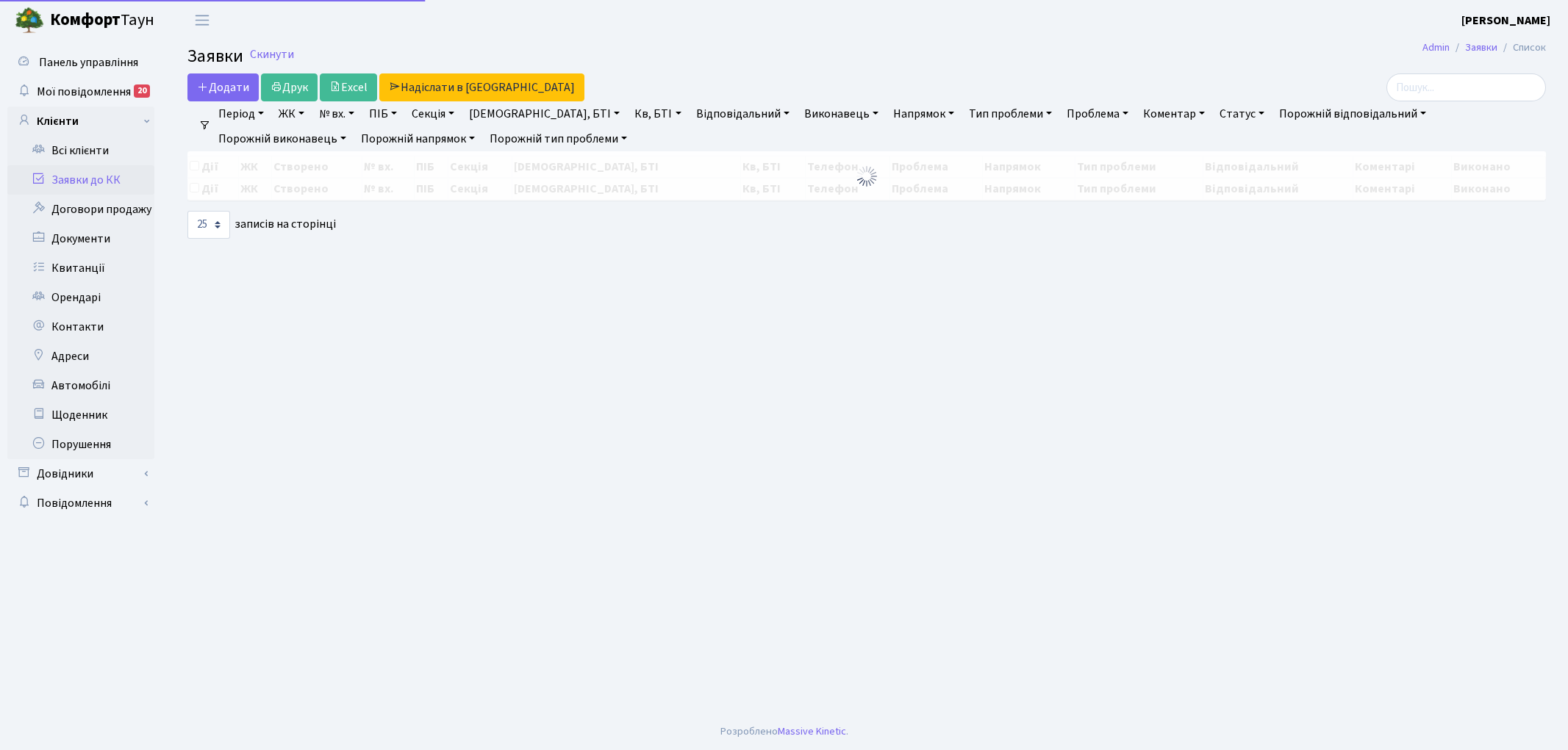
select select "25"
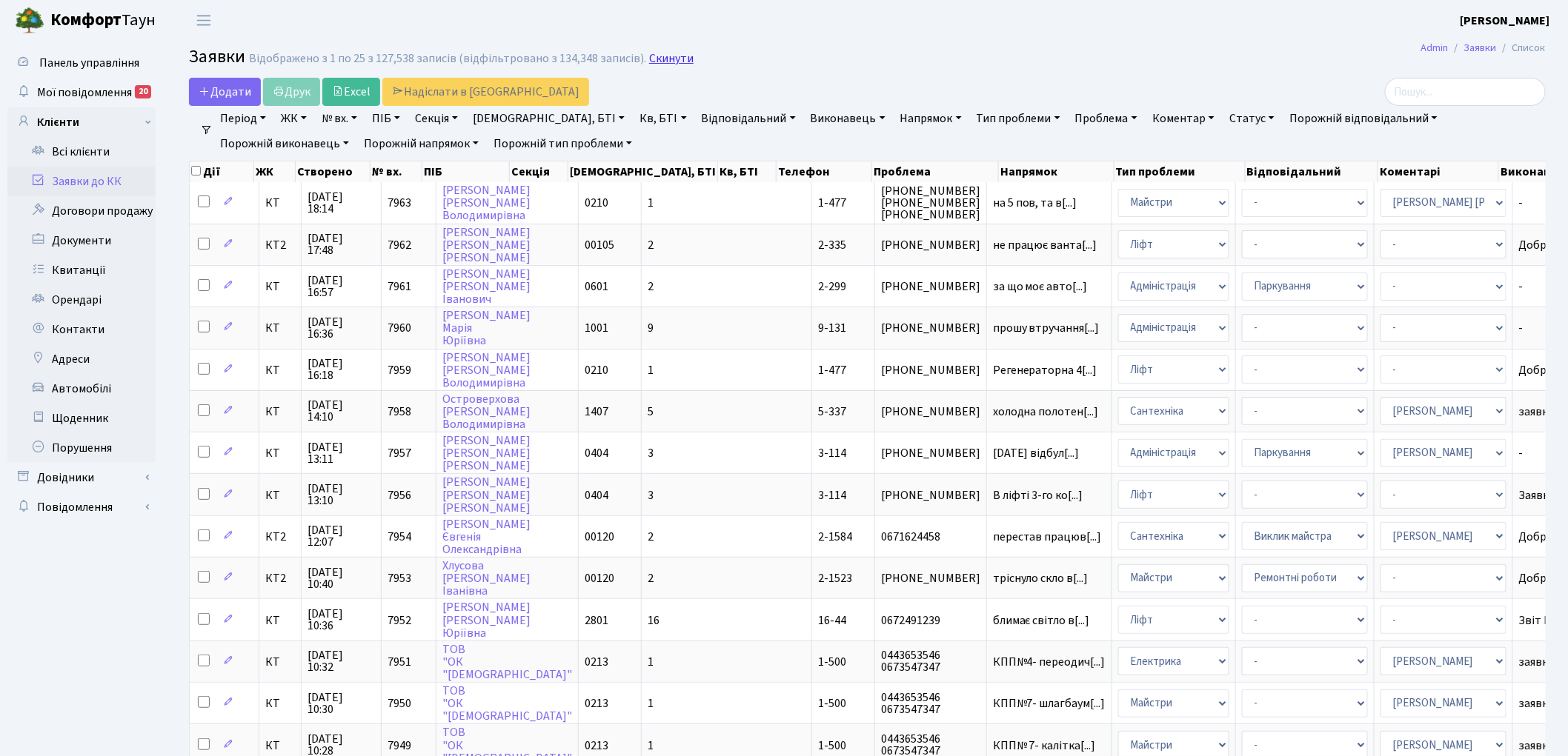
click at [661, 56] on link "Скинути" at bounding box center [671, 59] width 45 height 14
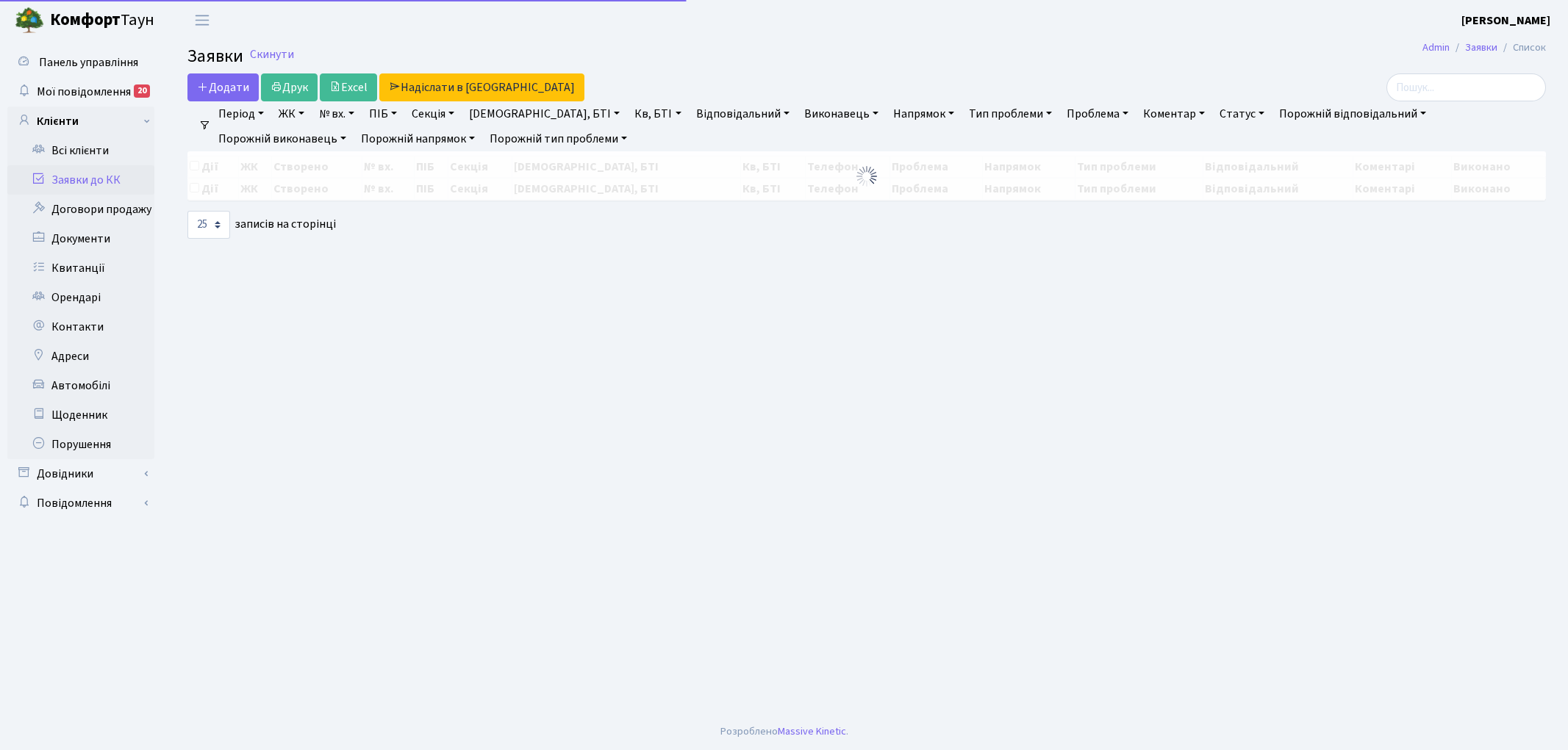
select select "25"
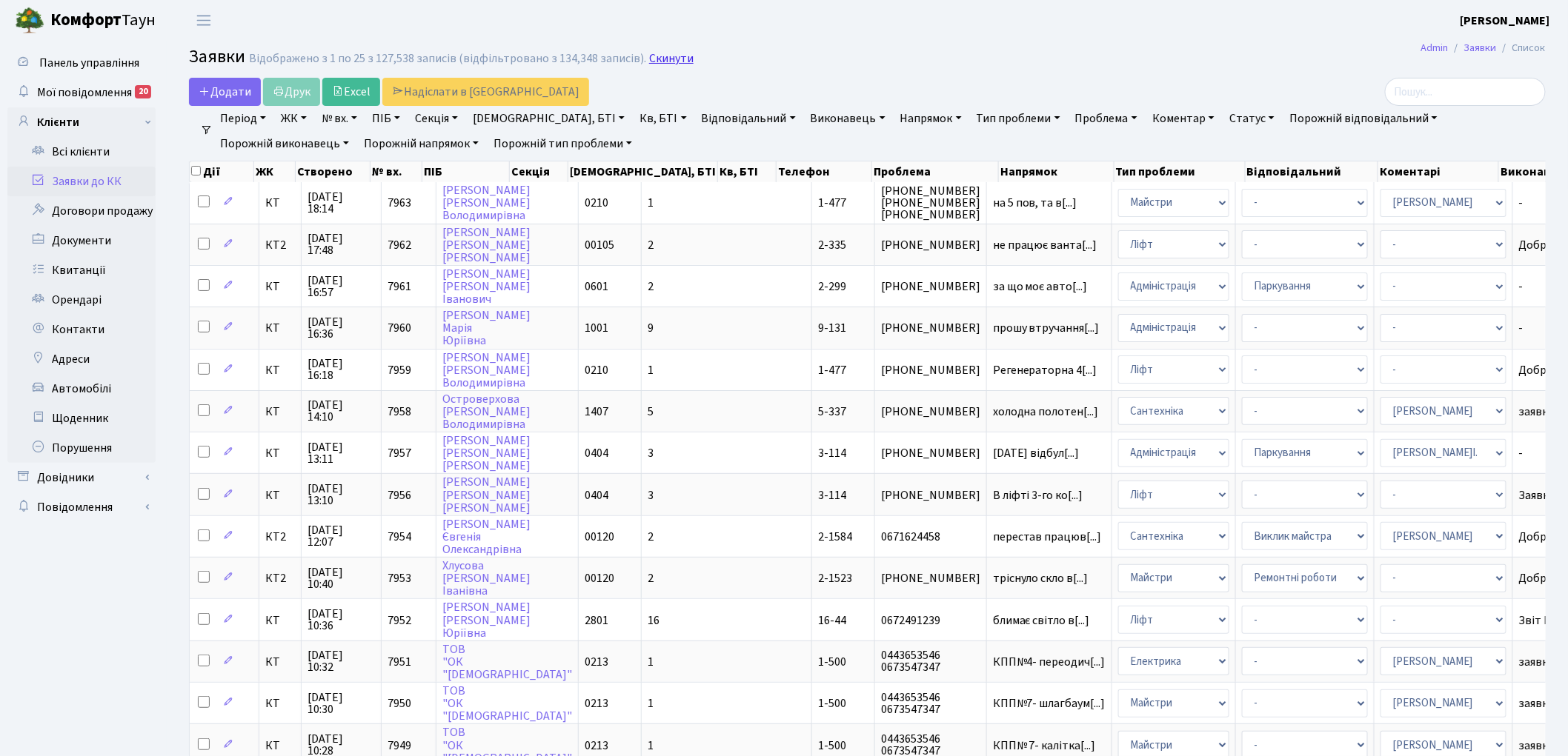
click at [659, 61] on link "Скинути" at bounding box center [671, 59] width 45 height 14
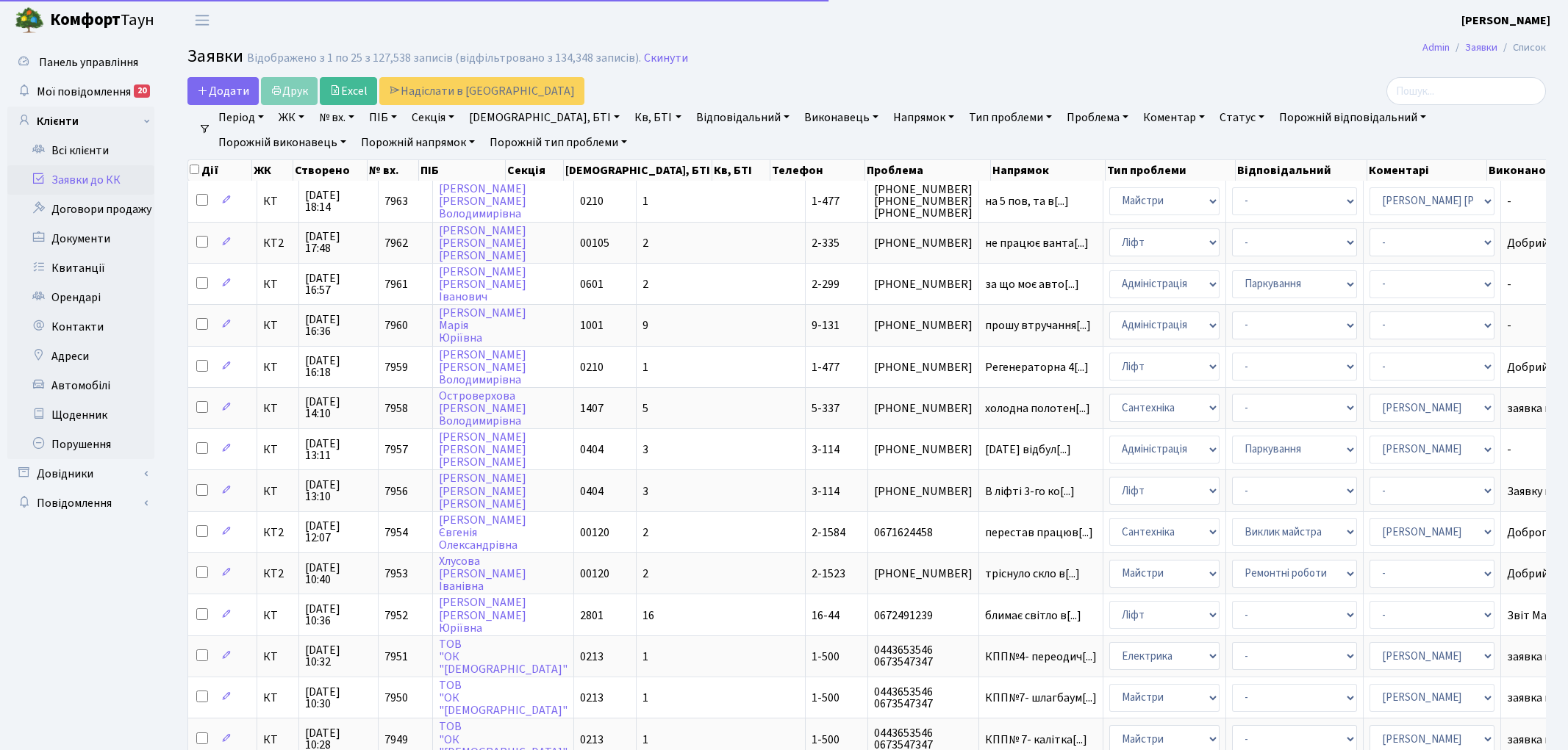
select select "25"
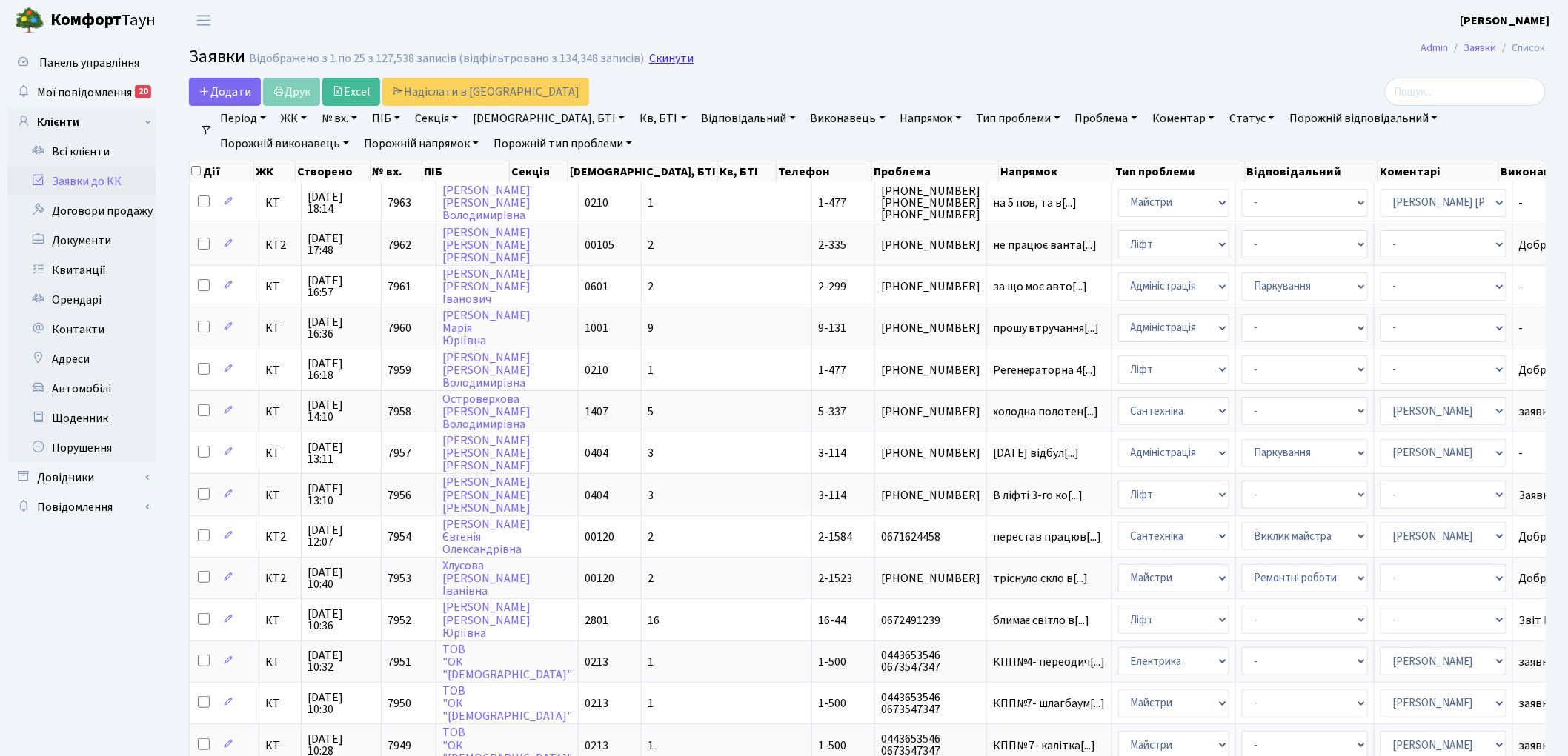
click at [661, 63] on link "Скинути" at bounding box center [671, 59] width 45 height 14
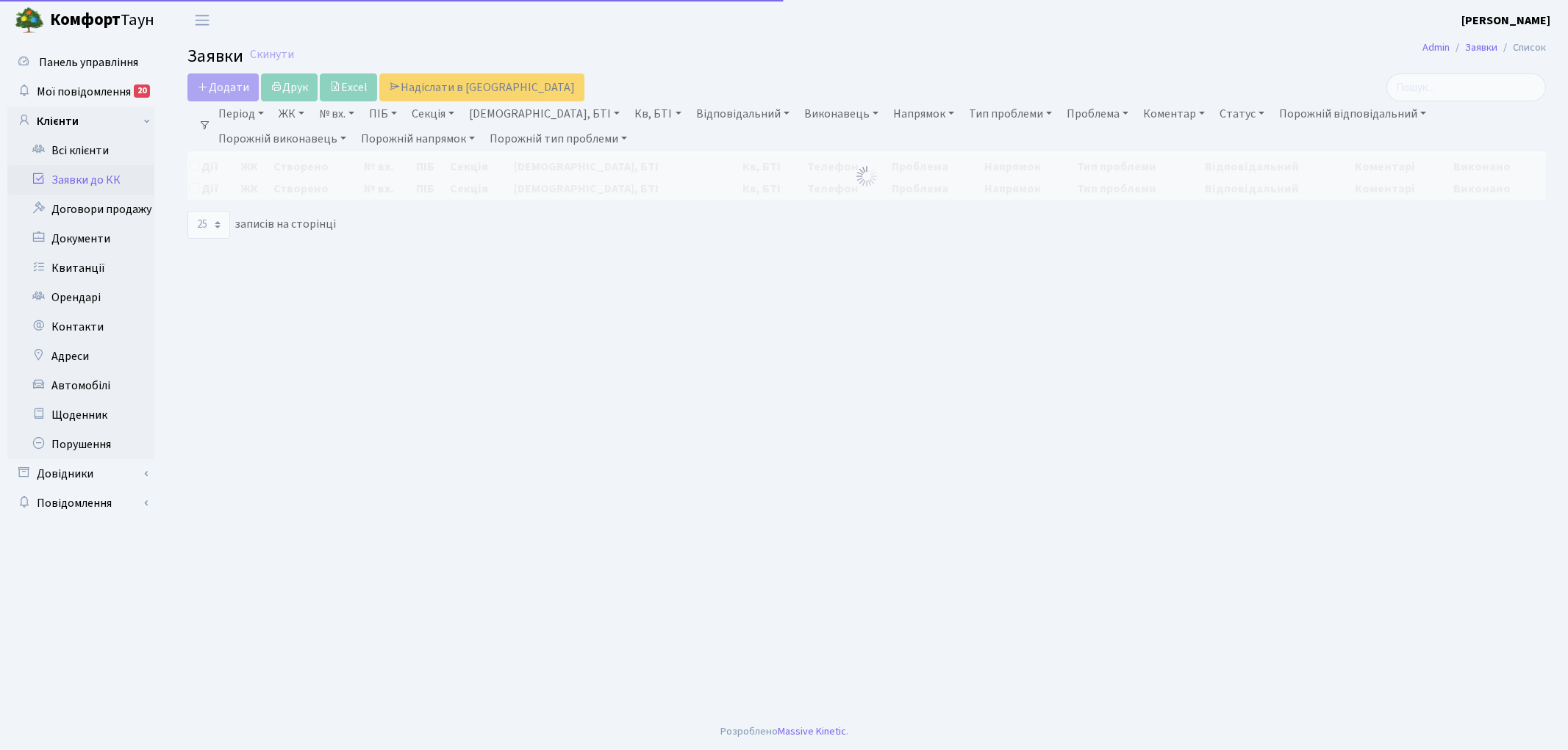
select select "25"
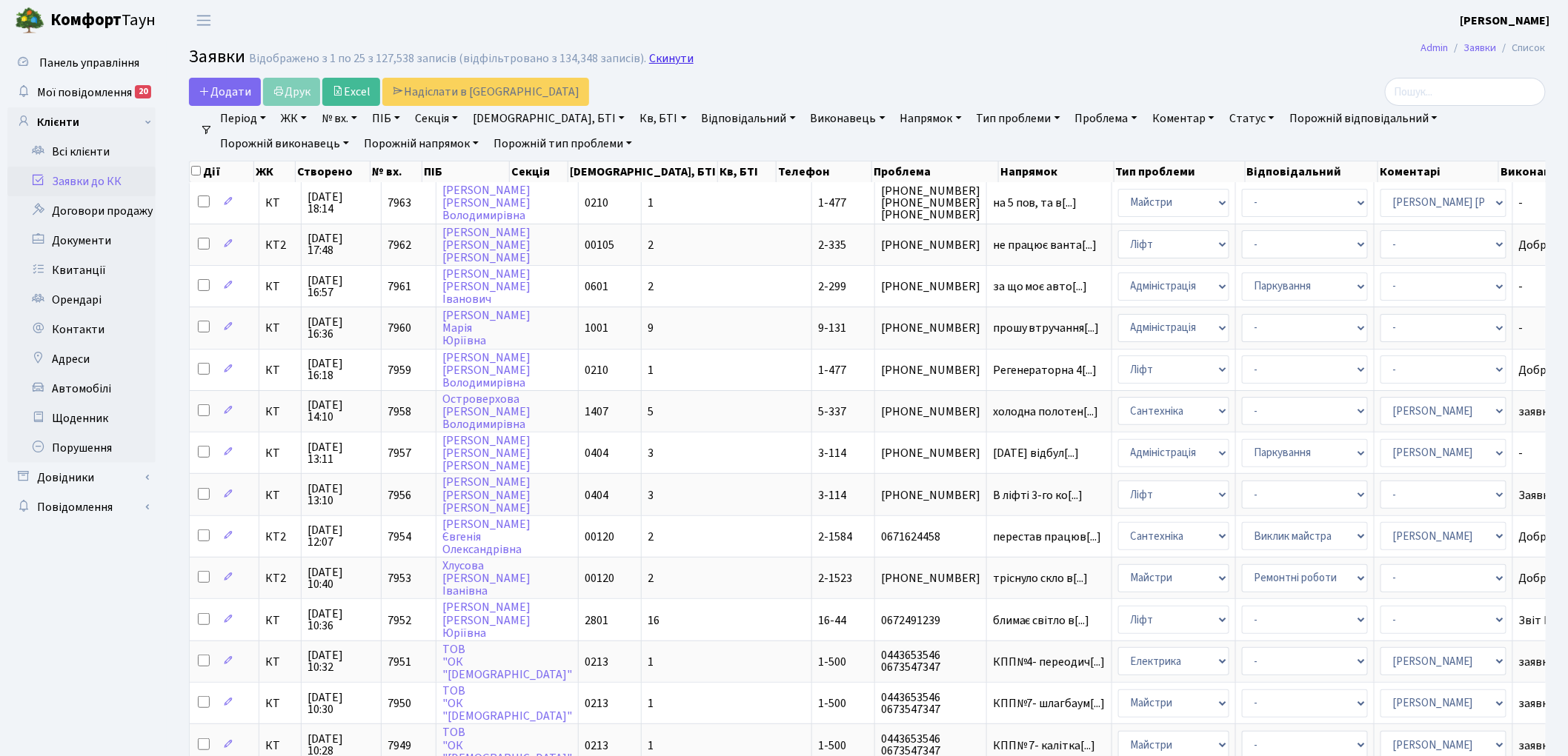
click at [658, 57] on link "Скинути" at bounding box center [671, 59] width 45 height 14
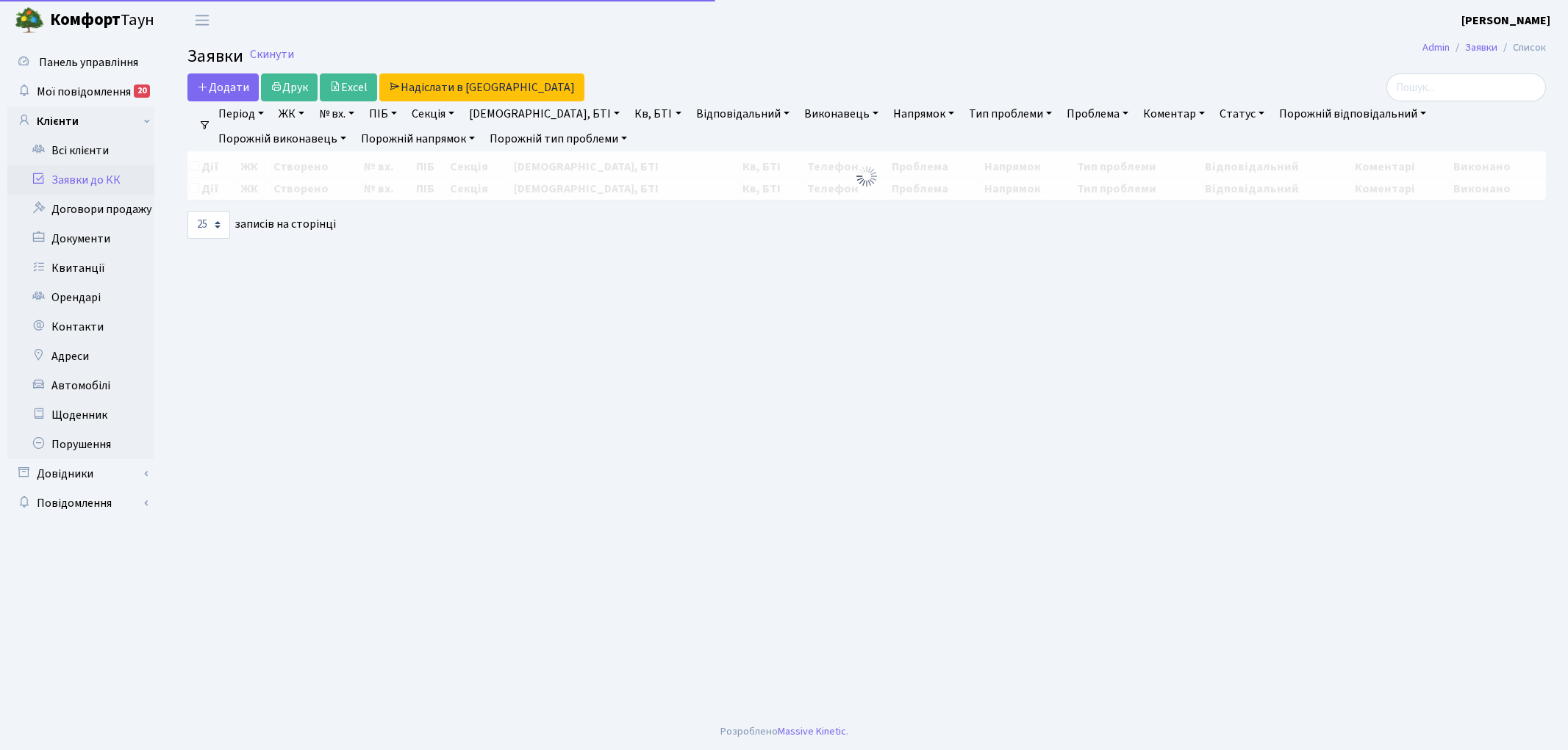
select select "25"
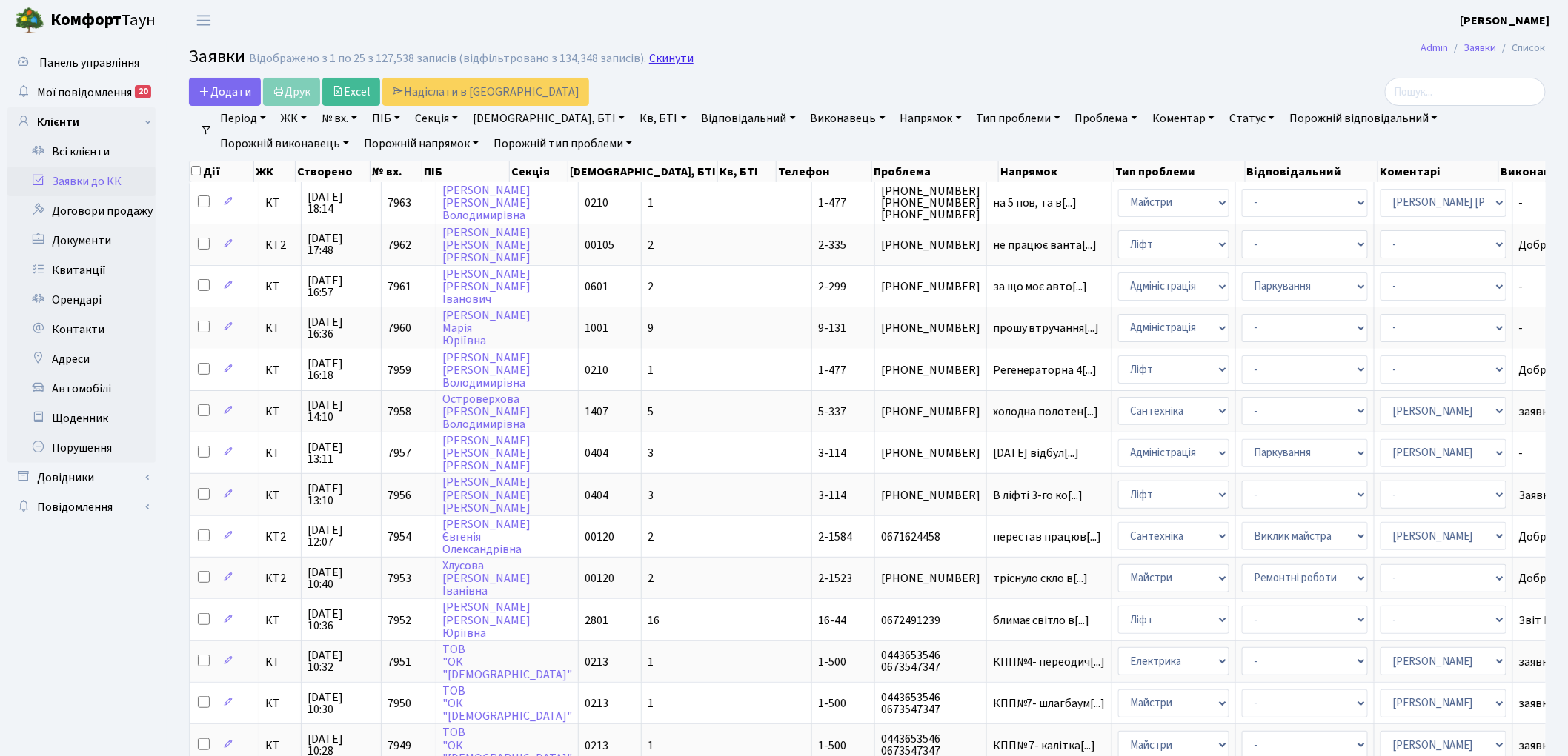
click at [649, 63] on link "Скинути" at bounding box center [671, 59] width 45 height 14
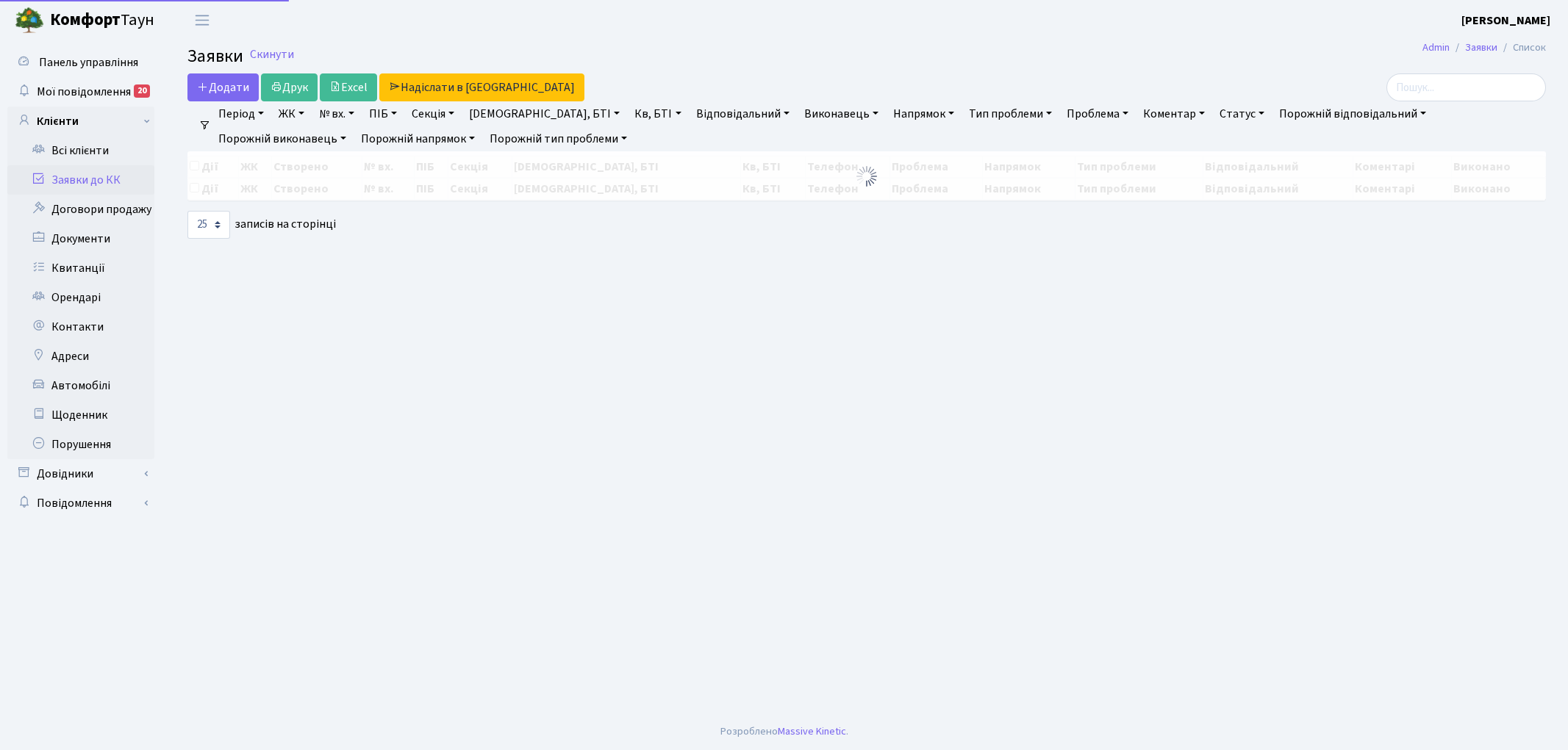
select select "25"
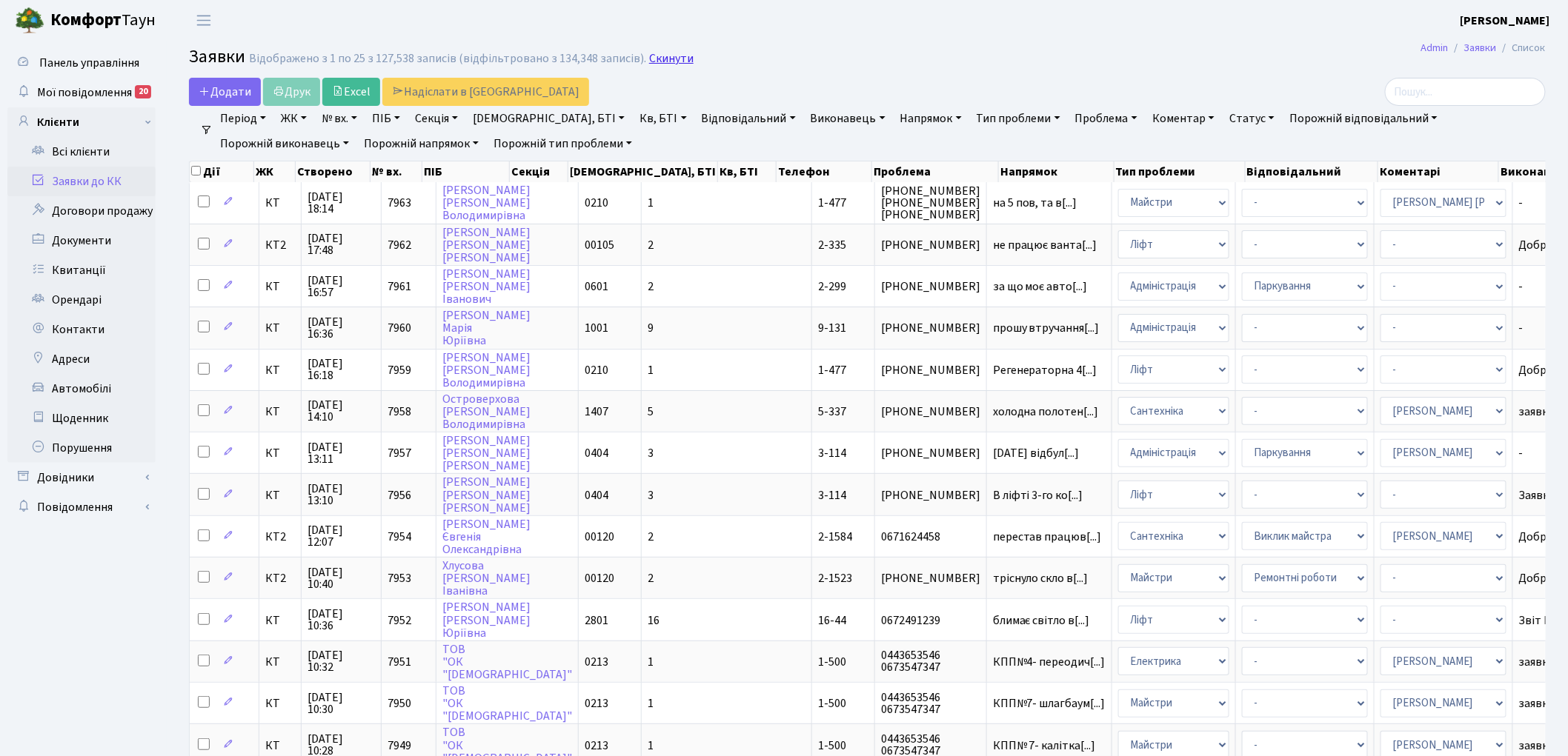
click at [661, 62] on link "Скинути" at bounding box center [671, 59] width 45 height 14
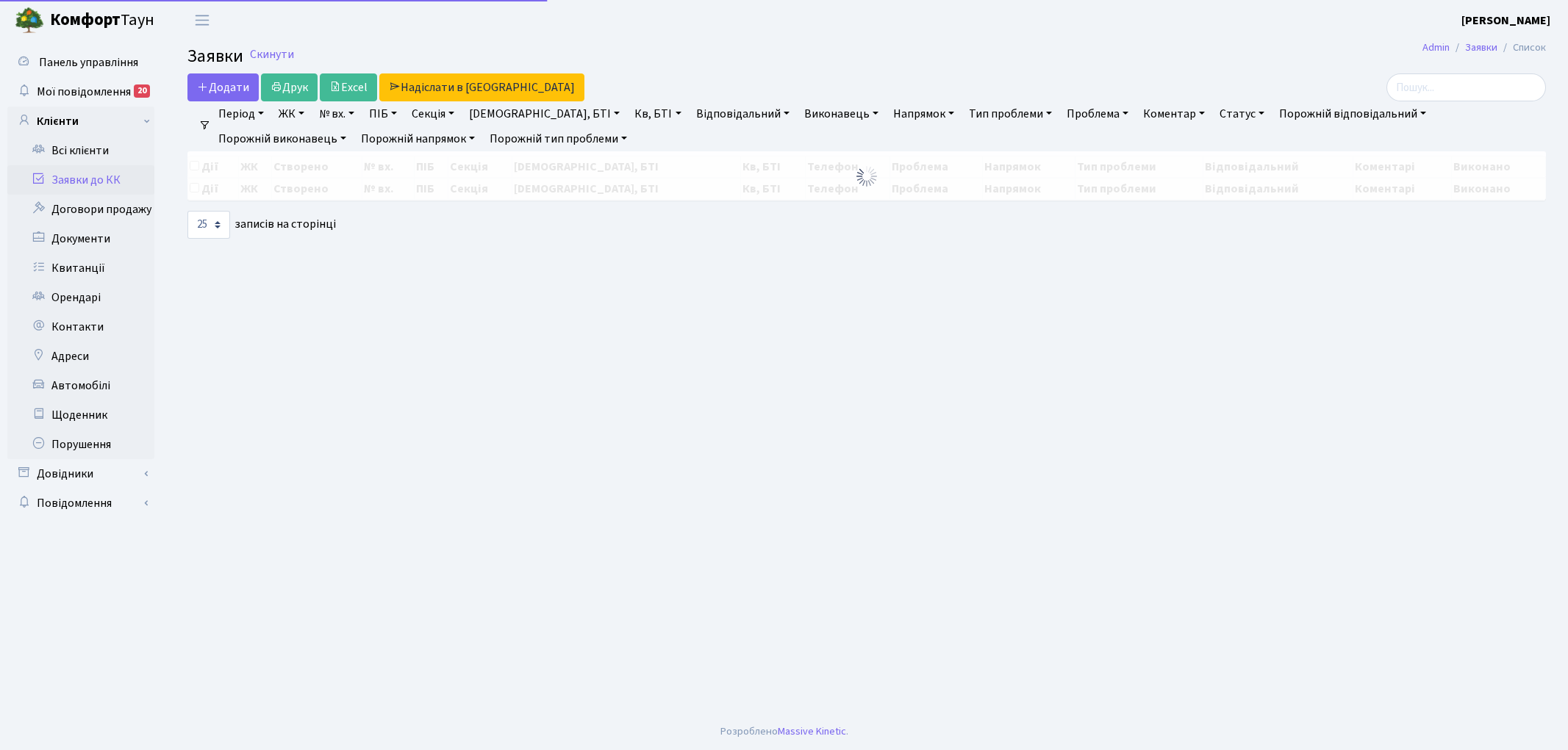
select select "25"
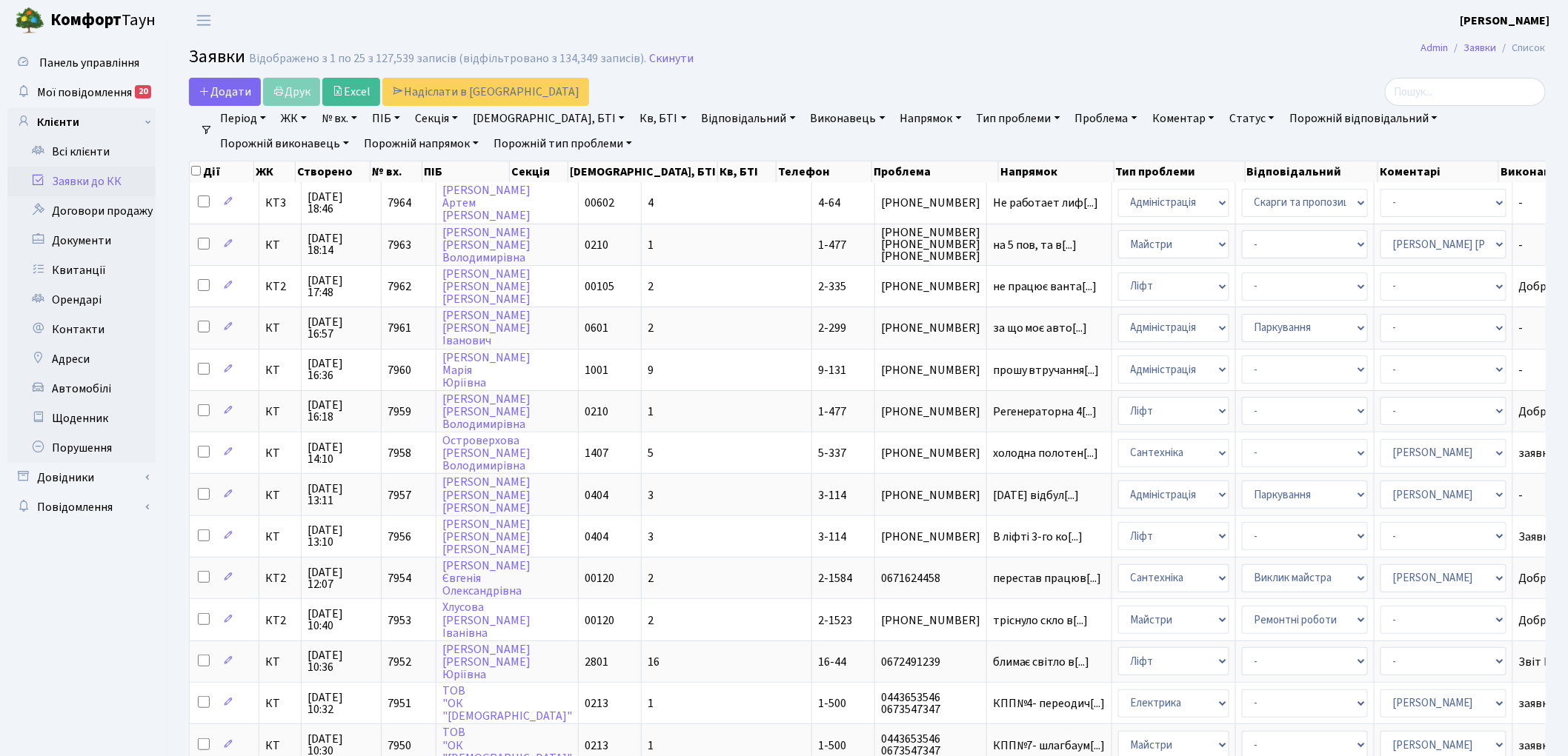
click at [661, 62] on link "Скинути" at bounding box center [671, 59] width 45 height 14
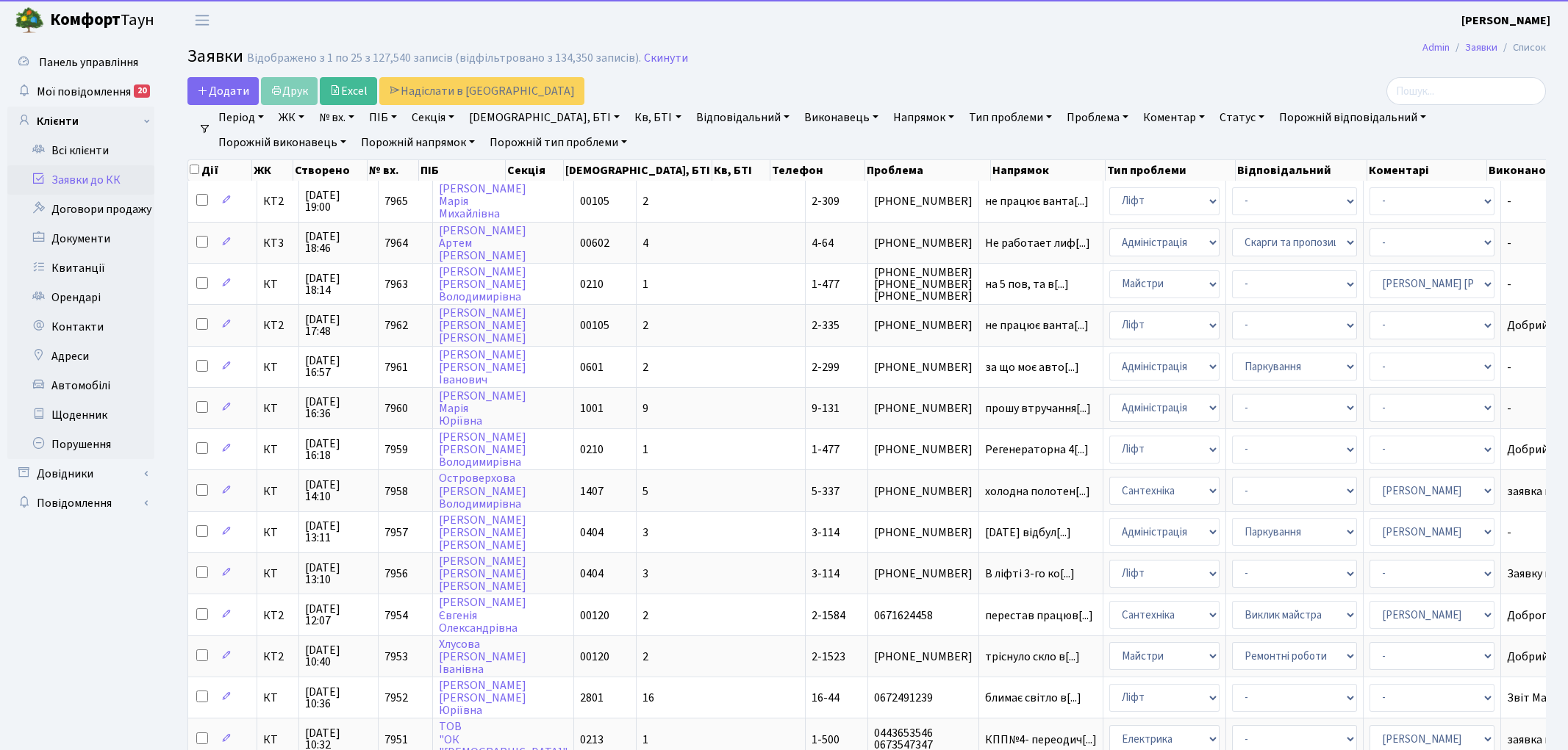
select select "25"
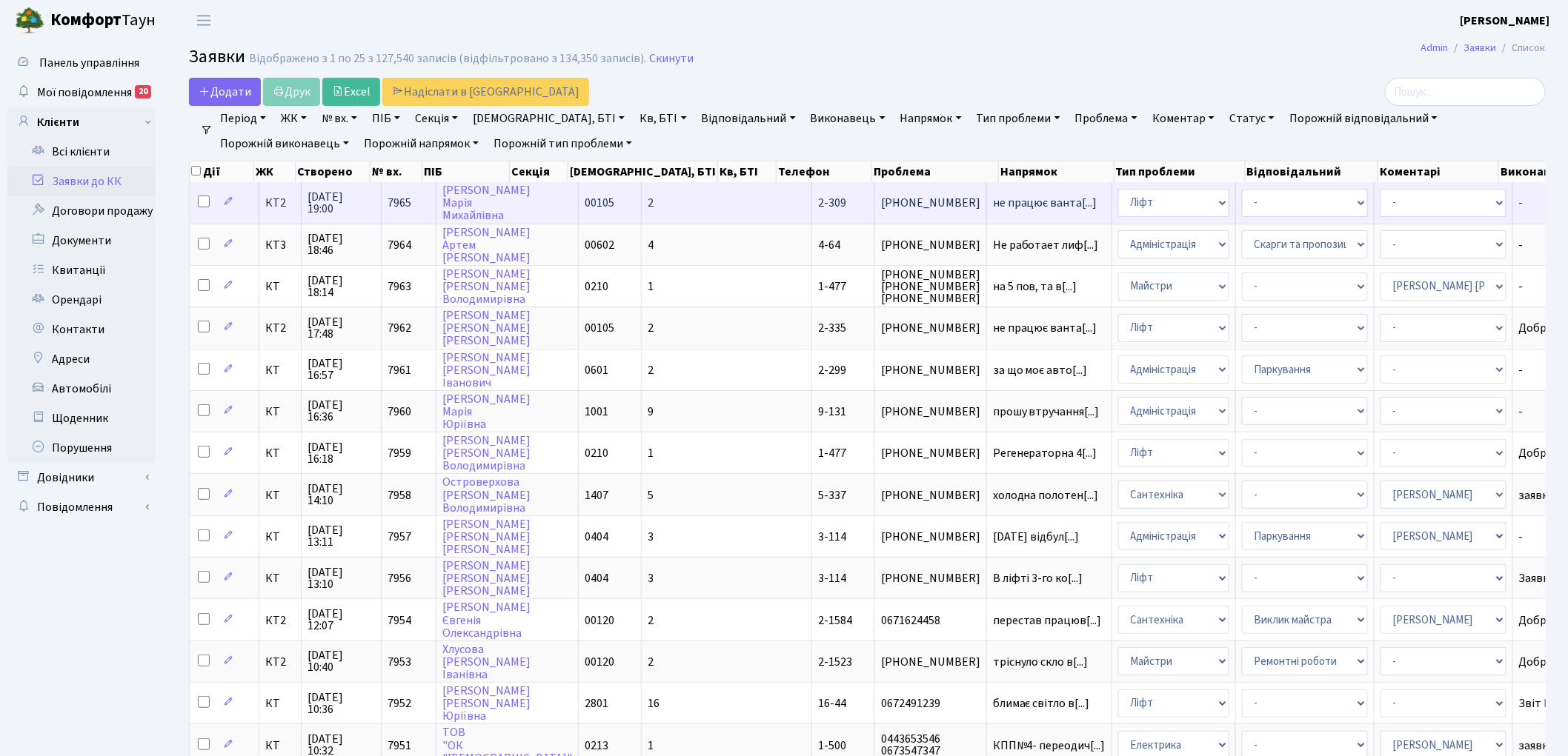
click at [987, 193] on td "не працює ванта[...]" at bounding box center [1050, 202] width 125 height 41
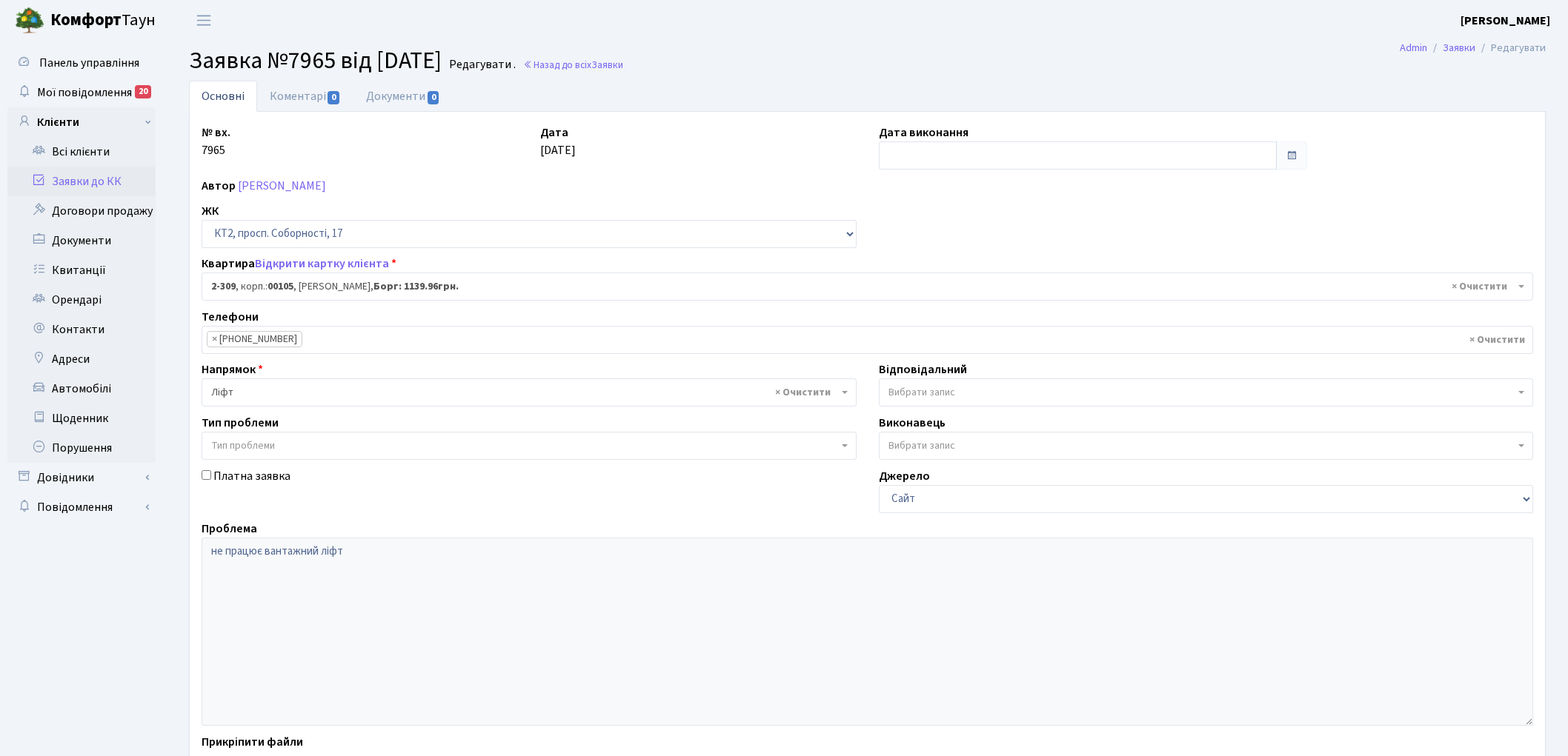
select select "15360"
click at [294, 94] on link "Коментарі 0" at bounding box center [305, 96] width 97 height 30
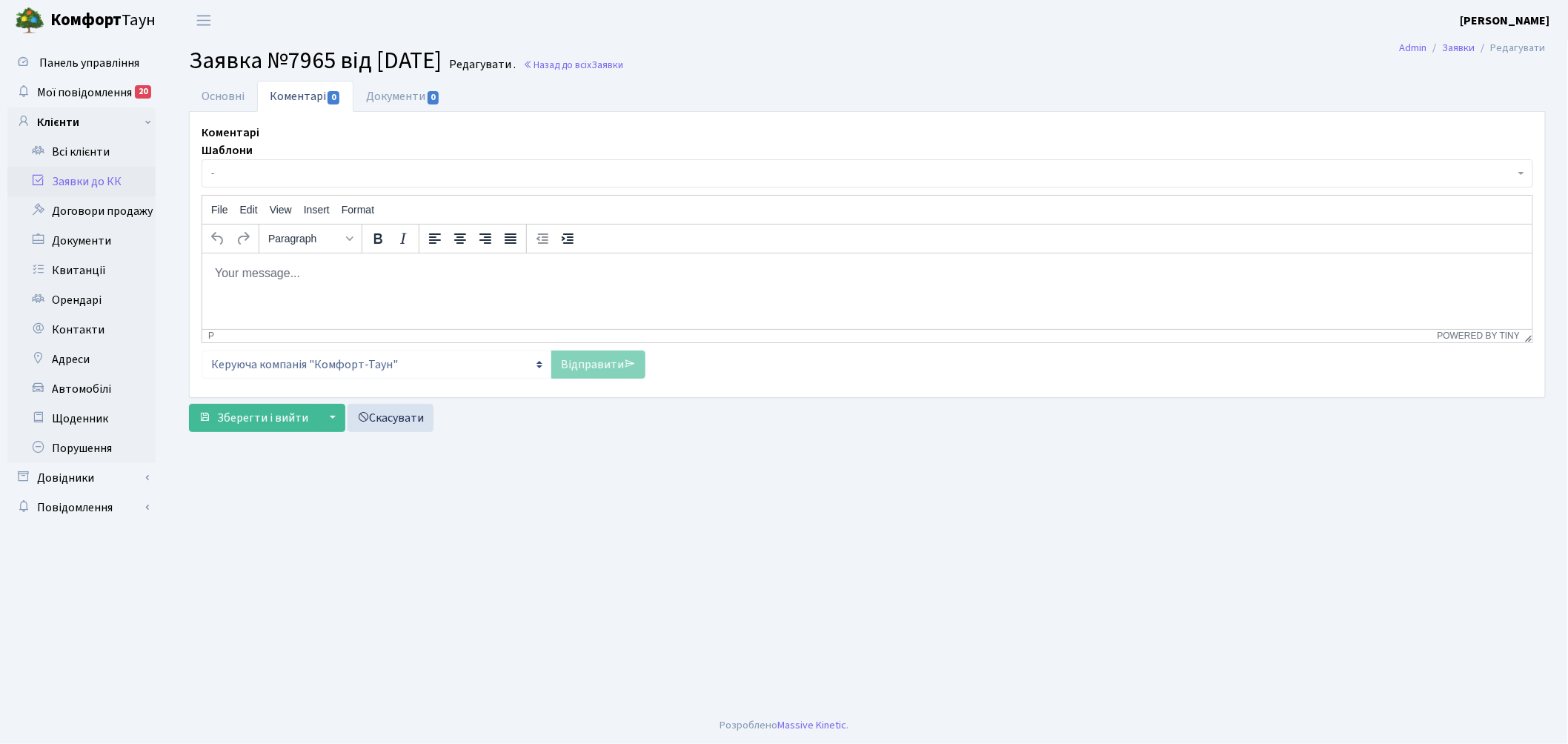
click at [294, 179] on span "-" at bounding box center [863, 173] width 1304 height 15
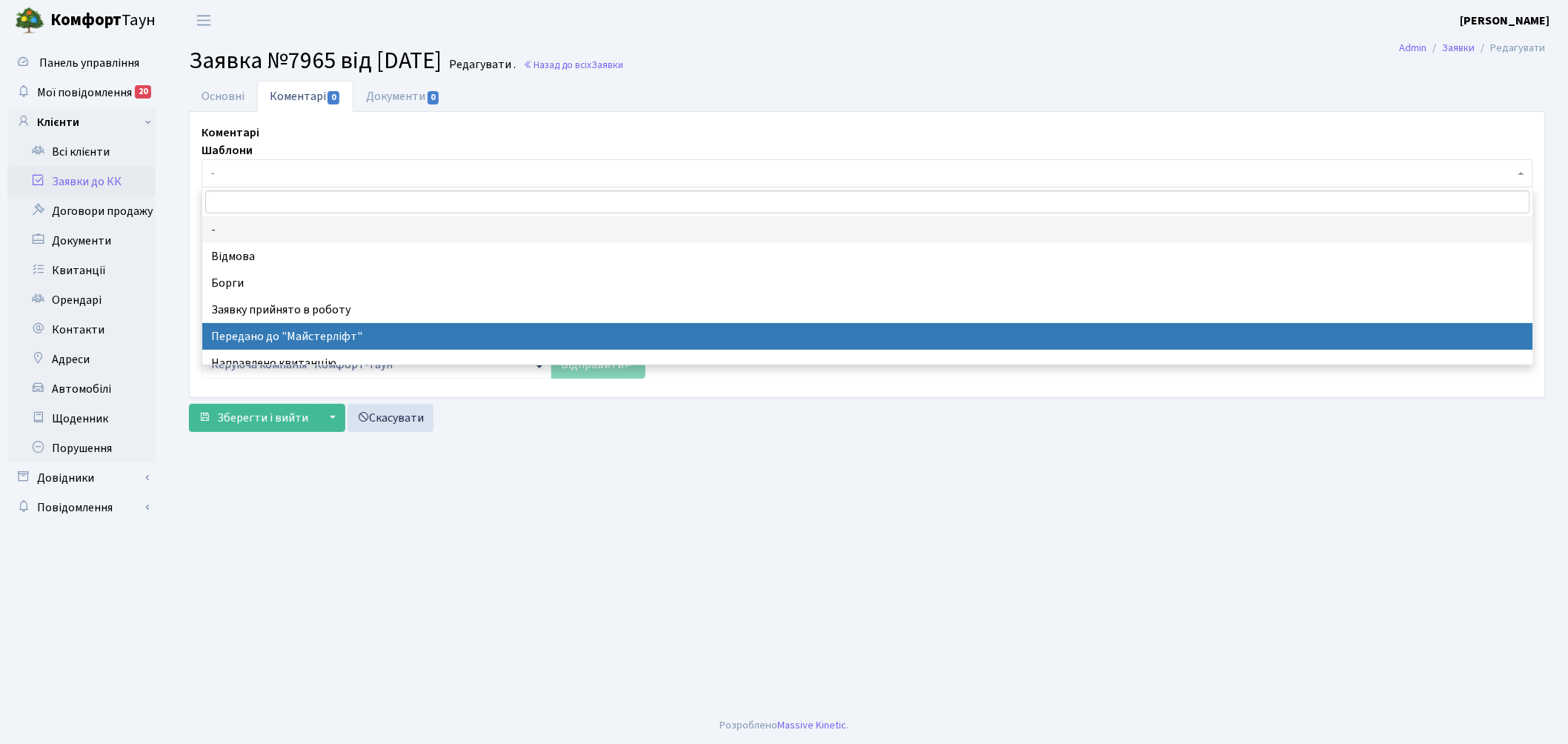
select select "9"
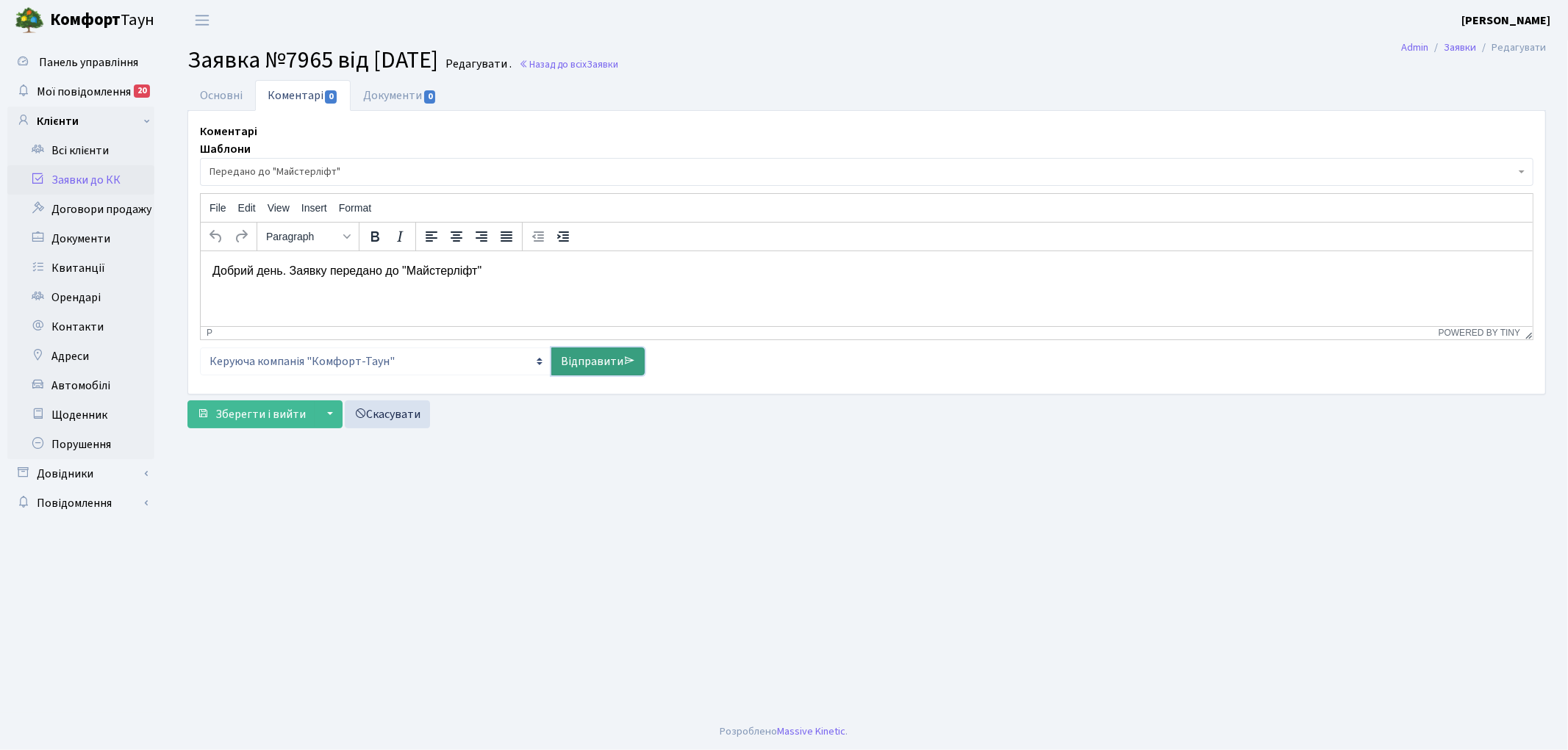
click at [599, 366] on link "Відправити" at bounding box center [598, 362] width 93 height 28
select select
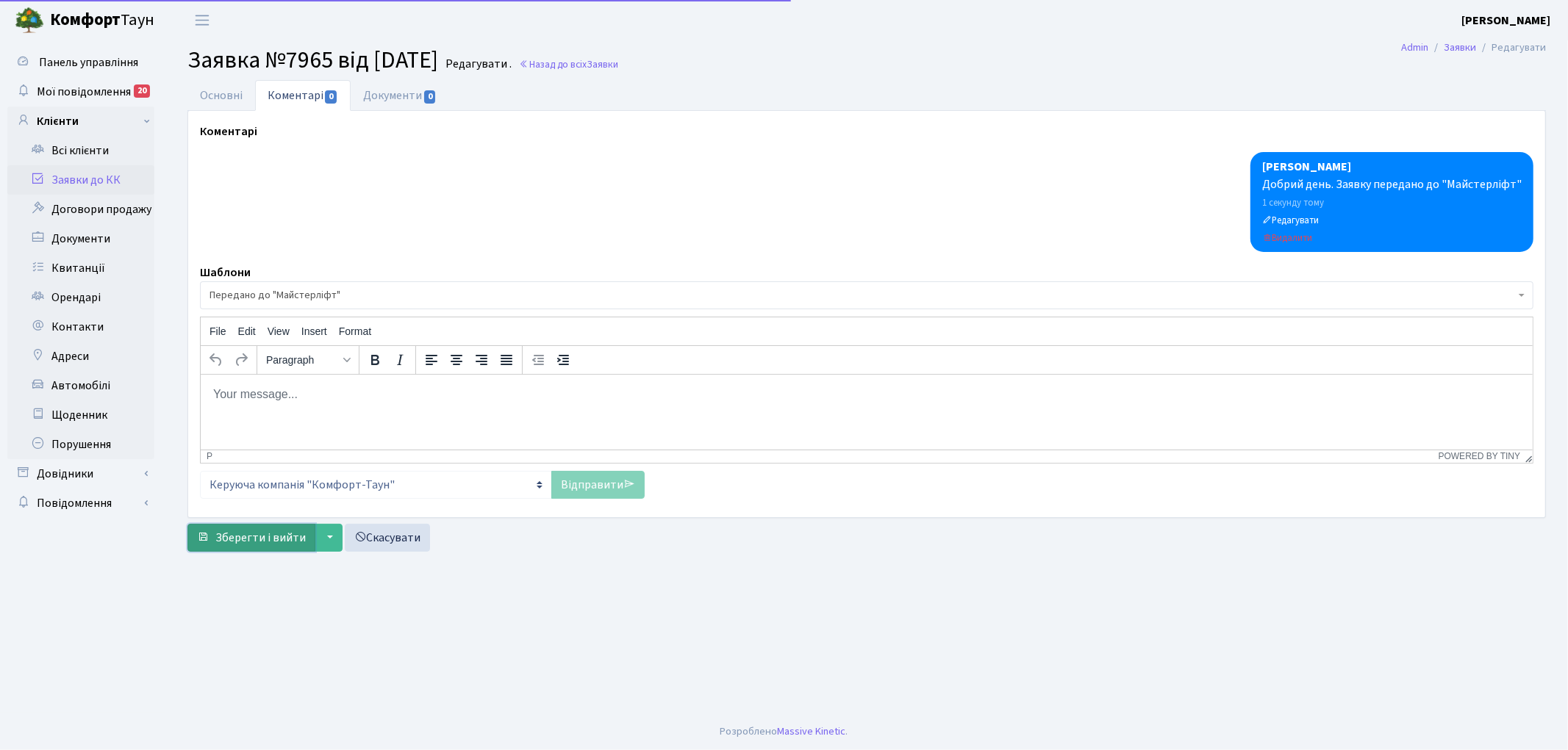
click at [248, 537] on span "Зберегти і вийти" at bounding box center [260, 538] width 90 height 16
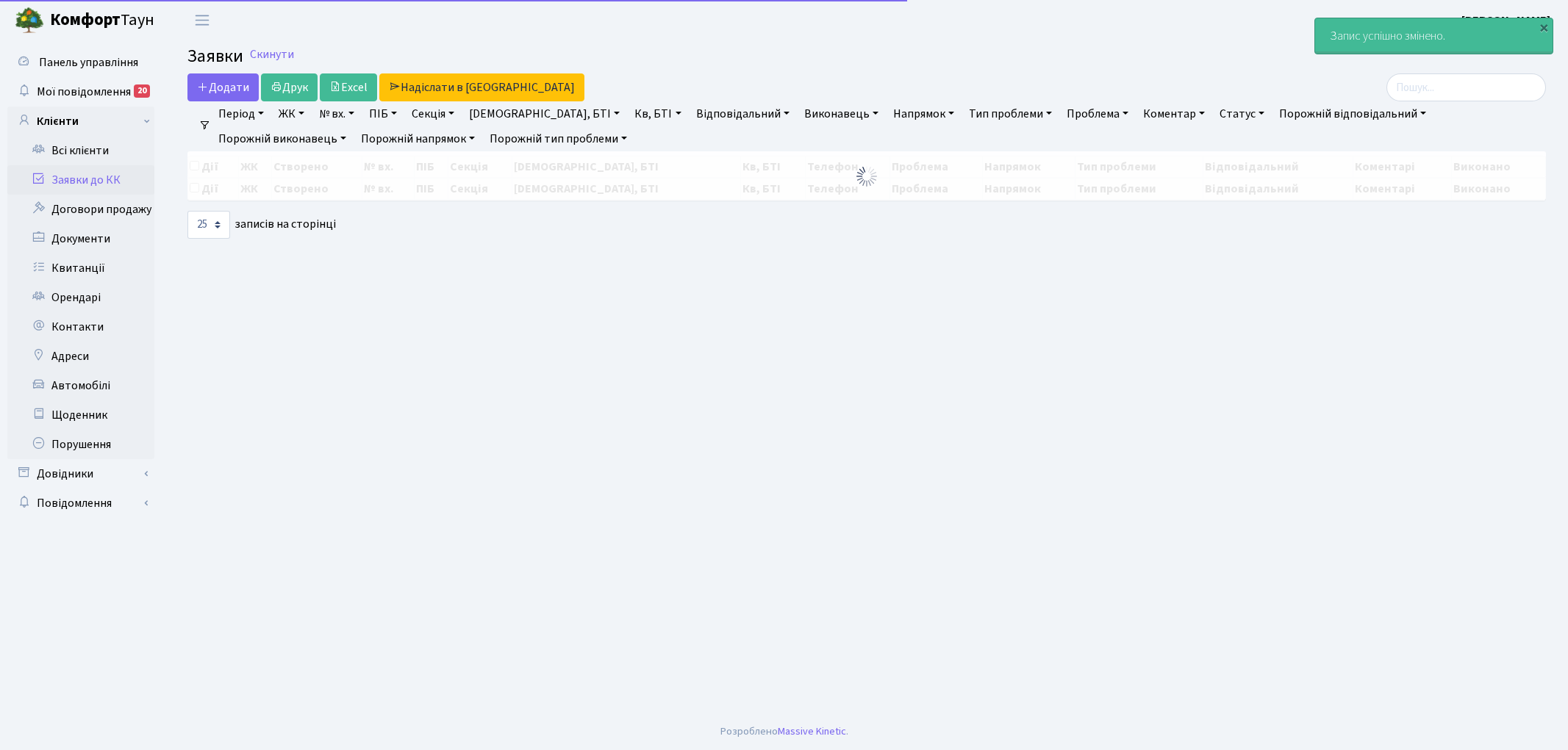
select select "25"
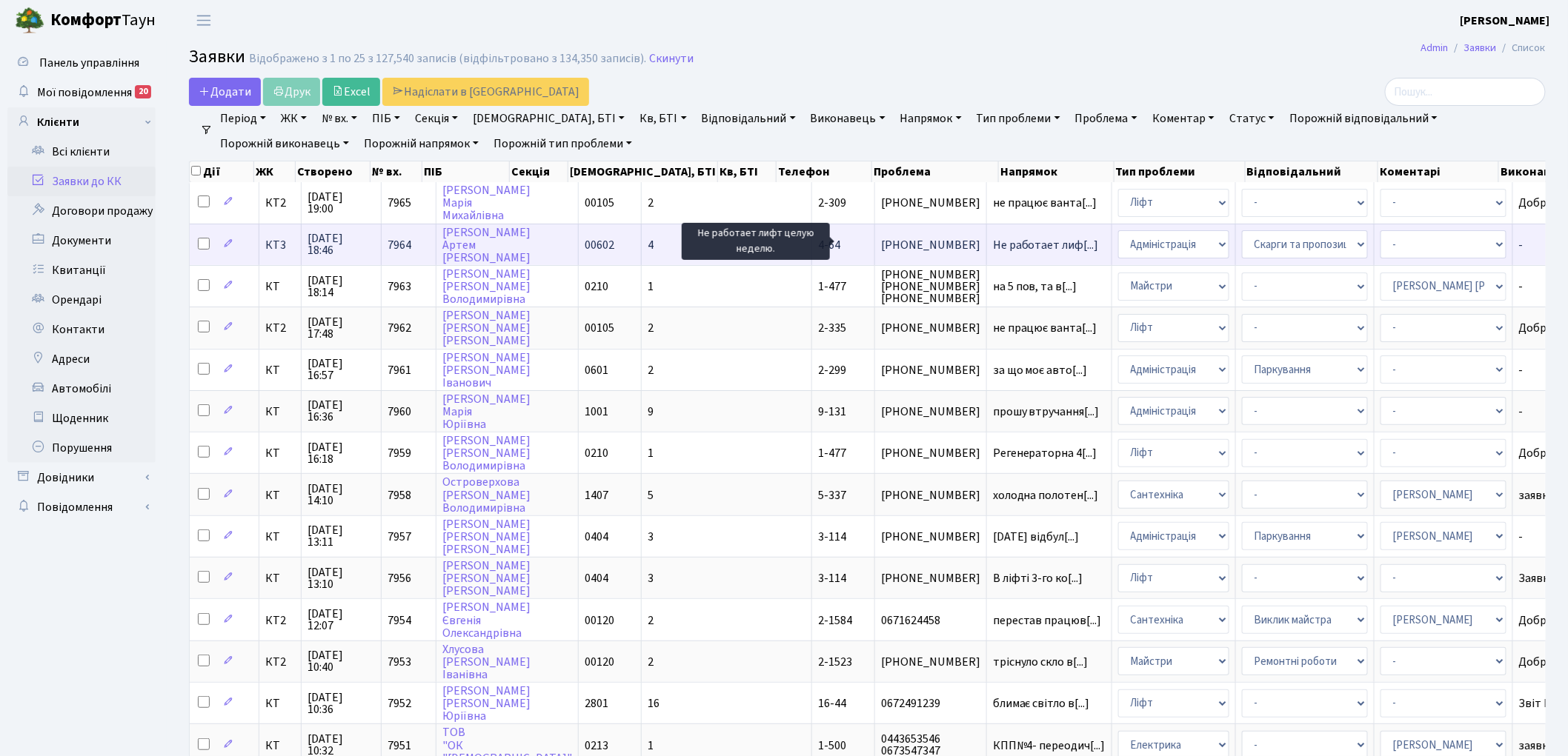
click at [993, 246] on span "Не работает лиф[...]" at bounding box center [1046, 244] width 106 height 16
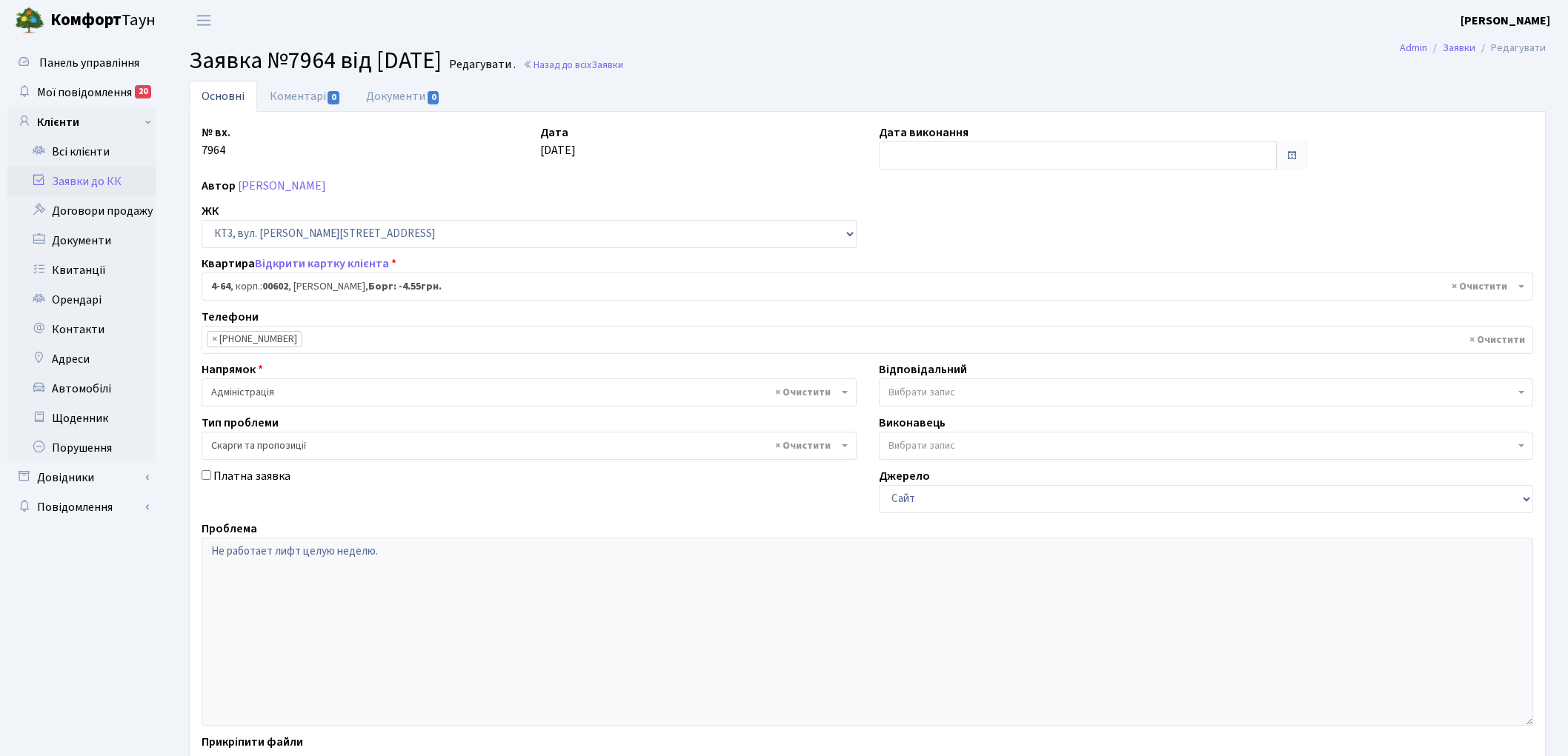
select select "16523"
select select "55"
click at [617, 65] on link "Назад до всіх Заявки" at bounding box center [573, 64] width 100 height 14
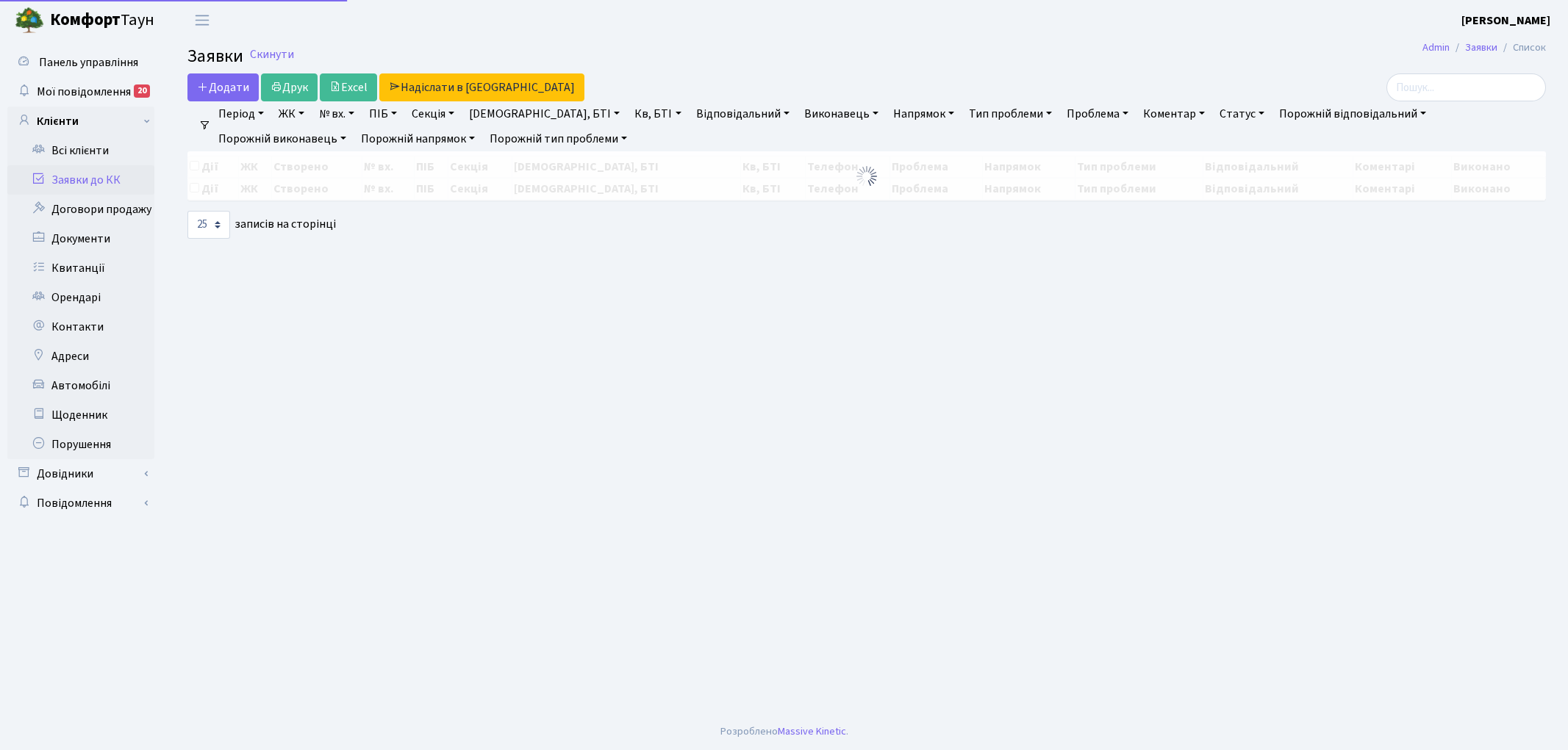
select select "25"
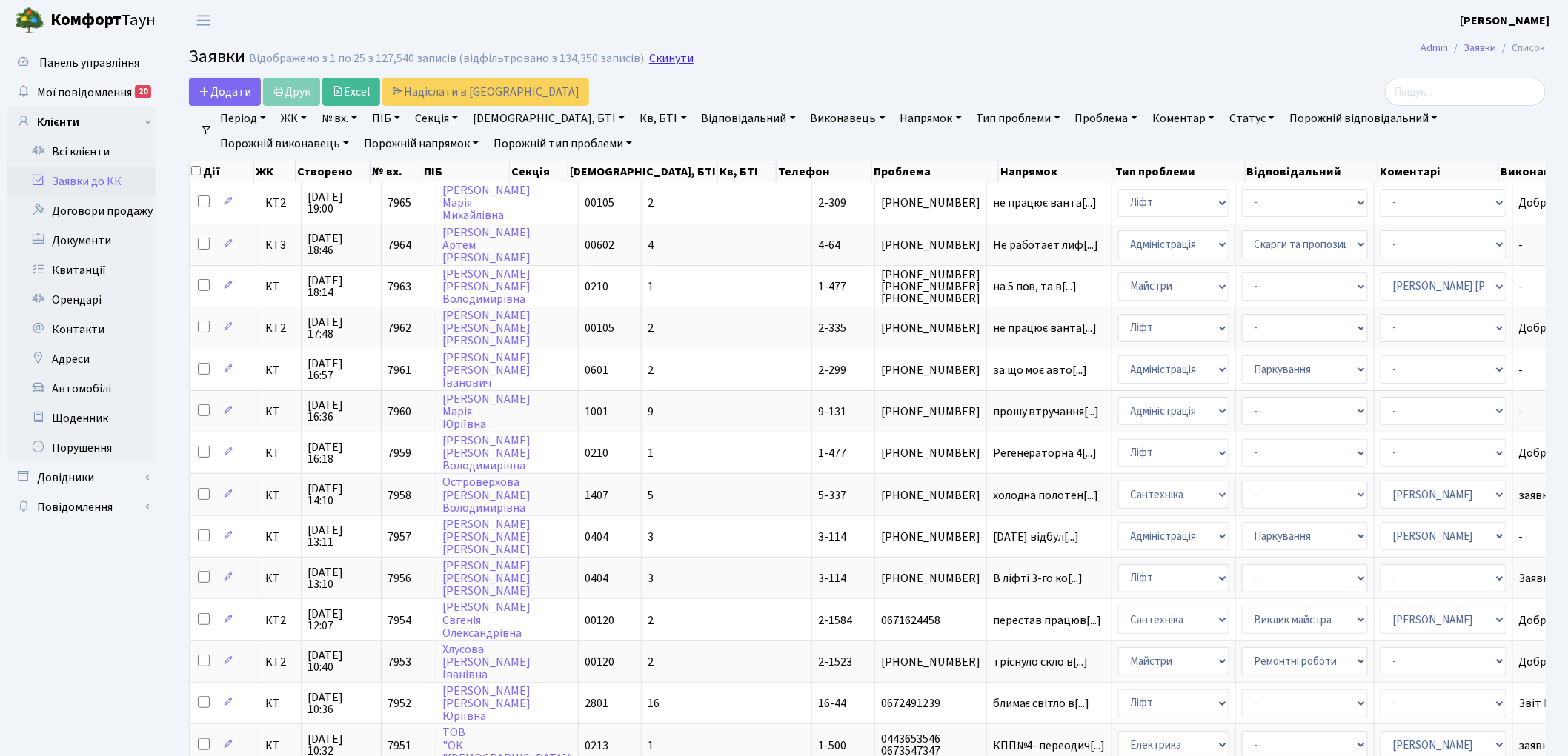
click at [657, 56] on link "Скинути" at bounding box center [671, 59] width 45 height 14
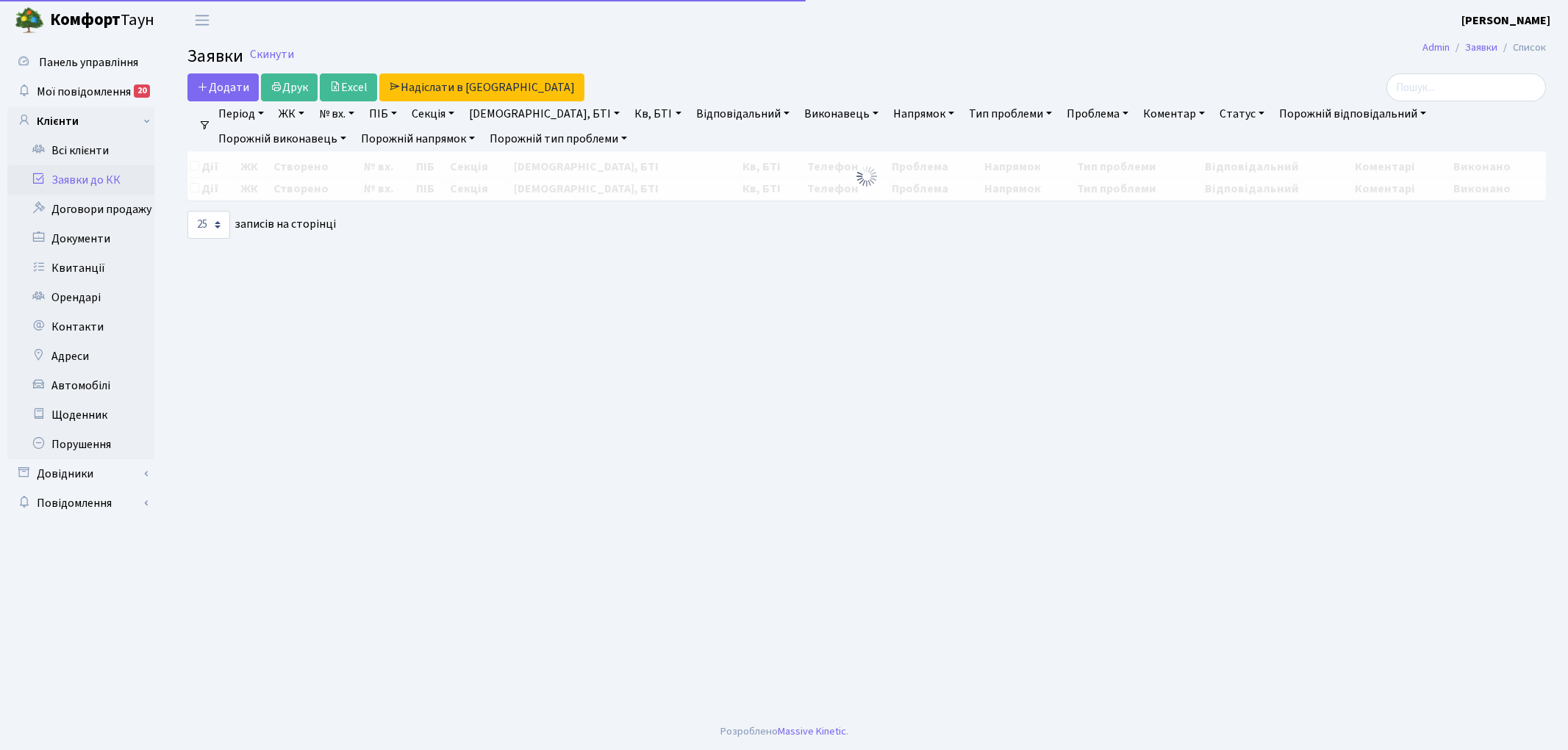
select select "25"
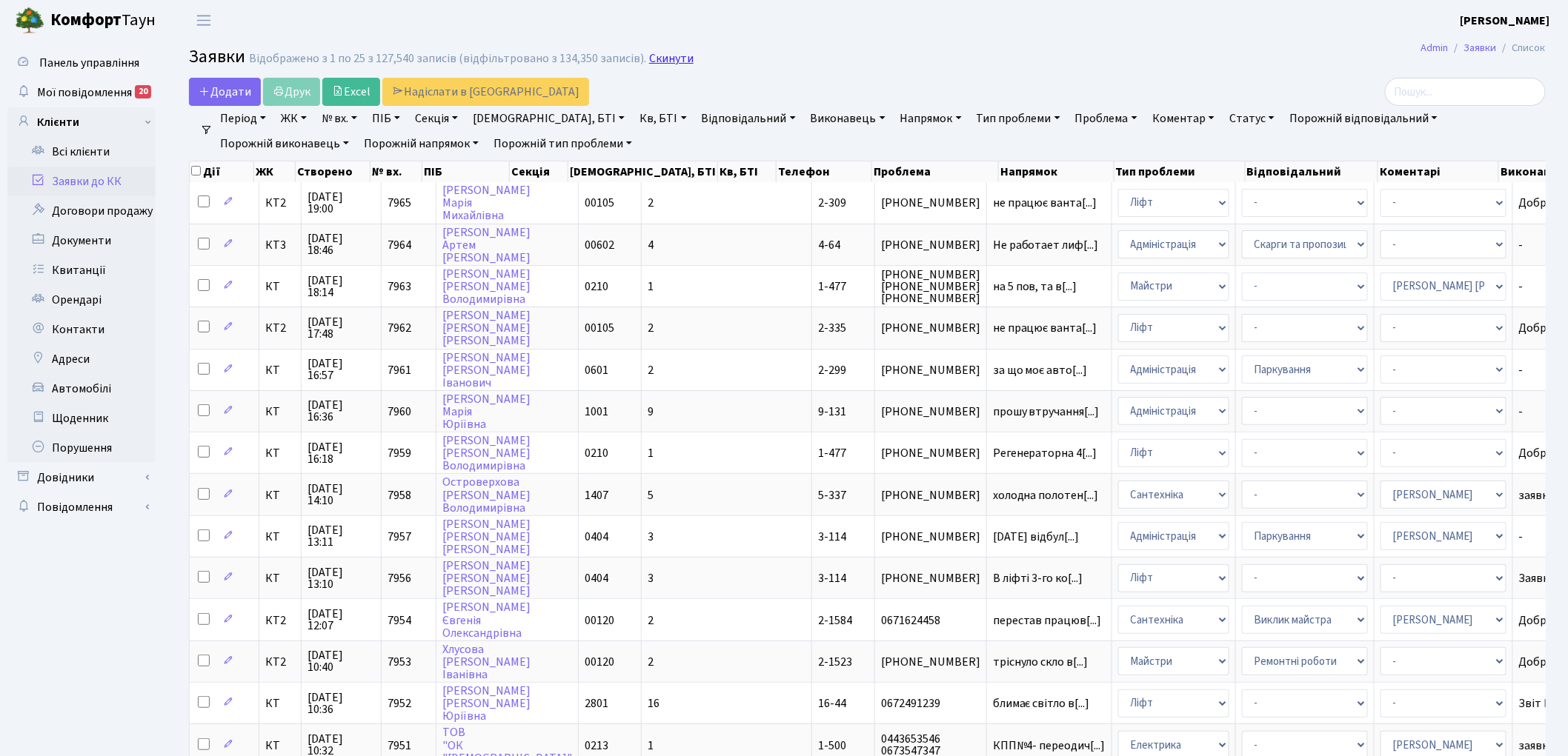
click at [656, 57] on link "Скинути" at bounding box center [671, 59] width 45 height 14
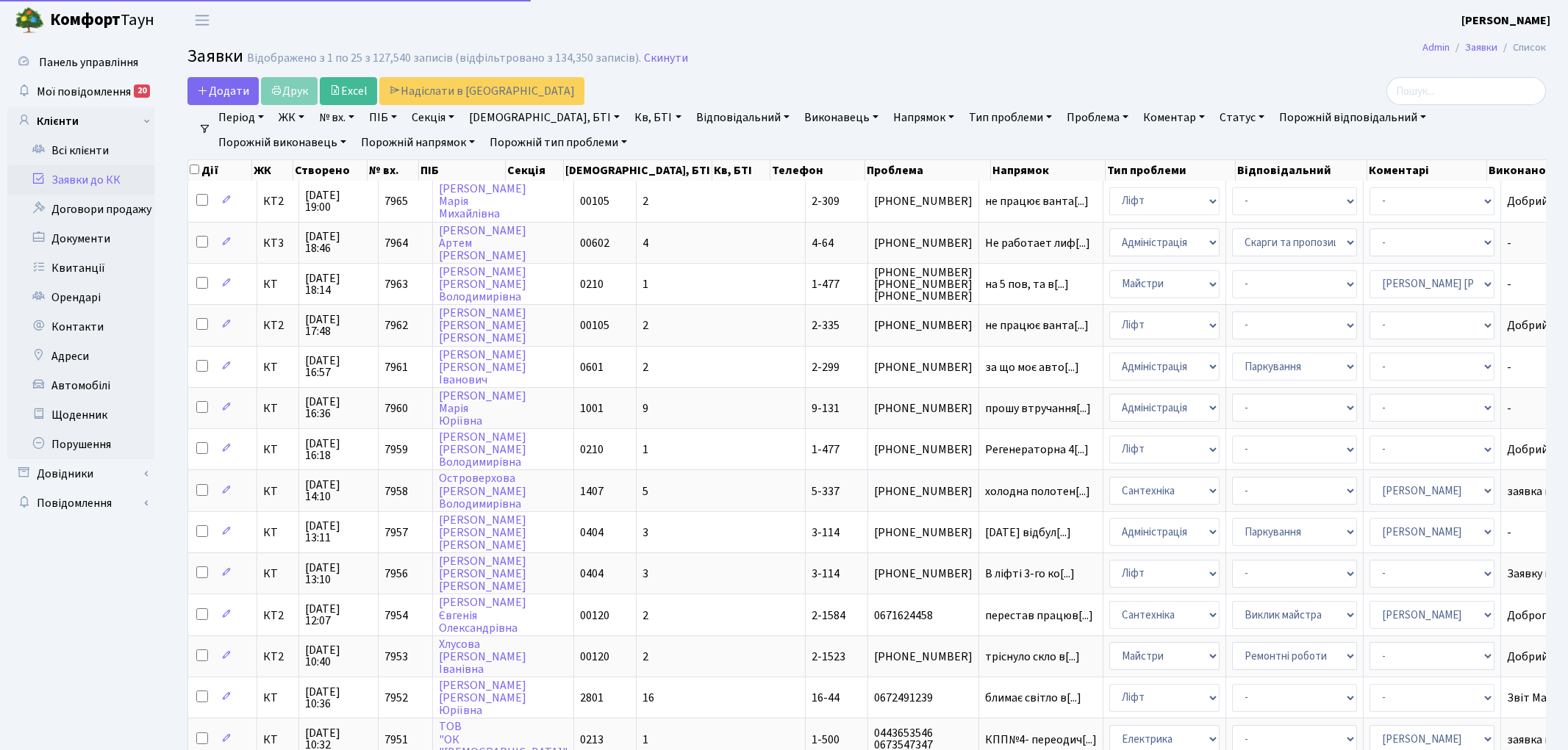
select select "25"
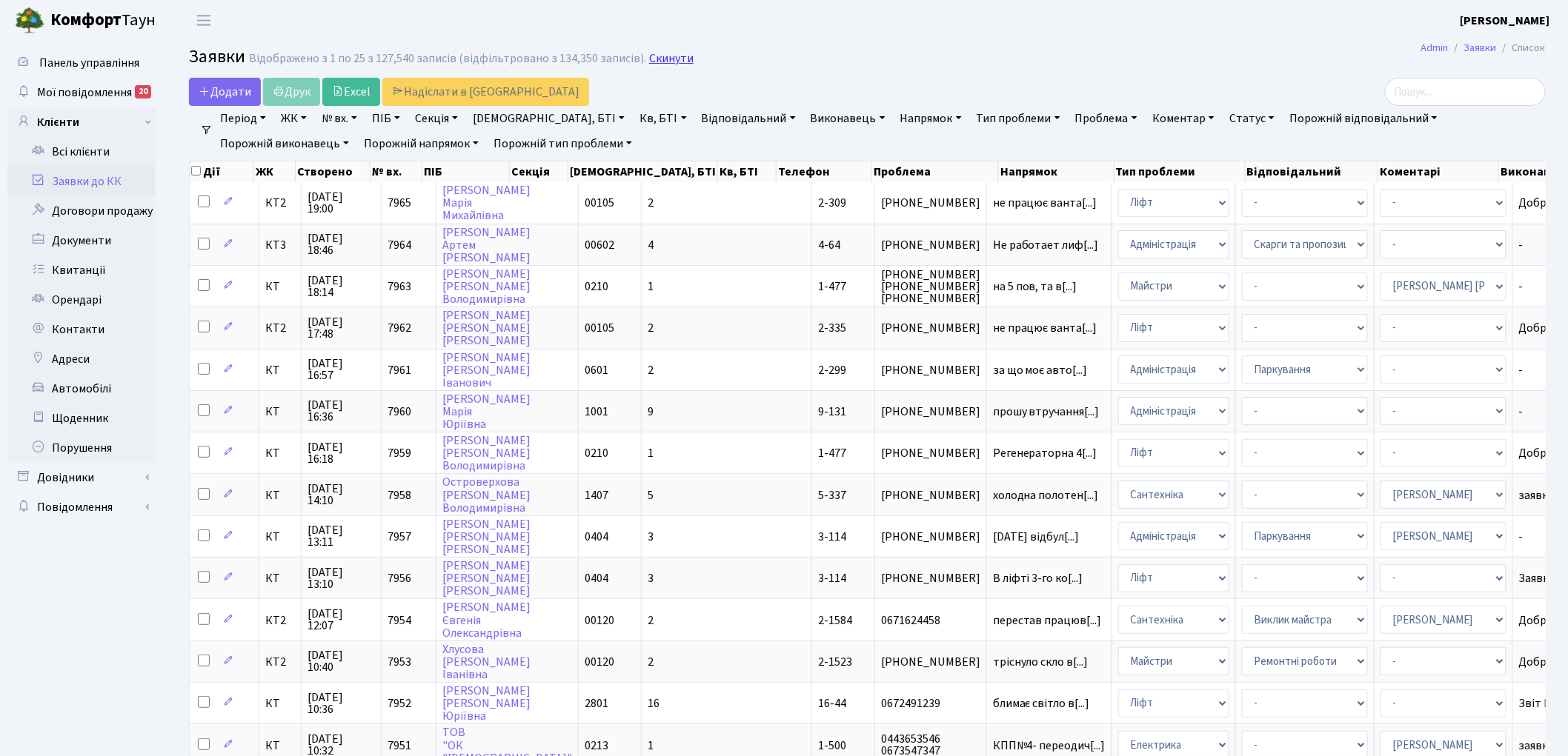
click at [658, 57] on link "Скинути" at bounding box center [671, 59] width 45 height 14
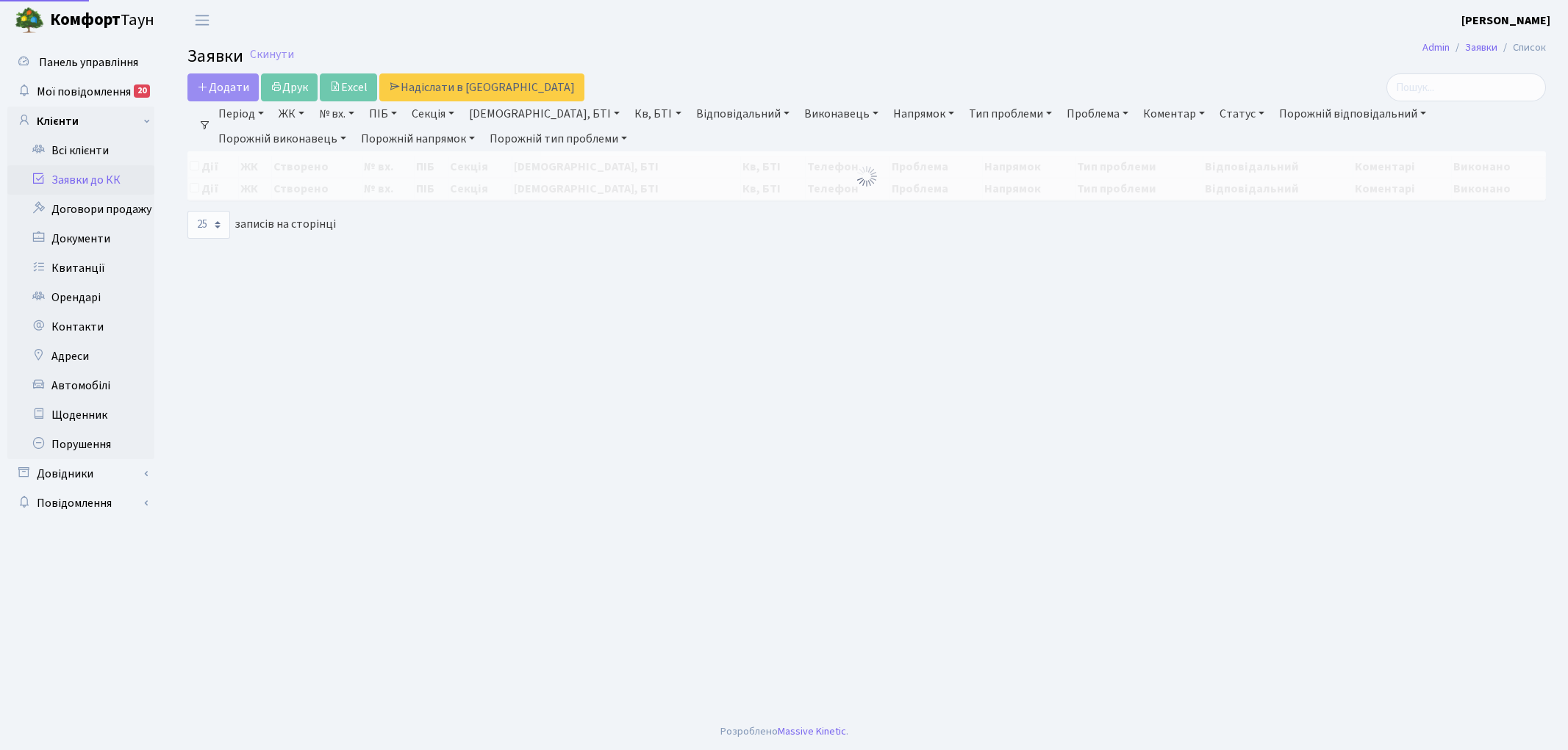
select select "25"
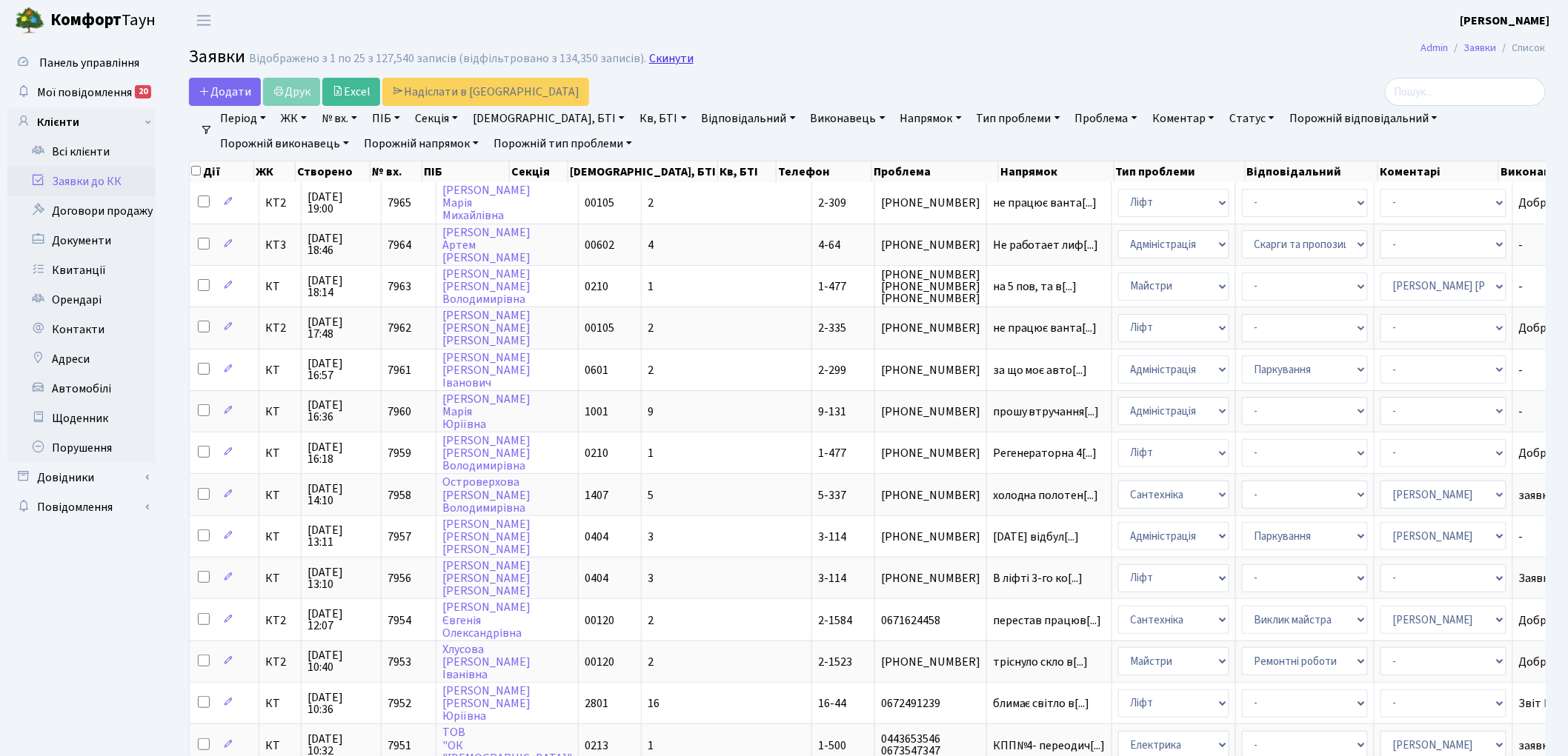
click at [657, 60] on link "Скинути" at bounding box center [671, 59] width 45 height 14
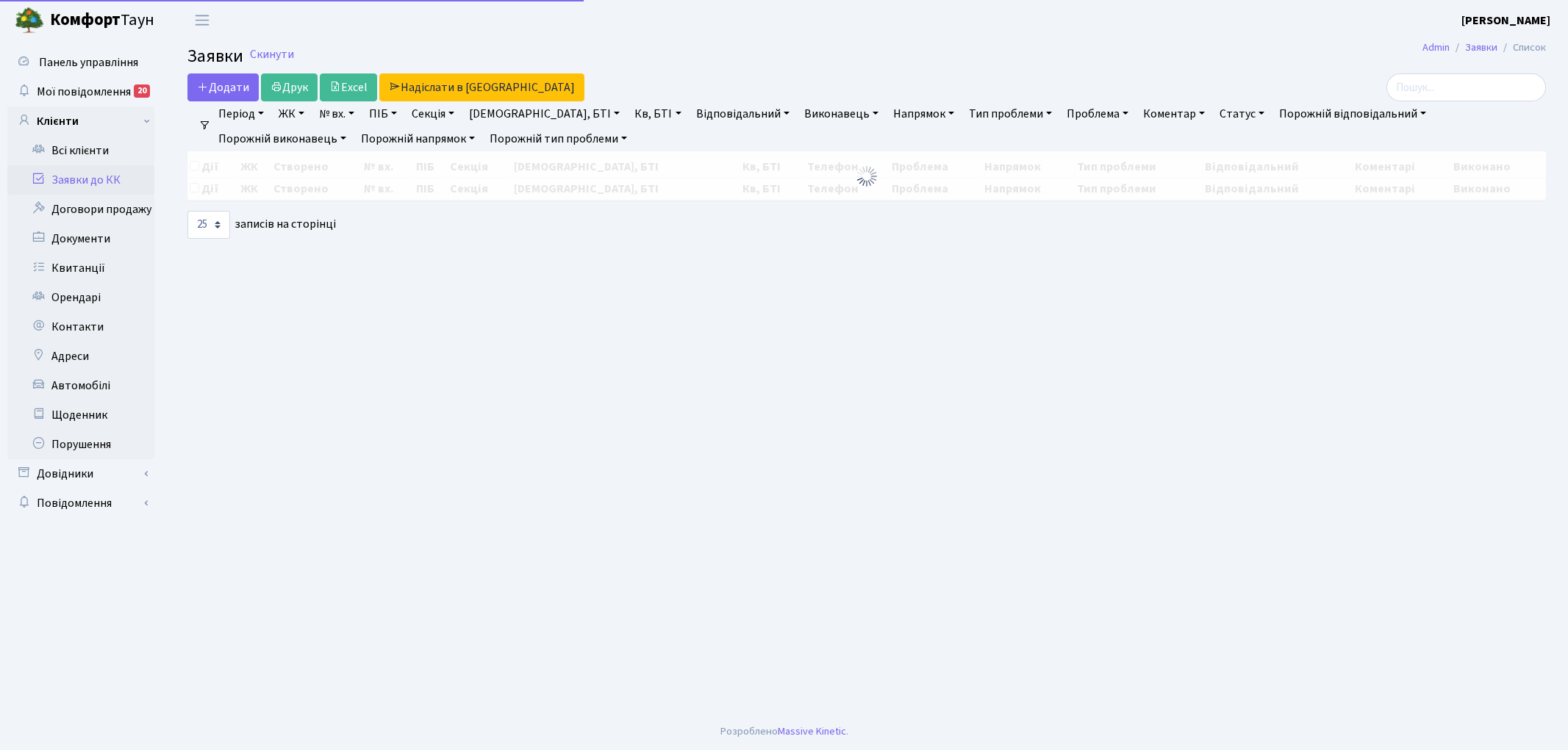
select select "25"
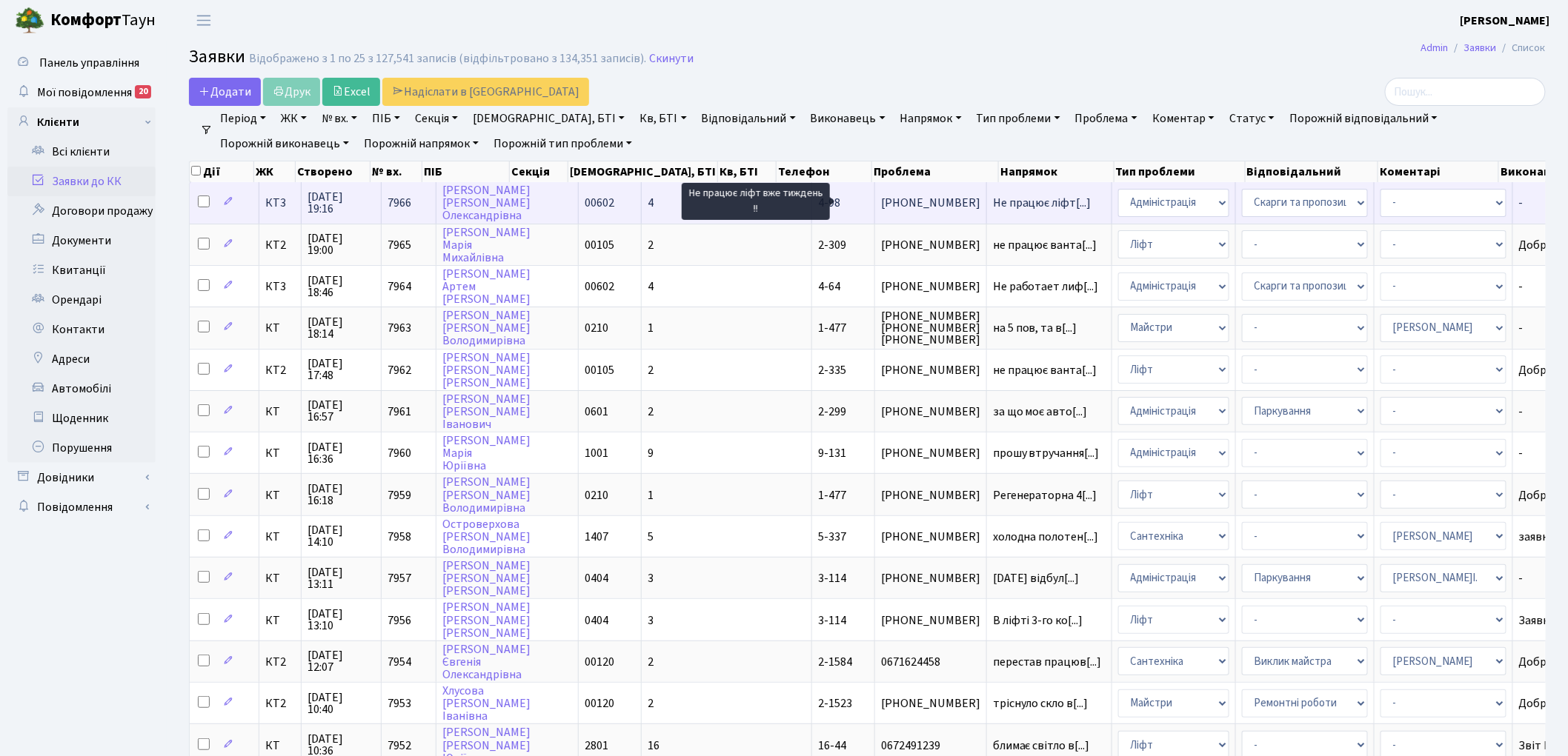
click at [993, 198] on span "Не працює ліфт[...]" at bounding box center [1042, 203] width 99 height 16
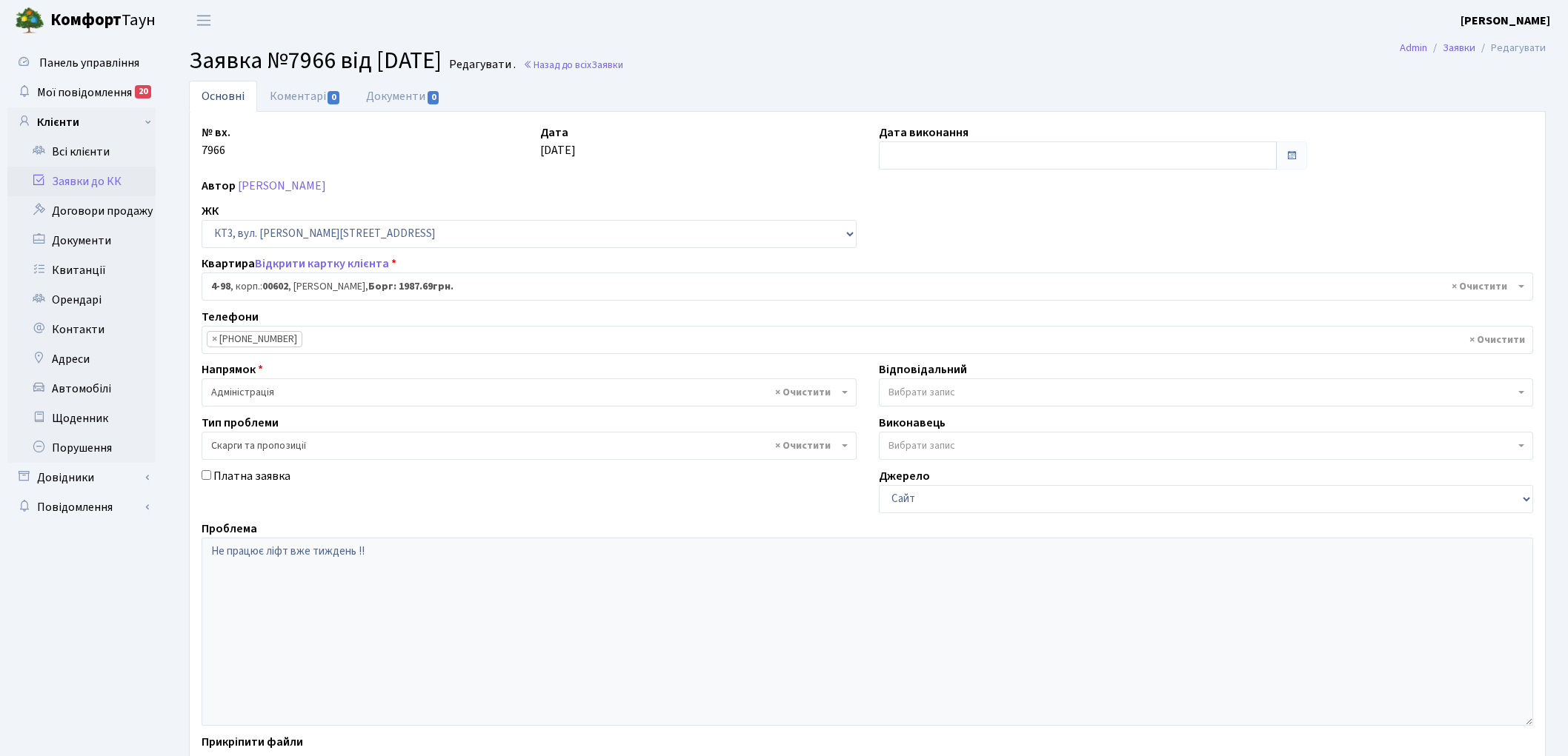
select select "16557"
select select "55"
click at [619, 63] on link "Назад до всіх Заявки" at bounding box center [573, 64] width 100 height 14
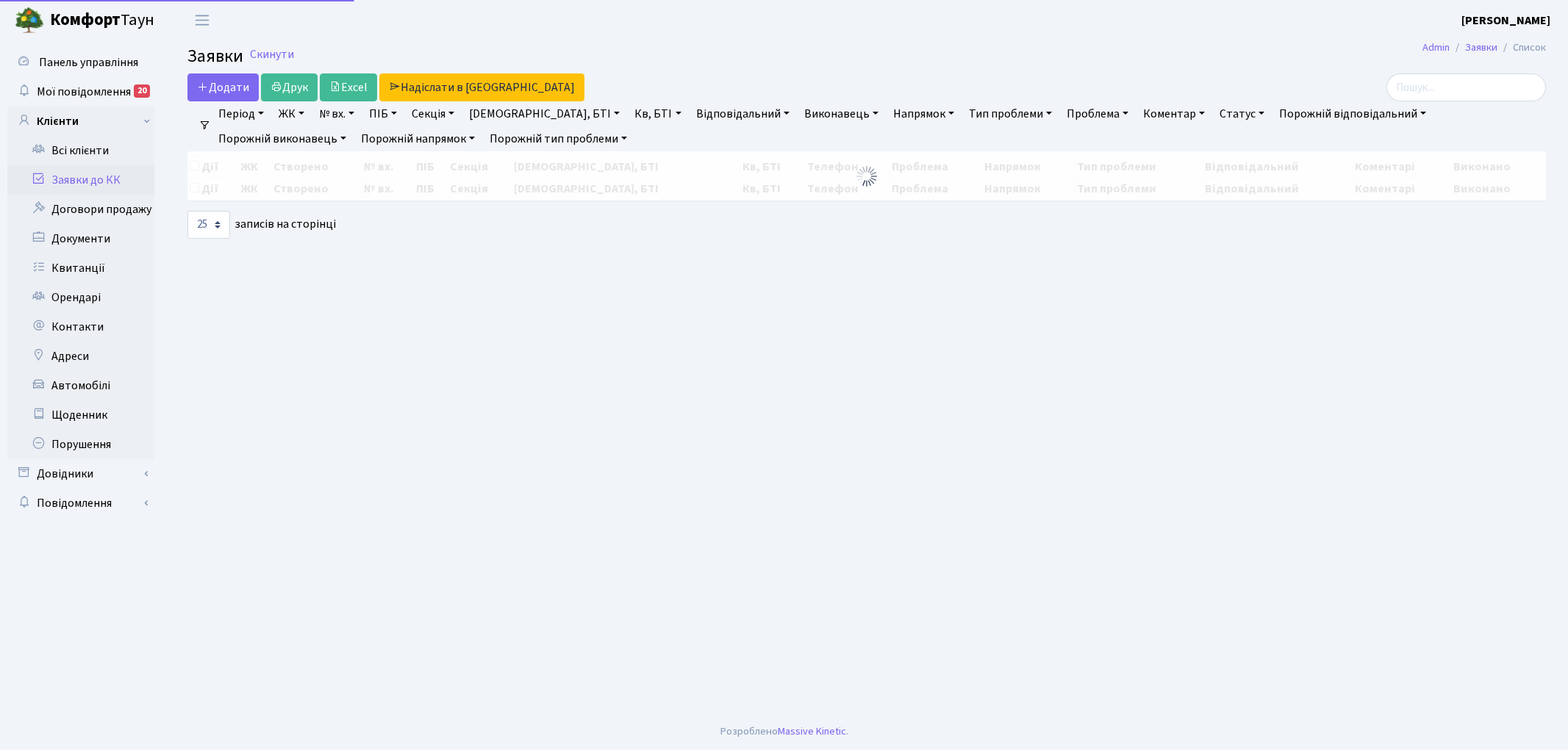
select select "25"
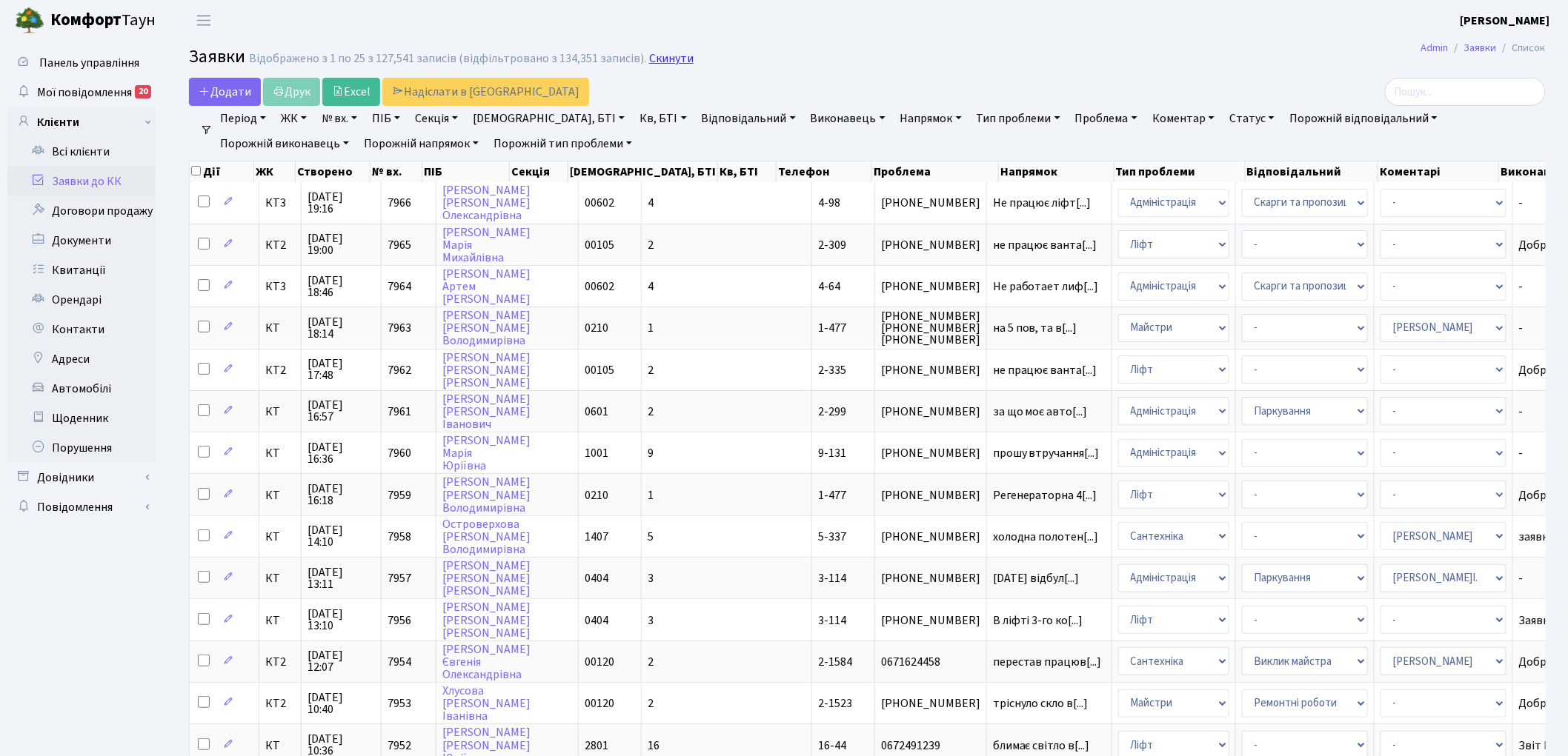
click at [649, 63] on link "Скинути" at bounding box center [671, 59] width 45 height 14
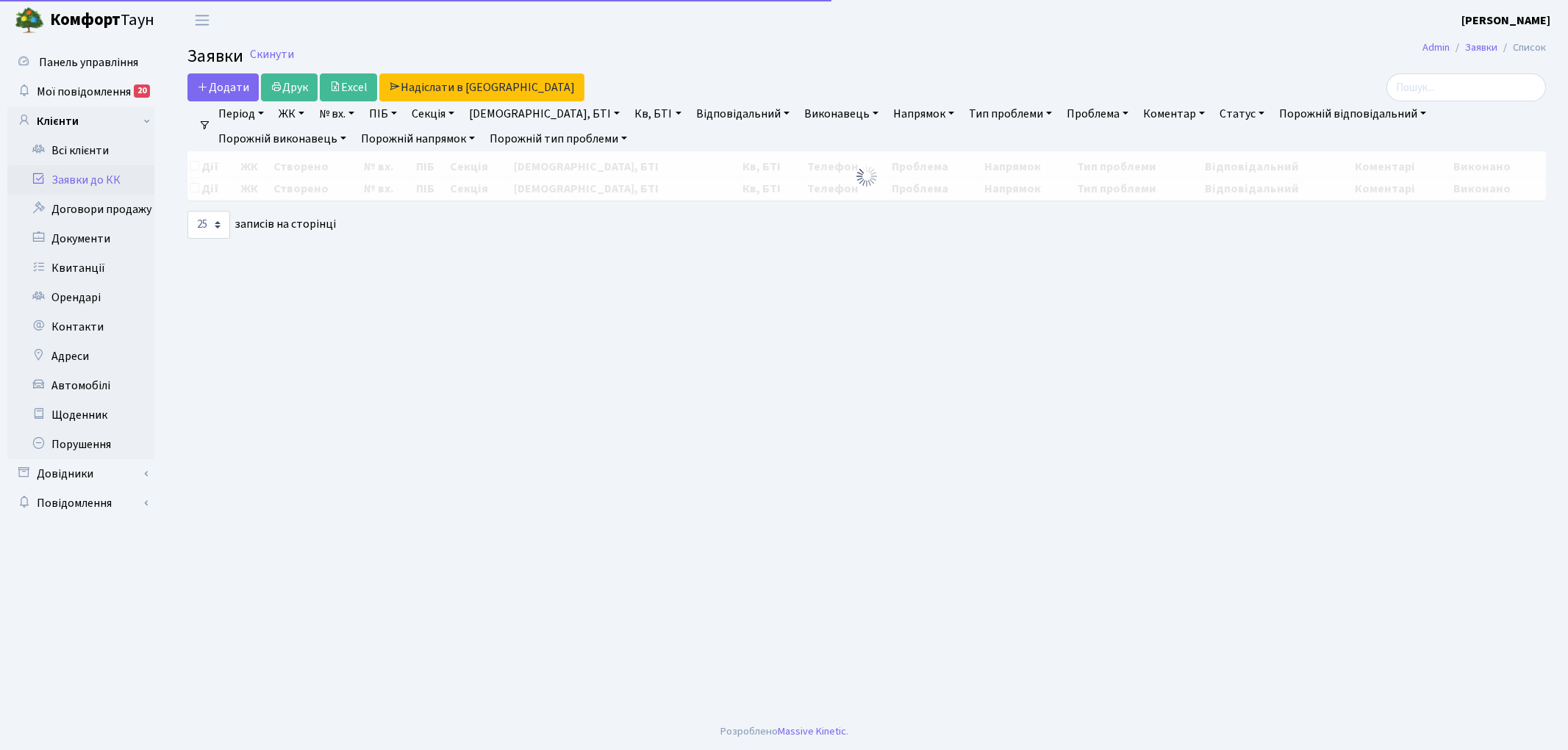
select select "25"
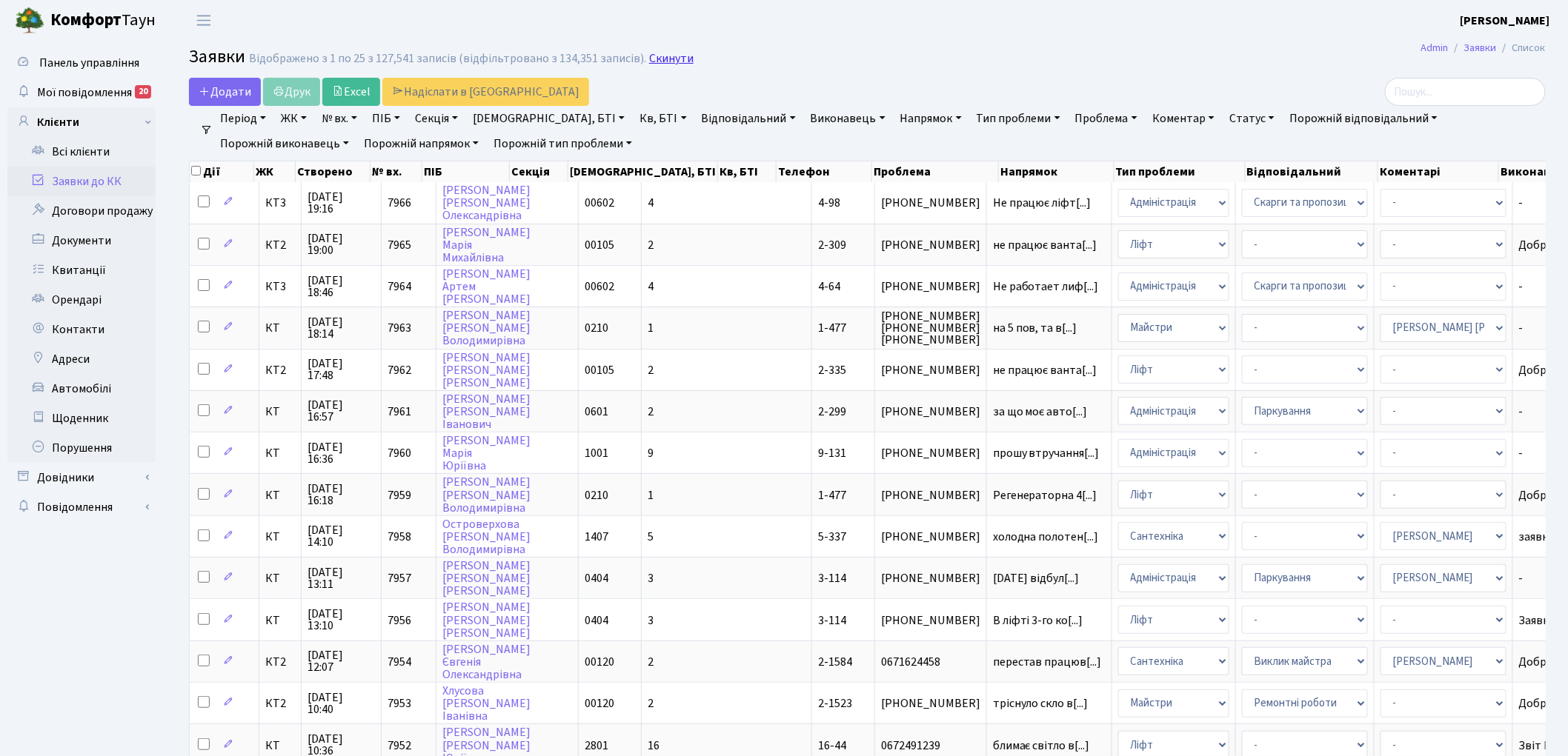
click at [663, 60] on link "Скинути" at bounding box center [671, 59] width 45 height 14
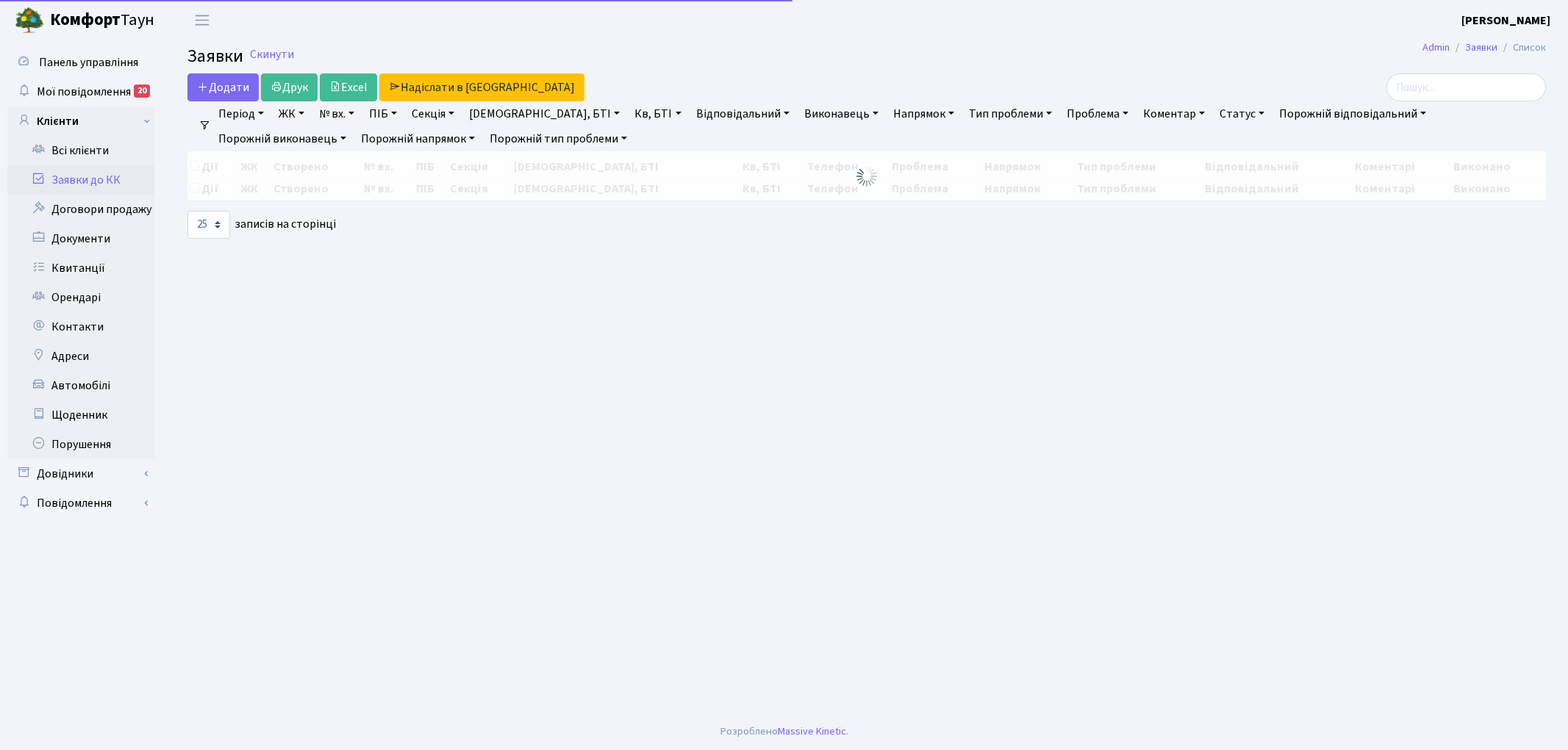
select select "25"
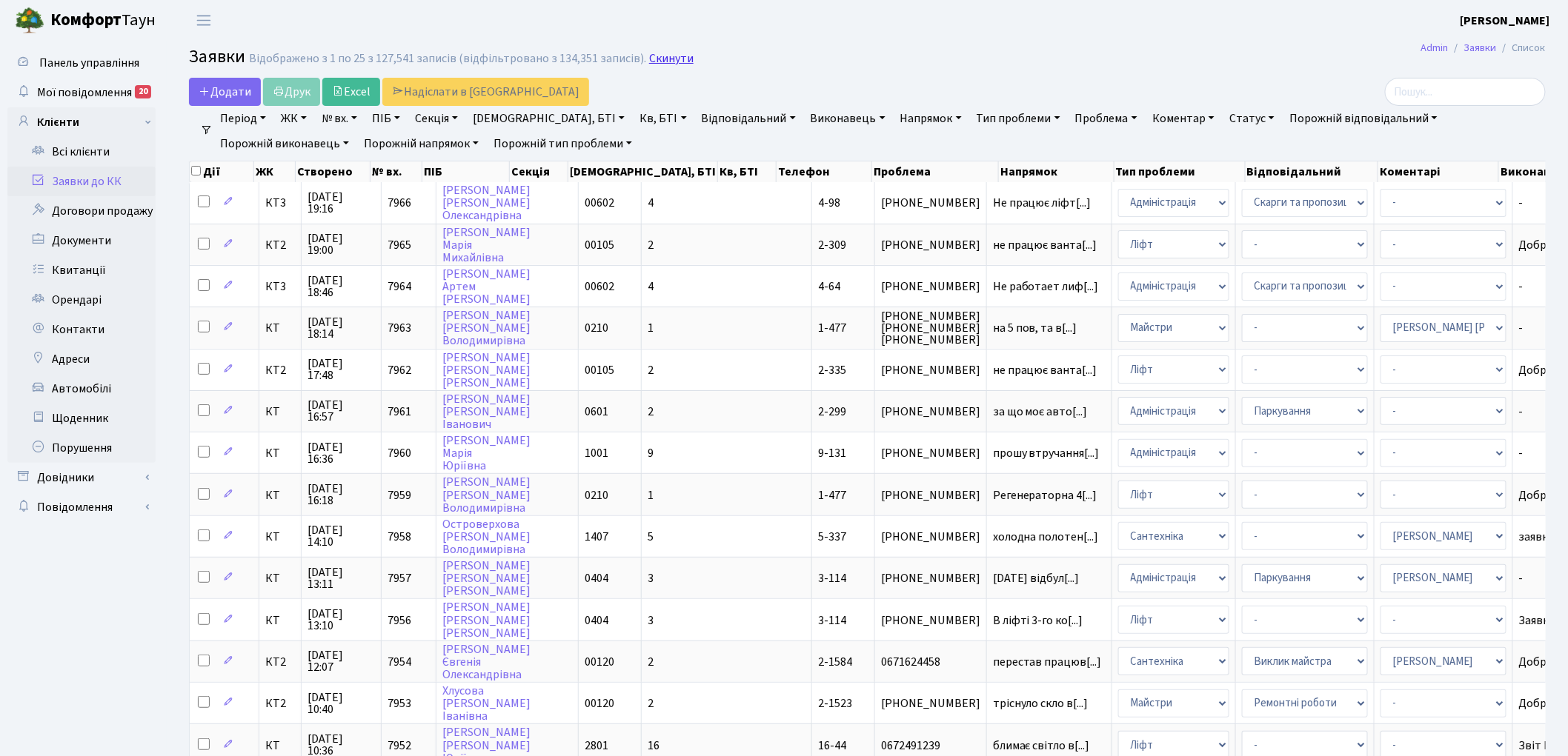
click at [651, 61] on link "Скинути" at bounding box center [671, 59] width 45 height 14
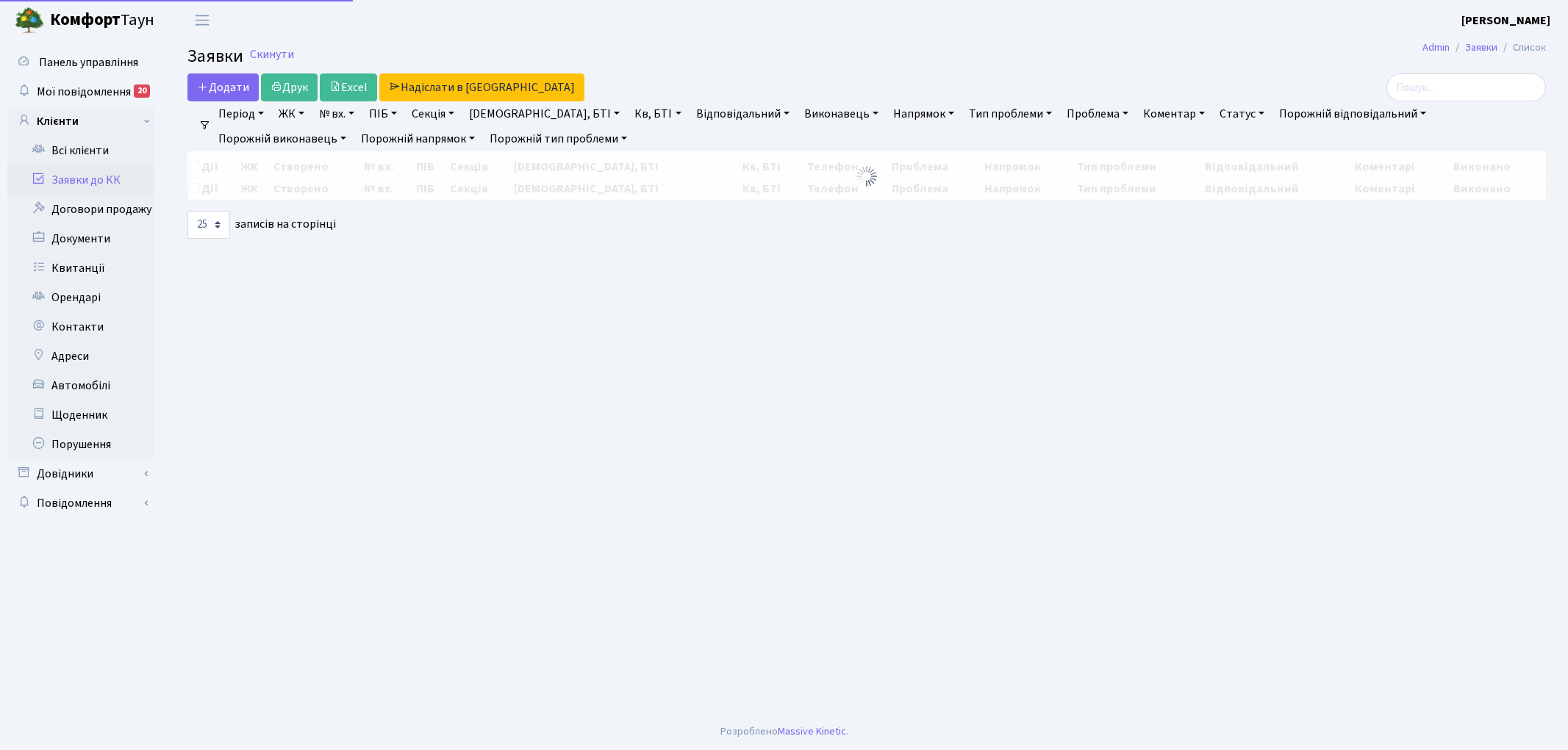
select select "25"
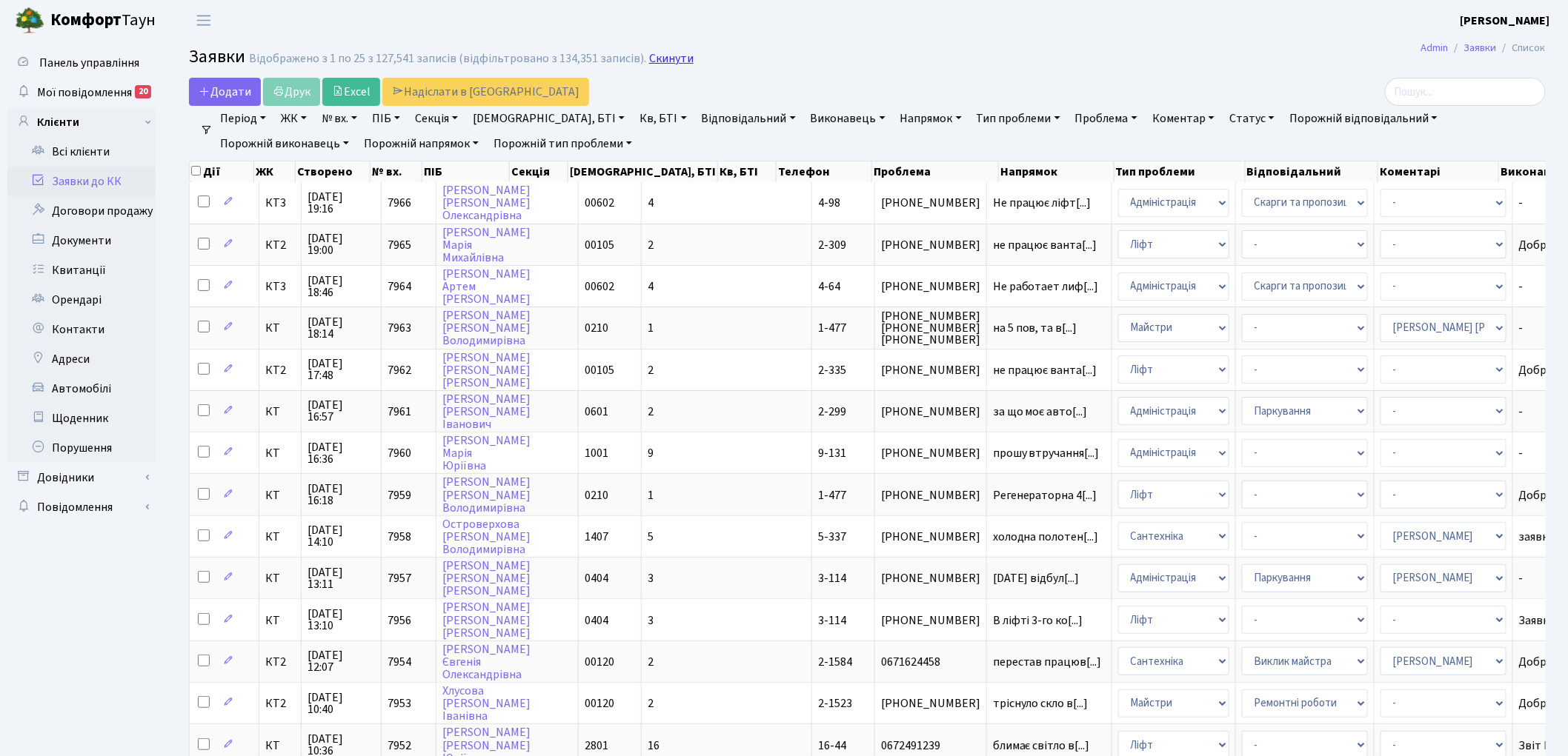
click at [658, 62] on link "Скинути" at bounding box center [671, 59] width 45 height 14
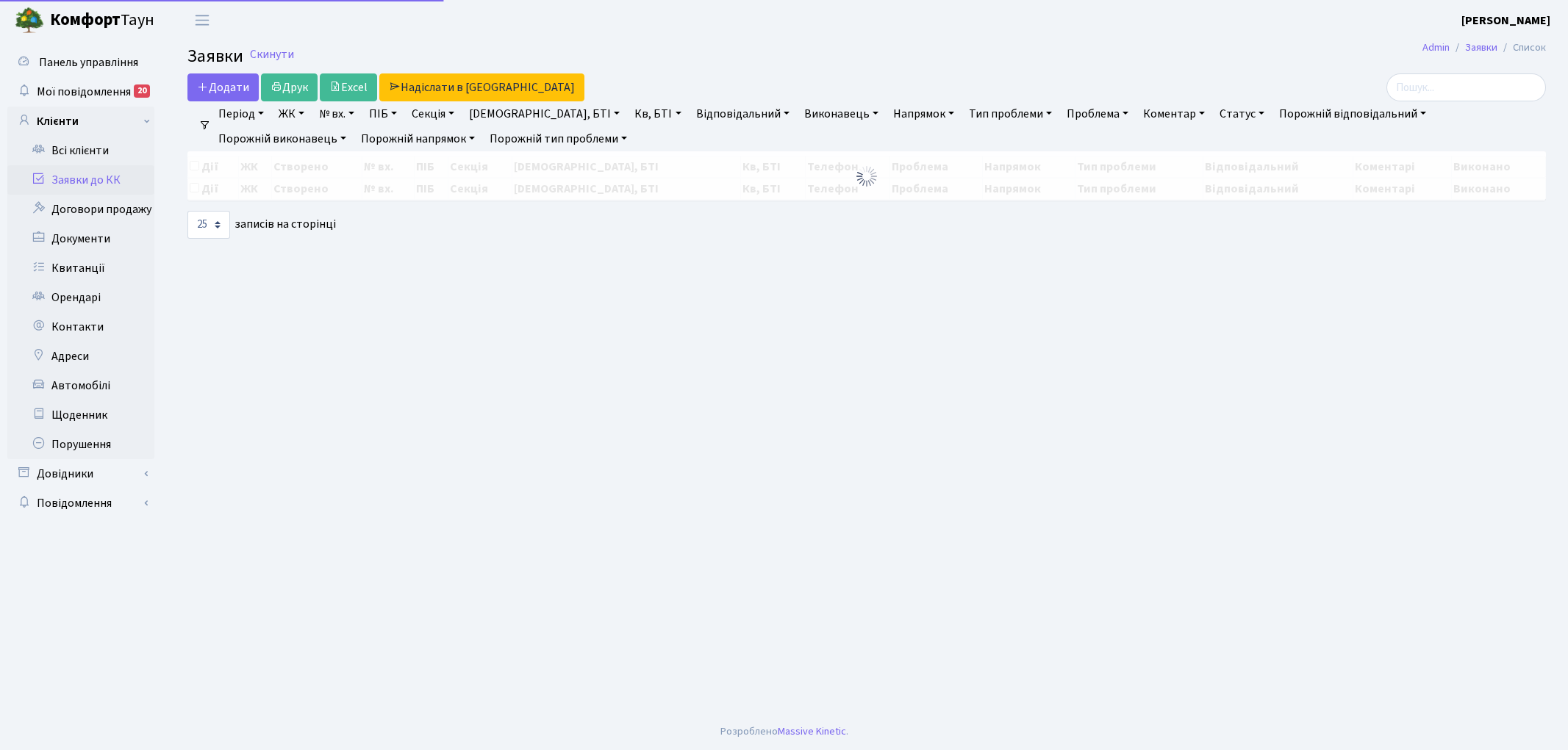
select select "25"
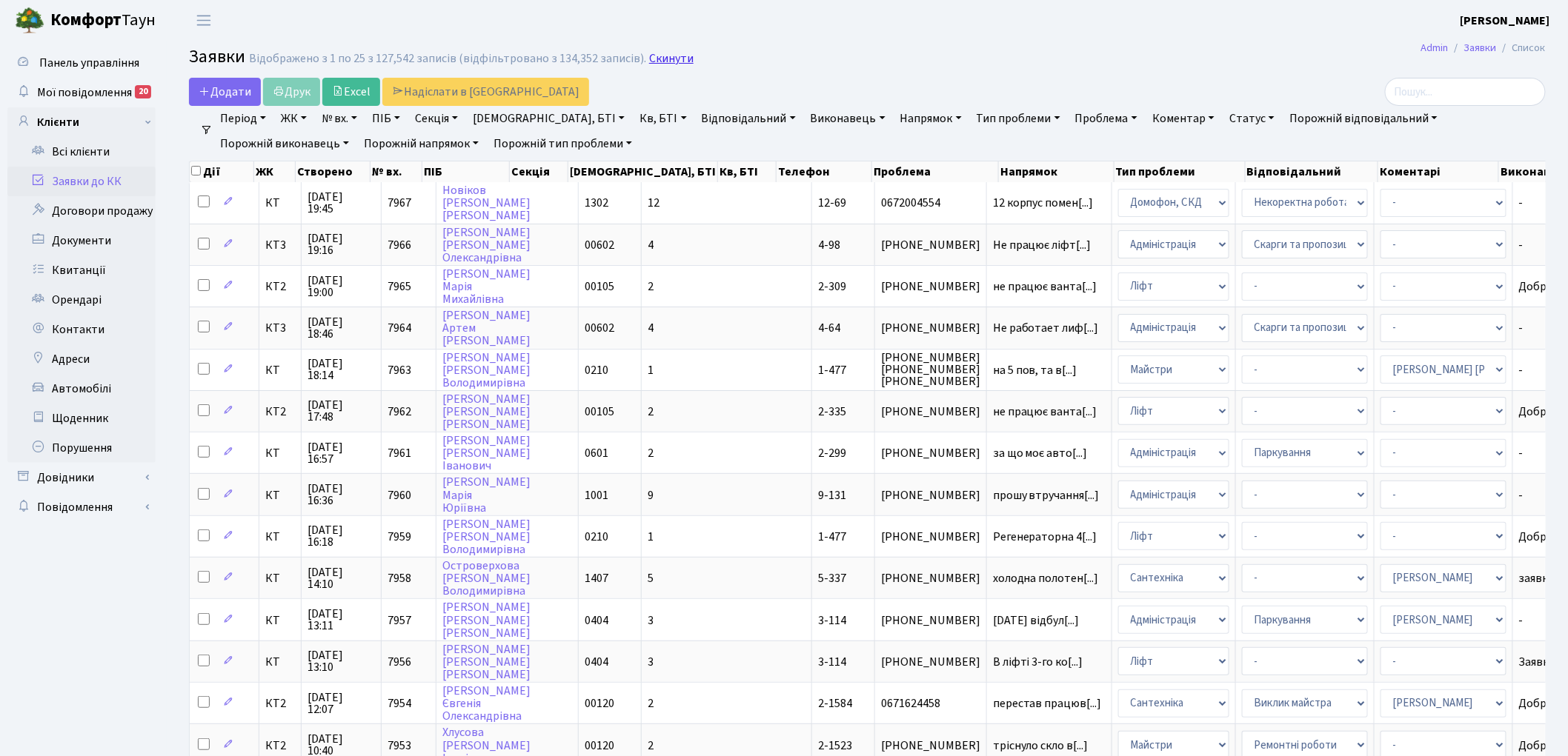
click at [664, 57] on link "Скинути" at bounding box center [671, 59] width 45 height 14
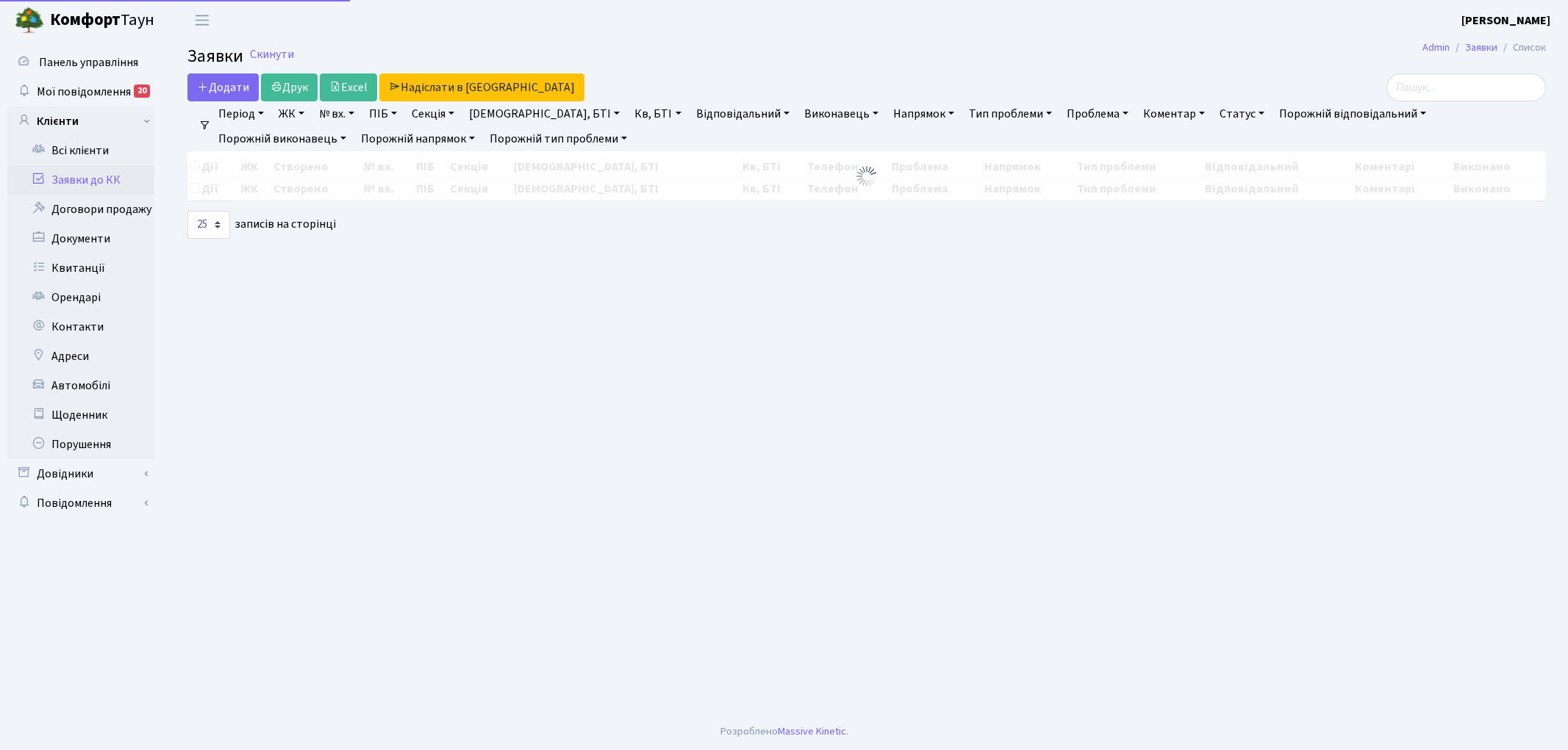
select select "25"
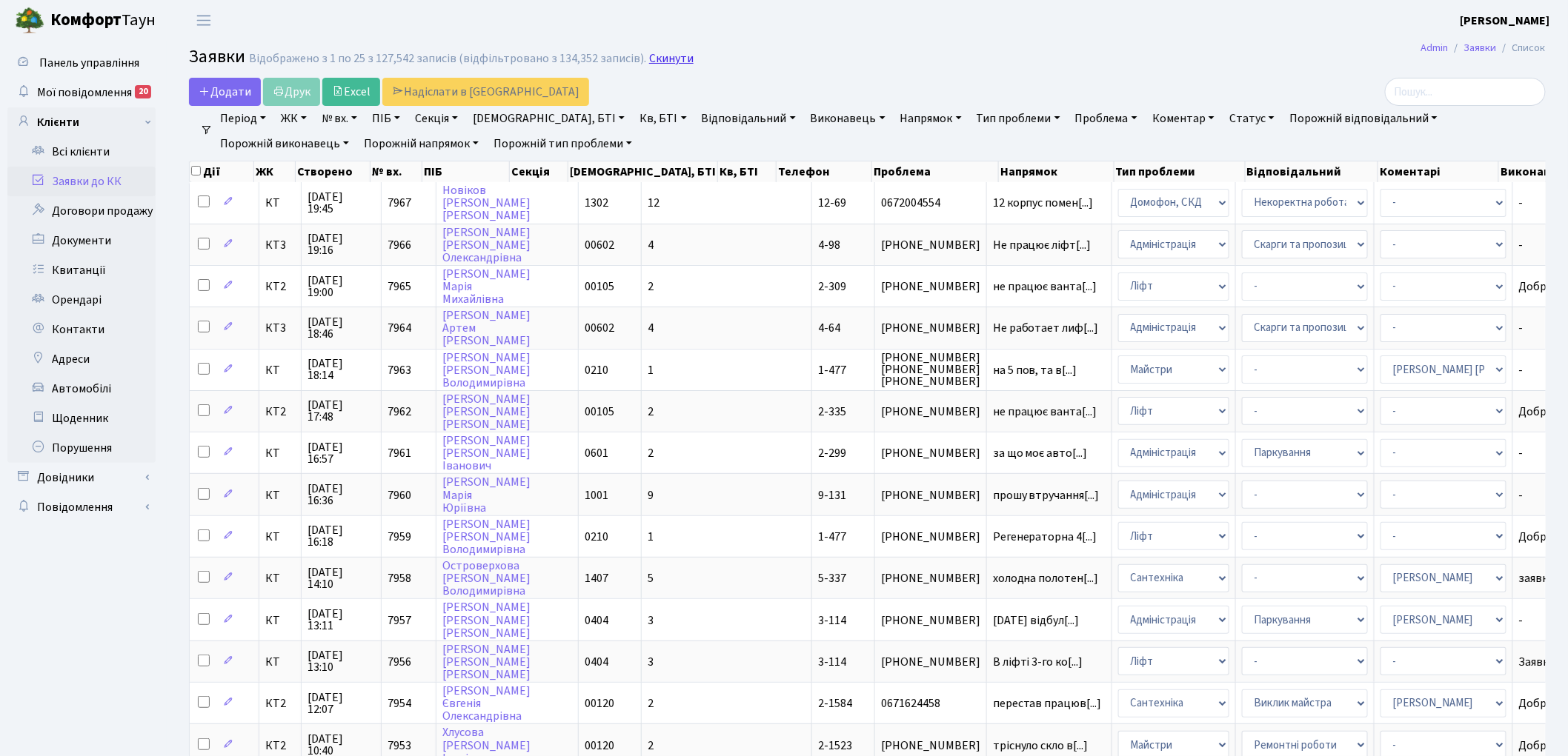
click at [652, 57] on link "Скинути" at bounding box center [671, 59] width 45 height 14
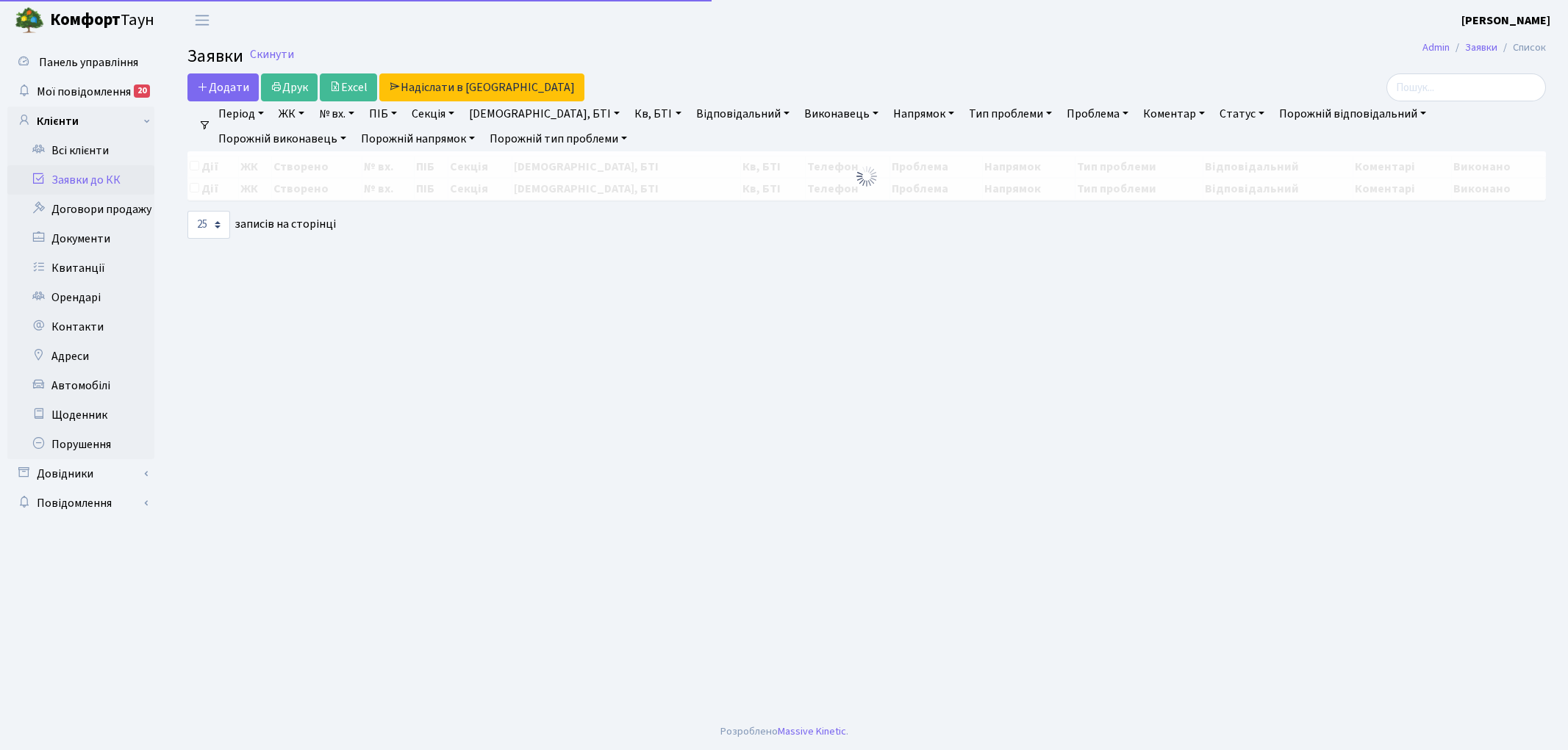
select select "25"
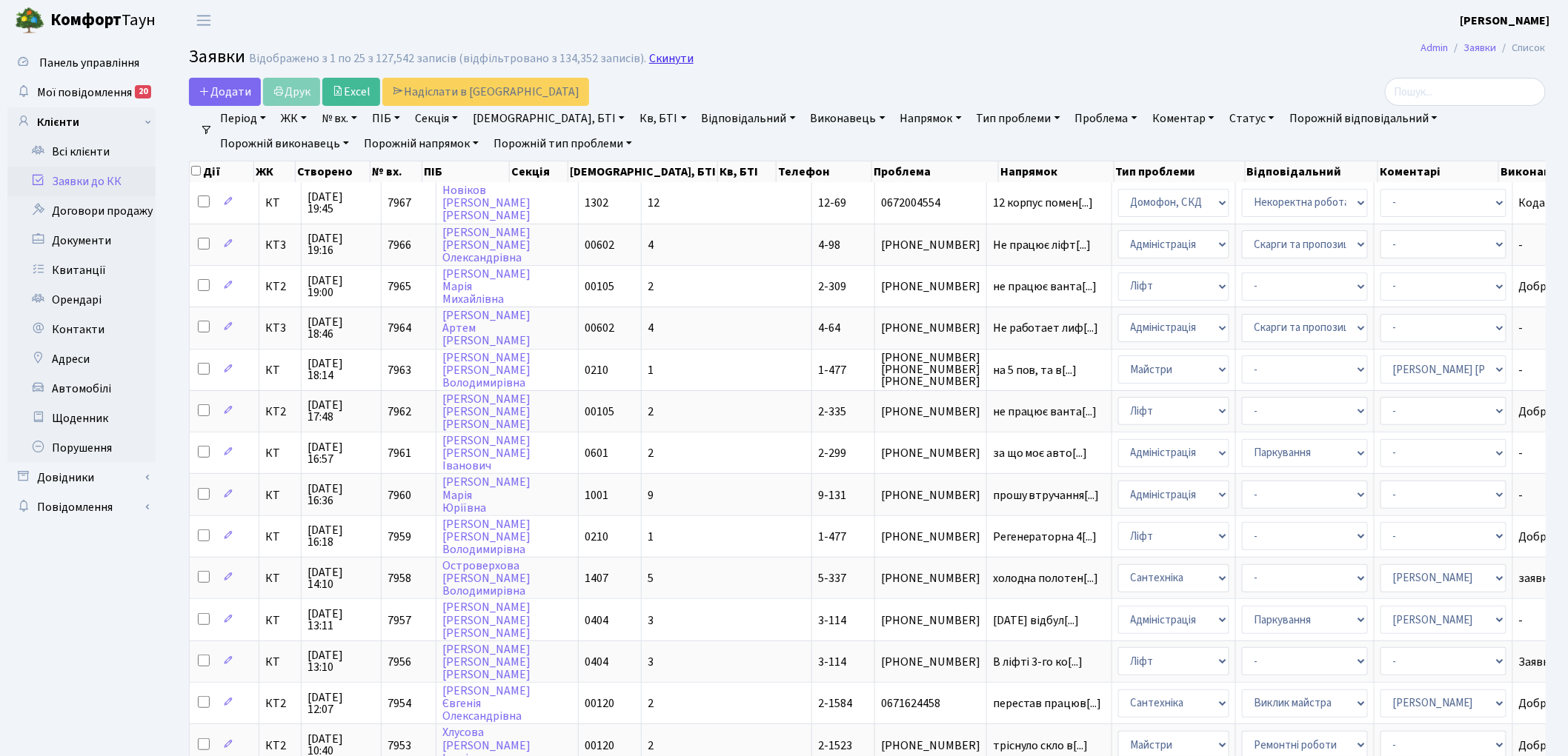
click at [670, 56] on link "Скинути" at bounding box center [671, 59] width 45 height 14
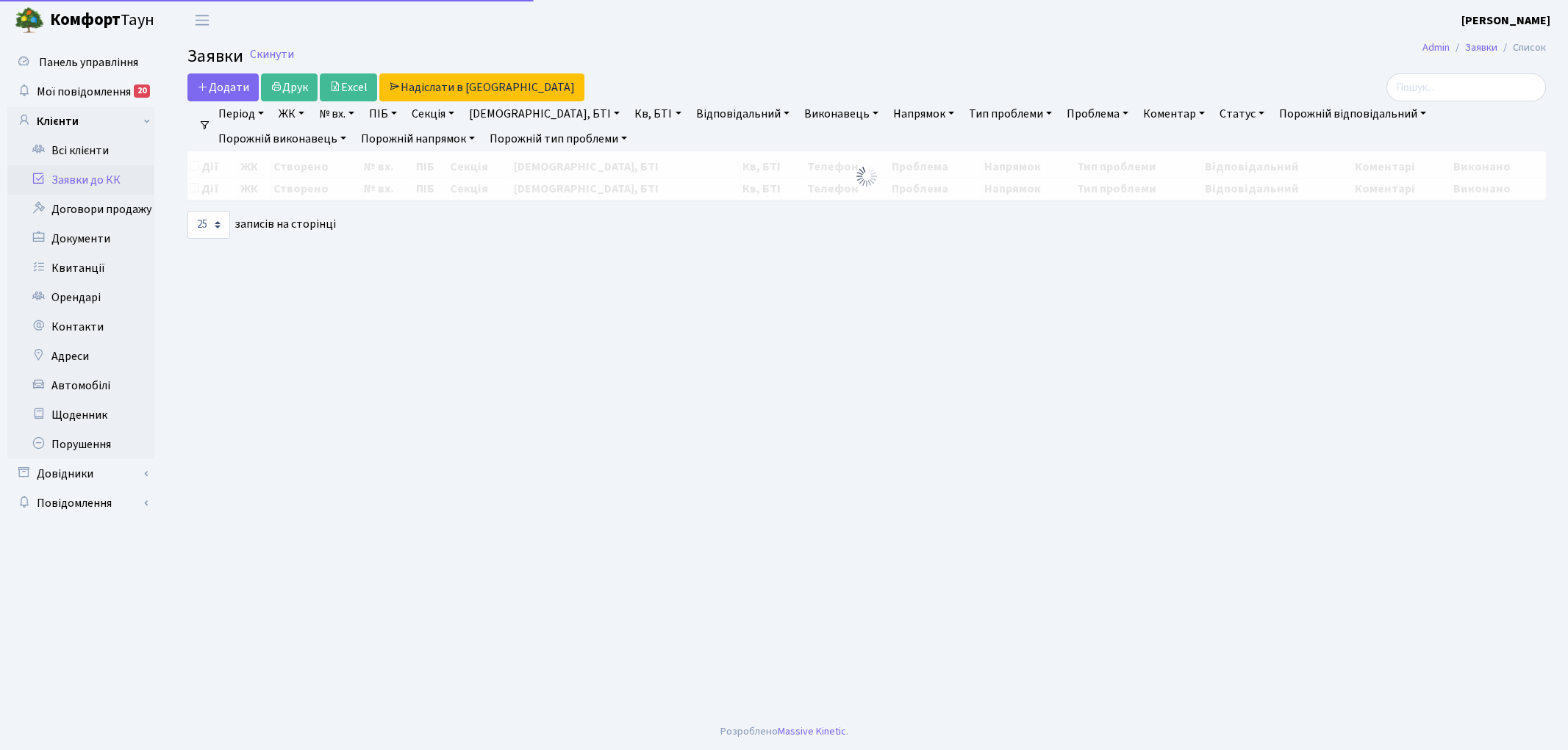
select select "25"
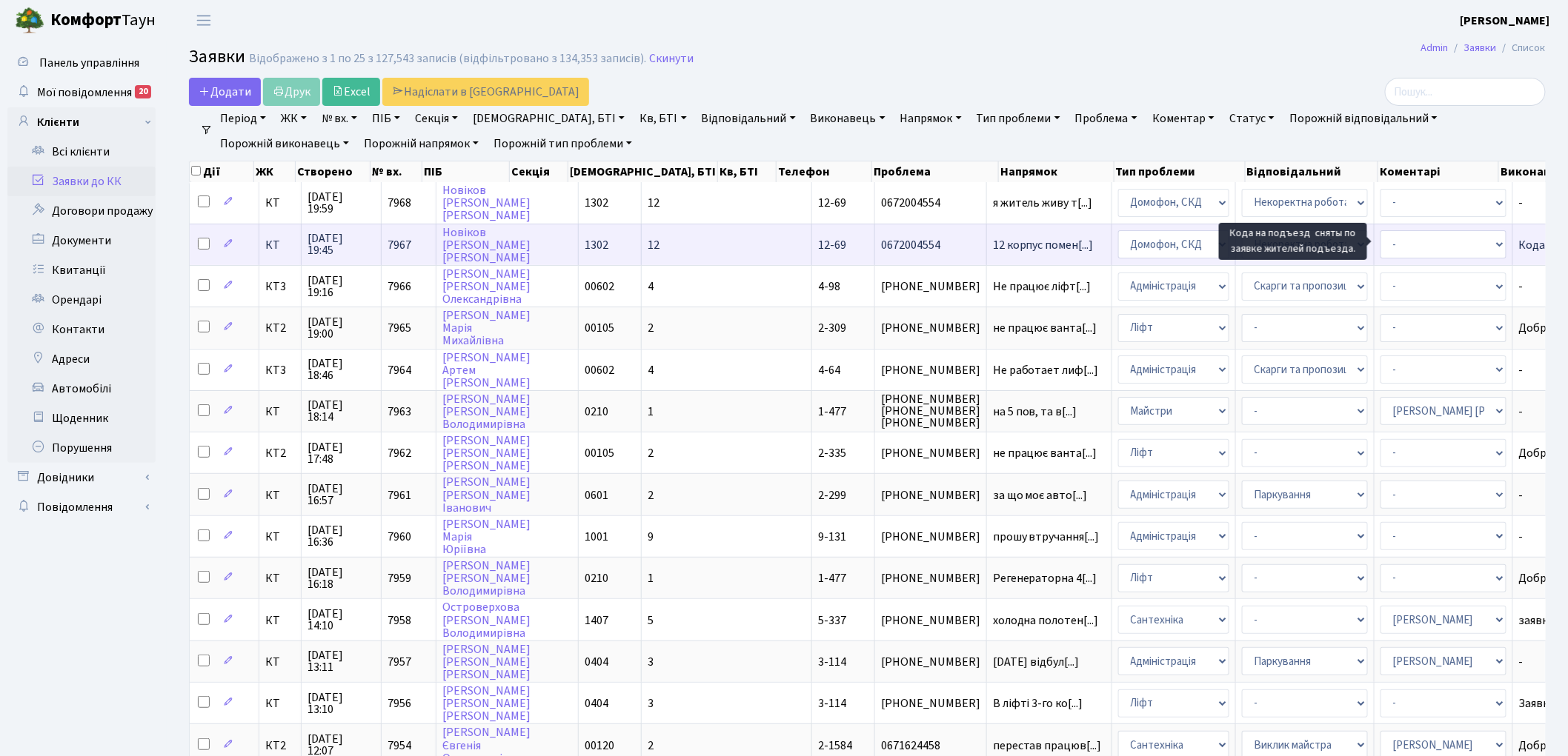
click at [1519, 243] on span "Кода на подъезд[...]" at bounding box center [1570, 244] width 103 height 16
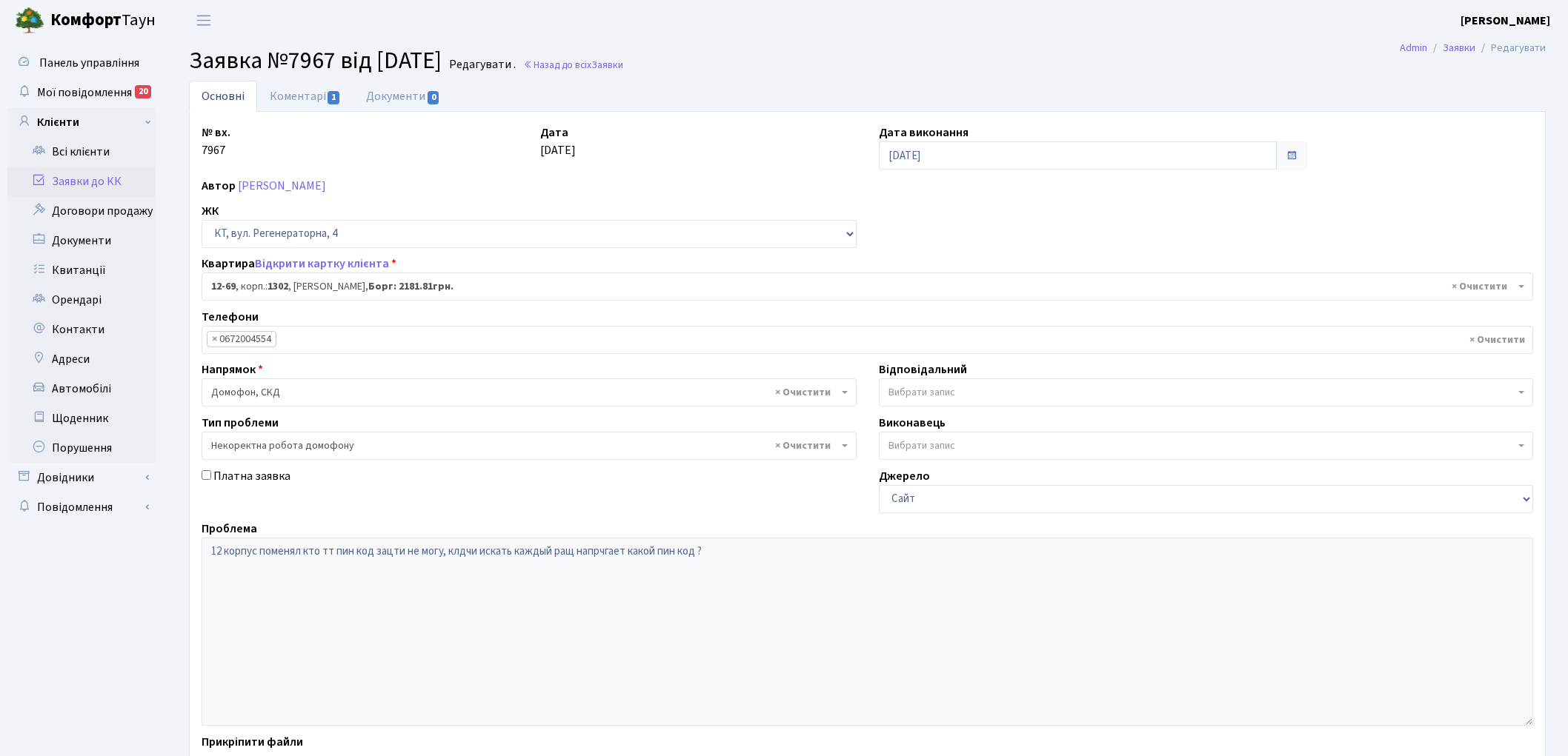
select select "7176"
select select "38"
click at [305, 94] on link "Коментарі 1" at bounding box center [305, 96] width 97 height 30
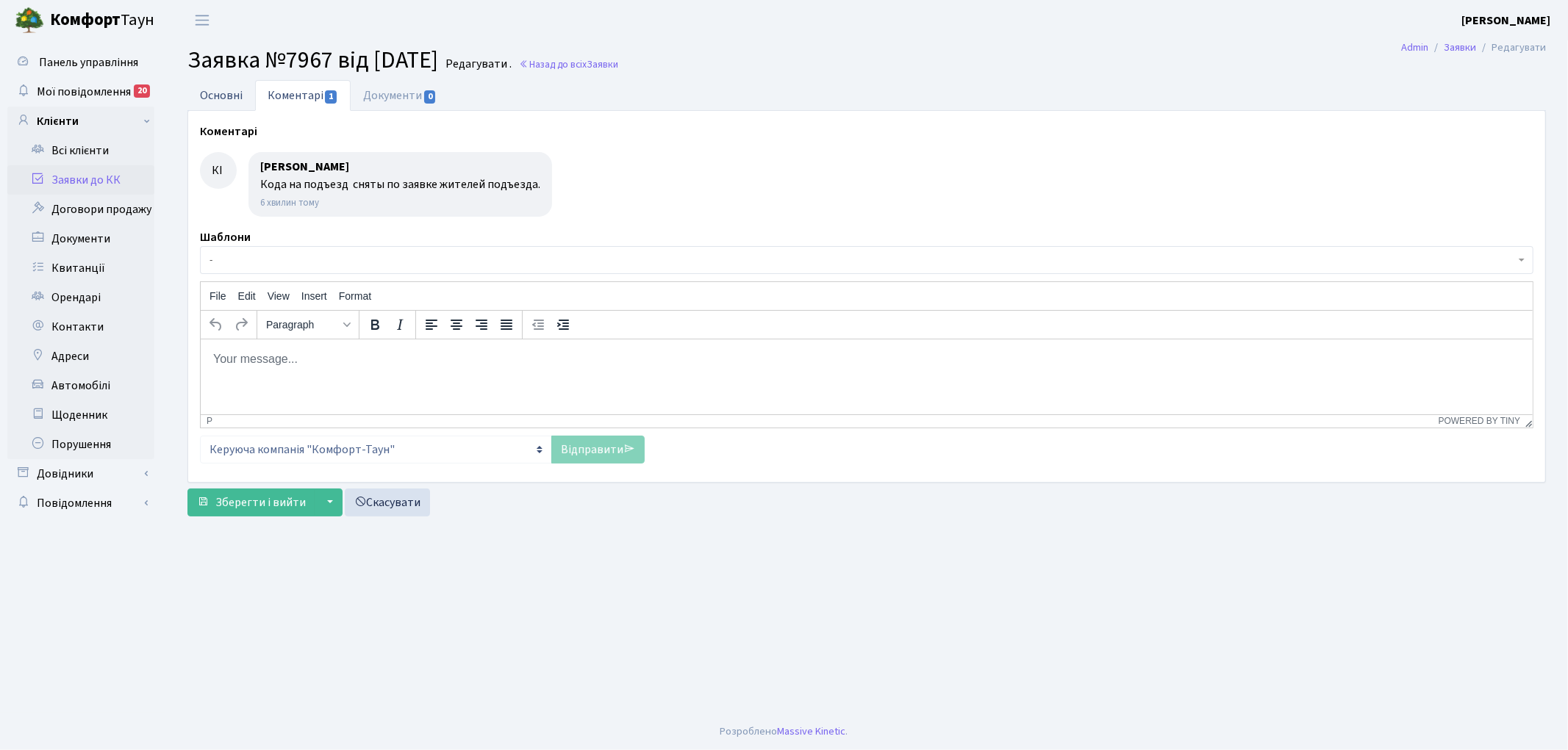
click at [207, 93] on link "Основні" at bounding box center [221, 95] width 68 height 30
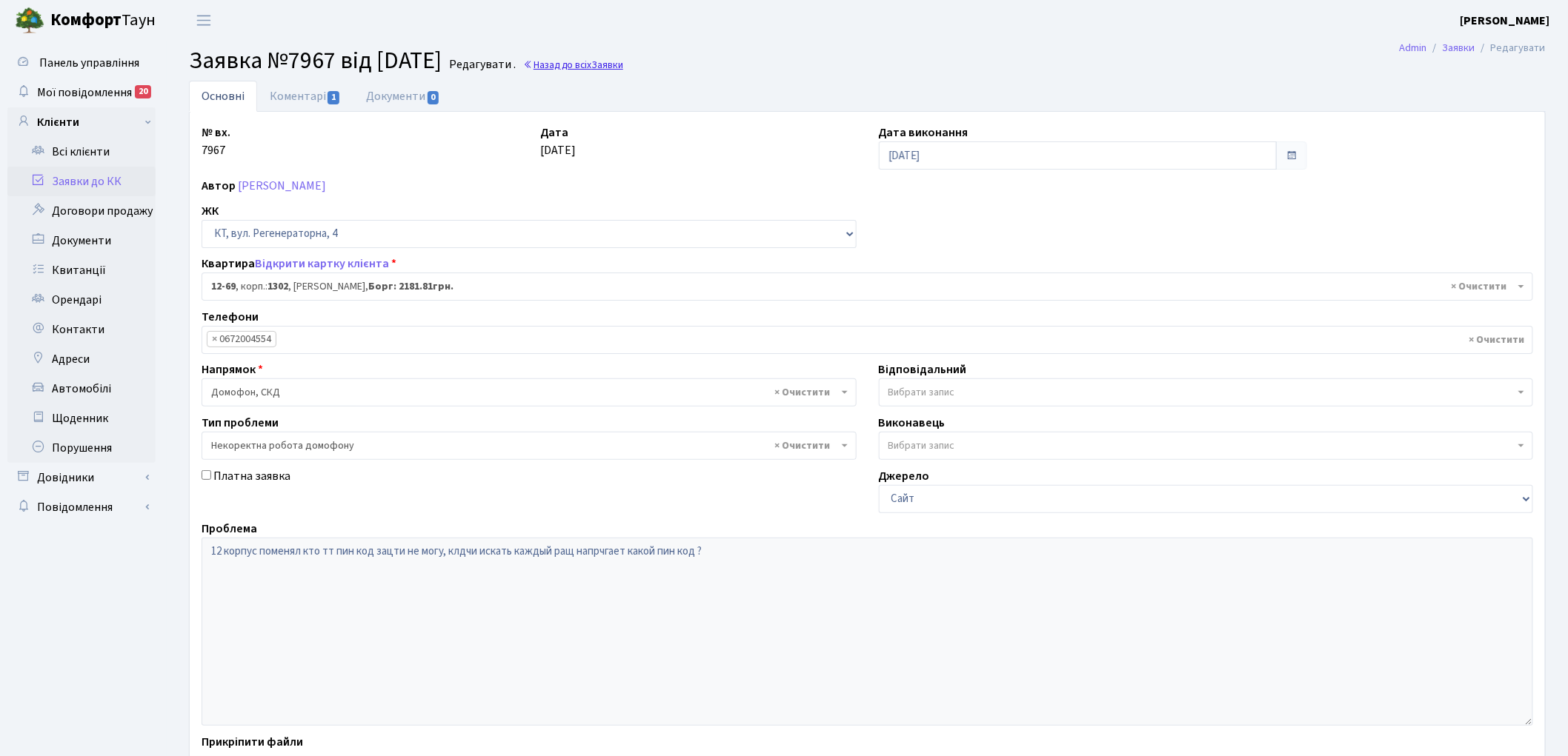
click at [623, 66] on link "Назад до всіх Заявки" at bounding box center [573, 64] width 100 height 14
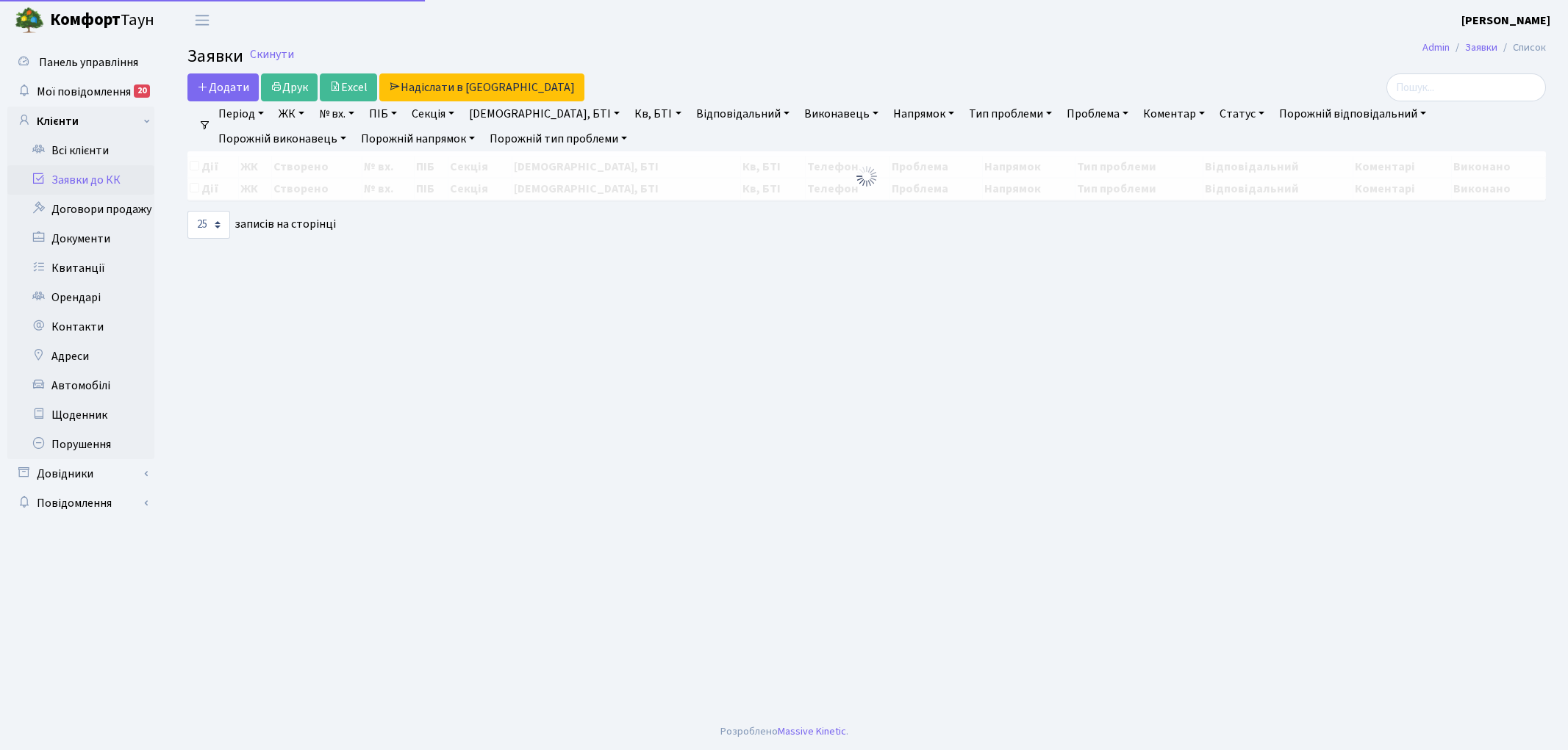
select select "25"
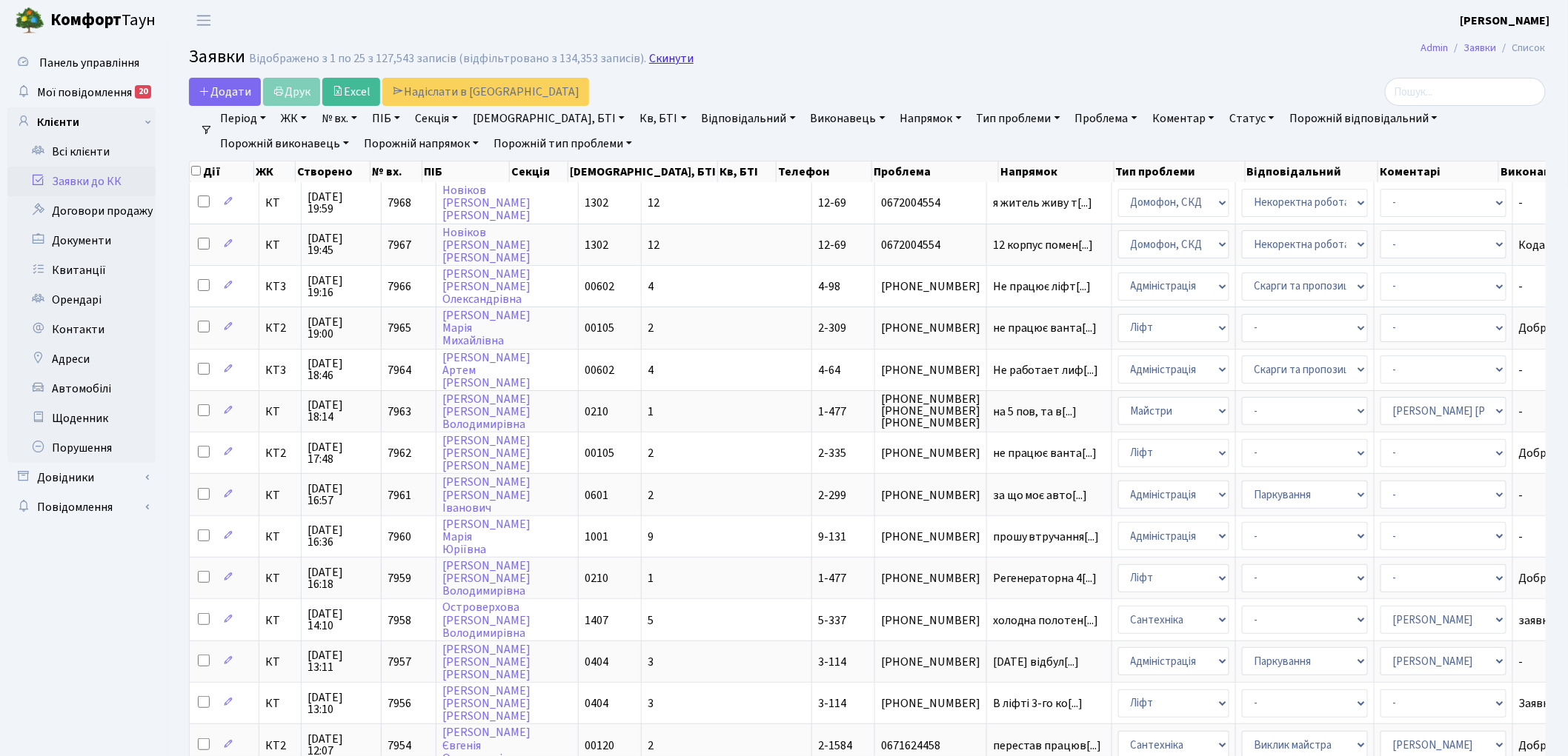
click at [658, 55] on link "Скинути" at bounding box center [671, 59] width 45 height 14
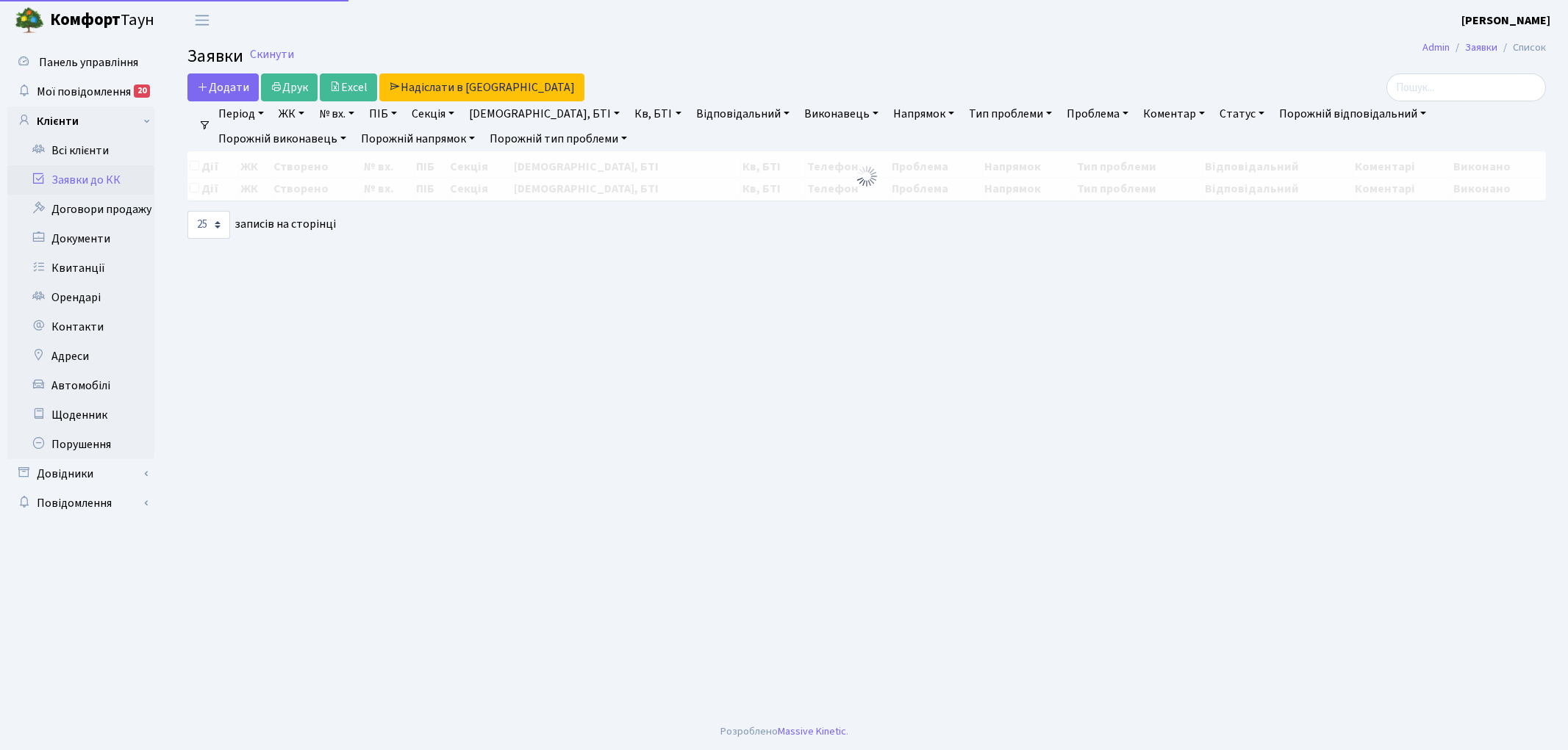
select select "25"
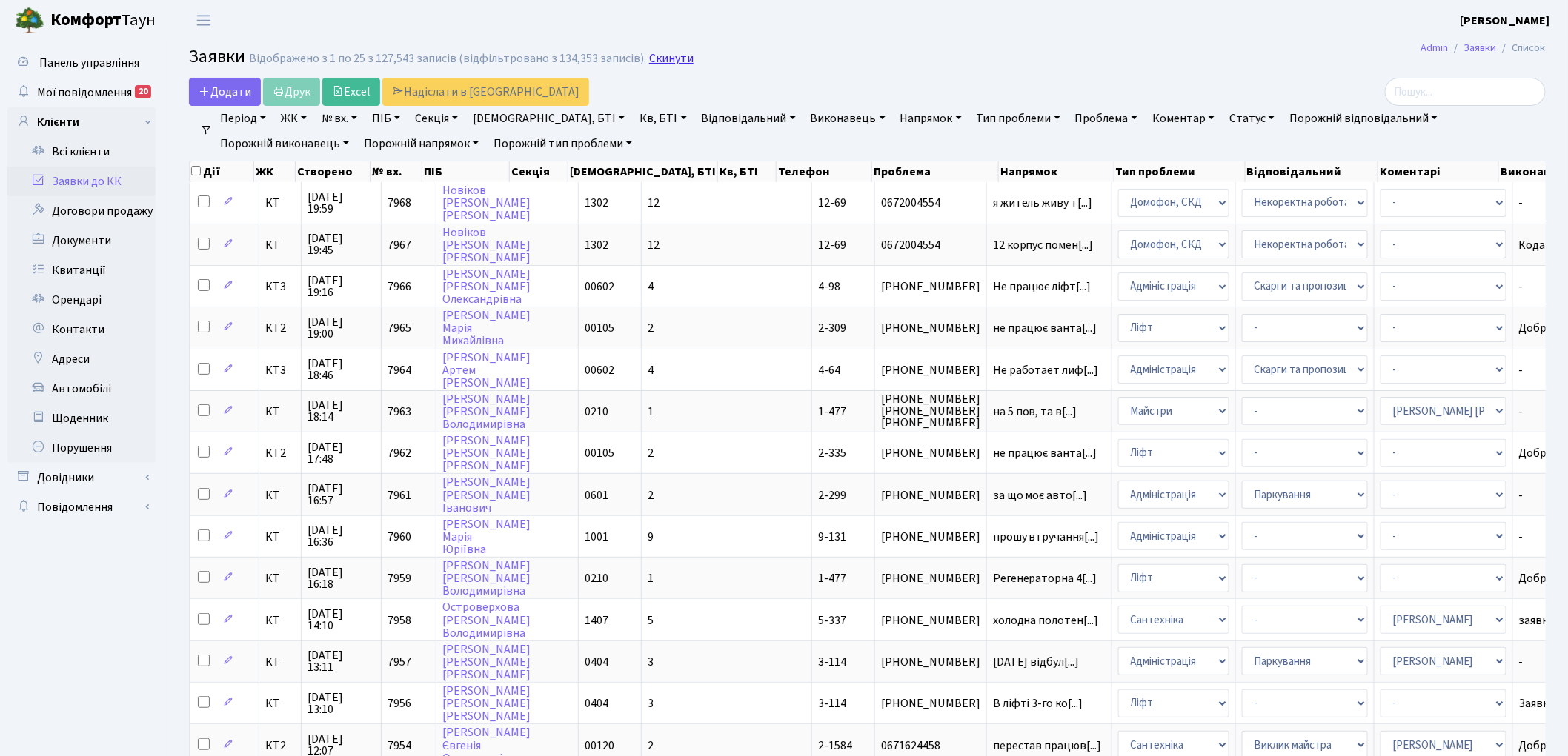
click at [661, 61] on link "Скинути" at bounding box center [671, 59] width 45 height 14
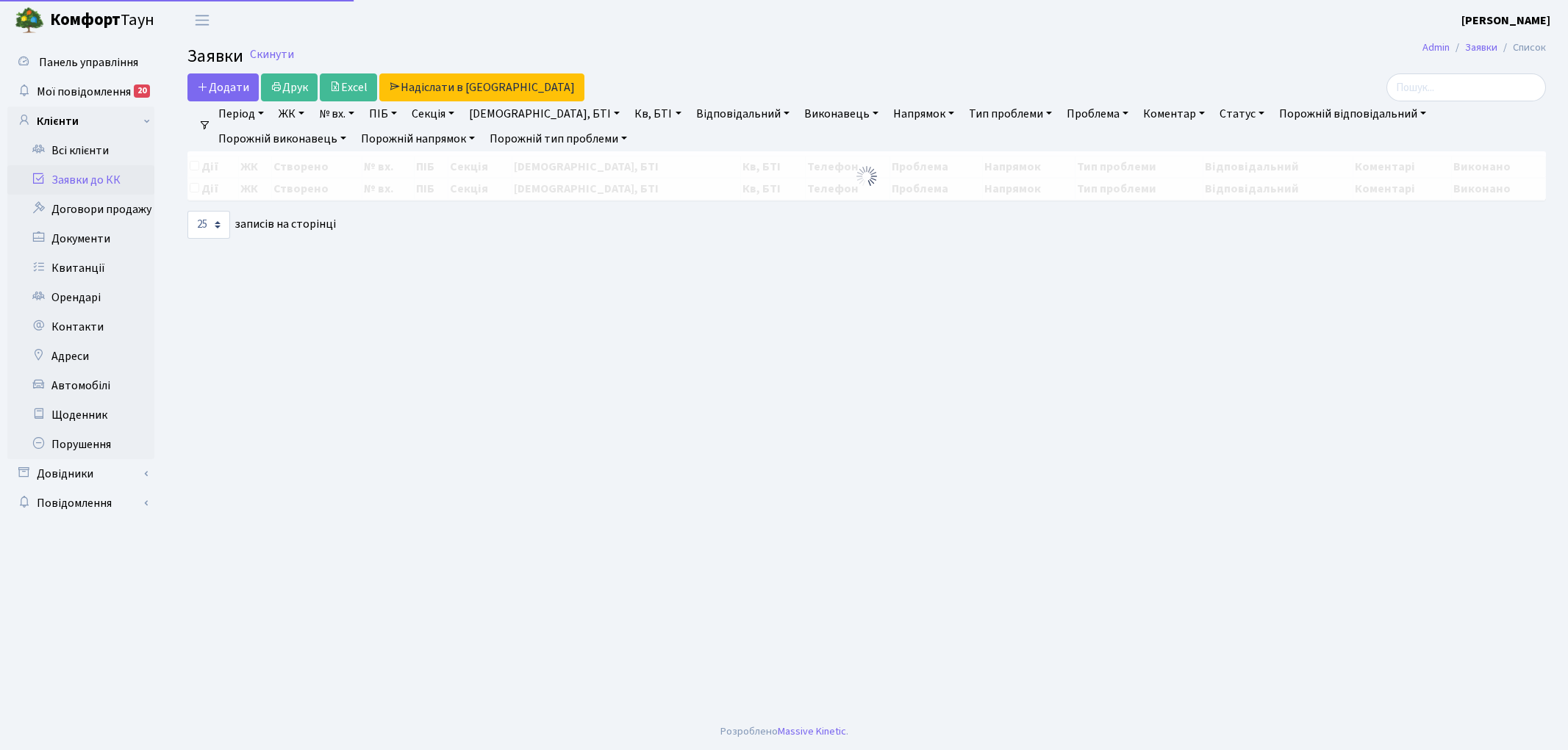
select select "25"
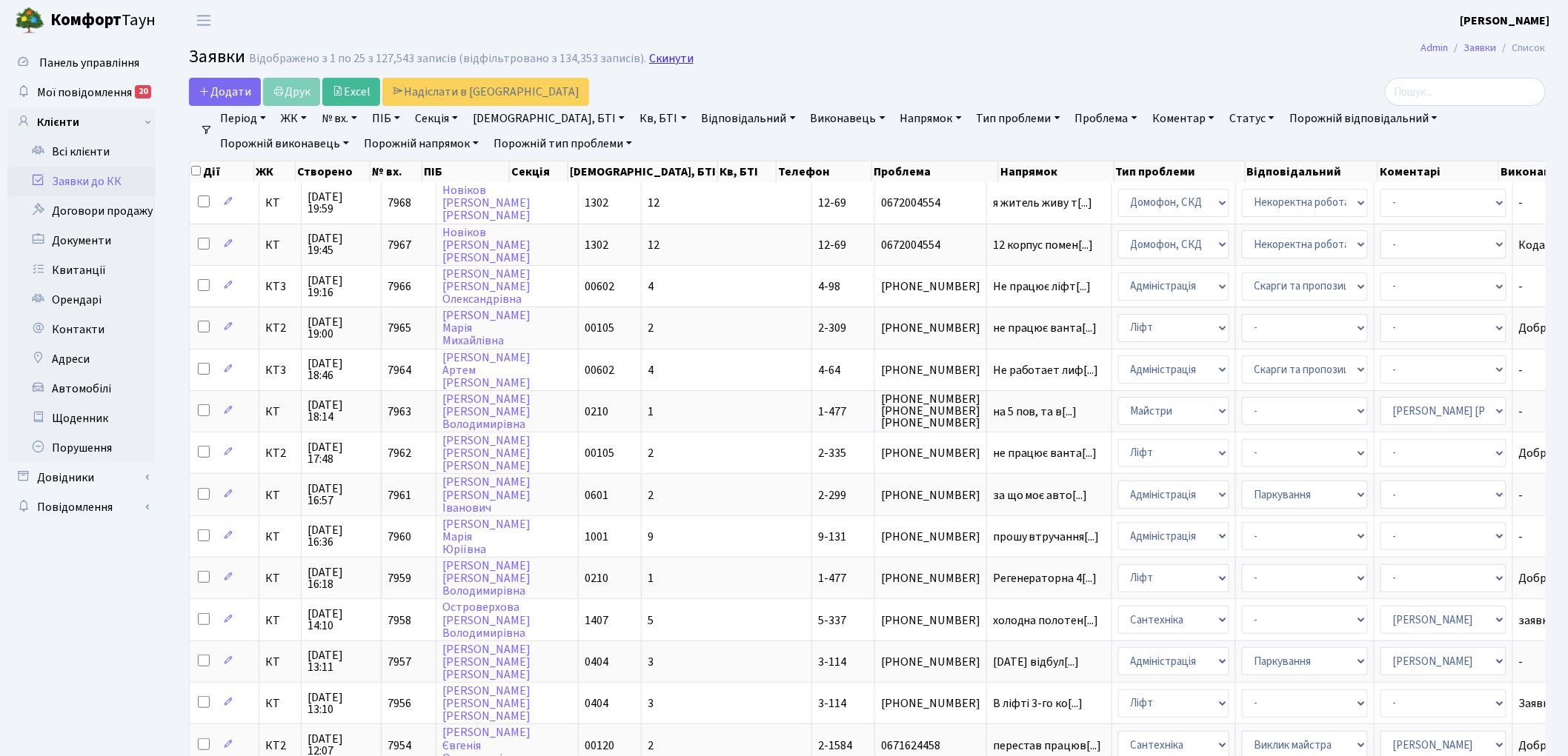
click at [655, 61] on link "Скинути" at bounding box center [671, 59] width 45 height 14
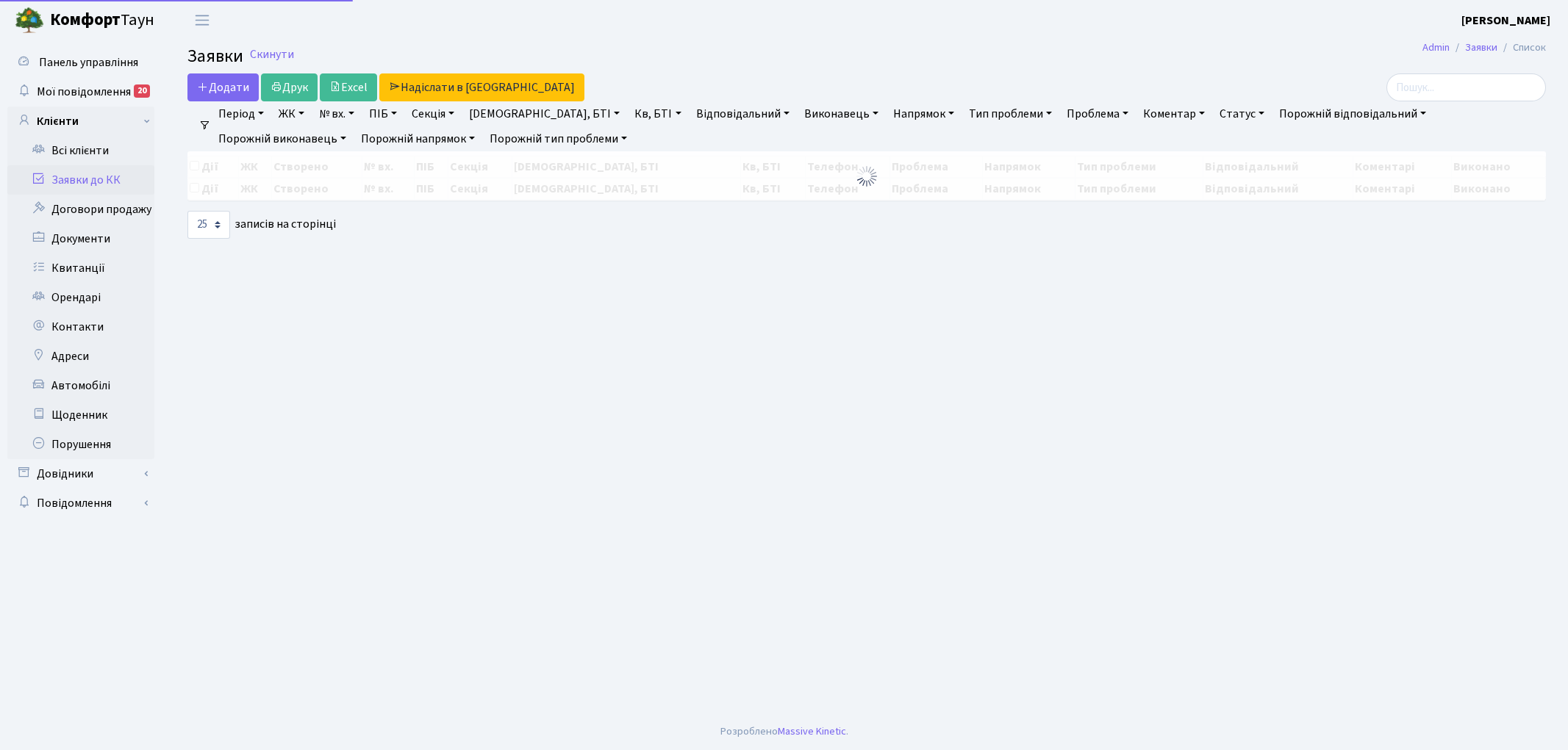
select select "25"
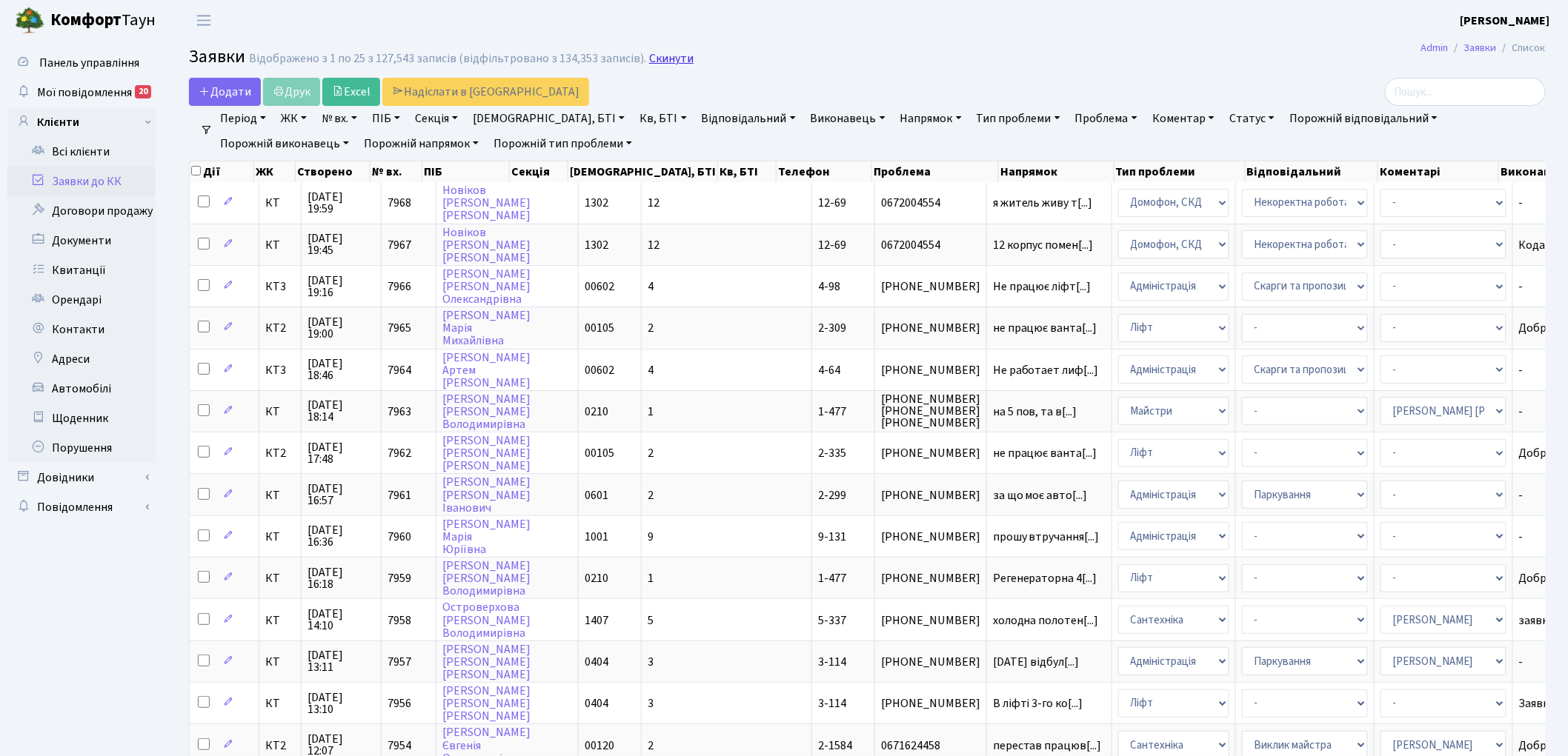
click at [649, 56] on link "Скинути" at bounding box center [671, 59] width 45 height 14
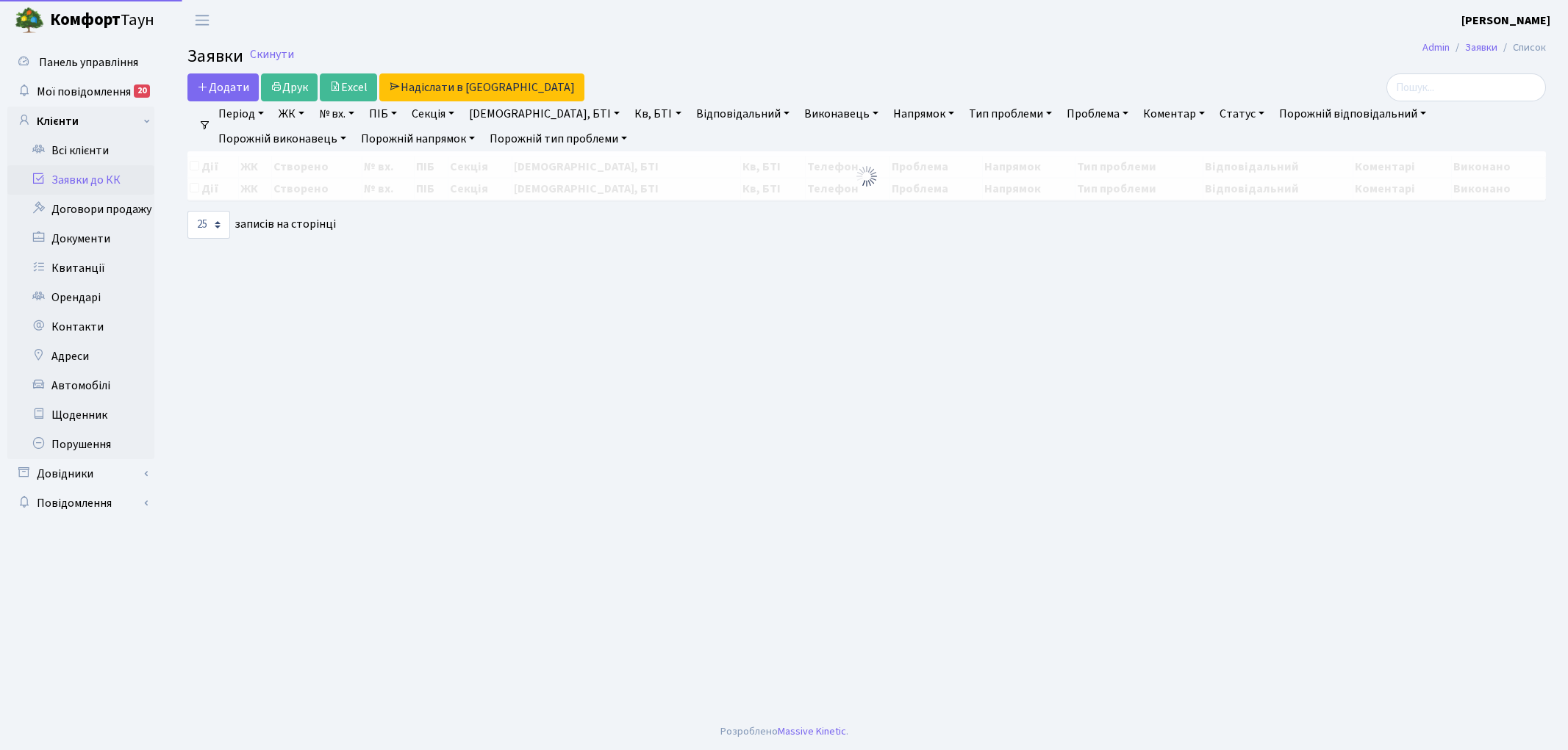
select select "25"
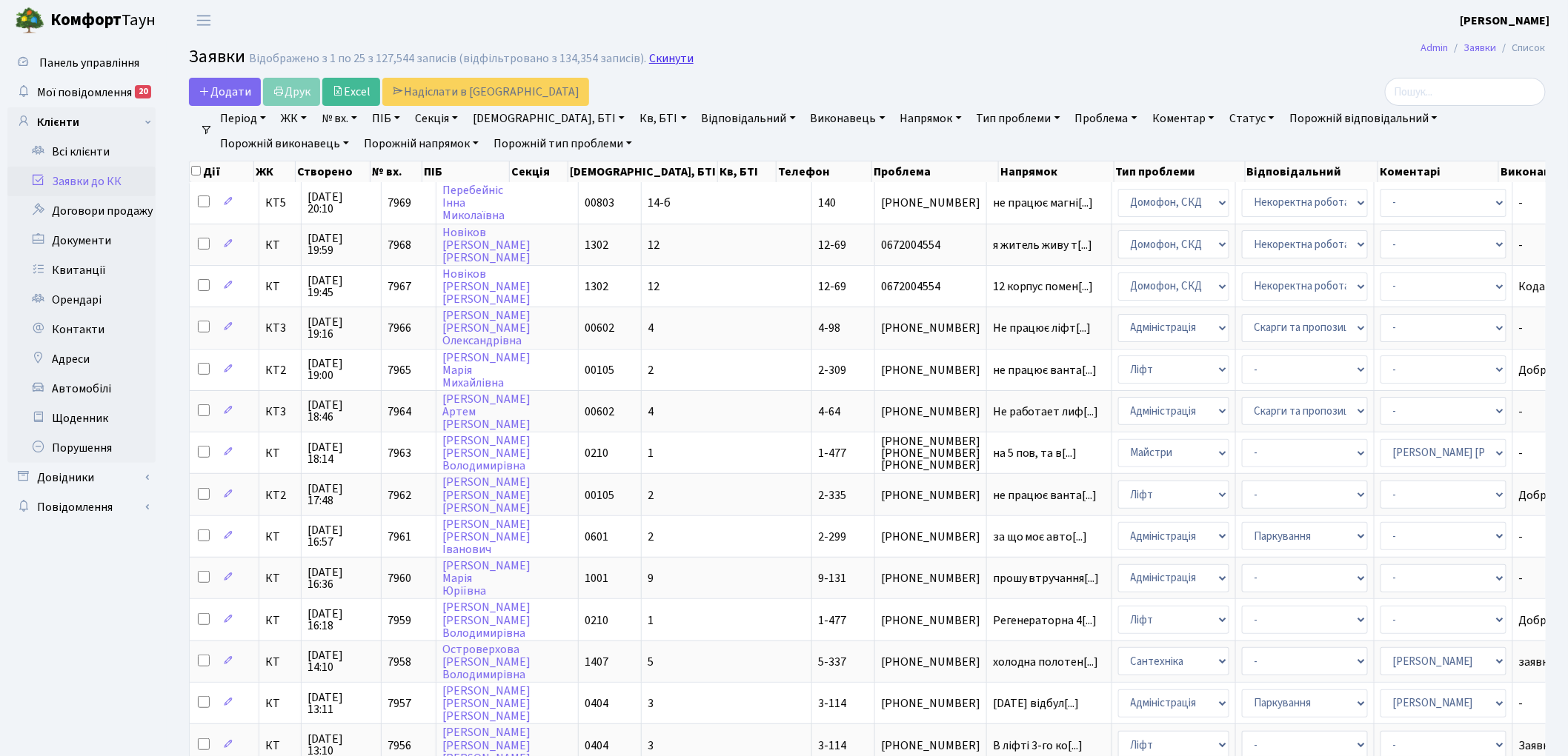
click at [668, 60] on link "Скинути" at bounding box center [671, 59] width 45 height 14
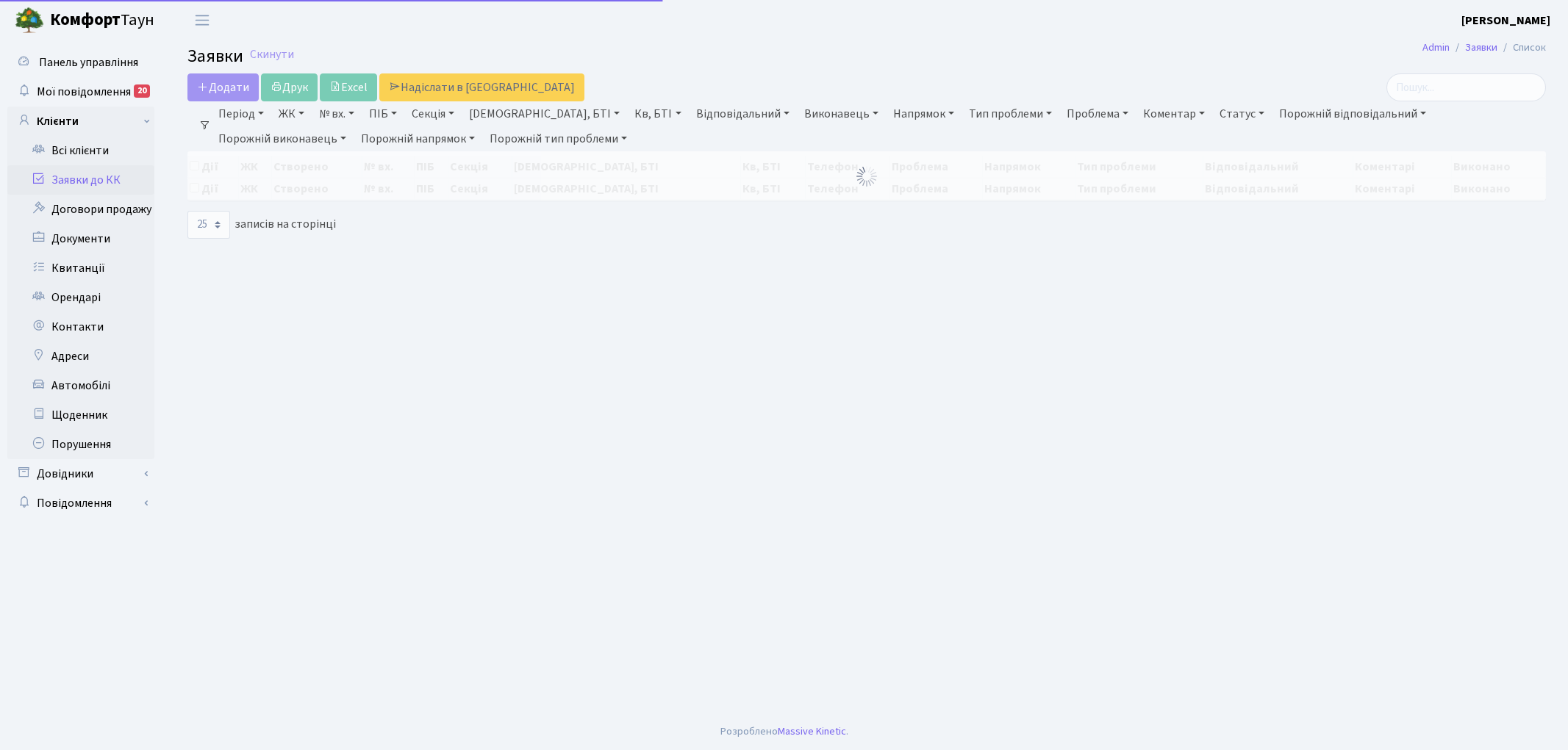
select select "25"
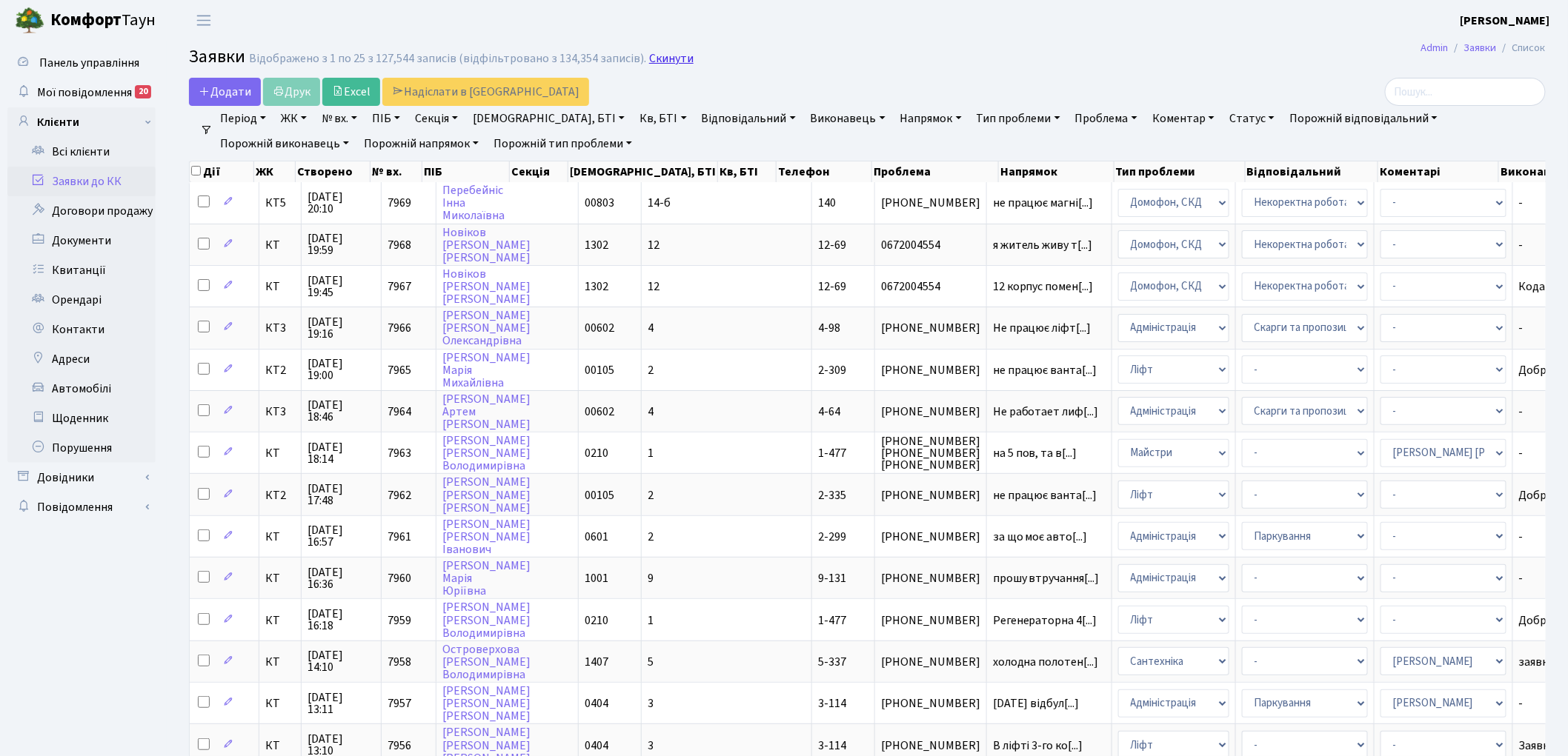
click at [668, 65] on link "Скинути" at bounding box center [671, 59] width 45 height 14
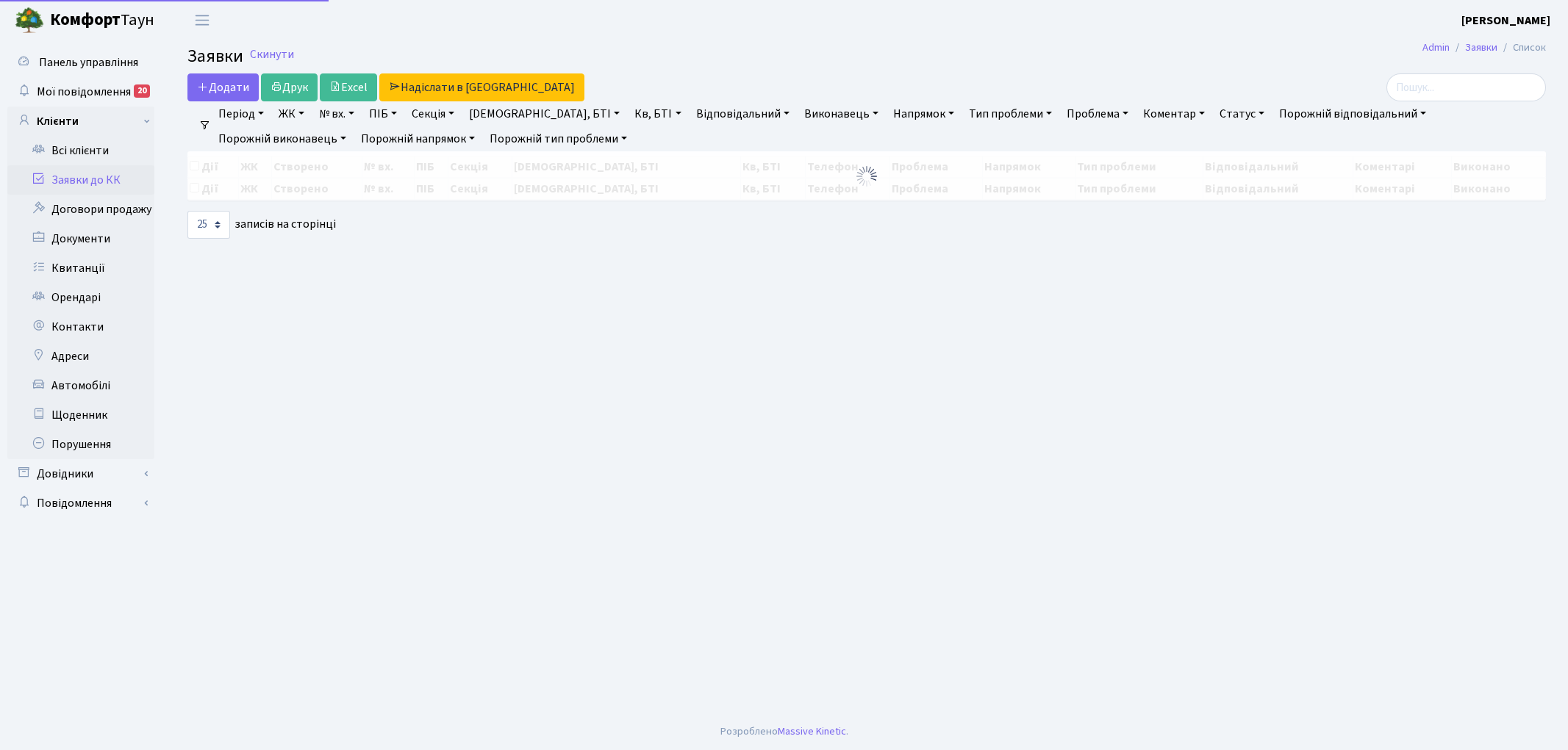
select select "25"
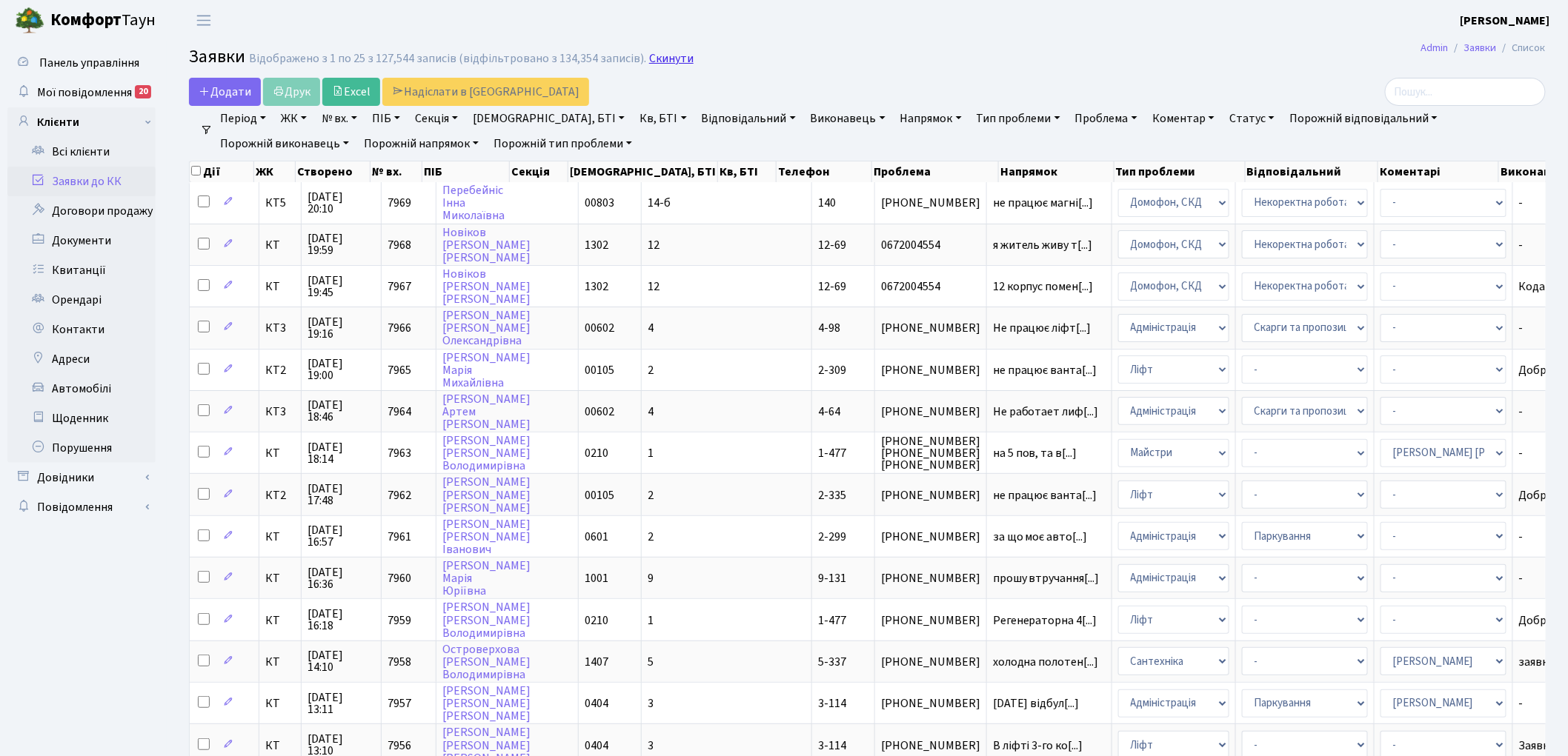
click at [658, 54] on link "Скинути" at bounding box center [671, 59] width 45 height 14
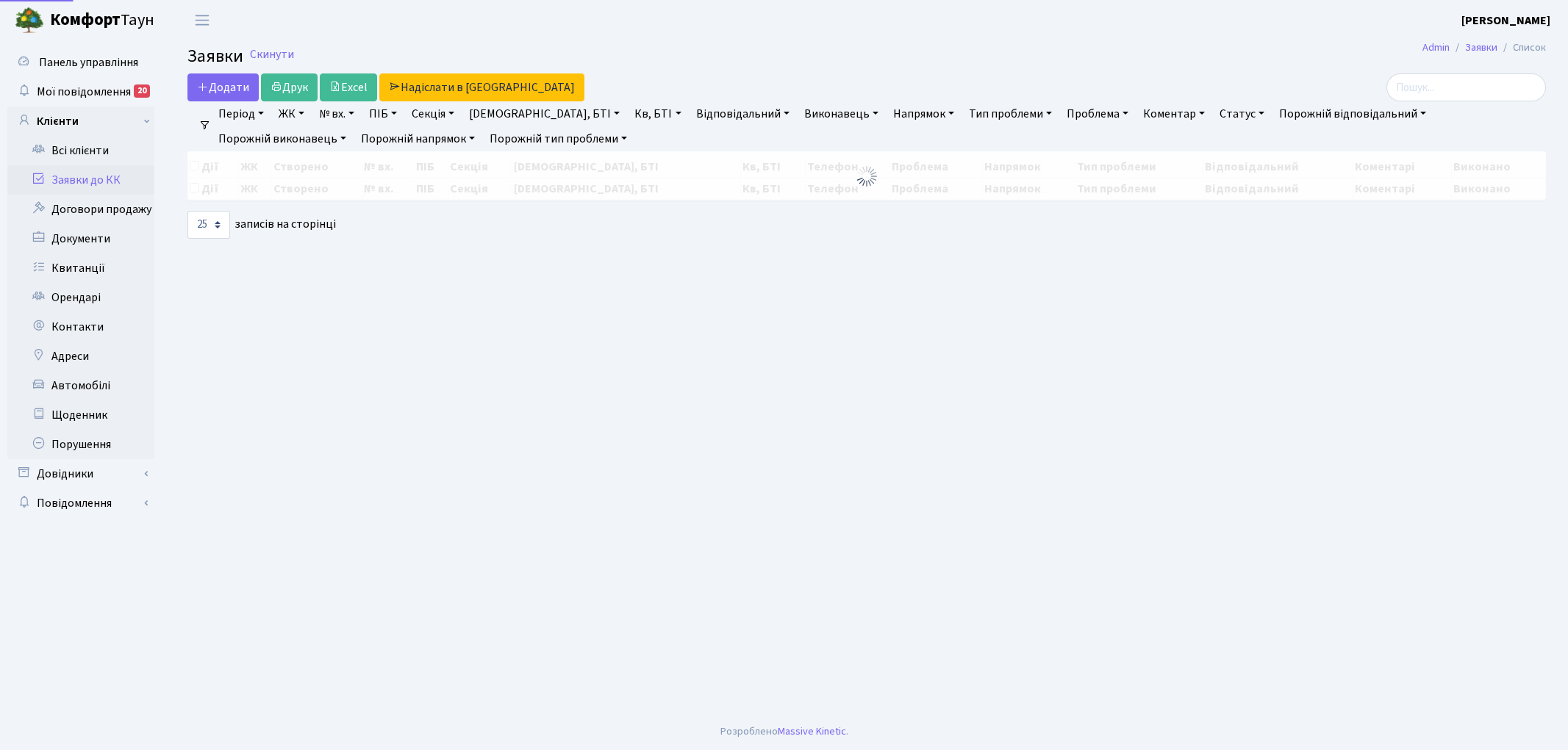
select select "25"
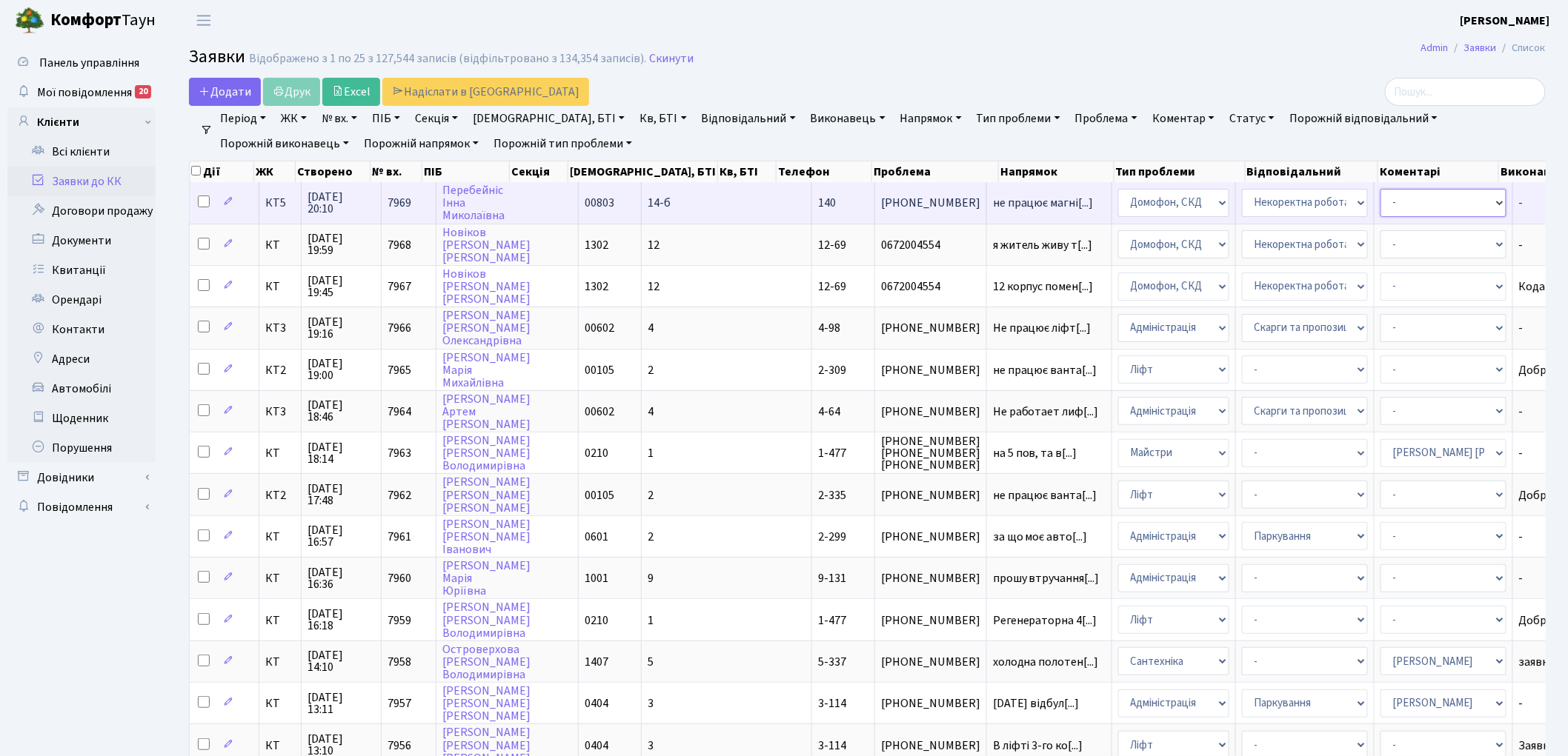
click at [1380, 204] on select "- Адміністратор ЖК КТ [PERSON_NAME] [PERSON_NAME] [PERSON_NAME]Ю. [PERSON_NAME]…" at bounding box center [1443, 203] width 126 height 28
select select "22"
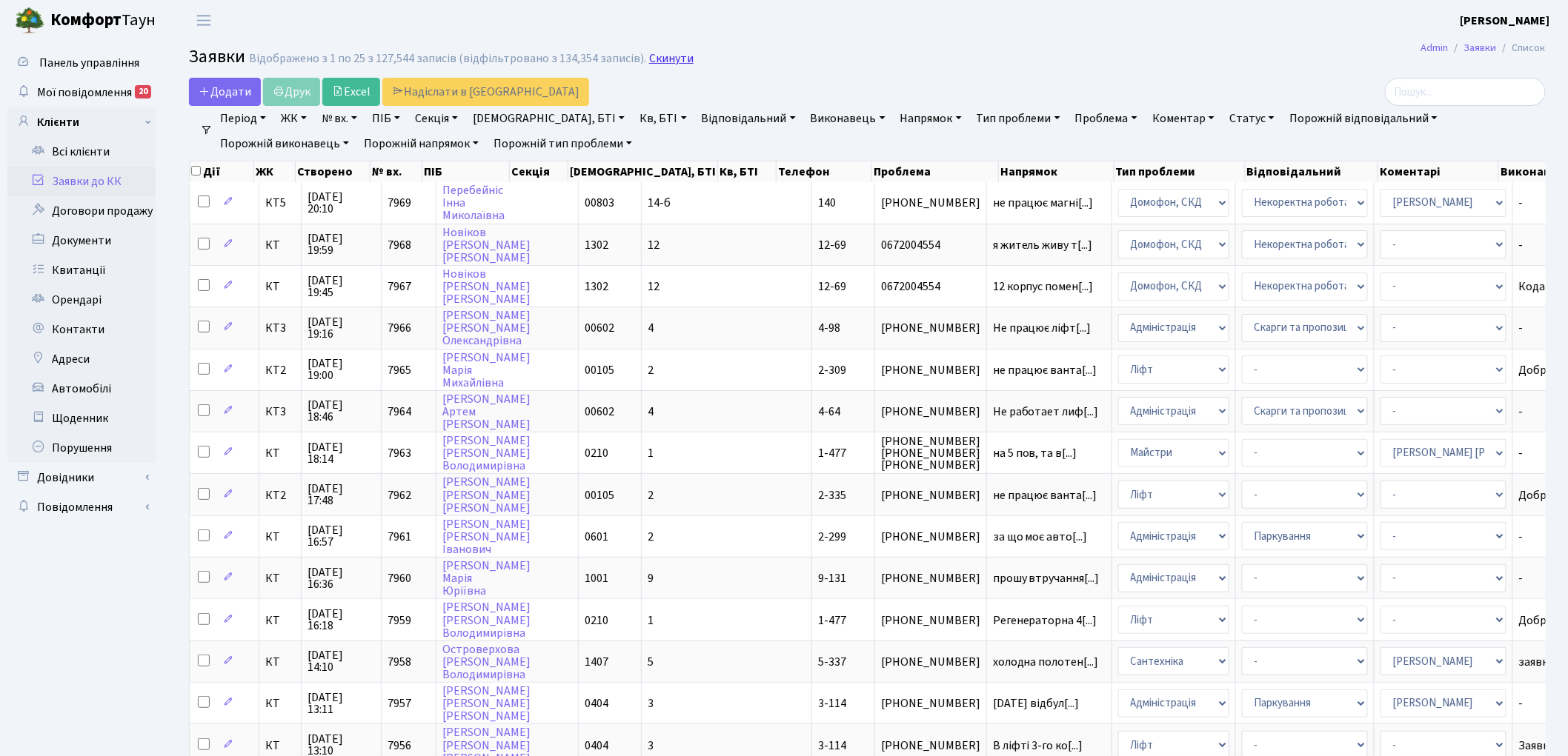
click at [655, 60] on link "Скинути" at bounding box center [671, 59] width 45 height 14
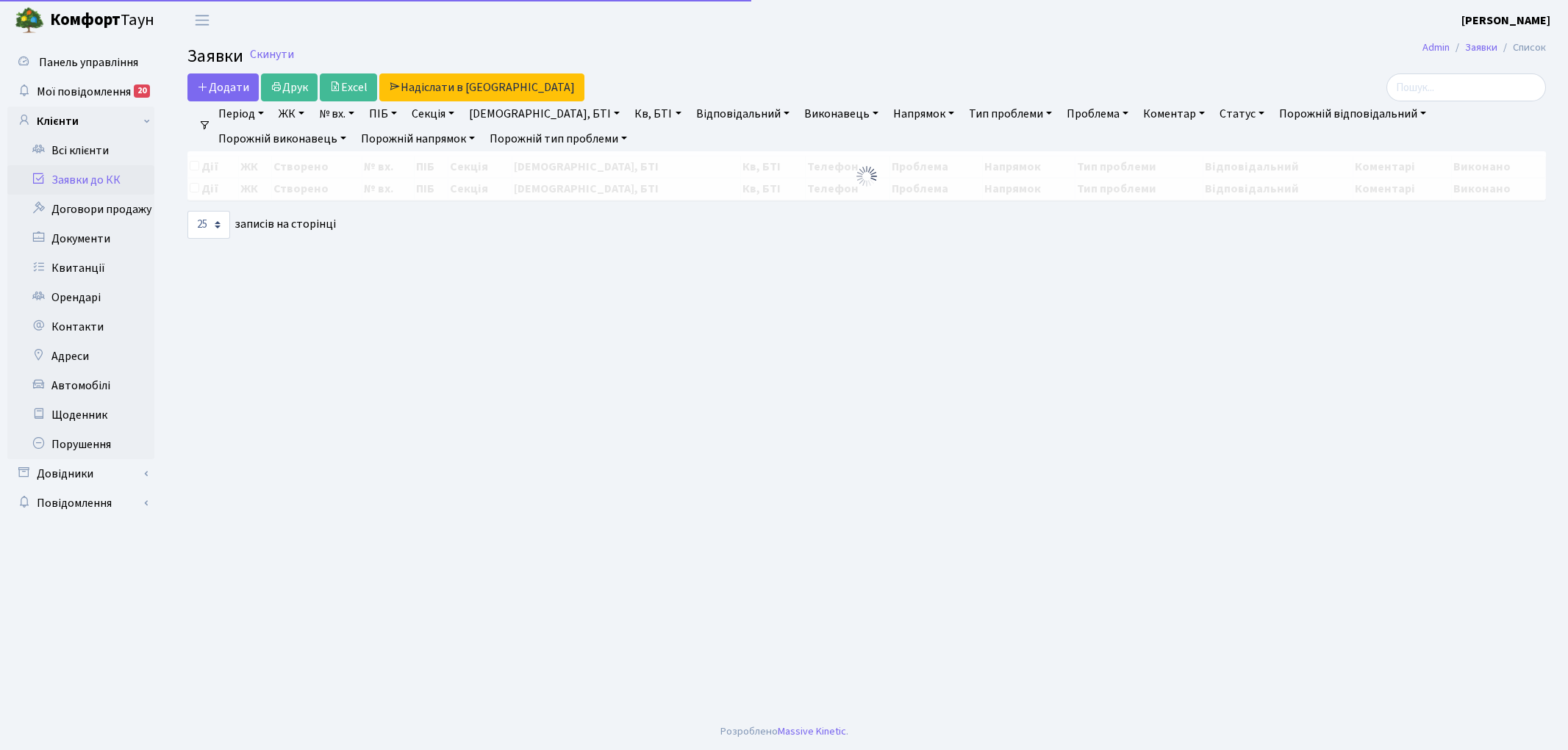
select select "25"
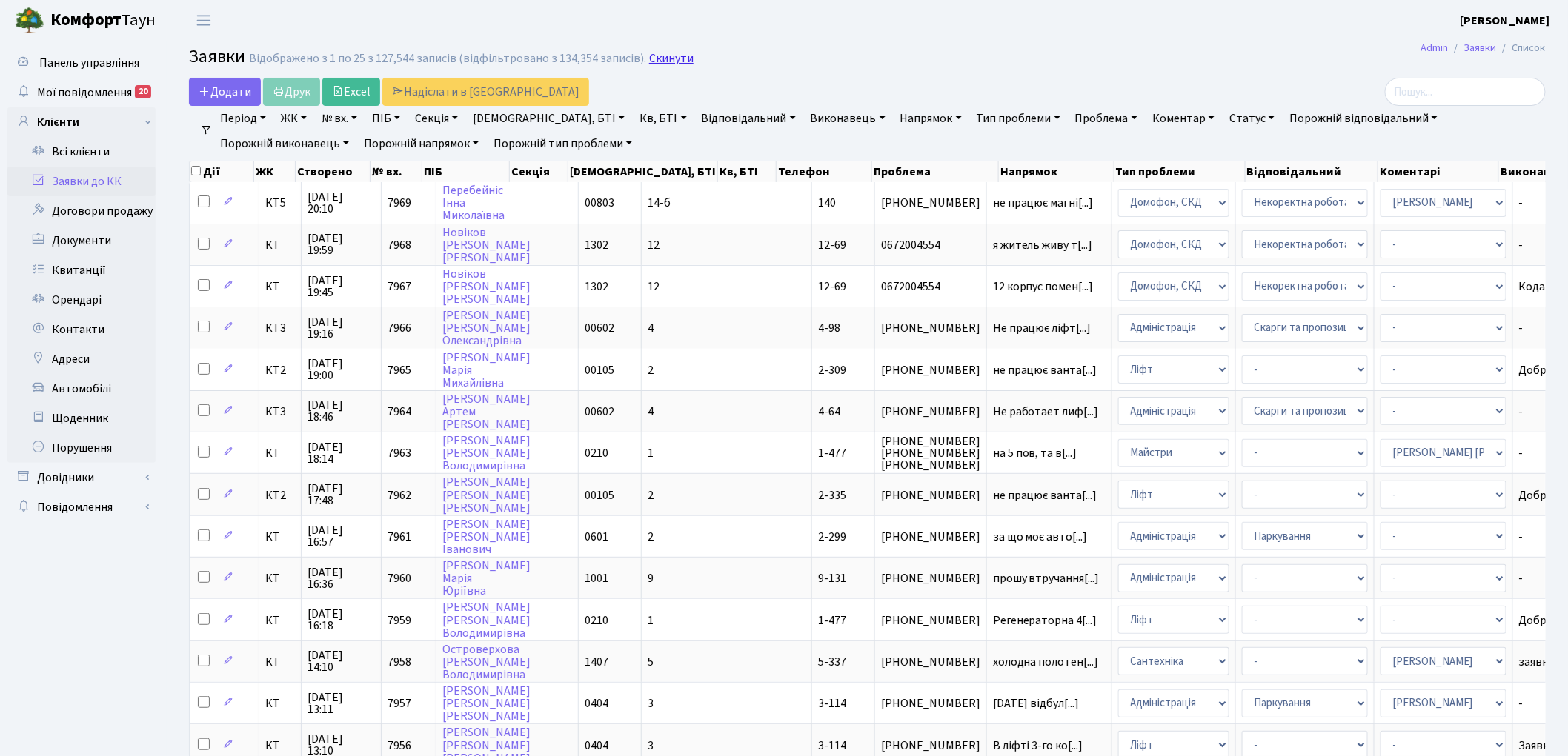
click at [658, 56] on link "Скинути" at bounding box center [671, 59] width 45 height 14
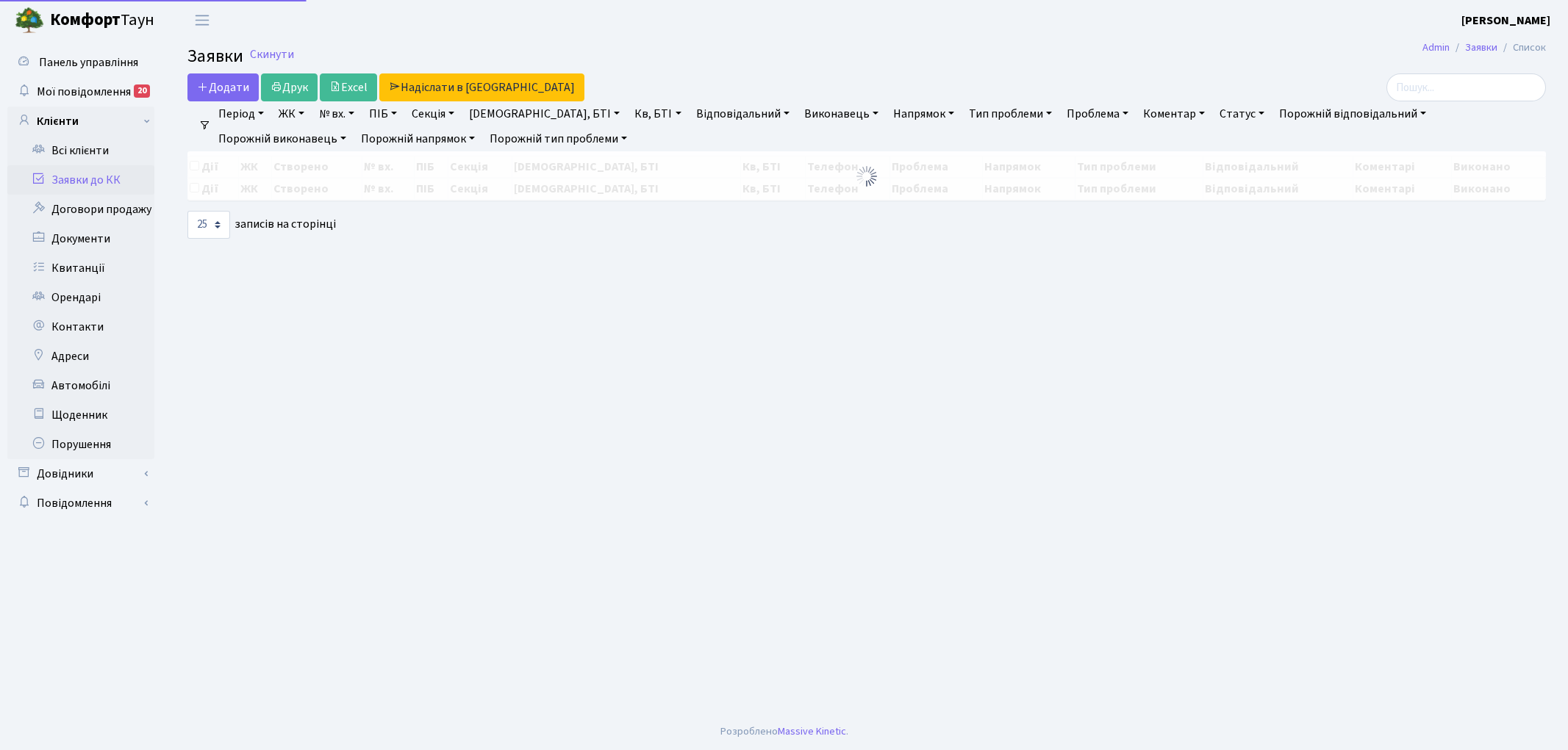
select select "25"
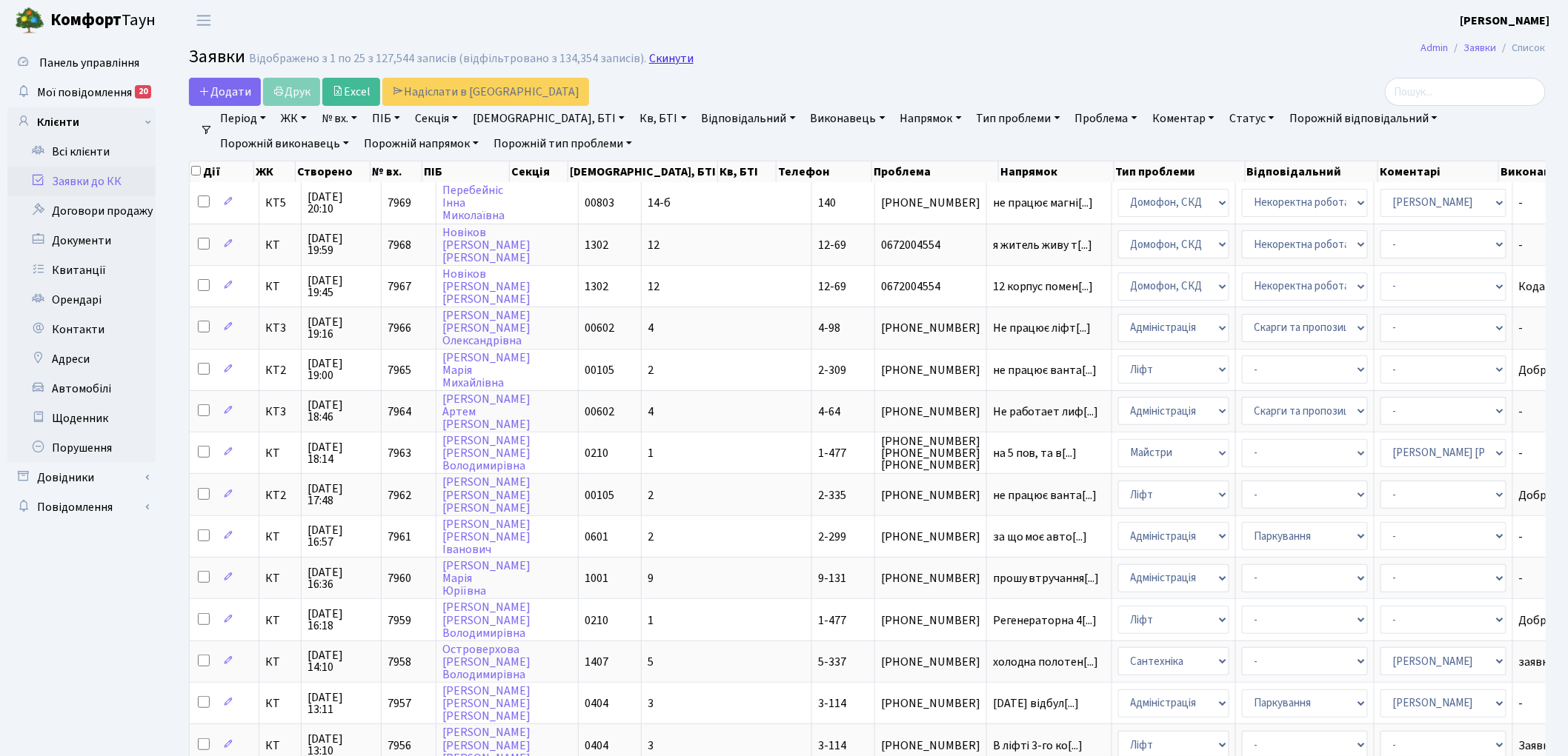
click at [659, 63] on link "Скинути" at bounding box center [671, 59] width 45 height 14
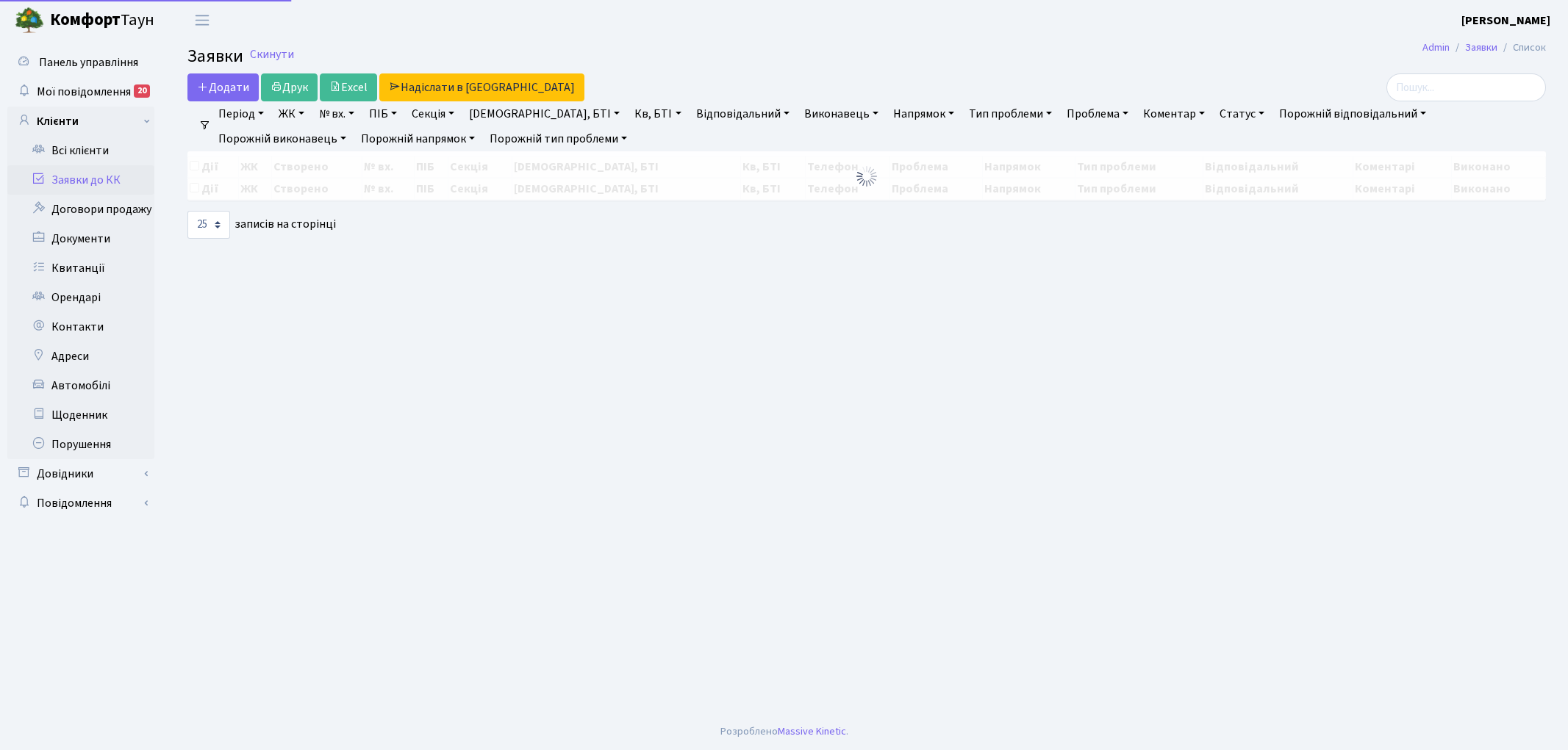
select select "25"
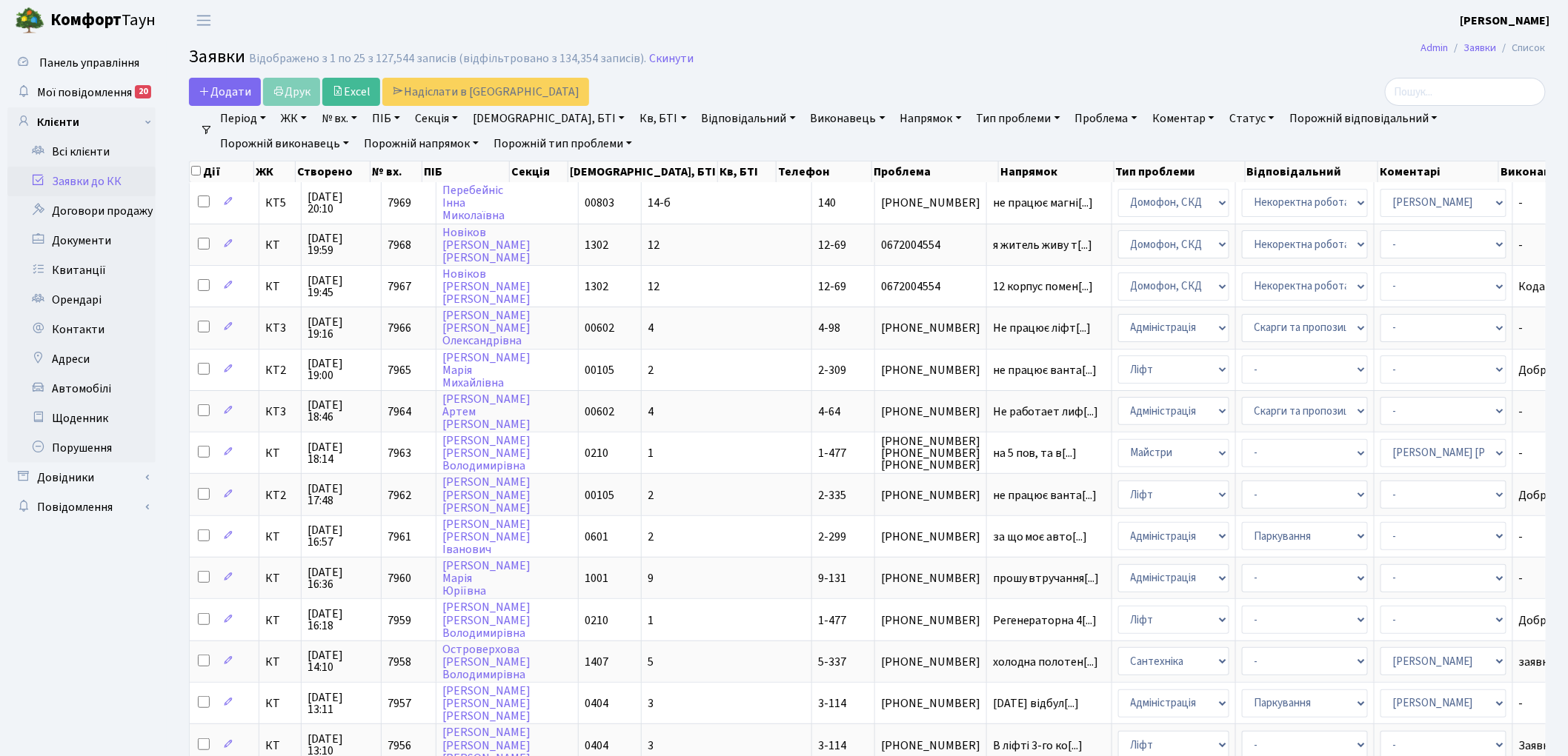
click at [634, 124] on link "Кв, БТІ" at bounding box center [663, 118] width 59 height 26
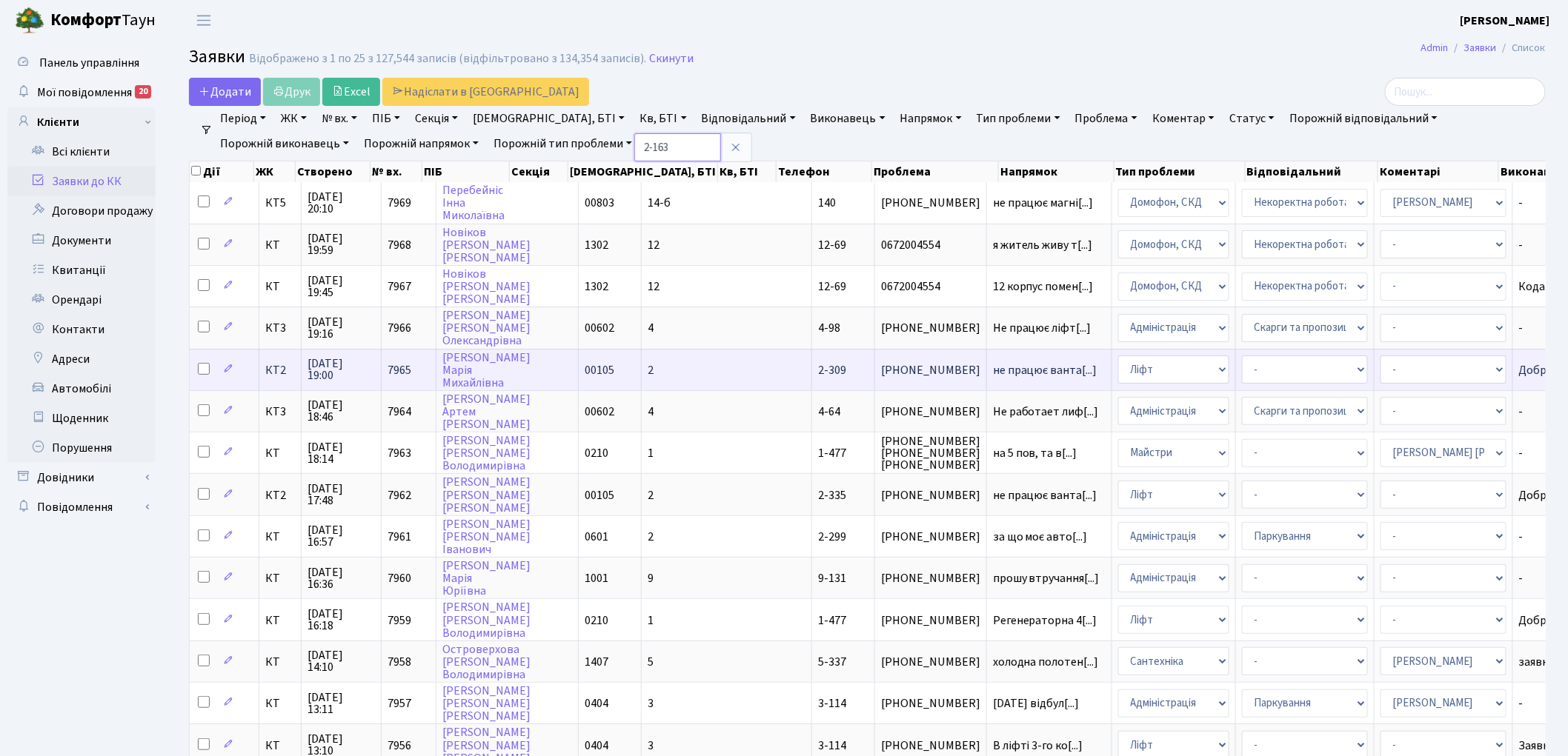
type input "2-163"
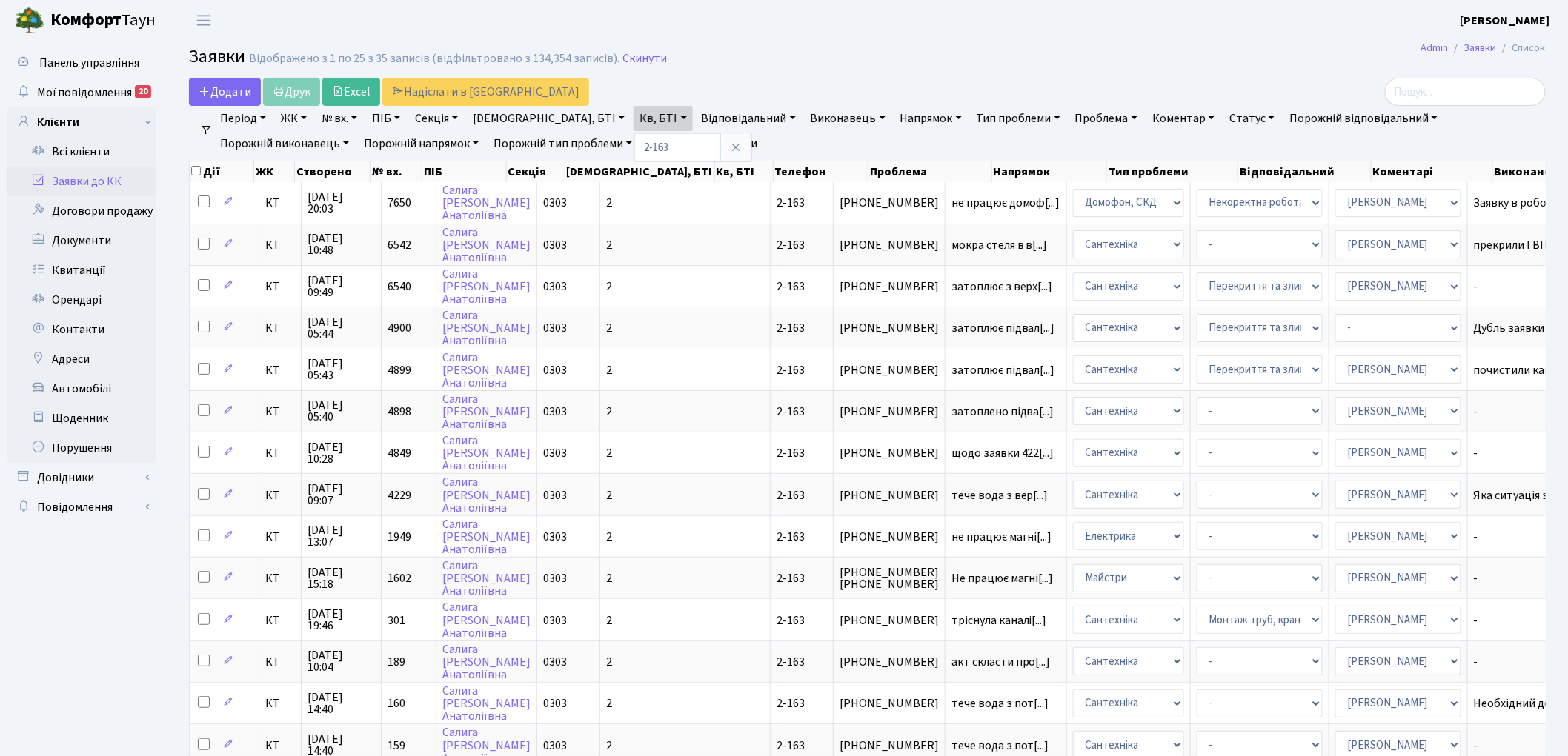
click at [640, 144] on link "Очистити фільтри" at bounding box center [701, 143] width 122 height 26
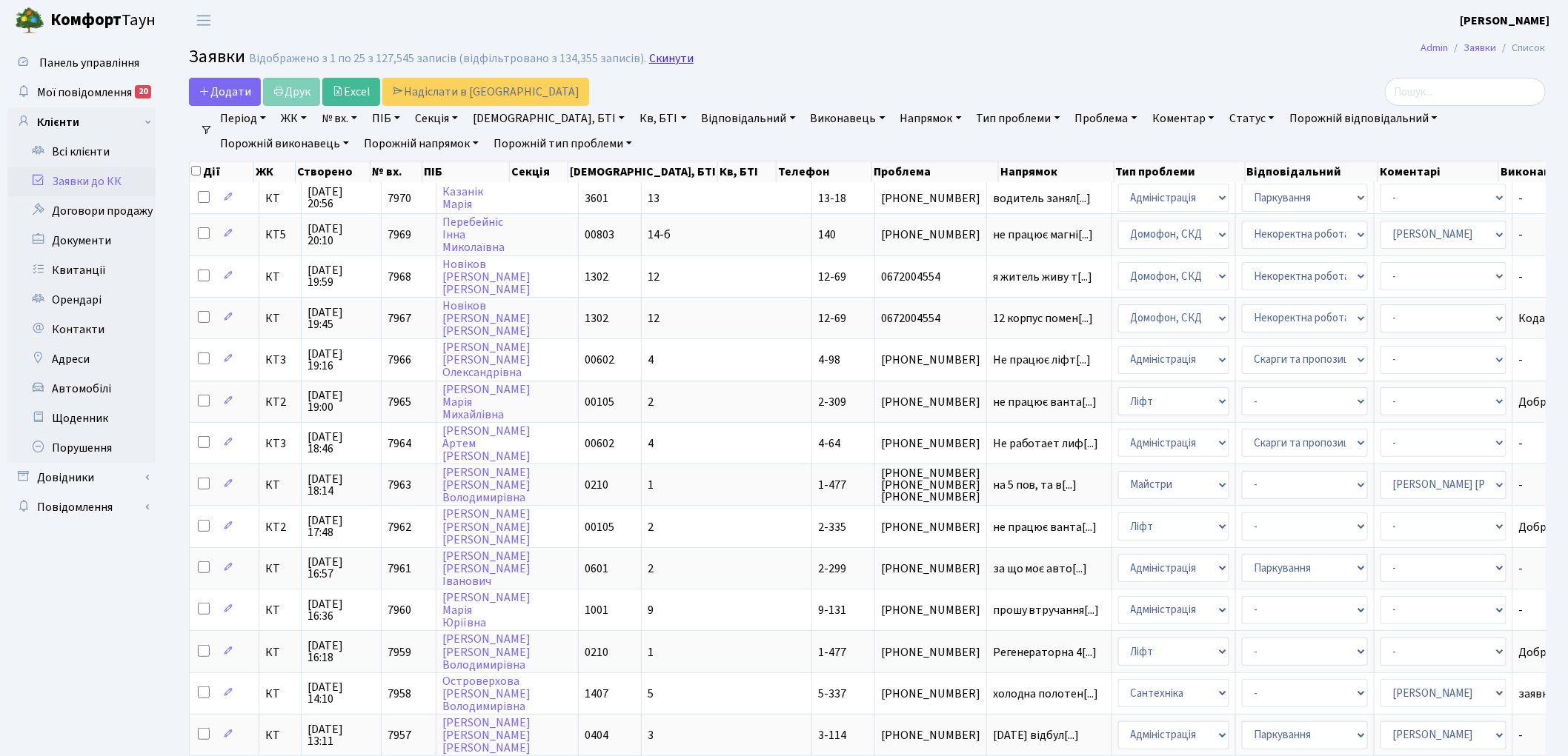
click at [655, 62] on link "Скинути" at bounding box center [671, 59] width 45 height 14
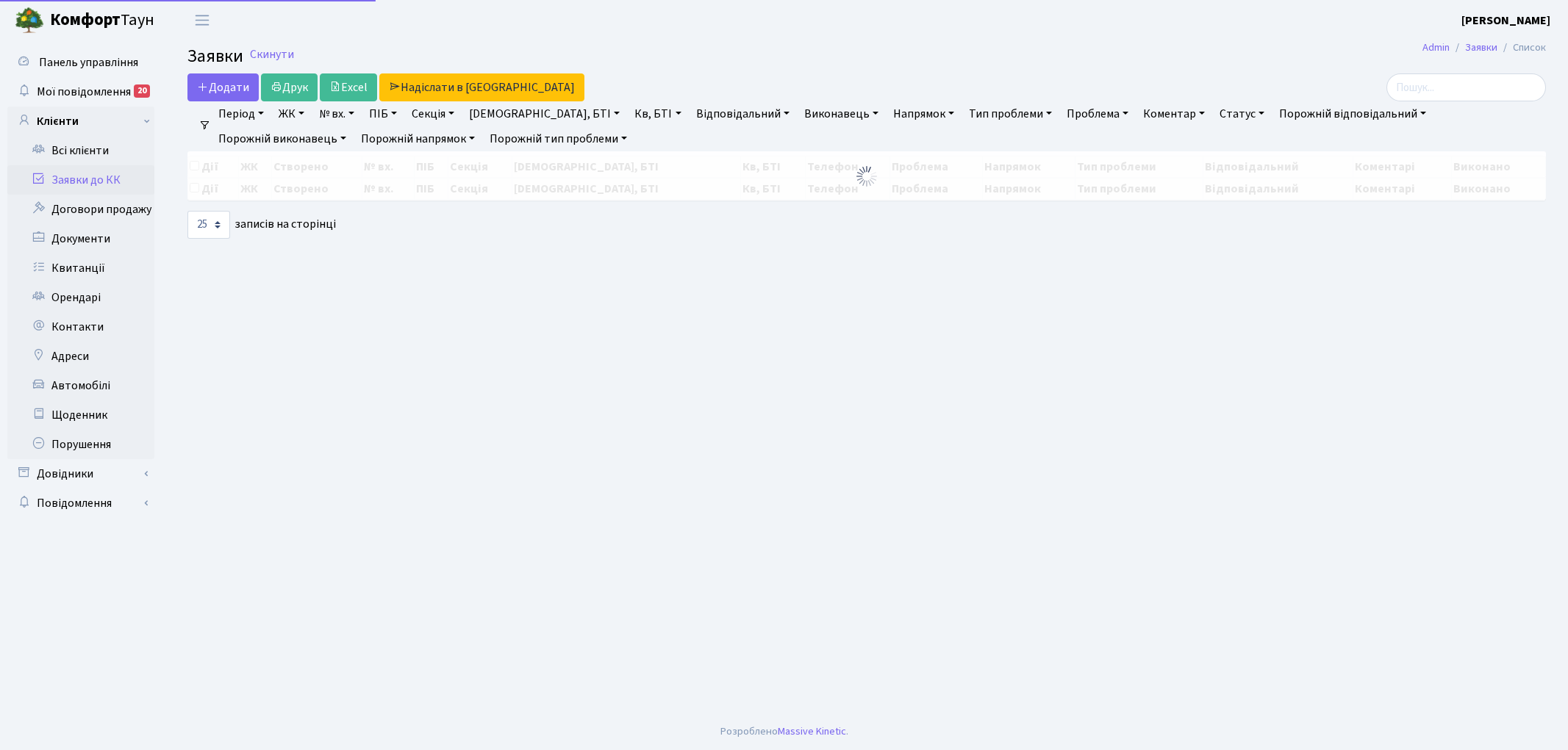
select select "25"
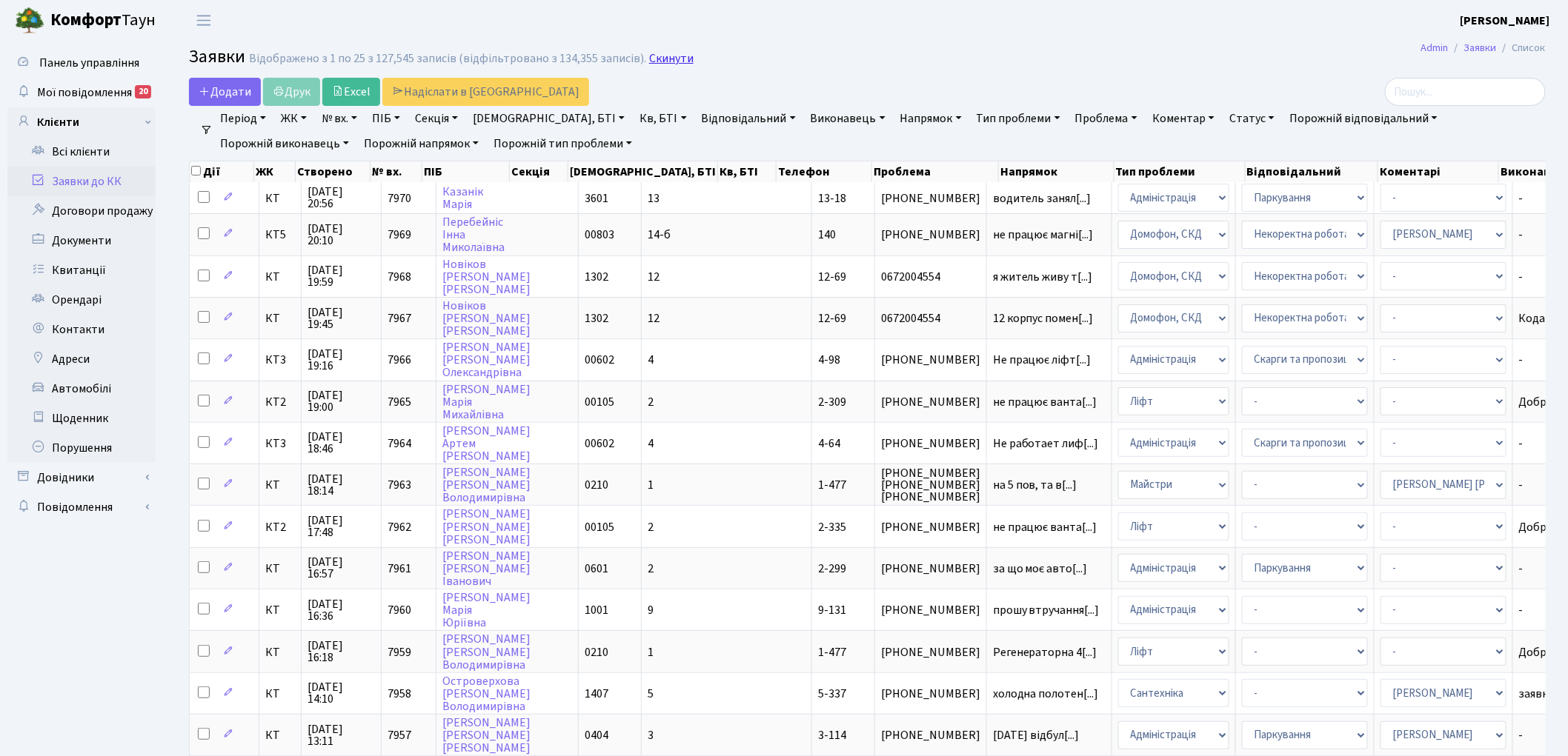
click at [663, 61] on link "Скинути" at bounding box center [671, 59] width 45 height 14
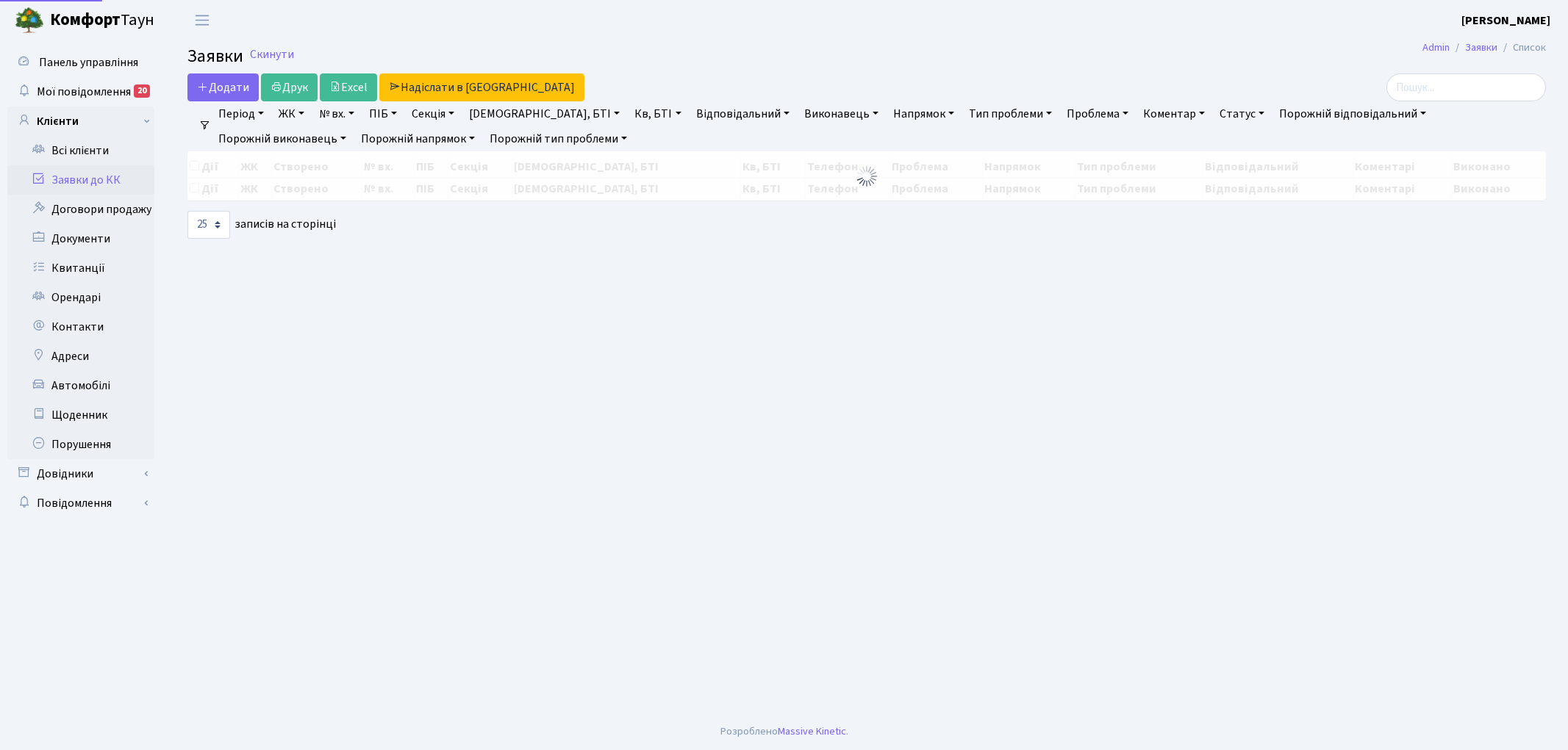
select select "25"
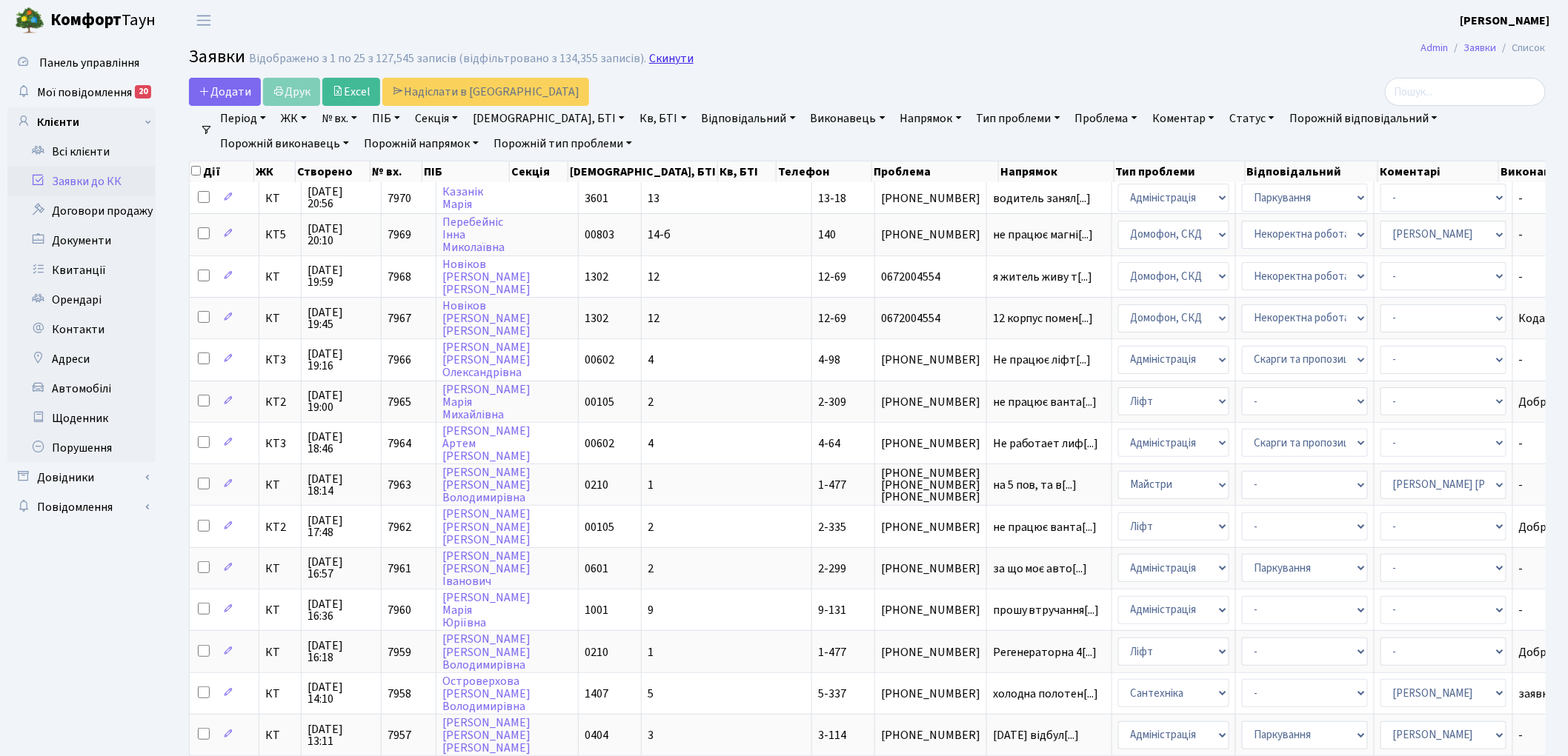
click at [651, 63] on link "Скинути" at bounding box center [671, 59] width 45 height 14
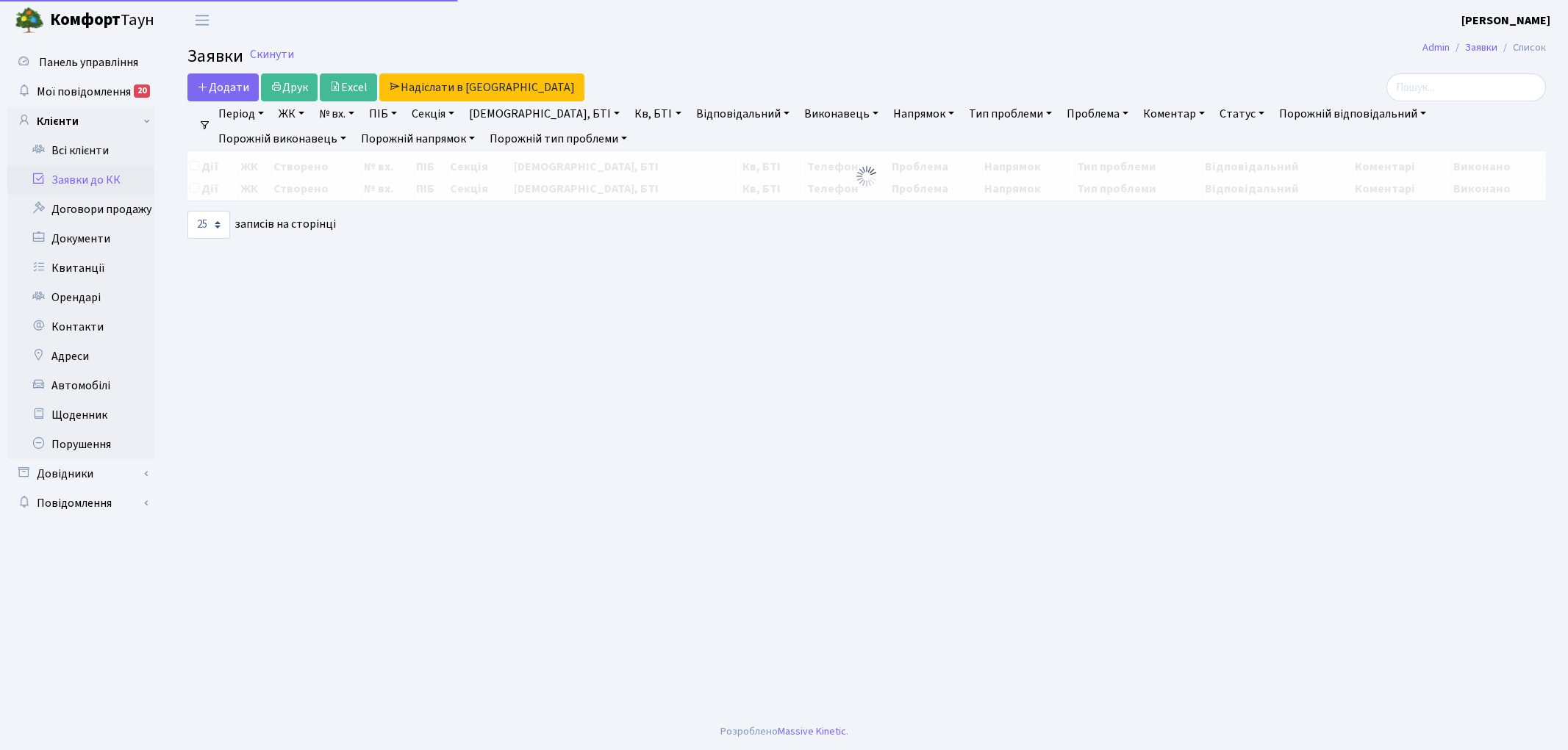
select select "25"
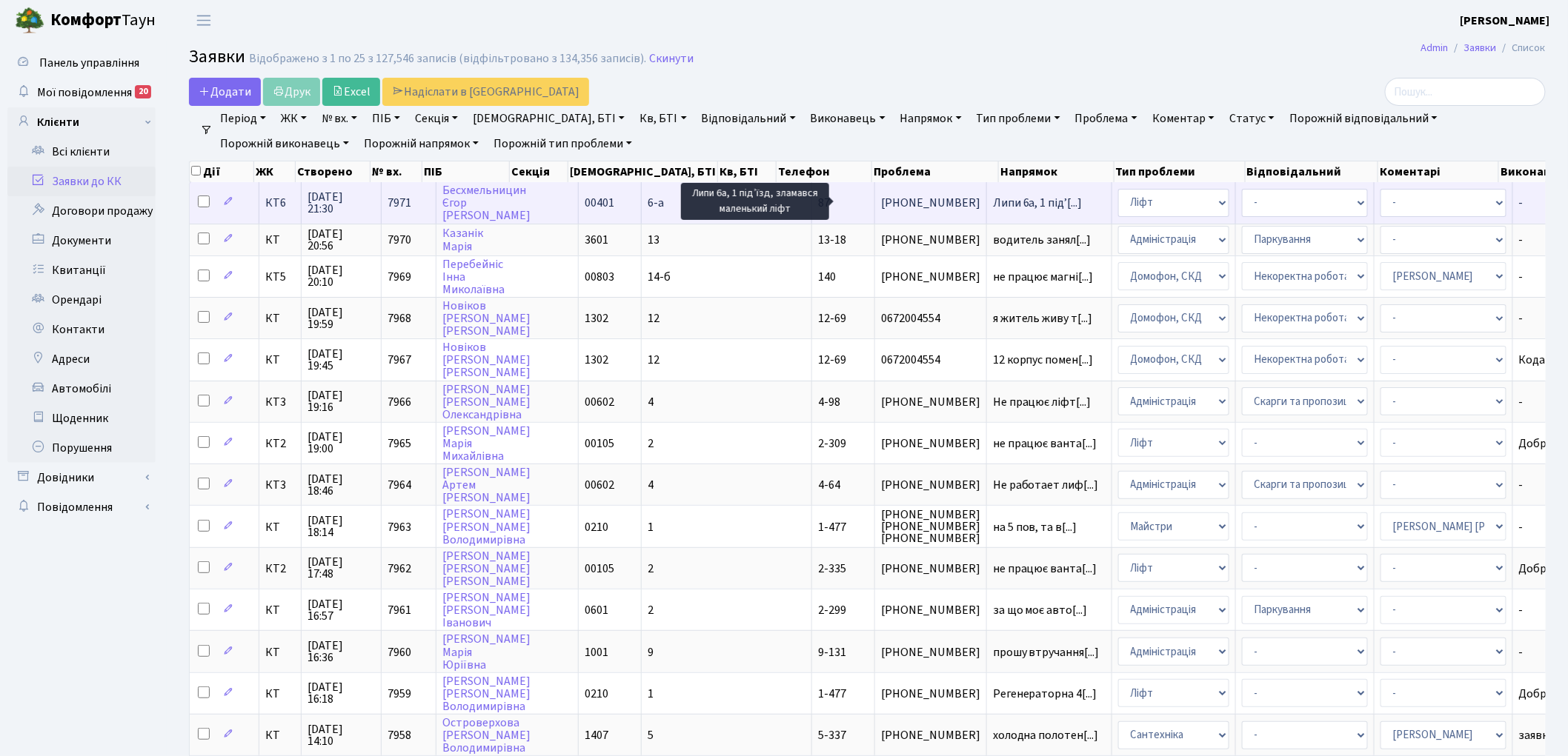
click at [993, 204] on span "Липи 6а, 1 підʼ[...]" at bounding box center [1037, 203] width 90 height 16
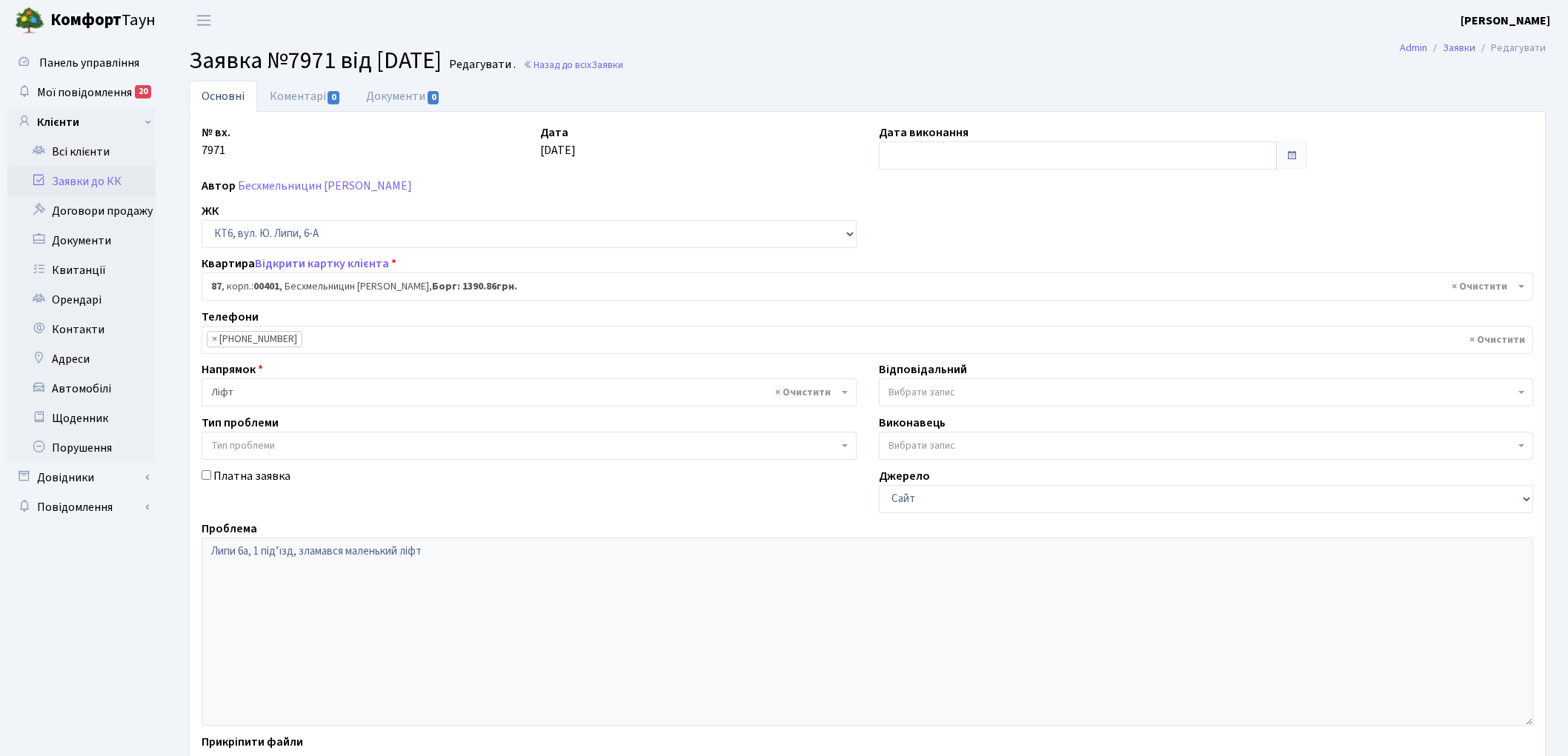
select select "17179"
click at [308, 100] on link "Коментарі 0" at bounding box center [305, 96] width 97 height 30
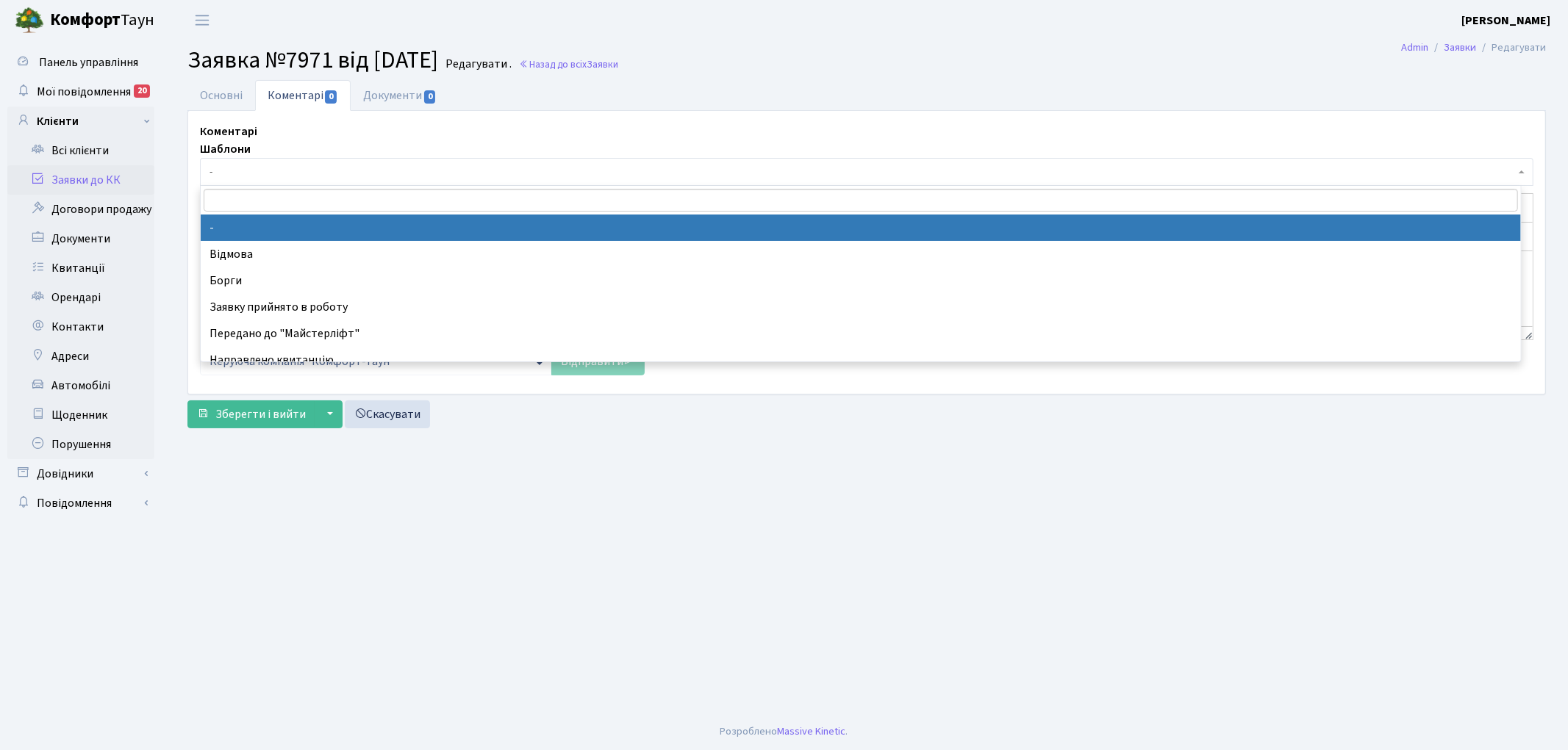
click at [295, 164] on span "-" at bounding box center [862, 172] width 1306 height 15
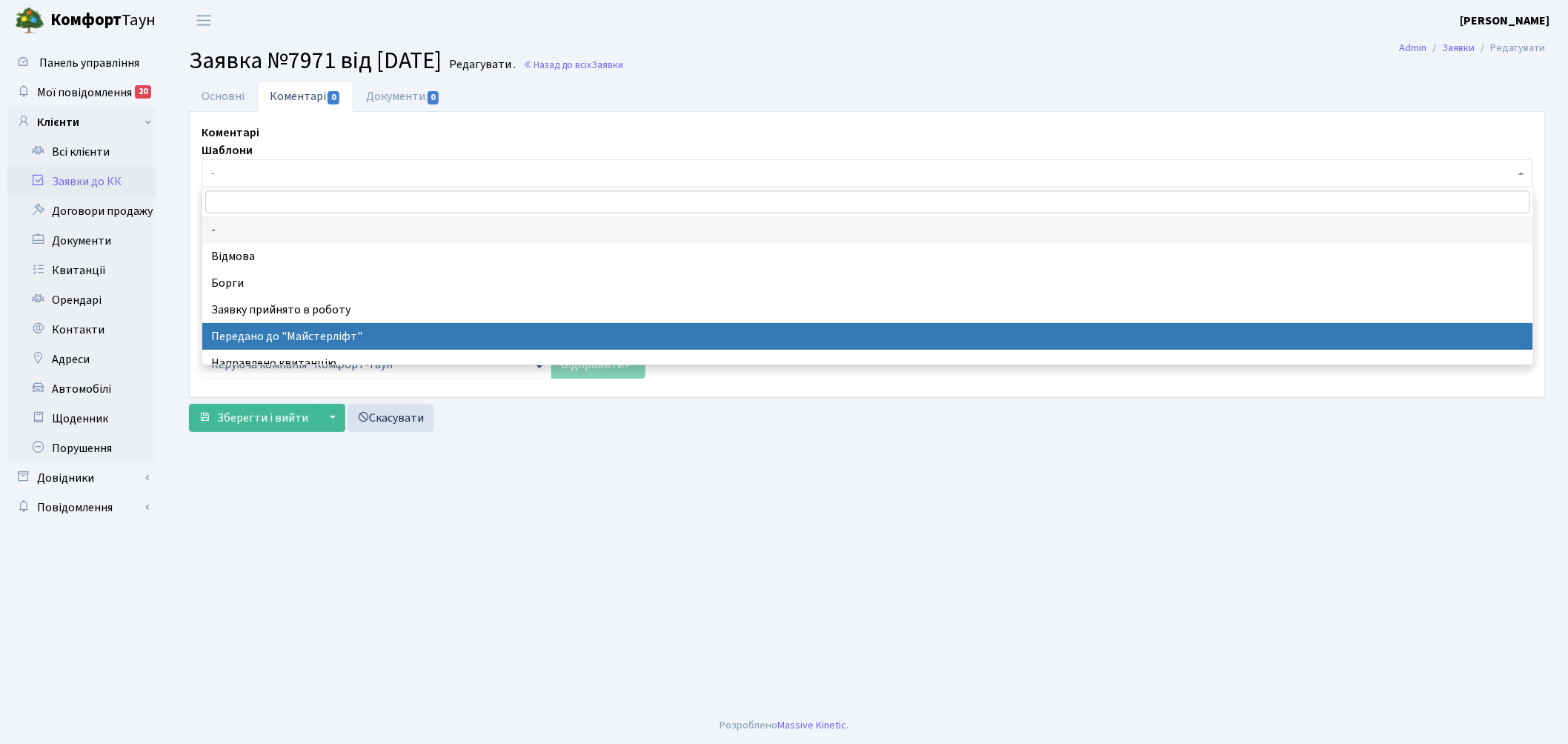
select select "9"
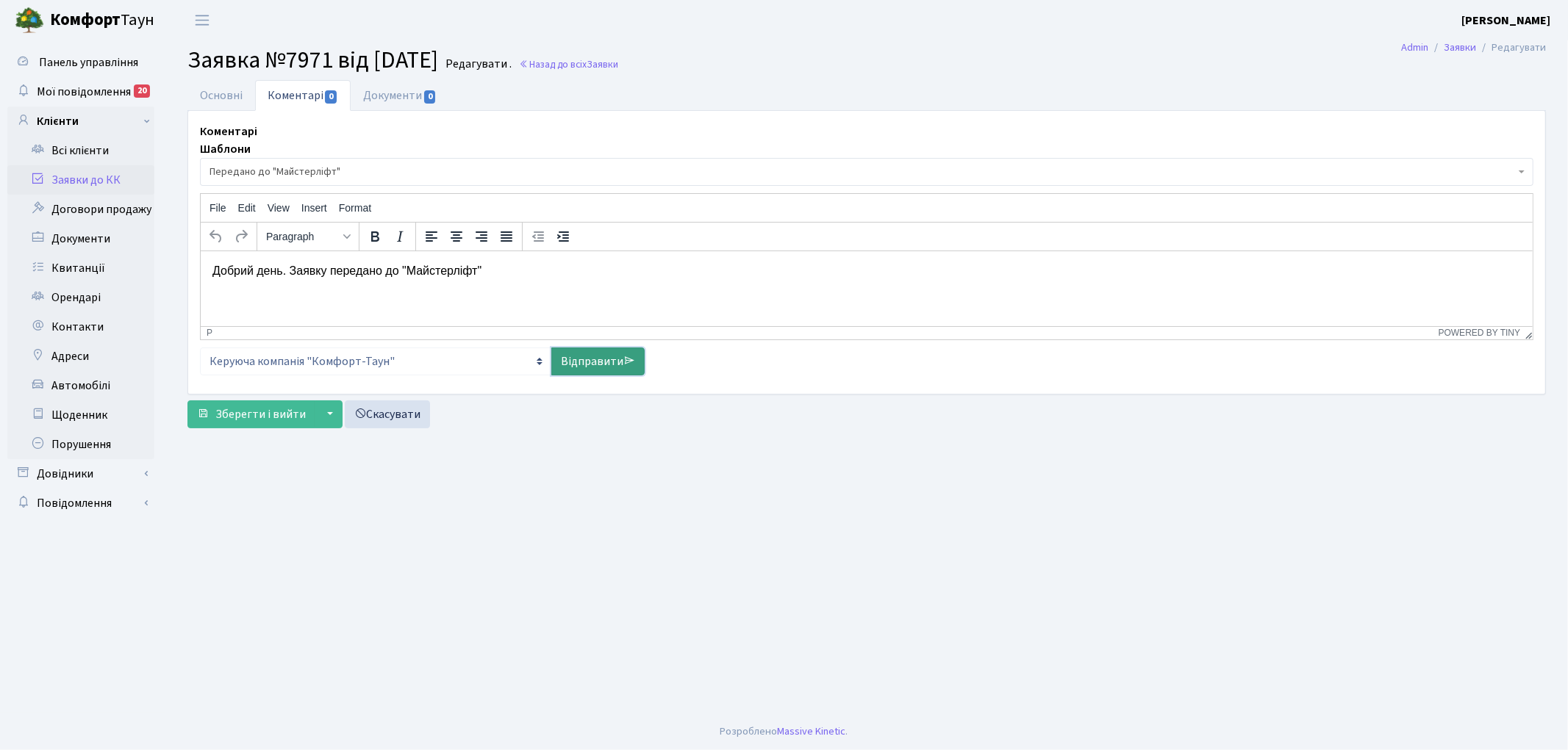
click at [565, 363] on link "Відправити" at bounding box center [598, 362] width 93 height 28
select select
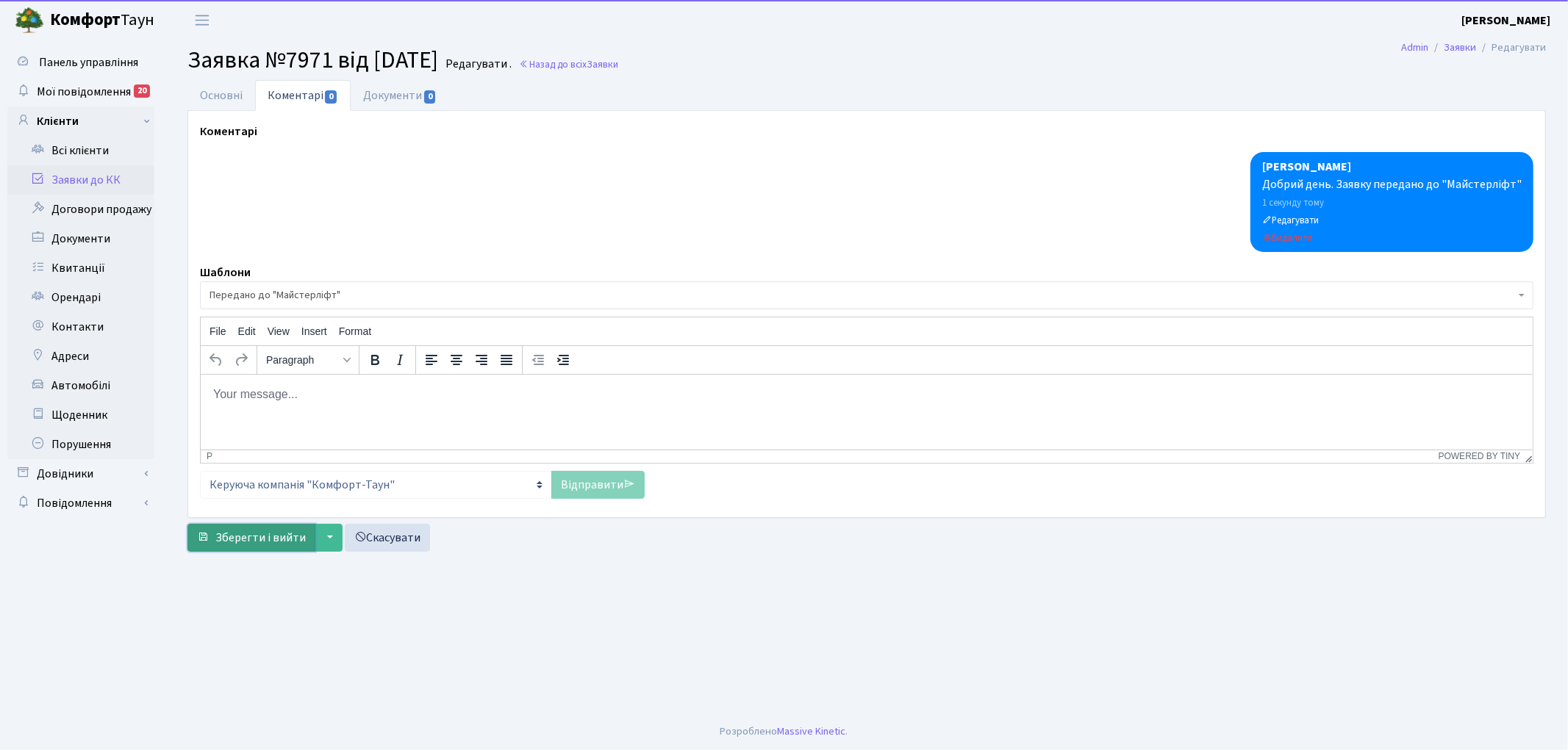
click at [244, 530] on span "Зберегти і вийти" at bounding box center [260, 538] width 90 height 16
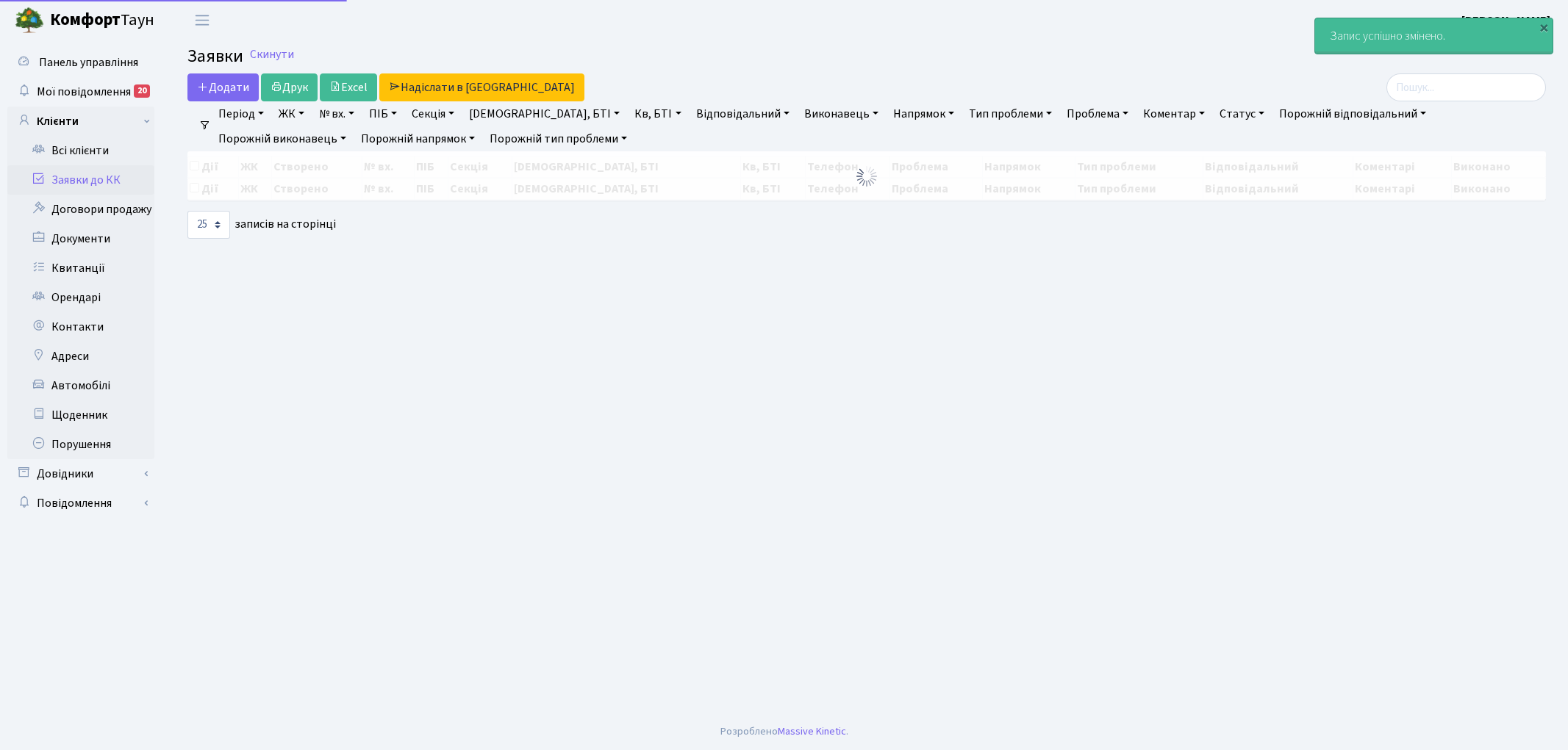
select select "25"
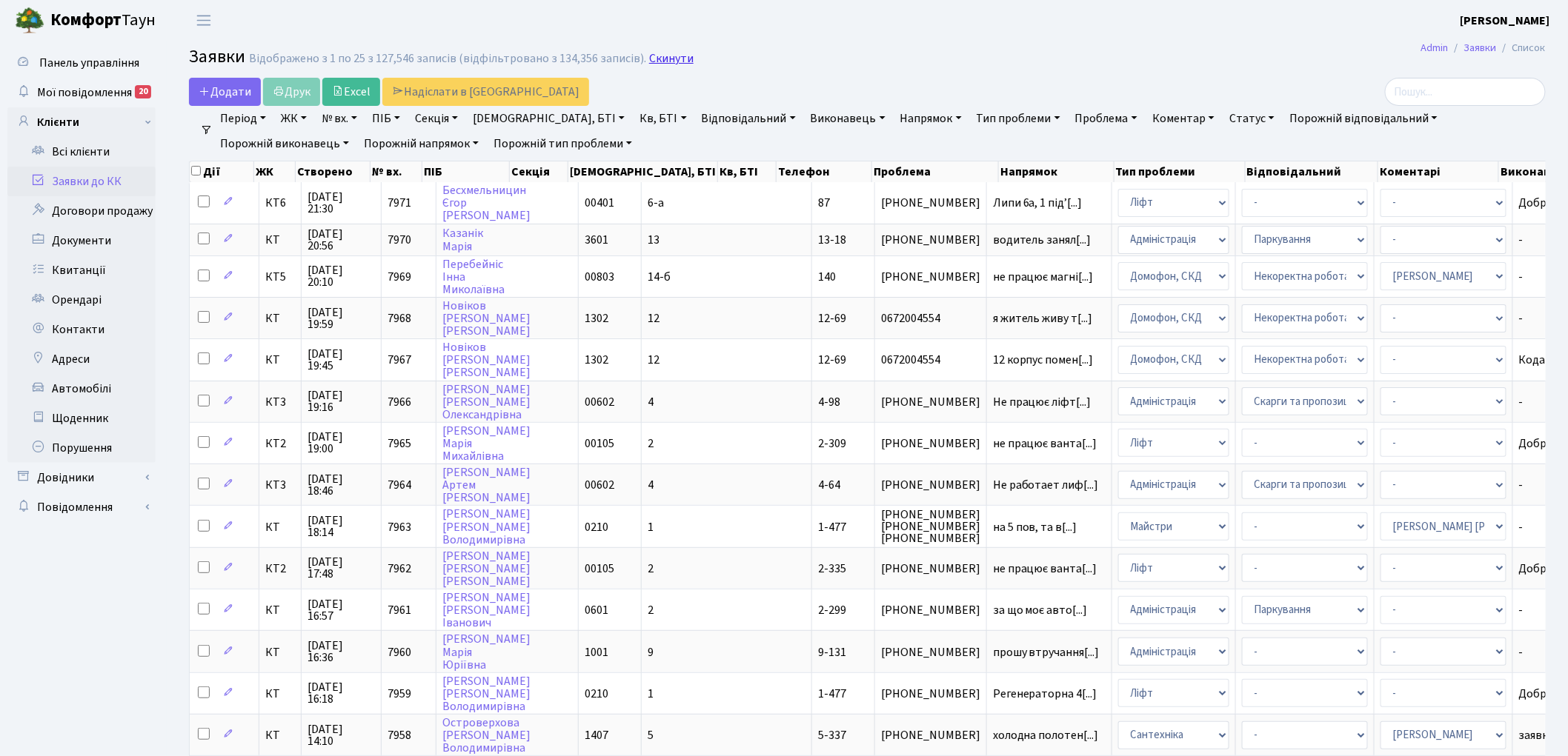
click at [660, 65] on link "Скинути" at bounding box center [671, 59] width 45 height 14
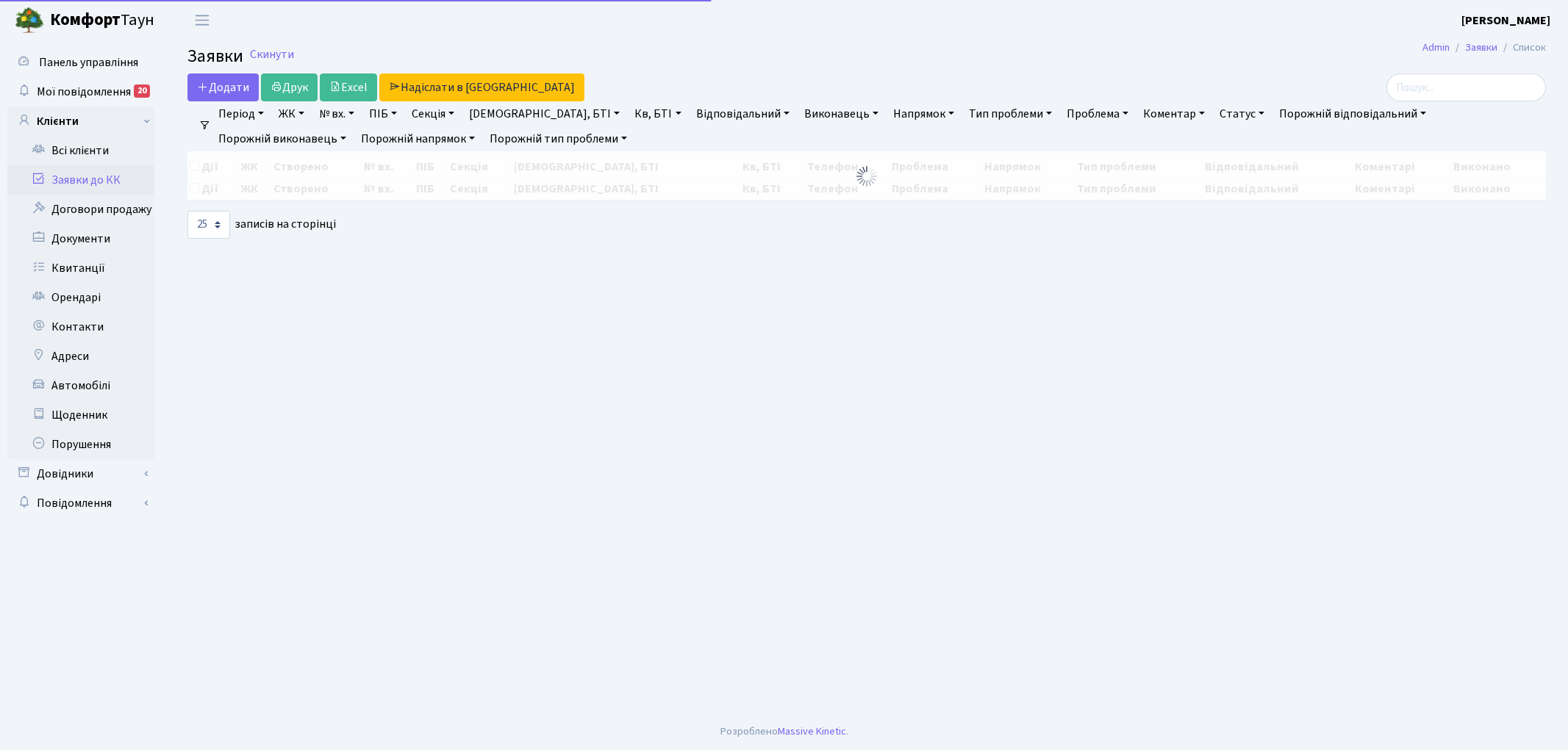
select select "25"
